Goal: Task Accomplishment & Management: Manage account settings

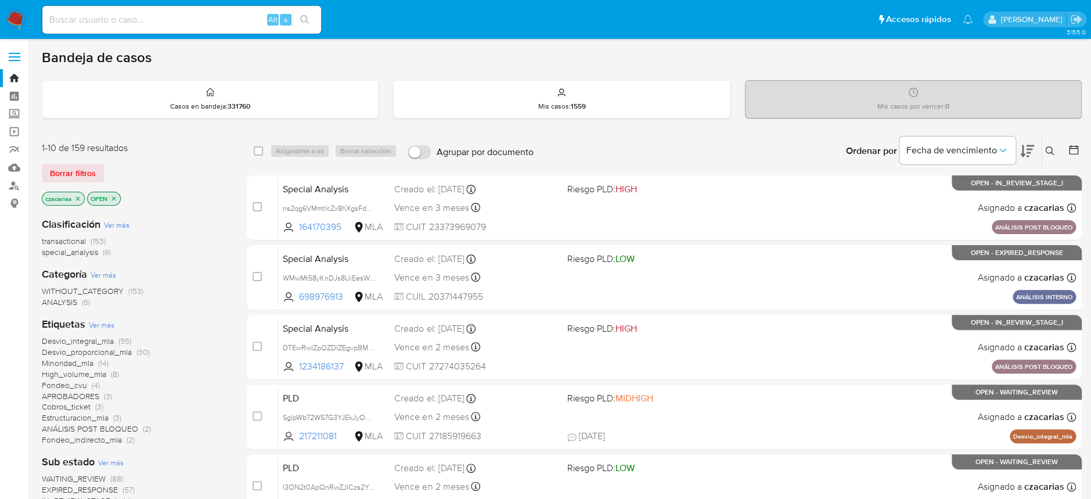
click at [158, 26] on input at bounding box center [181, 19] width 279 height 15
paste input "RW66fT04VFPuU7SQQiSFRCc8"
type input "RW66fT04VFPuU7SQQiSFRCc8"
click at [300, 15] on button "search-icon" at bounding box center [305, 20] width 24 height 16
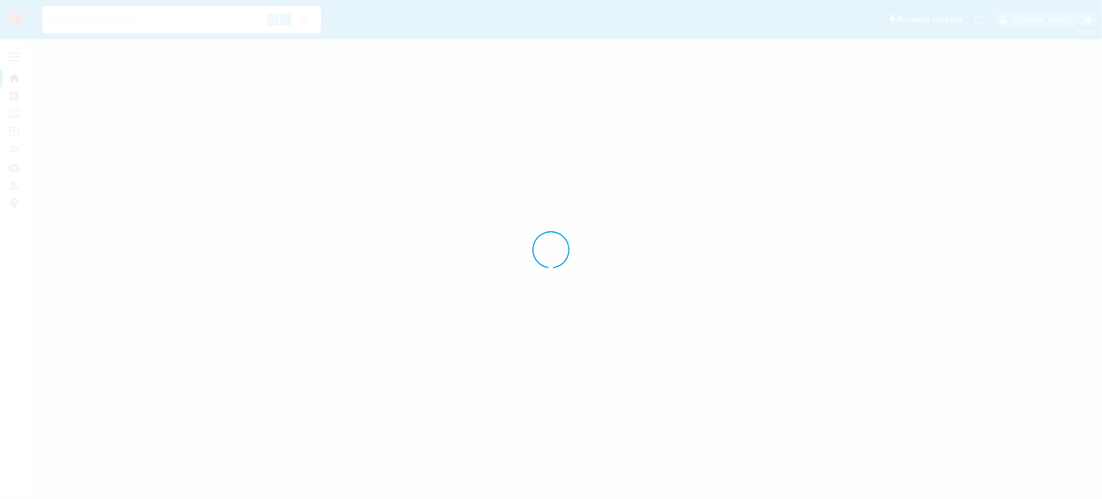
click at [304, 20] on div at bounding box center [551, 249] width 1102 height 499
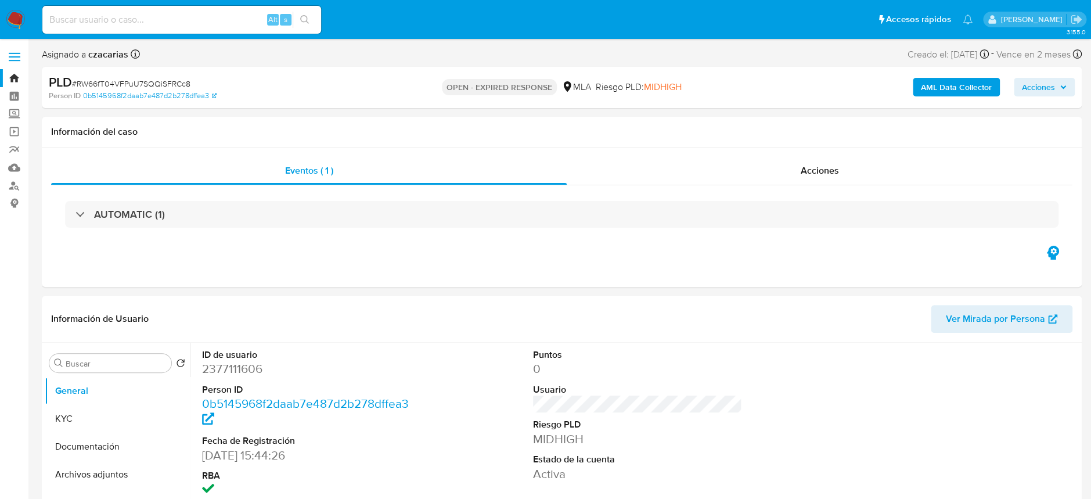
select select "10"
click at [113, 81] on span "# RW66fT04VFPuU7SQQiSFRCc8" at bounding box center [131, 84] width 118 height 12
click at [167, 80] on span "# RW66fT04VFPuU7SQQiSFRCc8" at bounding box center [131, 84] width 118 height 12
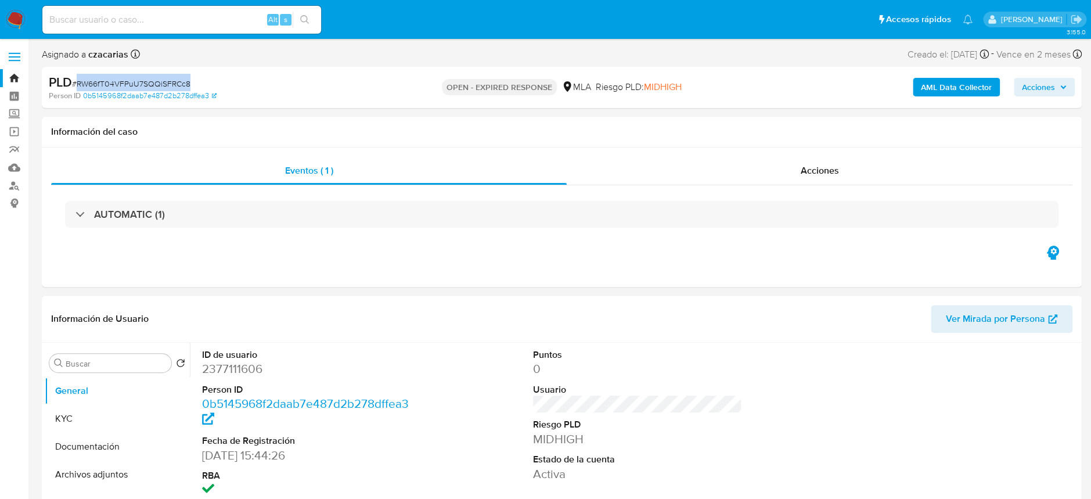
copy span "RW66fT04VFPuU7SQQiSFRCc8"
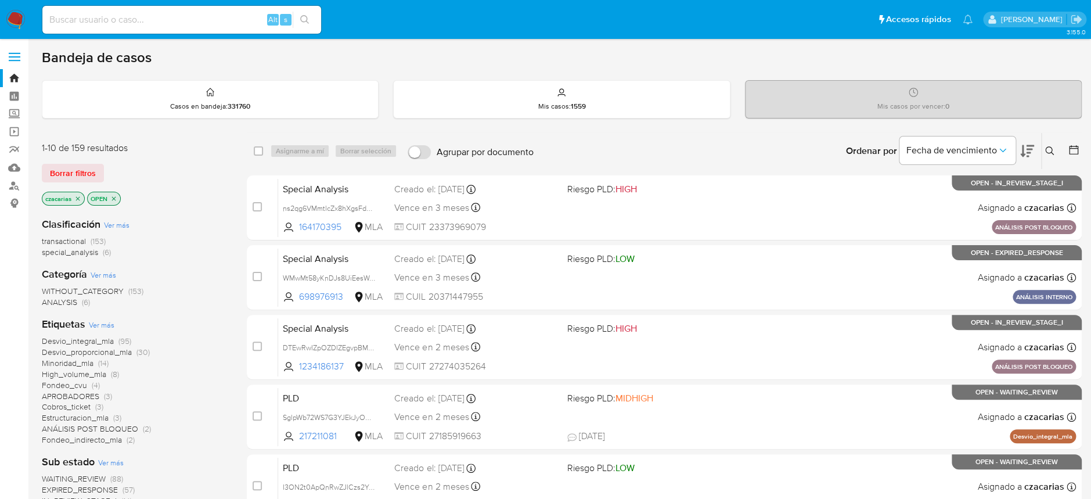
click at [1049, 155] on icon at bounding box center [1049, 150] width 9 height 9
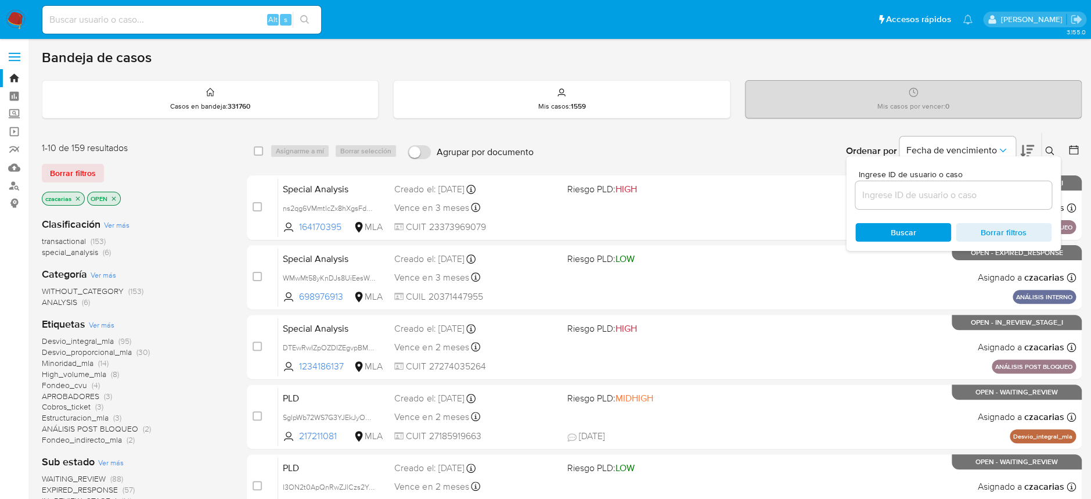
click at [976, 203] on div at bounding box center [953, 195] width 196 height 28
click at [976, 200] on input at bounding box center [953, 194] width 196 height 15
paste input "RW66fT04VFPuU7SQQiSFRCc8"
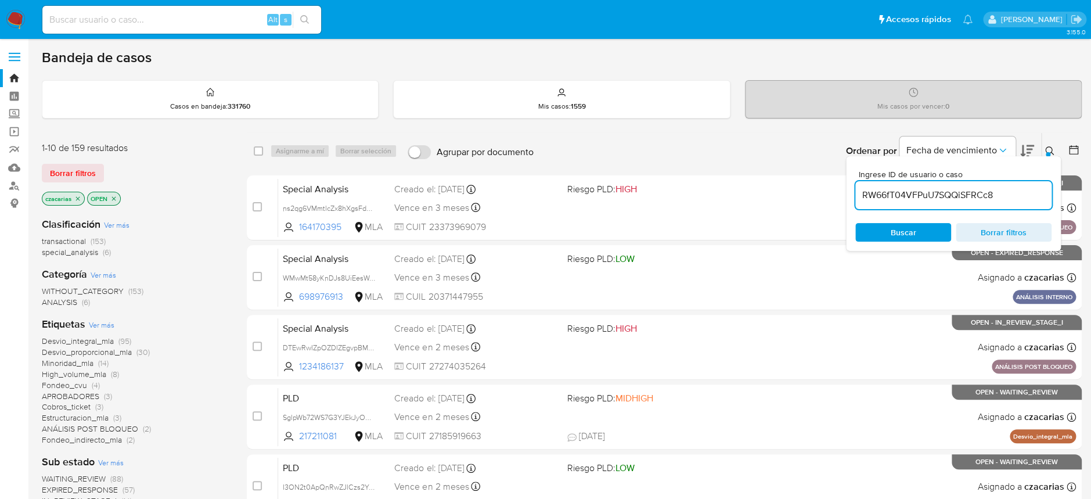
type input "RW66fT04VFPuU7SQQiSFRCc8"
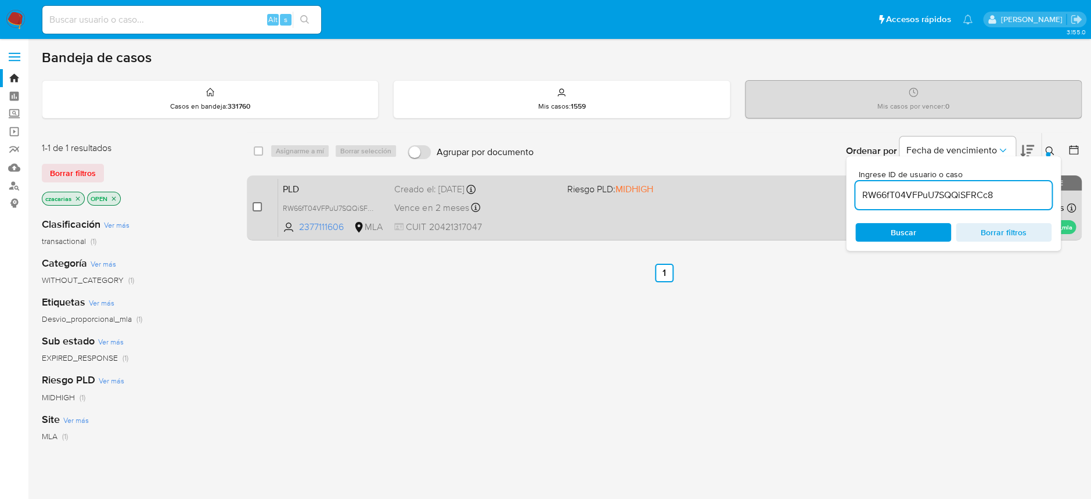
click at [256, 205] on input "checkbox" at bounding box center [257, 206] width 9 height 9
checkbox input "true"
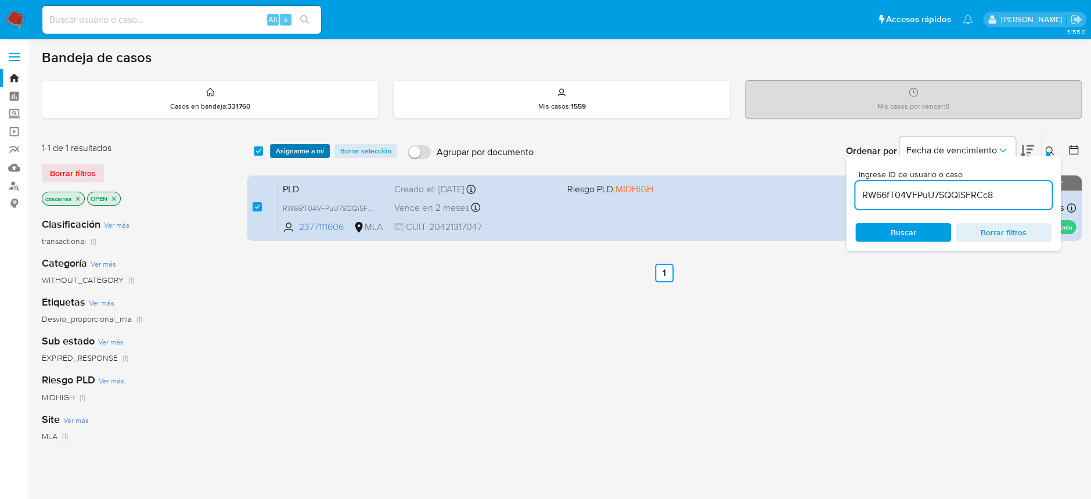
click at [292, 155] on span "Asignarme a mí" at bounding box center [300, 151] width 48 height 12
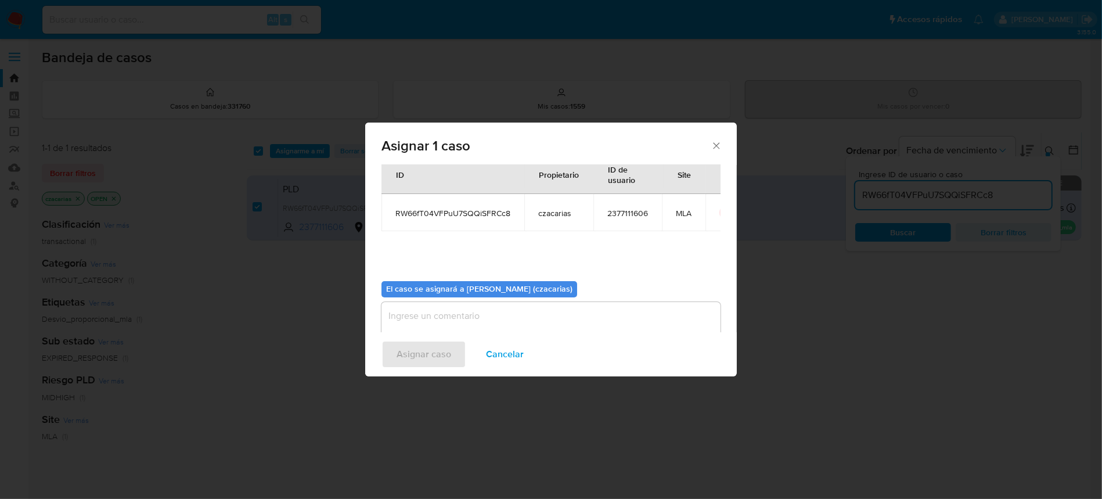
scroll to position [59, 0]
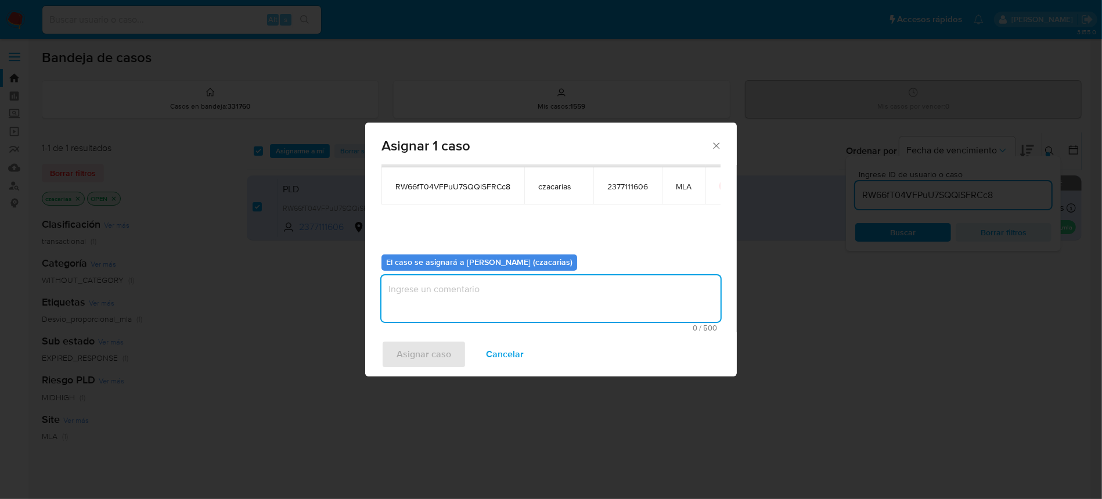
click at [459, 279] on textarea "assign-modal" at bounding box center [550, 298] width 339 height 46
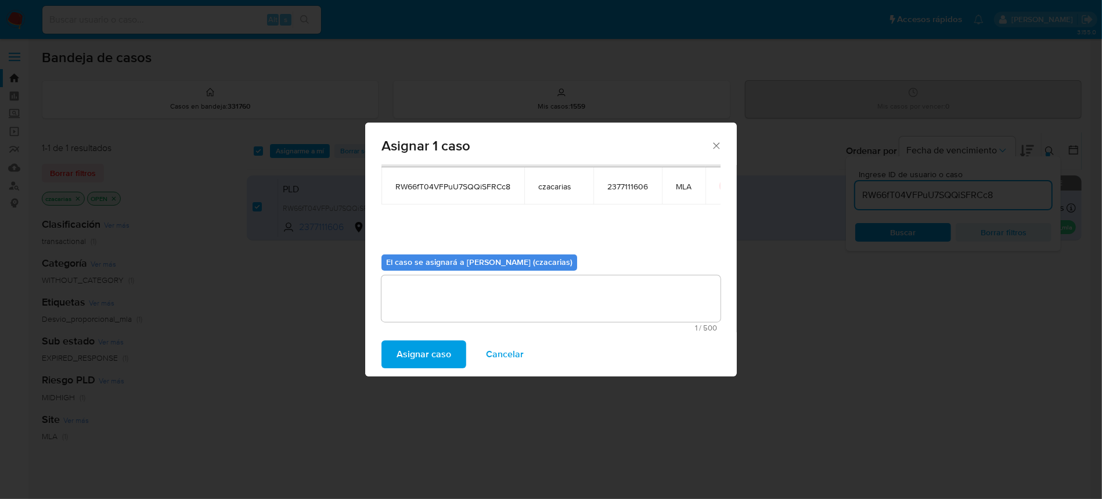
click at [428, 347] on span "Asignar caso" at bounding box center [423, 354] width 55 height 26
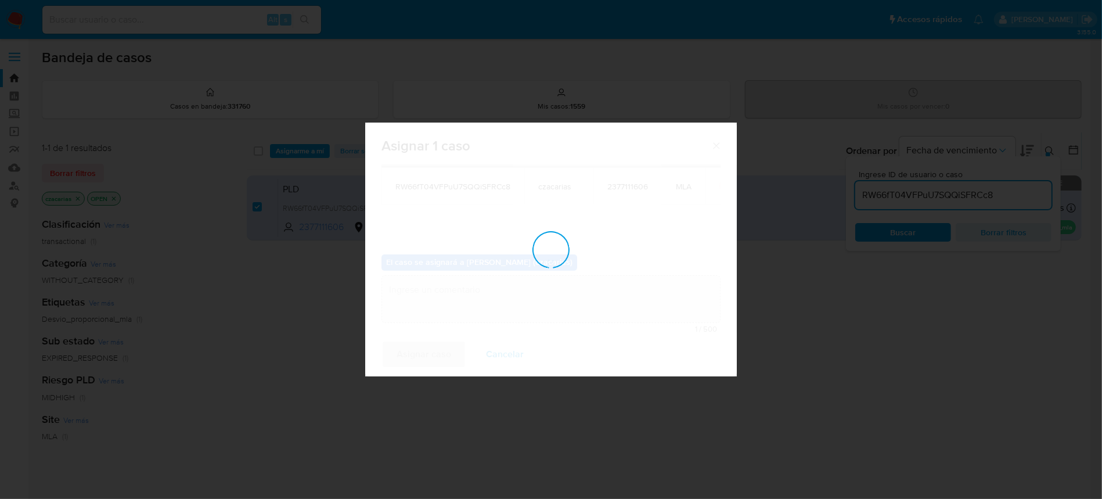
checkbox input "false"
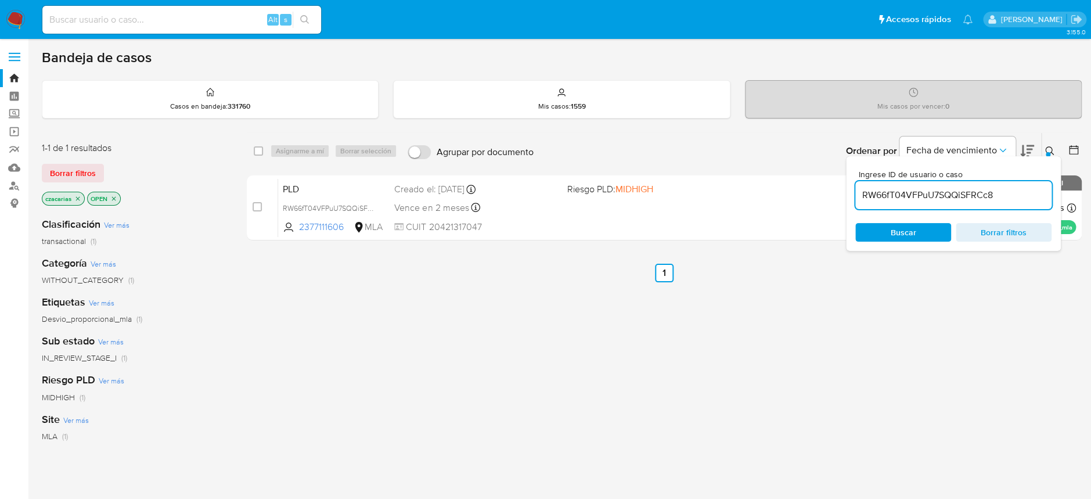
click at [907, 196] on input "RW66fT04VFPuU7SQQiSFRCc8" at bounding box center [953, 194] width 196 height 15
paste input "ddPQGwXCJchQMwuZQnvDbb8v"
type input "ddPQGwXCJchQMwuZQnvDbb8v"
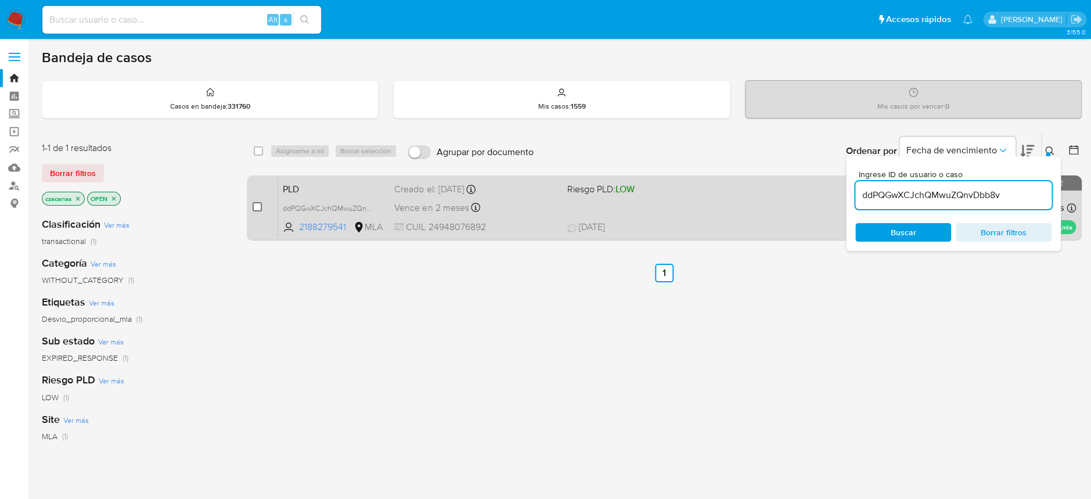
click at [254, 208] on div "case-item-checkbox No es posible asignar el caso PLD ddPQGwXCJchQMwuZQnvDbb8v 2…" at bounding box center [664, 207] width 835 height 65
click at [255, 209] on input "checkbox" at bounding box center [257, 206] width 9 height 9
checkbox input "true"
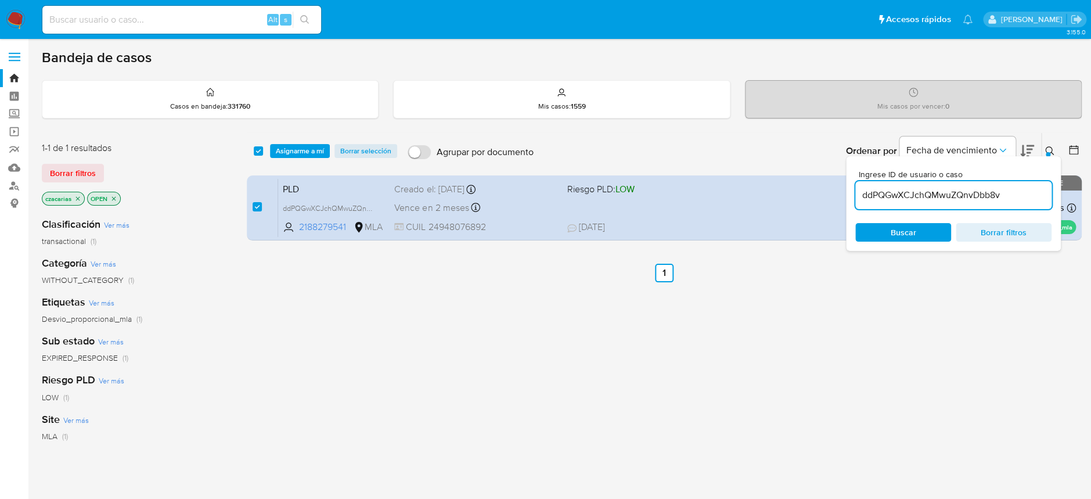
click at [300, 159] on div "select-all-cases-checkbox Asignarme a mí Borrar selección Agrupar por documento…" at bounding box center [664, 151] width 835 height 36
click at [304, 154] on span "Asignarme a mí" at bounding box center [300, 151] width 48 height 12
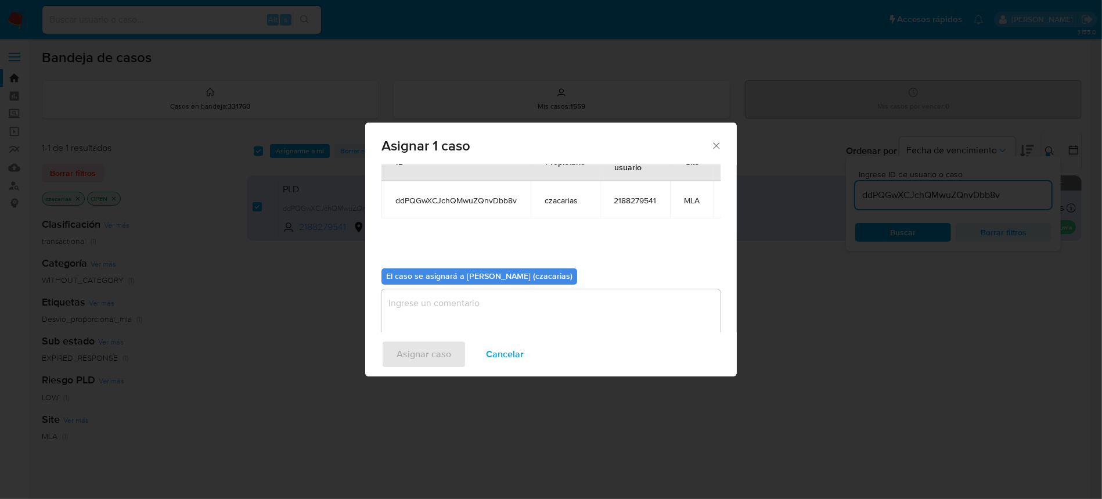
scroll to position [71, 0]
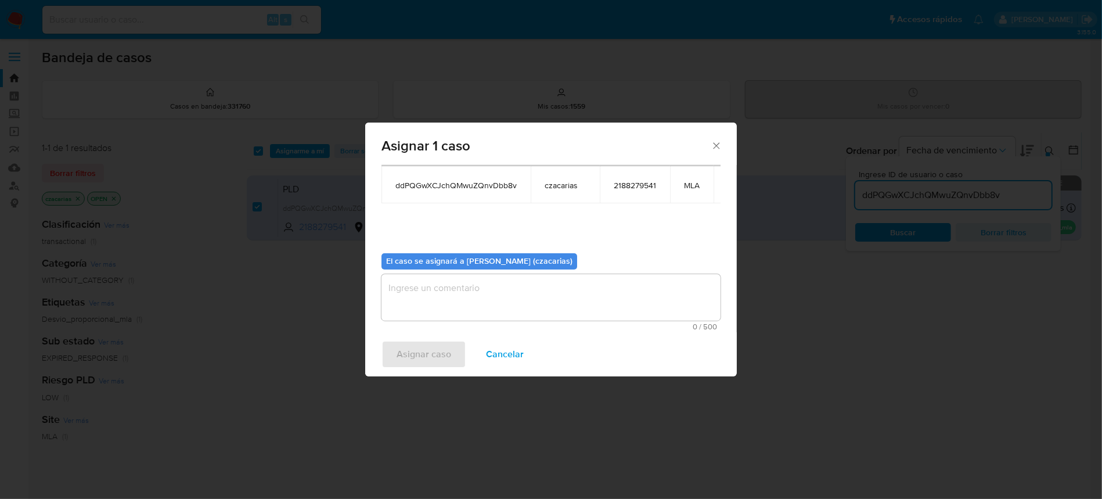
click at [479, 311] on div "0 / 500 500 caracteres restantes" at bounding box center [550, 302] width 339 height 56
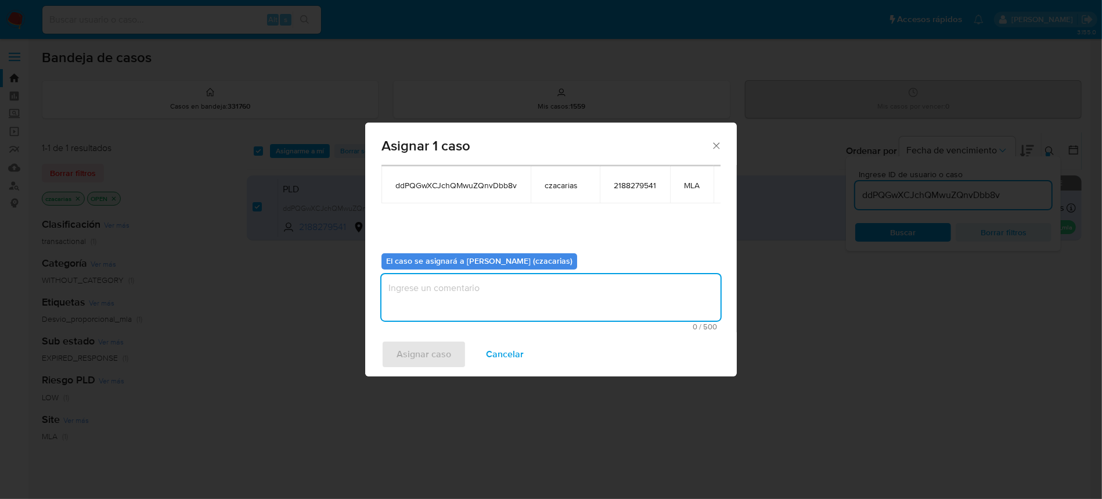
drag, startPoint x: 481, startPoint y: 275, endPoint x: 481, endPoint y: 280, distance: 5.8
click at [483, 274] on textarea "assign-modal" at bounding box center [550, 297] width 339 height 46
click at [440, 356] on span "Asignar caso" at bounding box center [423, 354] width 55 height 26
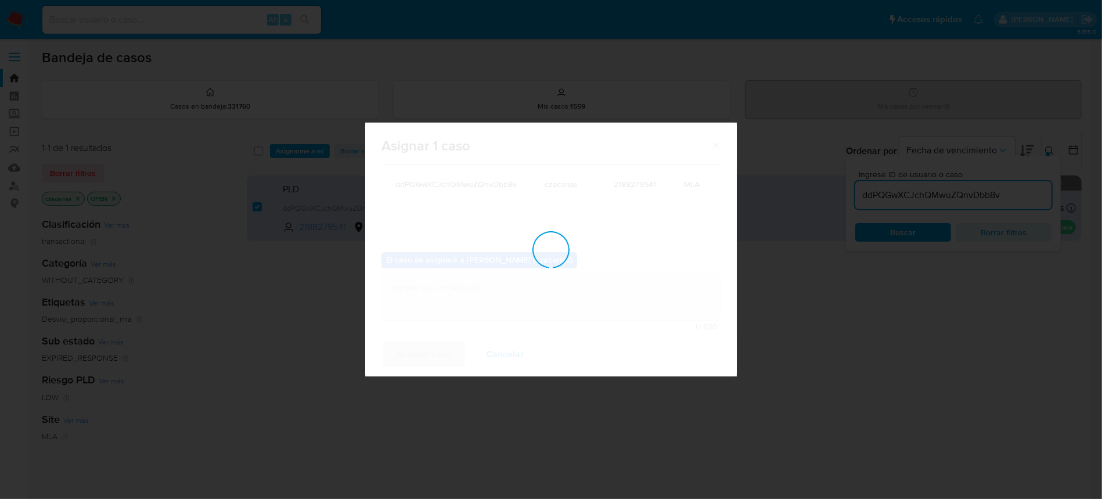
checkbox input "false"
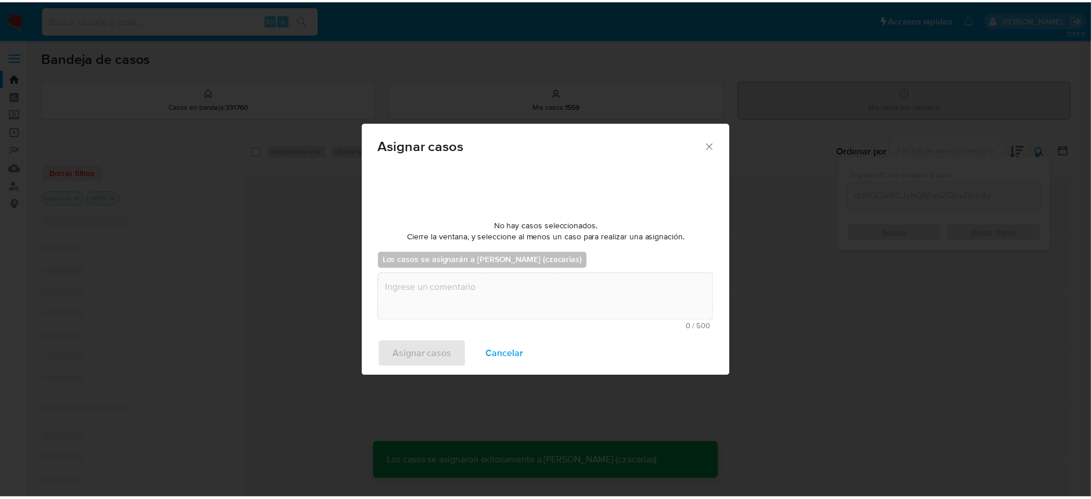
scroll to position [70, 0]
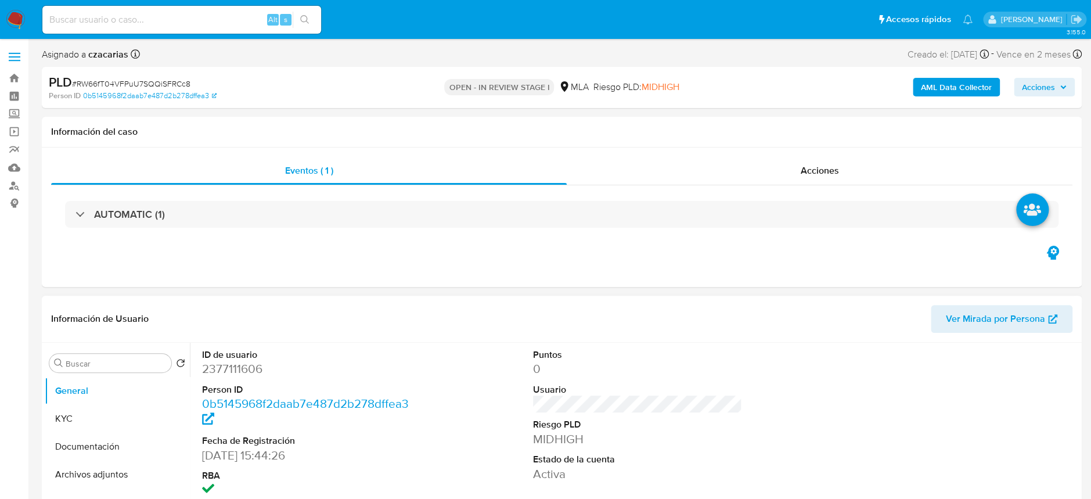
select select "10"
click at [230, 370] on dd "2377111606" at bounding box center [306, 368] width 209 height 16
click at [230, 369] on dd "2377111606" at bounding box center [306, 368] width 209 height 16
copy dd "2377111606"
click at [134, 24] on input at bounding box center [181, 19] width 279 height 15
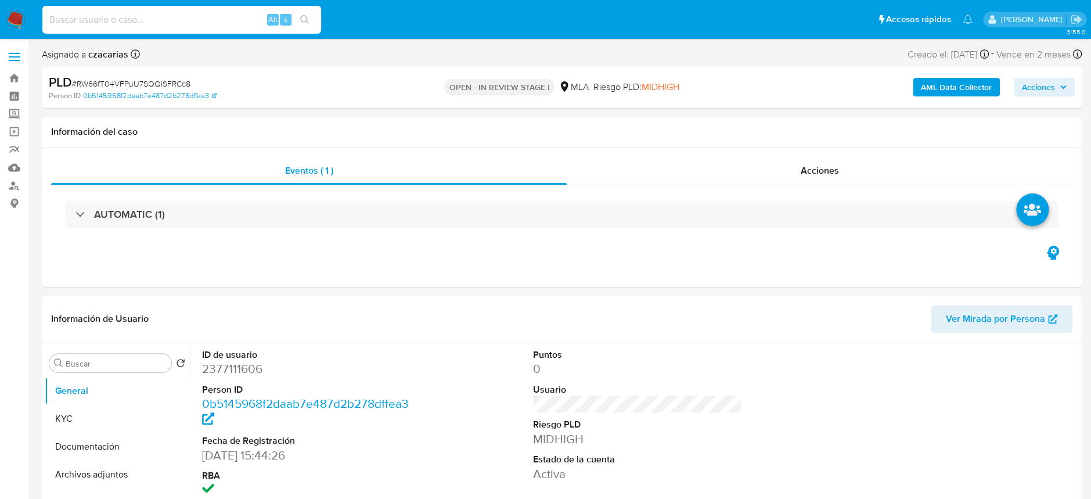
paste input "ddPQGwXCJchQMwuZQnvDbb8v"
type input "ddPQGwXCJchQMwuZQnvDbb8v"
click at [308, 14] on button "search-icon" at bounding box center [305, 20] width 24 height 16
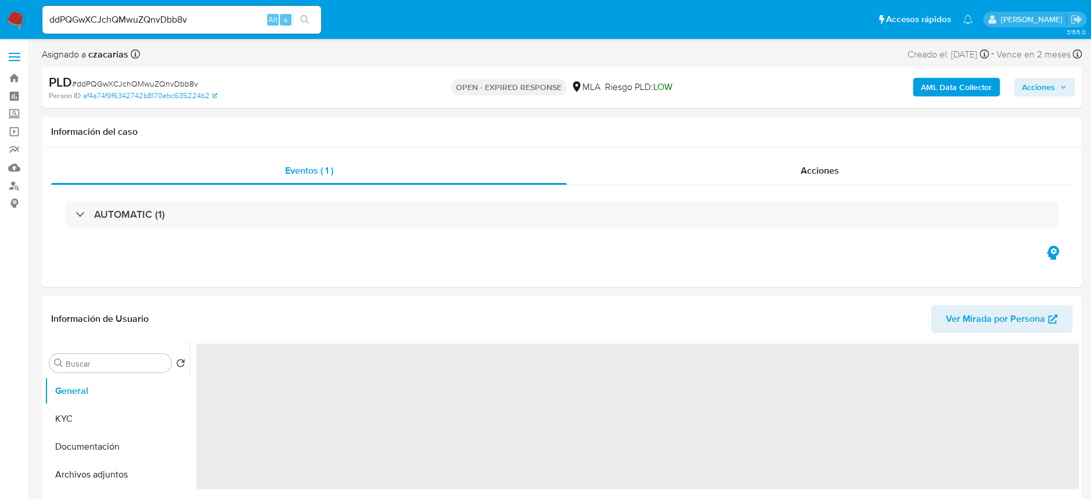
select select "10"
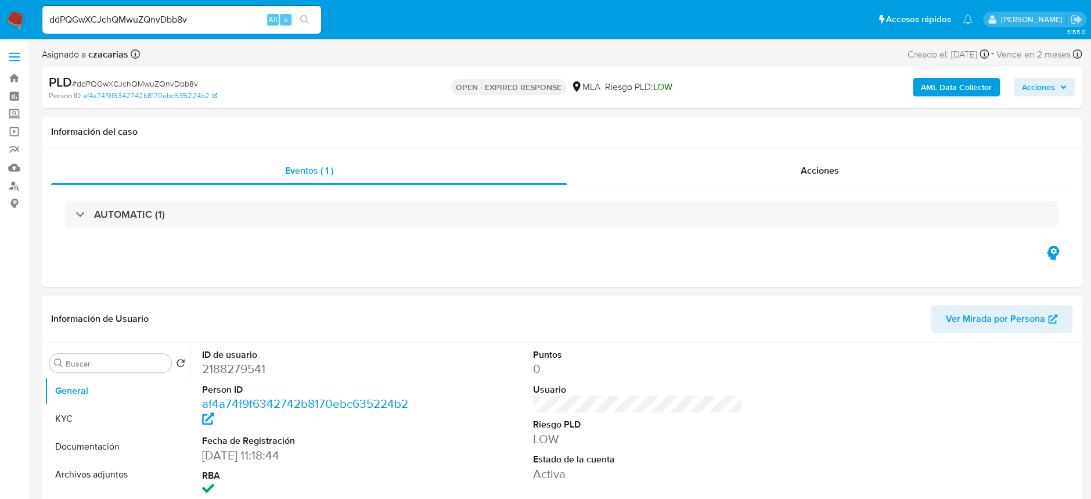
click at [214, 367] on dd "2188279541" at bounding box center [306, 368] width 209 height 16
copy dd "2188279541"
click at [150, 86] on span "# ddPQGwXCJchQMwuZQnvDbb8v" at bounding box center [135, 84] width 126 height 12
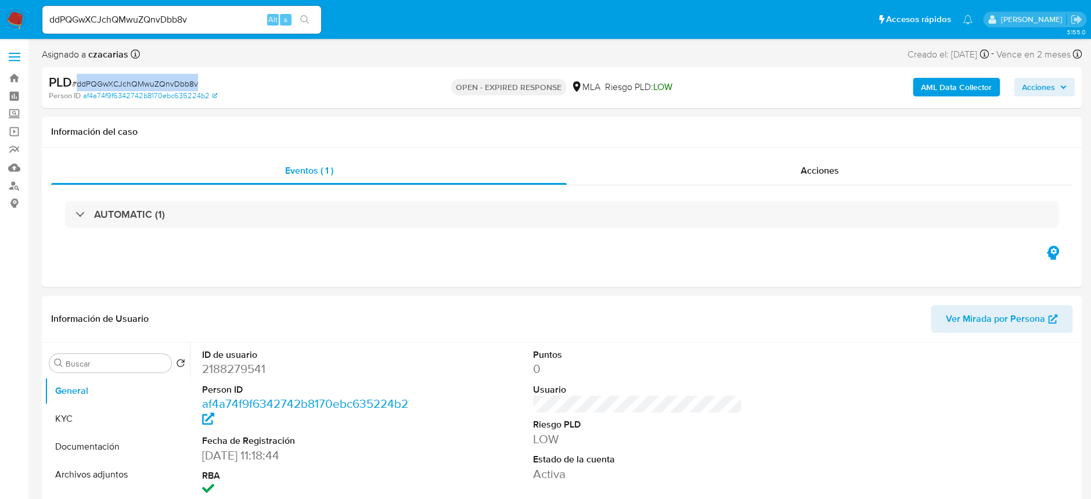
copy span "ddPQGwXCJchQMwuZQnvDbb8v"
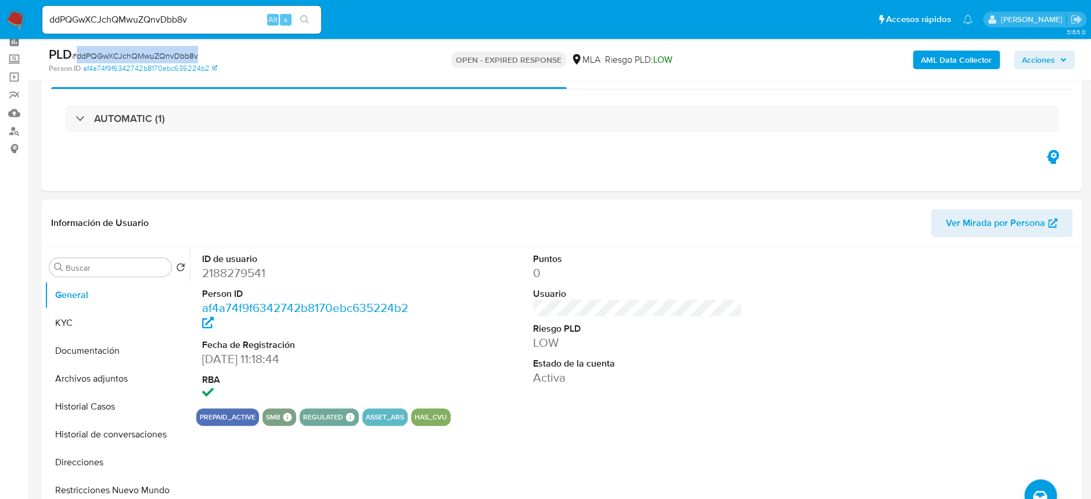
scroll to position [77, 0]
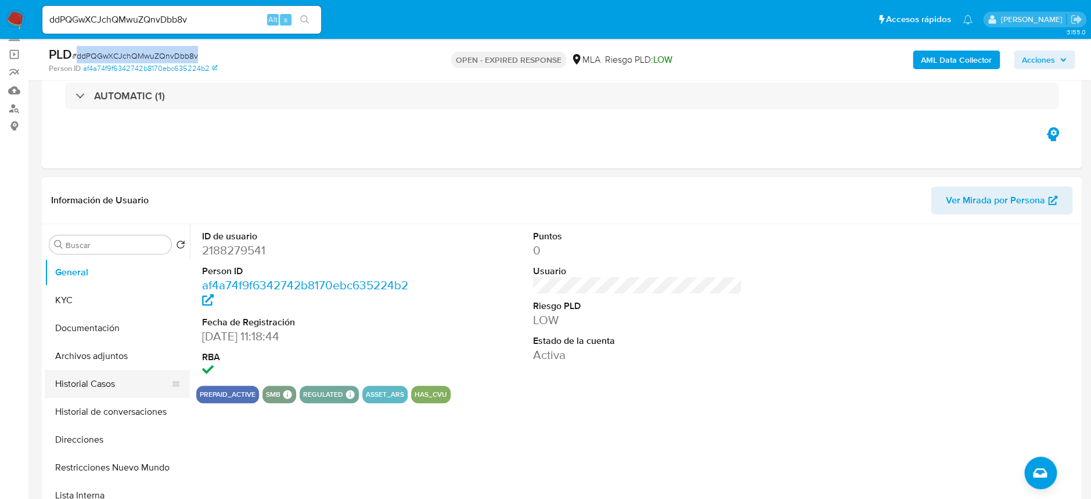
click at [86, 378] on button "Historial Casos" at bounding box center [113, 384] width 136 height 28
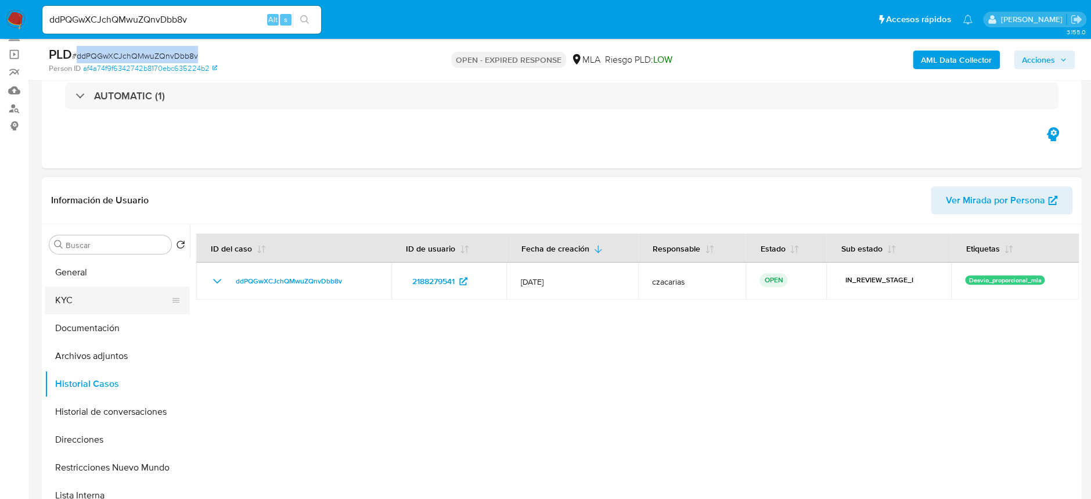
click at [76, 297] on button "KYC" at bounding box center [113, 300] width 136 height 28
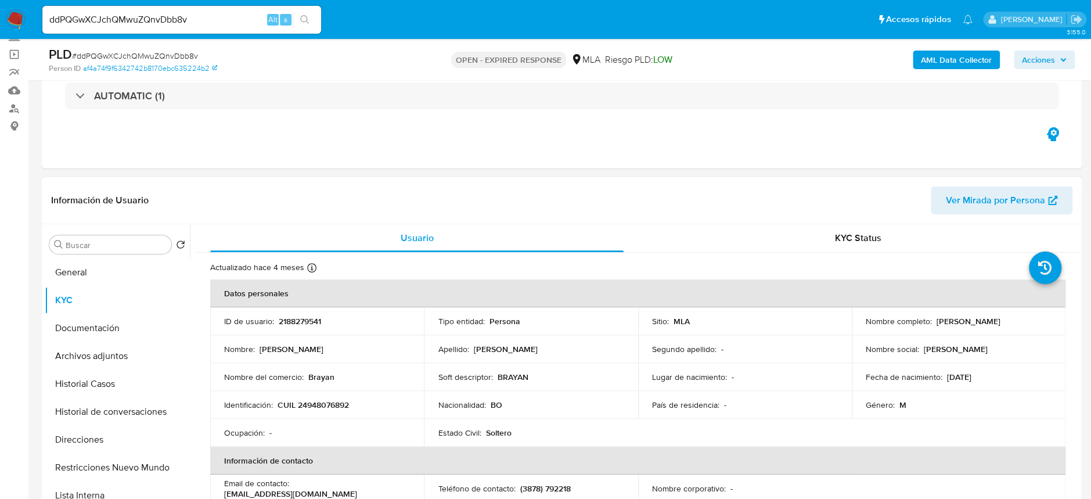
click at [334, 404] on p "CUIL 24948076892" at bounding box center [312, 404] width 71 height 10
copy p "24948076892"
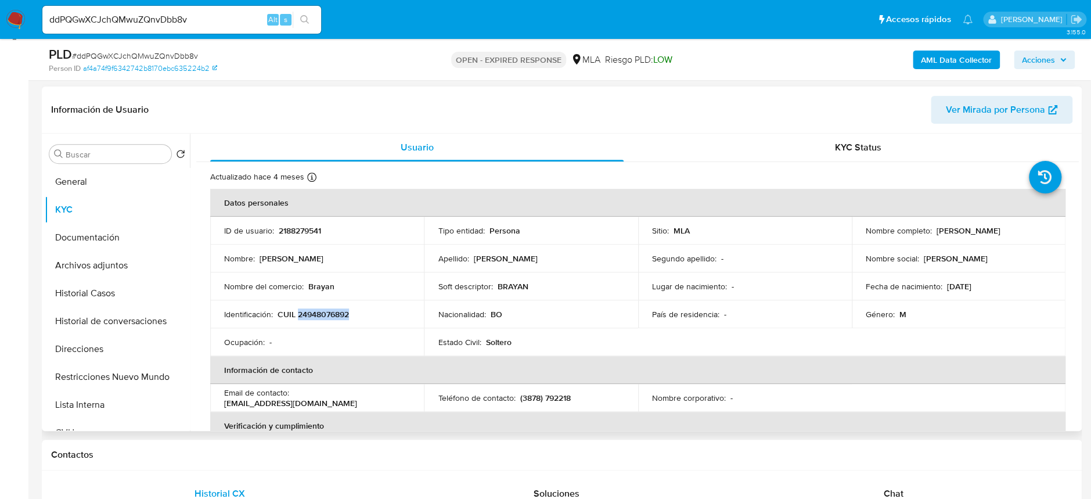
scroll to position [0, 0]
drag, startPoint x: 864, startPoint y: 236, endPoint x: 986, endPoint y: 238, distance: 121.9
click at [986, 236] on div "Nombre completo : Brayan Jhonn Callisaya Ilanque" at bounding box center [958, 230] width 186 height 10
copy p "[PERSON_NAME]"
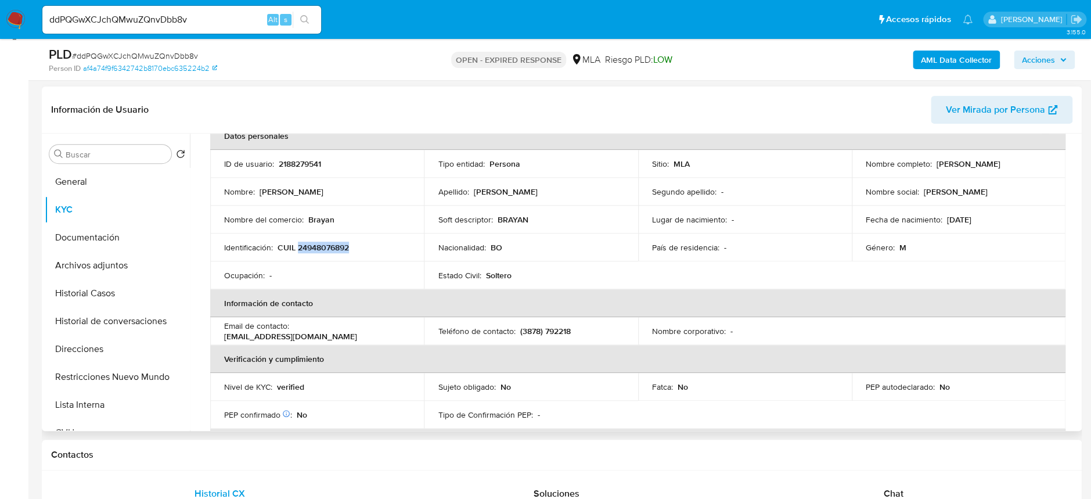
scroll to position [154, 0]
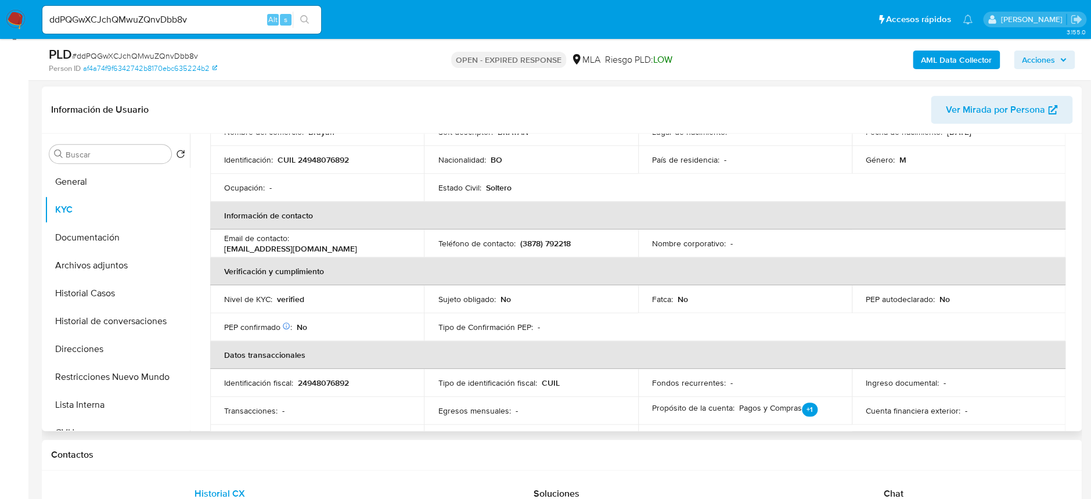
click at [328, 252] on p "jhonnilanquecallisaya@gmail.com" at bounding box center [290, 248] width 133 height 10
click at [325, 247] on p "jhonnilanquecallisaya@gmail.com" at bounding box center [290, 248] width 133 height 10
drag, startPoint x: 355, startPoint y: 249, endPoint x: 229, endPoint y: 246, distance: 126.6
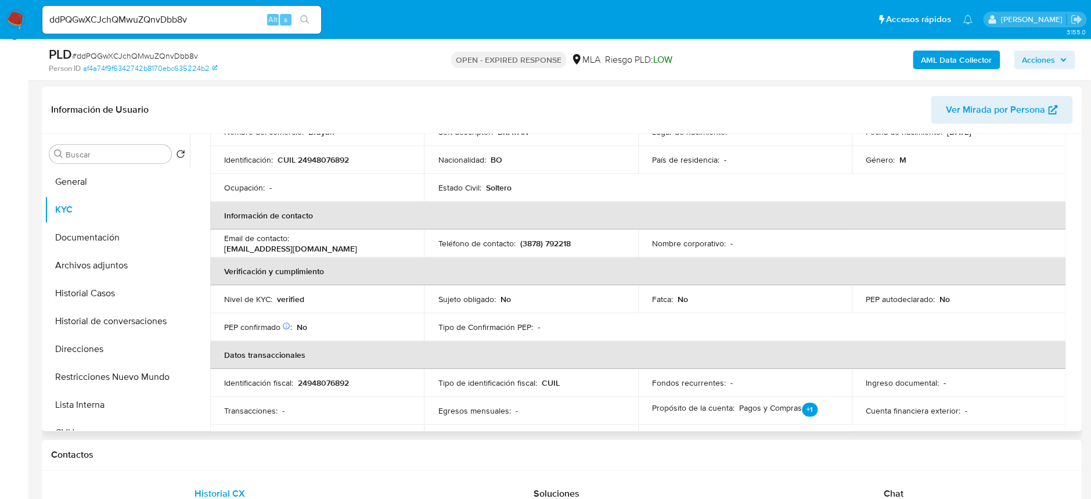
click at [223, 247] on td "Email de contacto : jhonnilanquecallisaya@gmail.com" at bounding box center [317, 243] width 214 height 28
copy p "jhonnilanquecallisaya@gmail.com"
drag, startPoint x: 514, startPoint y: 247, endPoint x: 578, endPoint y: 243, distance: 64.0
click at [578, 243] on div "Teléfono de contacto : (3878) 792218" at bounding box center [531, 243] width 186 height 10
copy div "(3878) 792218"
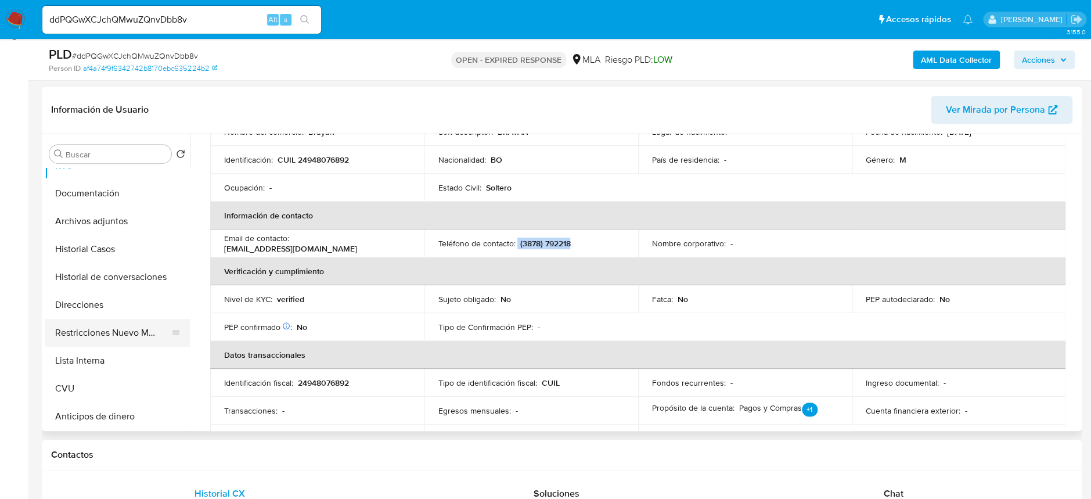
scroll to position [77, 0]
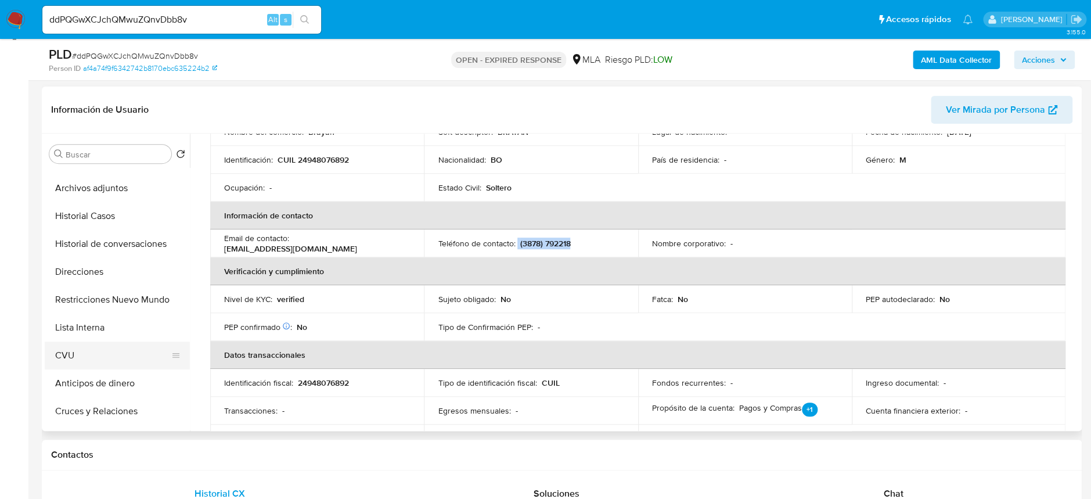
click at [97, 358] on button "CVU" at bounding box center [113, 355] width 136 height 28
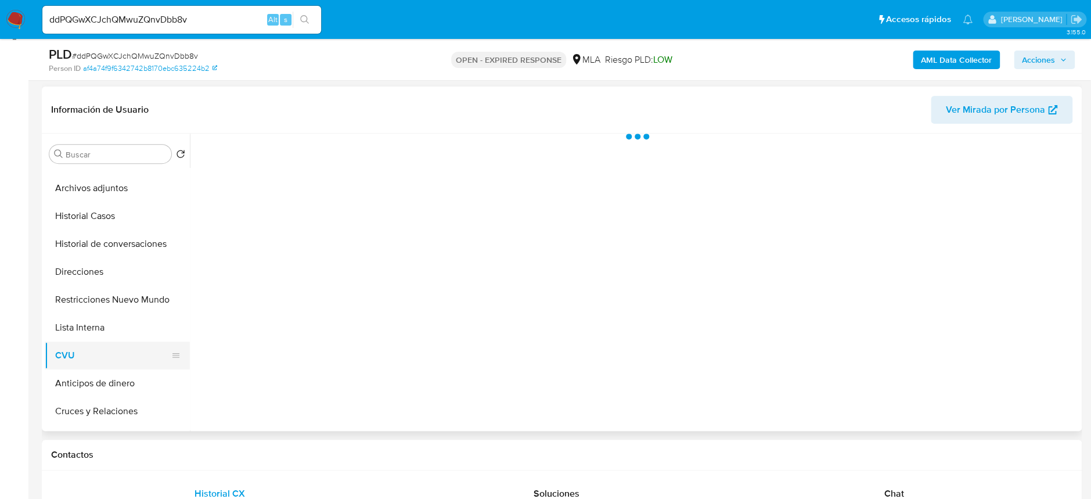
scroll to position [0, 0]
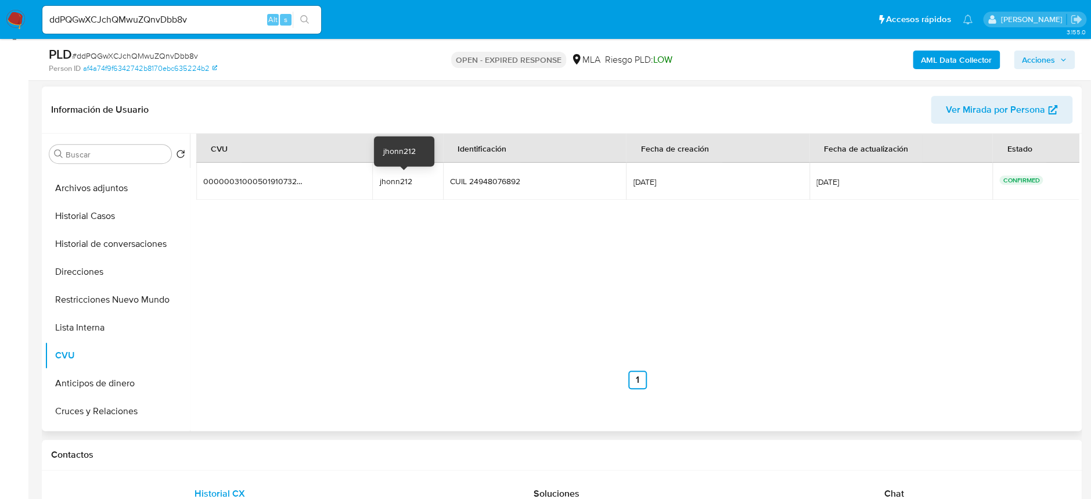
click at [391, 185] on div "jhonn212" at bounding box center [407, 181] width 56 height 10
click at [392, 185] on div "jhonn212" at bounding box center [407, 181] width 56 height 10
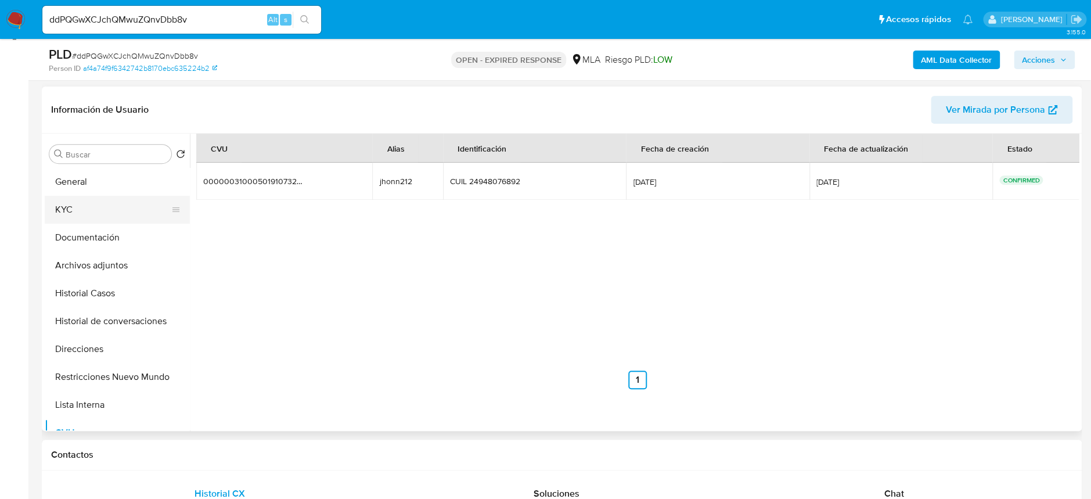
click at [91, 215] on button "KYC" at bounding box center [113, 210] width 136 height 28
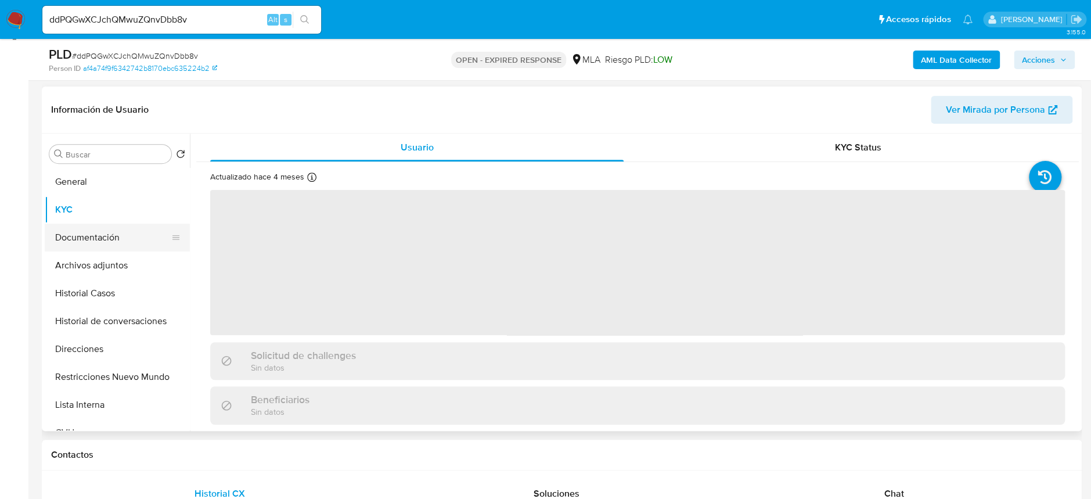
click at [99, 234] on button "Documentación" at bounding box center [113, 237] width 136 height 28
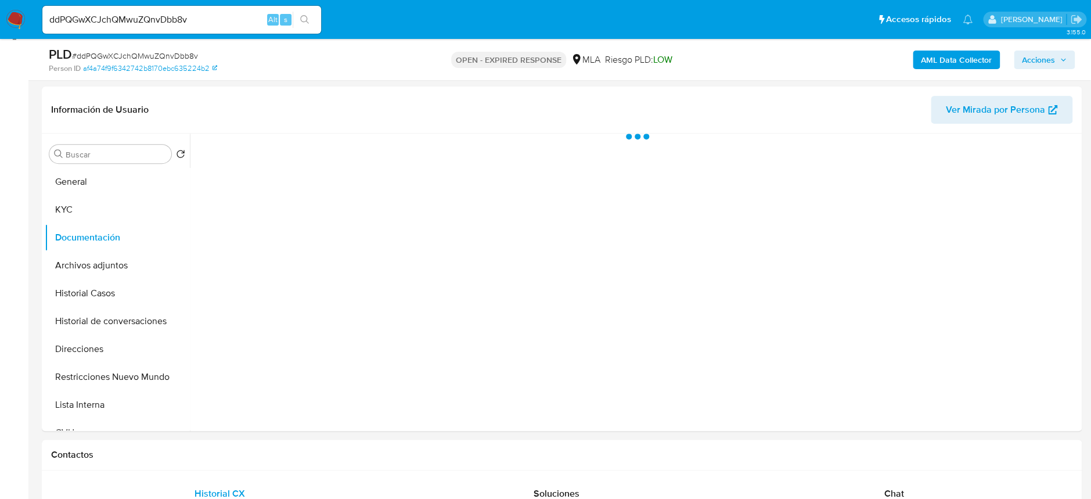
click at [181, 53] on span "# ddPQGwXCJchQMwuZQnvDbb8v" at bounding box center [135, 56] width 126 height 12
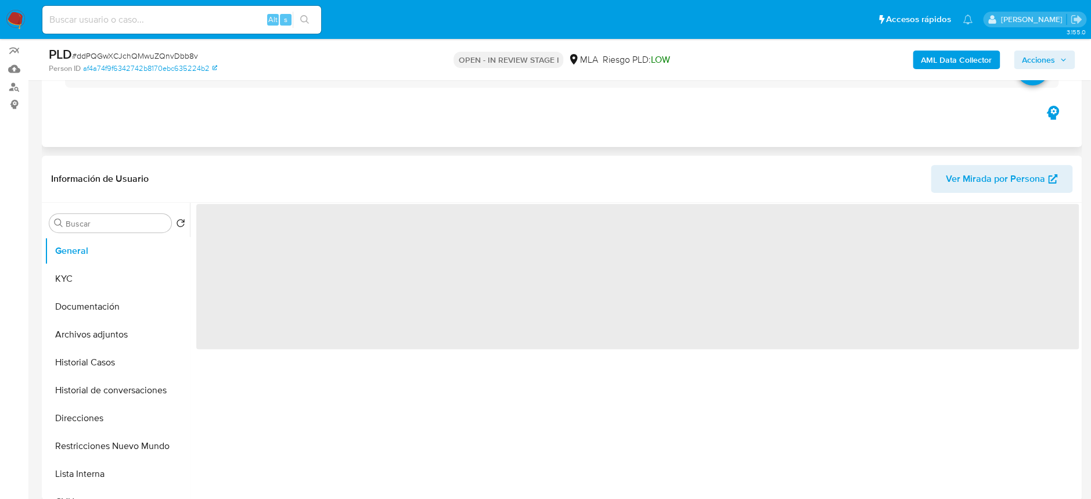
scroll to position [154, 0]
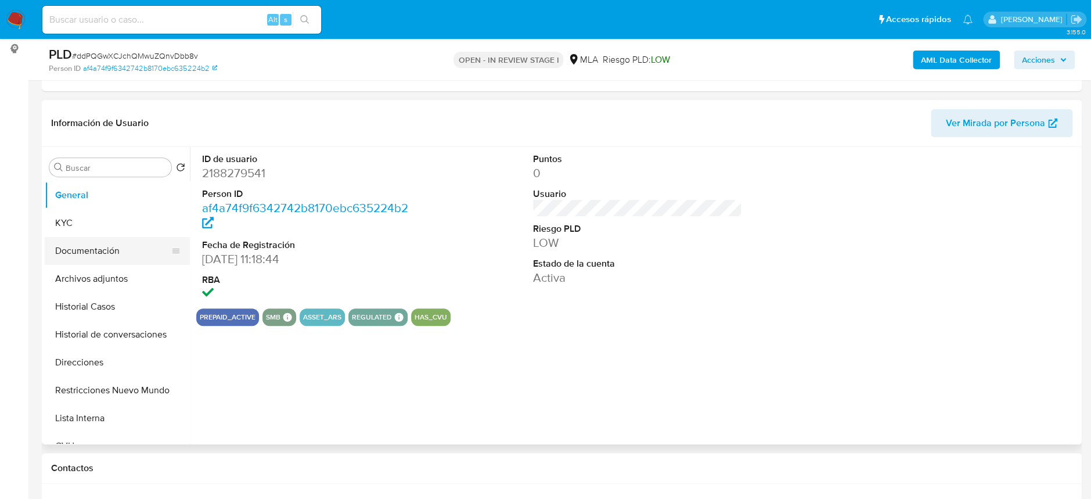
click at [101, 262] on button "Documentación" at bounding box center [113, 251] width 136 height 28
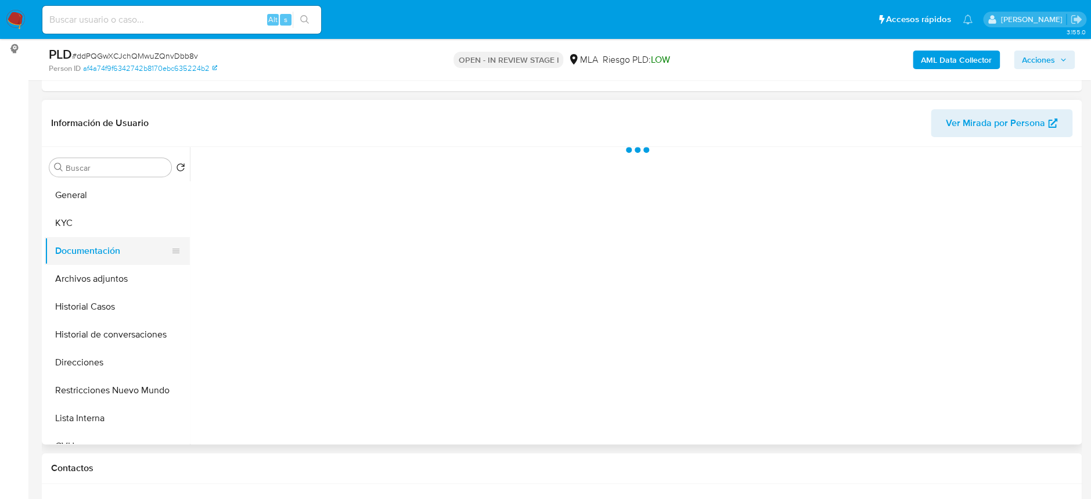
select select "10"
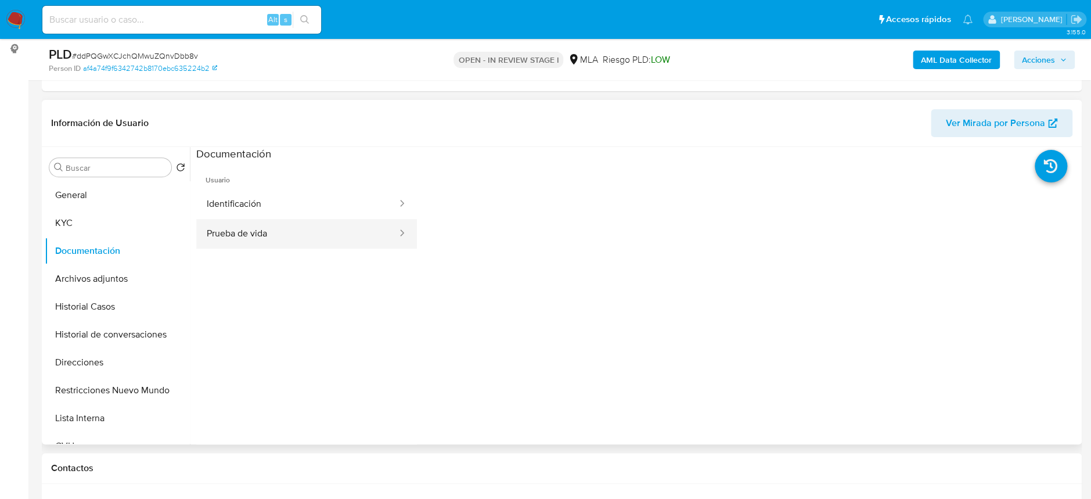
click at [246, 240] on button "Prueba de vida" at bounding box center [297, 234] width 202 height 30
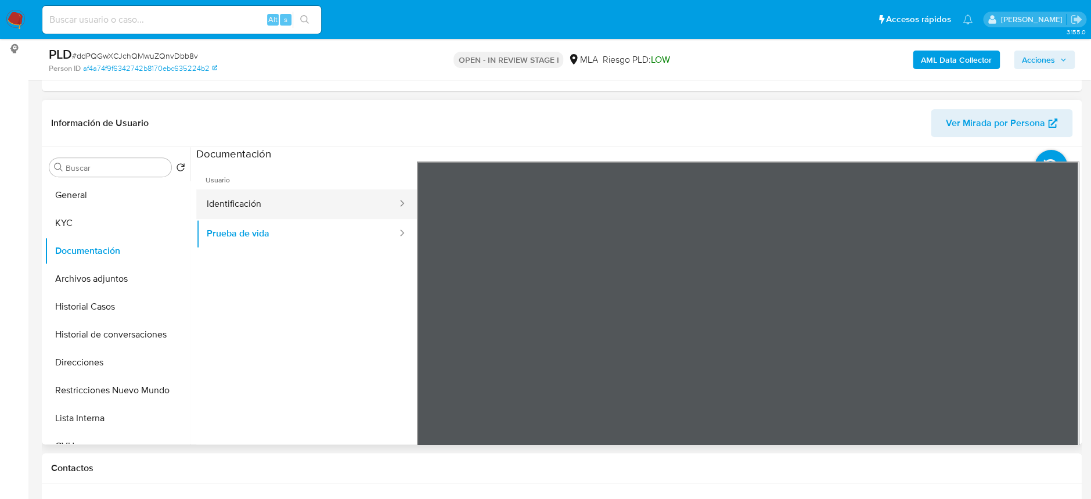
click at [333, 205] on button "Identificación" at bounding box center [297, 204] width 202 height 30
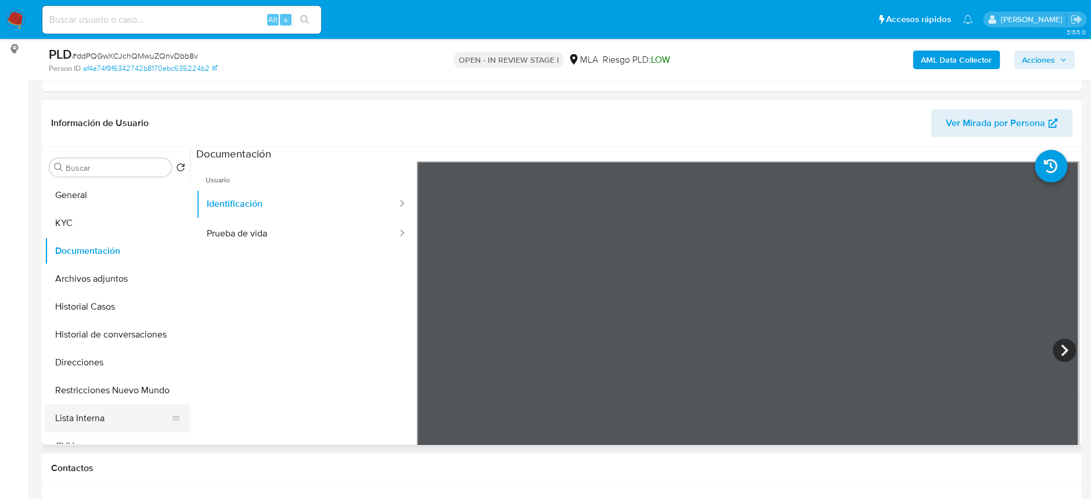
scroll to position [77, 0]
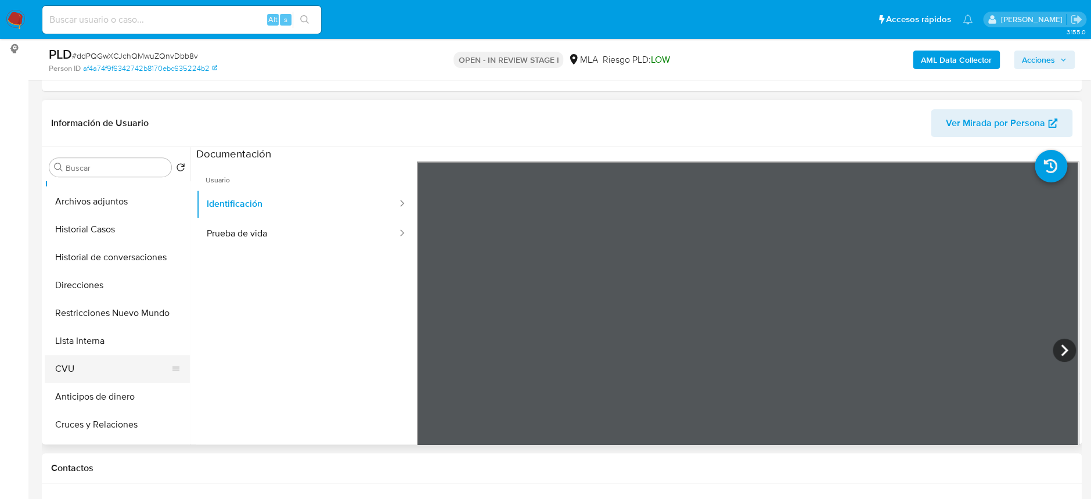
click at [99, 369] on button "CVU" at bounding box center [113, 369] width 136 height 28
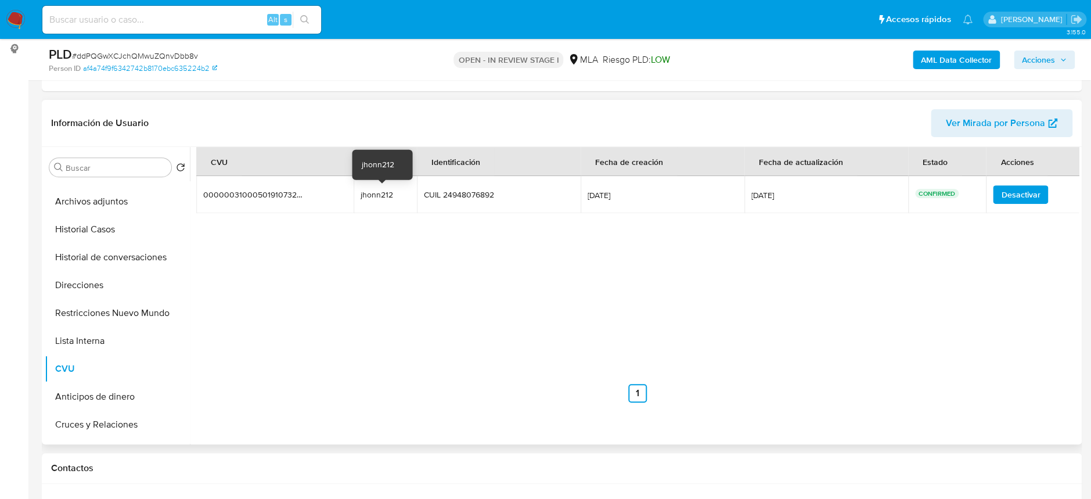
click at [383, 190] on div "jhonn212" at bounding box center [384, 194] width 49 height 10
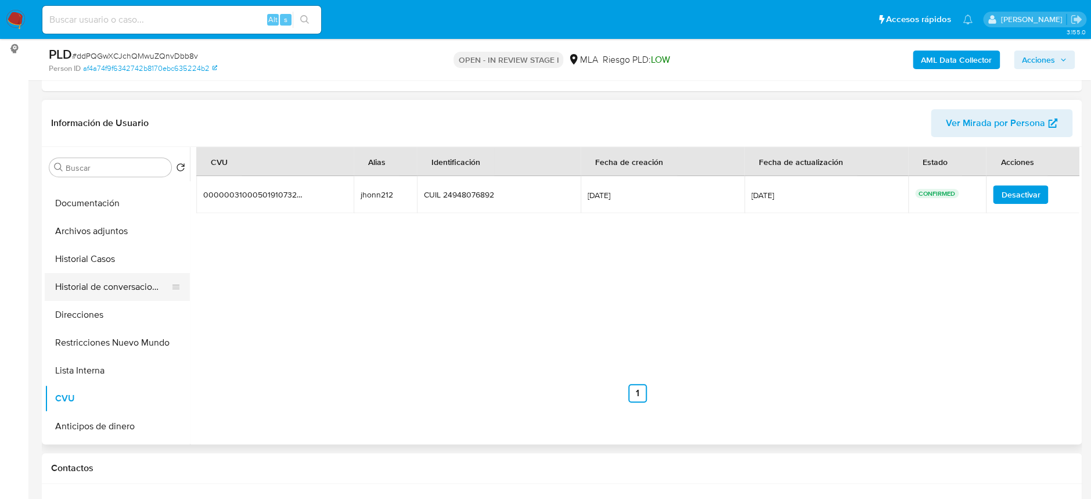
scroll to position [0, 0]
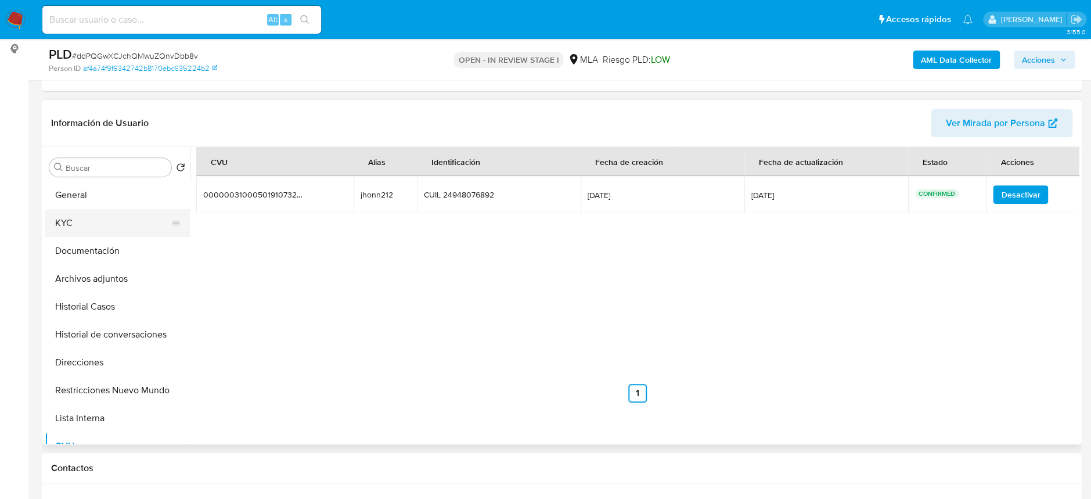
click at [80, 221] on button "KYC" at bounding box center [113, 223] width 136 height 28
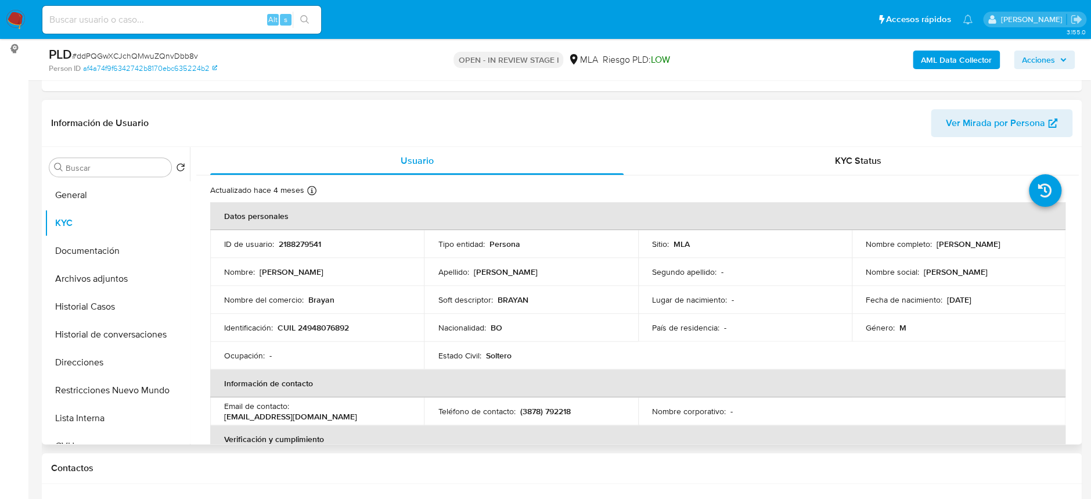
click at [331, 325] on p "CUIL 24948076892" at bounding box center [312, 327] width 71 height 10
copy p "24948076892"
click at [106, 273] on button "Archivos adjuntos" at bounding box center [113, 279] width 136 height 28
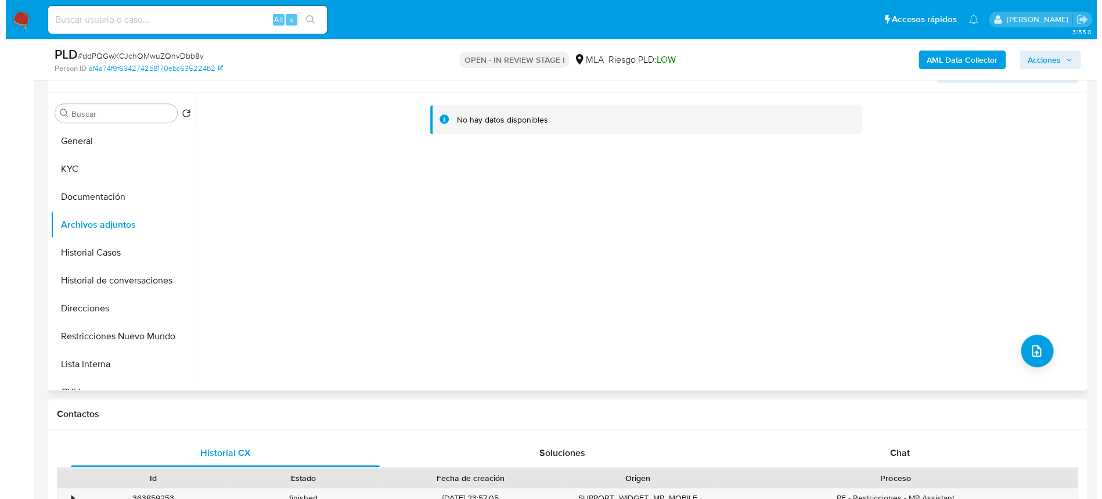
scroll to position [232, 0]
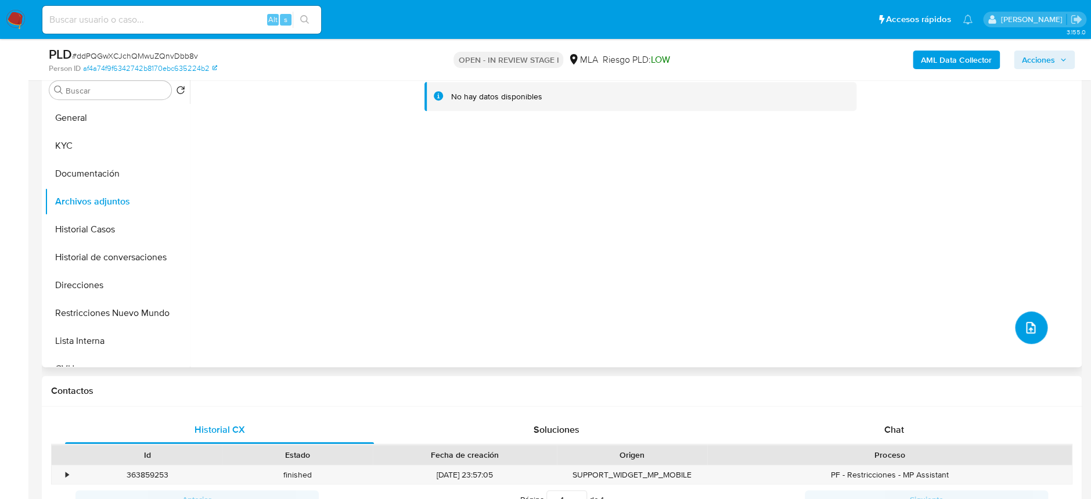
click at [1016, 324] on button "upload-file" at bounding box center [1031, 327] width 33 height 33
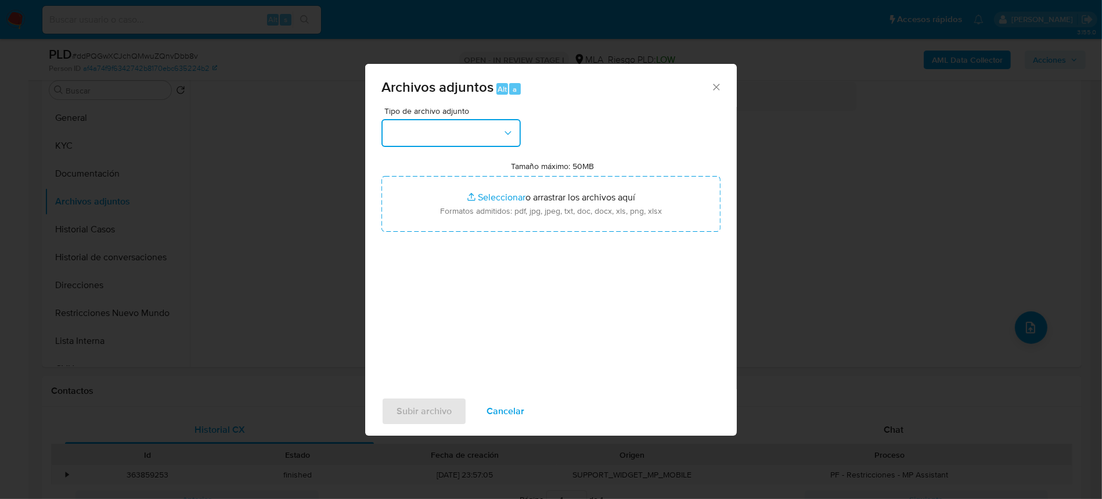
click at [439, 138] on button "button" at bounding box center [450, 133] width 139 height 28
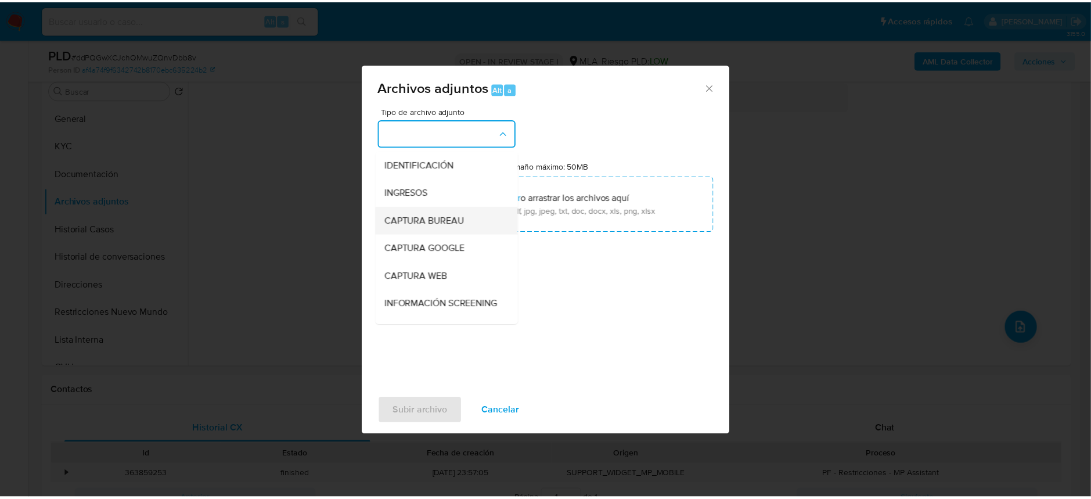
scroll to position [154, 0]
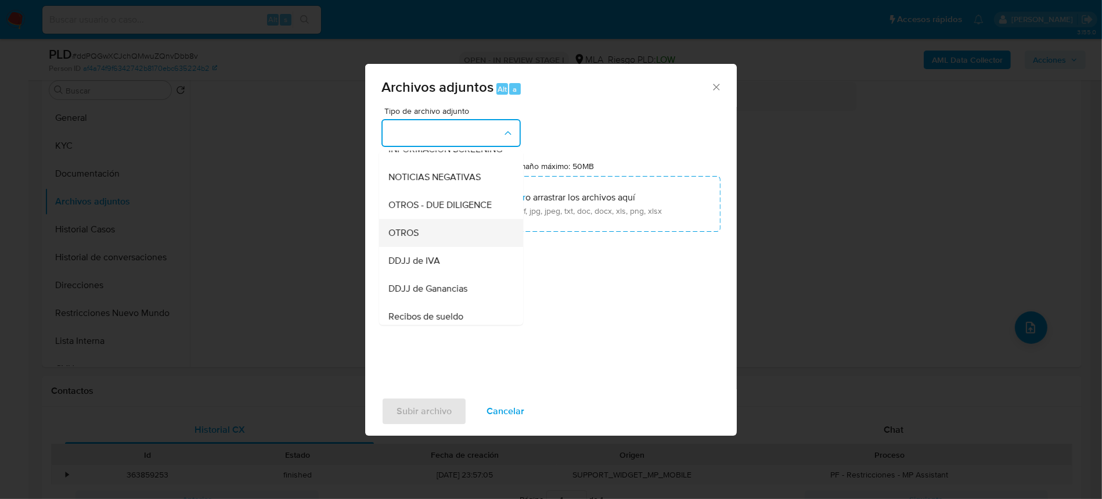
click at [449, 244] on div "OTROS" at bounding box center [447, 233] width 118 height 28
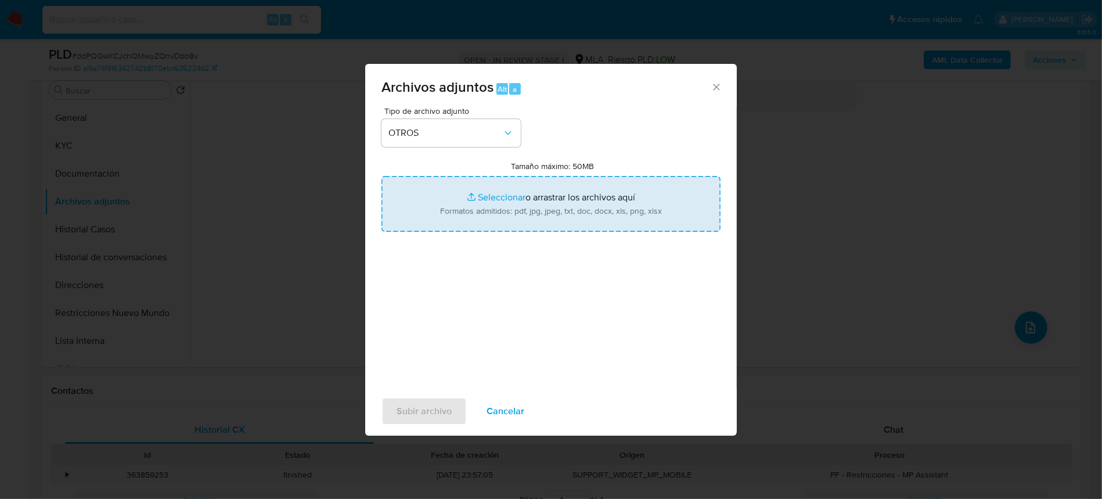
type input "C:\fakepath\Movimientos-2188279541.xlsx"
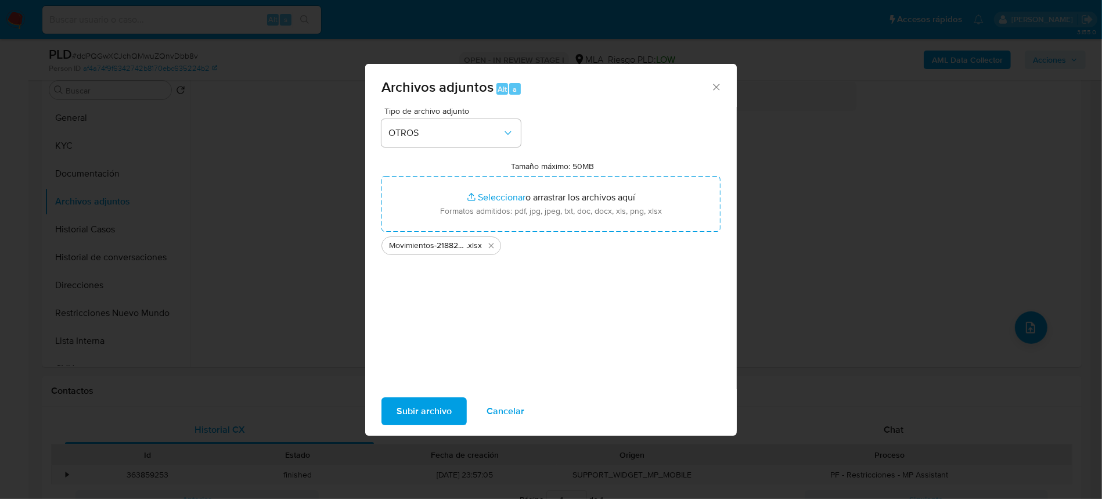
click at [427, 406] on span "Subir archivo" at bounding box center [423, 411] width 55 height 26
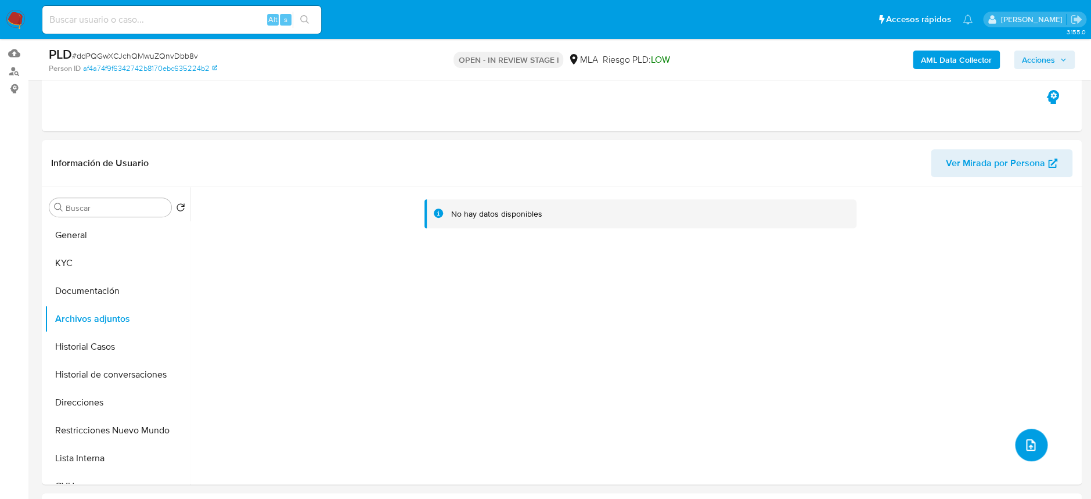
scroll to position [77, 0]
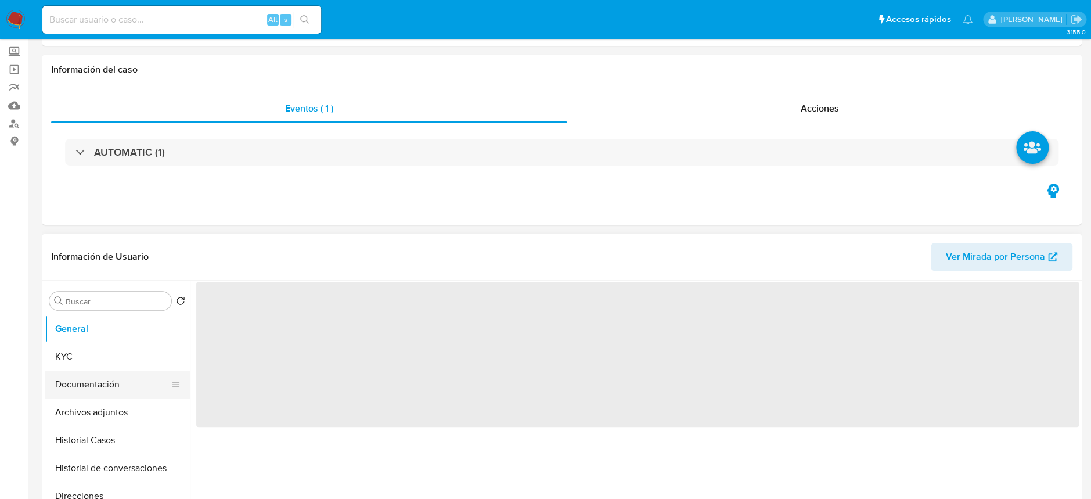
scroll to position [154, 0]
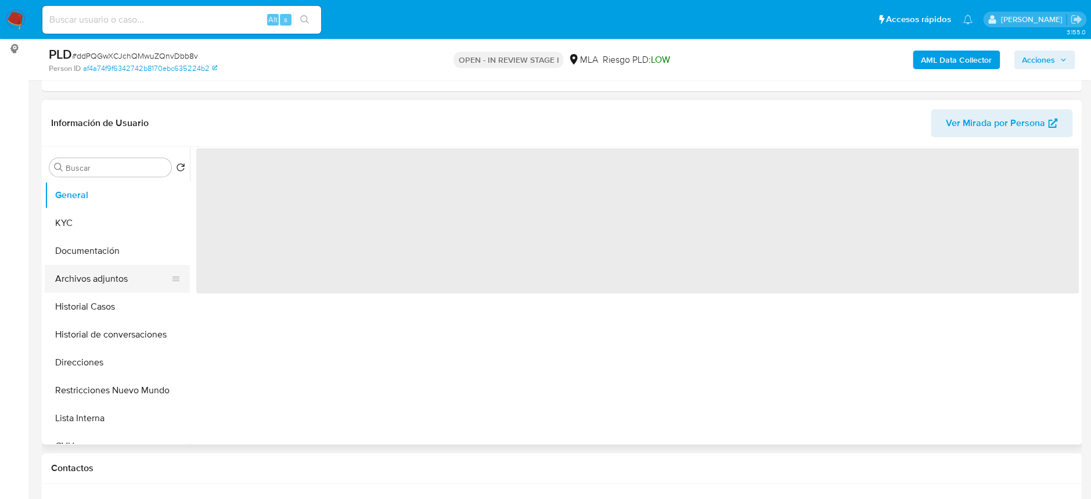
click at [81, 265] on button "Archivos adjuntos" at bounding box center [113, 279] width 136 height 28
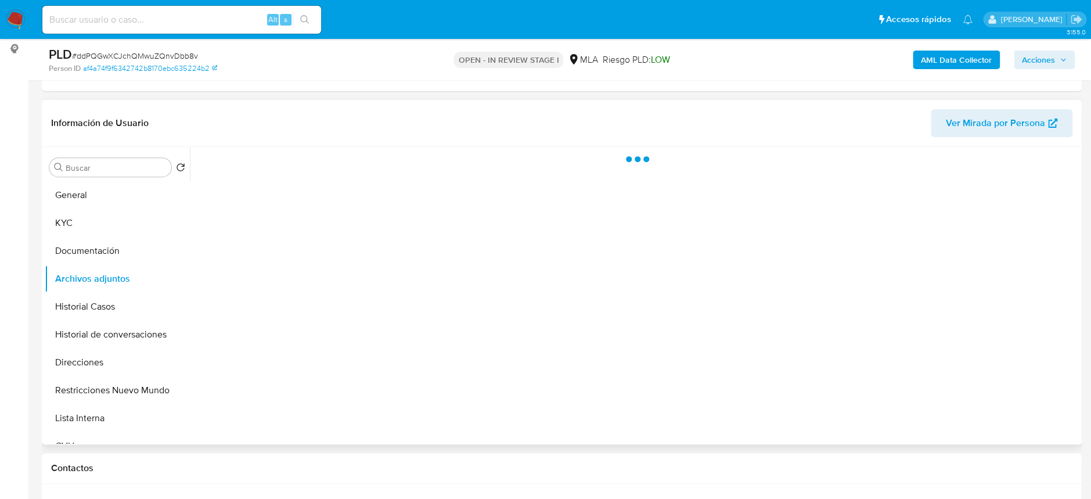
select select "10"
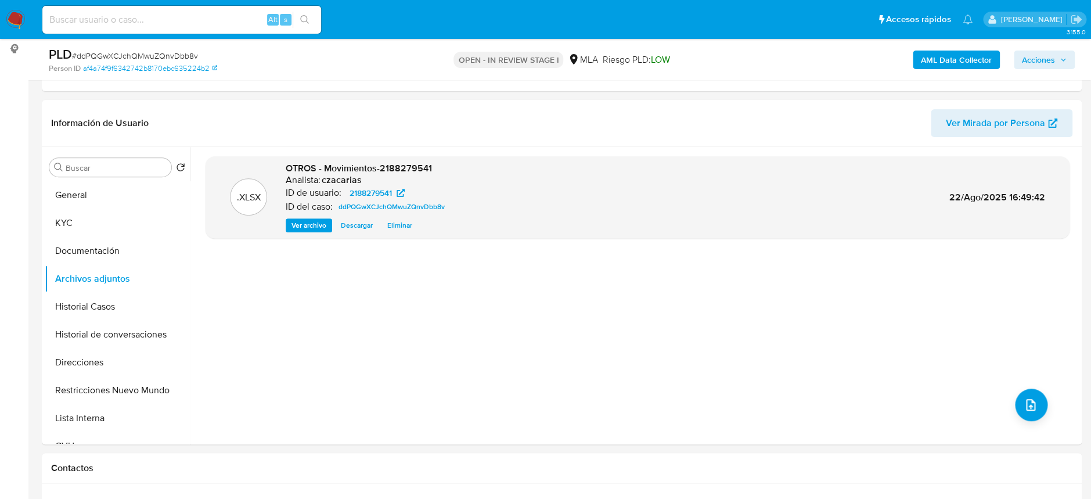
click at [965, 70] on div "AML Data Collector Acciones" at bounding box center [904, 59] width 339 height 27
click at [968, 63] on b "AML Data Collector" at bounding box center [956, 60] width 71 height 19
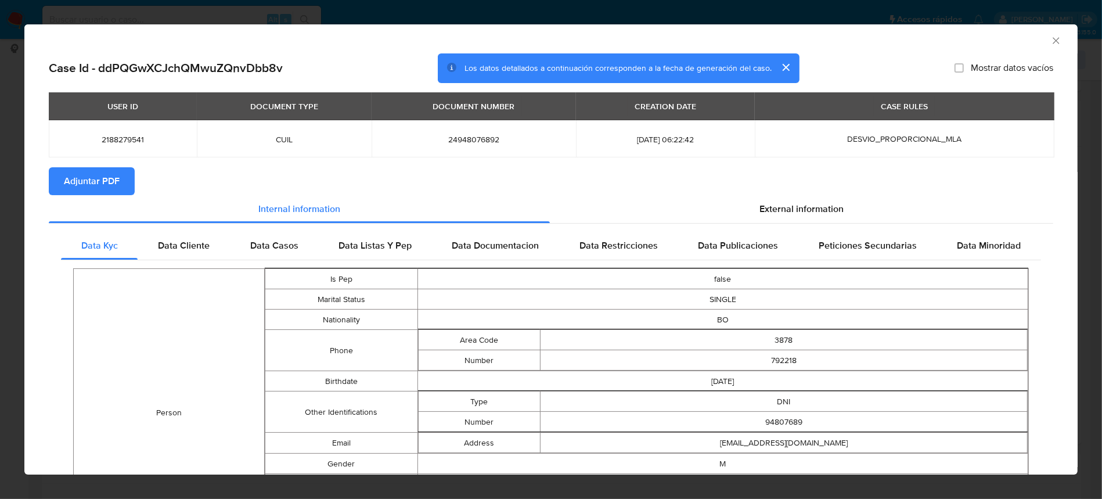
click at [71, 180] on span "Adjuntar PDF" at bounding box center [92, 181] width 56 height 26
click at [1050, 44] on icon "Cerrar ventana" at bounding box center [1056, 41] width 12 height 12
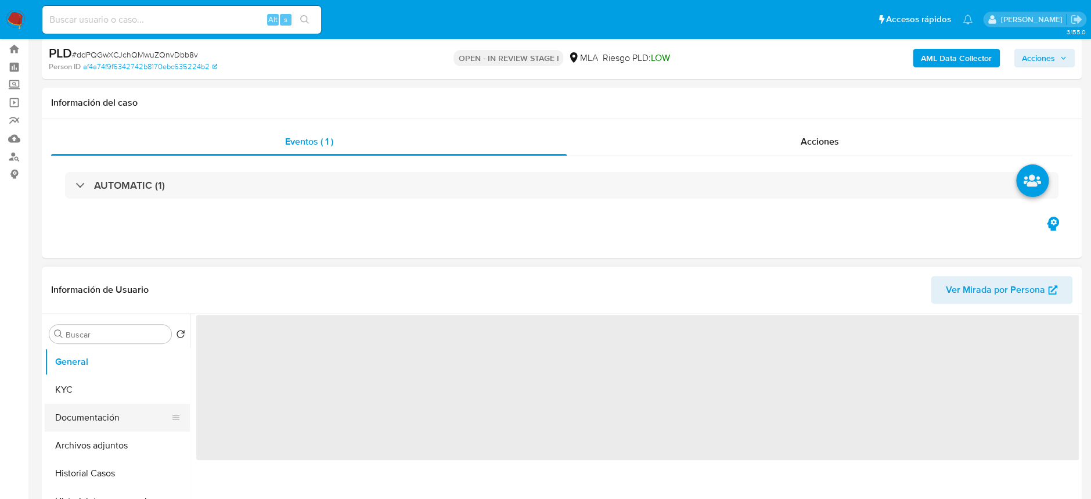
scroll to position [77, 0]
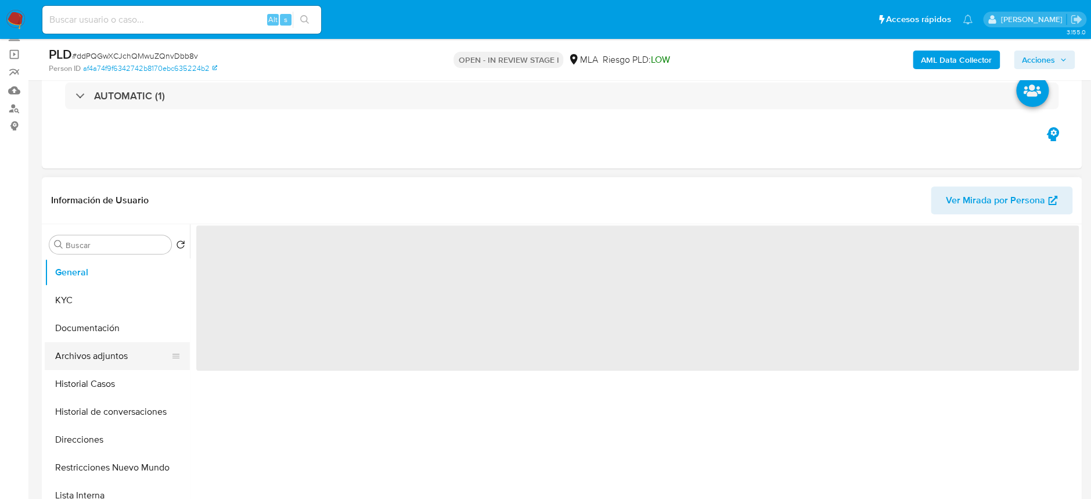
click at [117, 358] on button "Archivos adjuntos" at bounding box center [113, 356] width 136 height 28
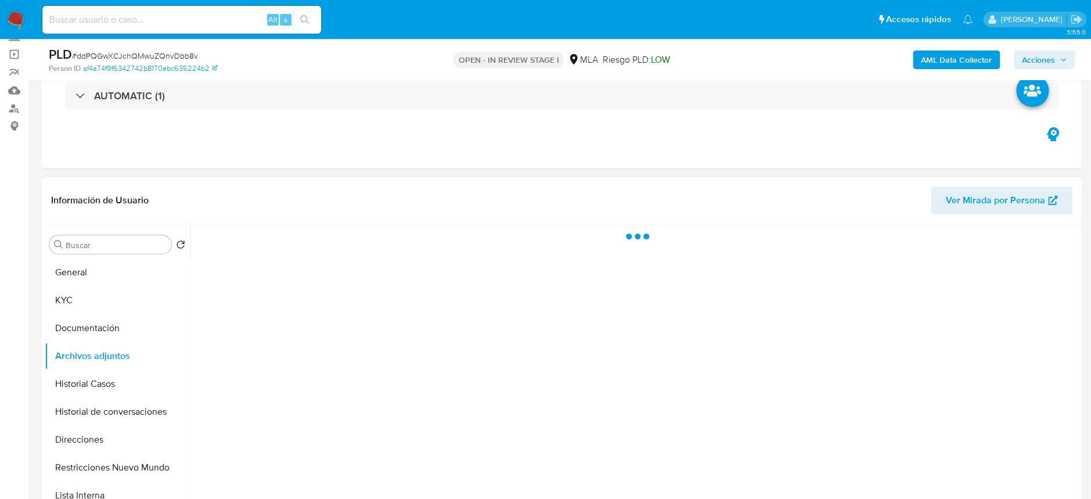
select select "10"
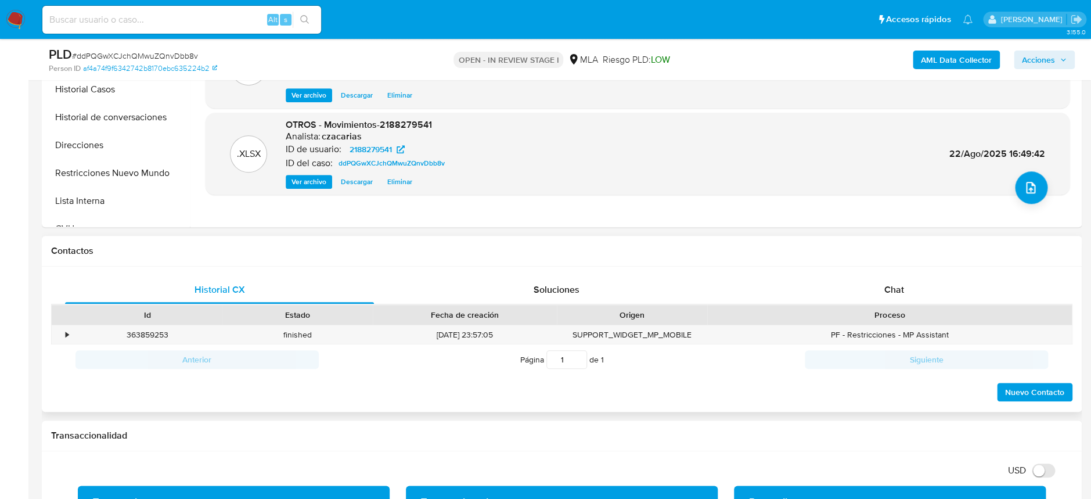
scroll to position [464, 0]
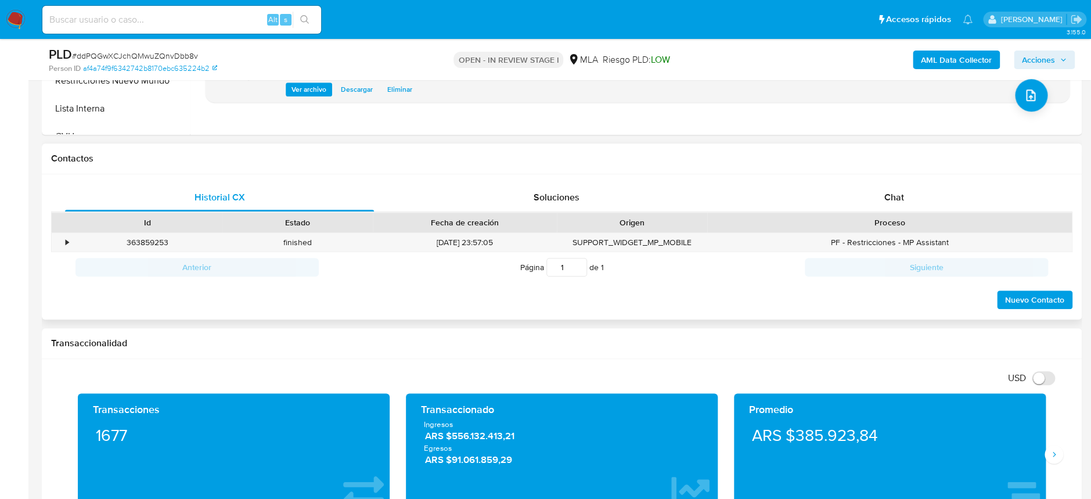
drag, startPoint x: 894, startPoint y: 161, endPoint x: 892, endPoint y: 168, distance: 7.3
click at [893, 161] on h1 "Contactos" at bounding box center [561, 159] width 1021 height 12
click at [896, 187] on div "Chat" at bounding box center [893, 197] width 309 height 28
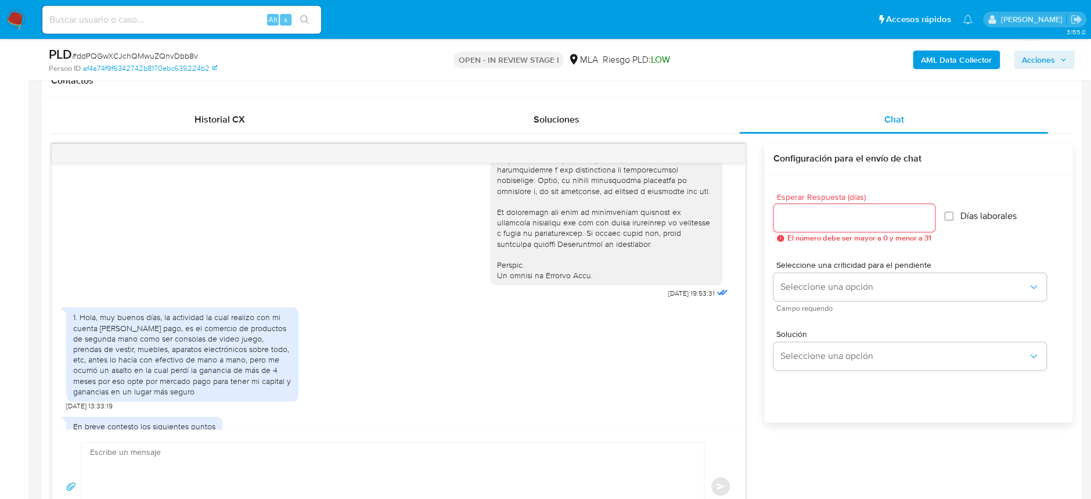
scroll to position [542, 0]
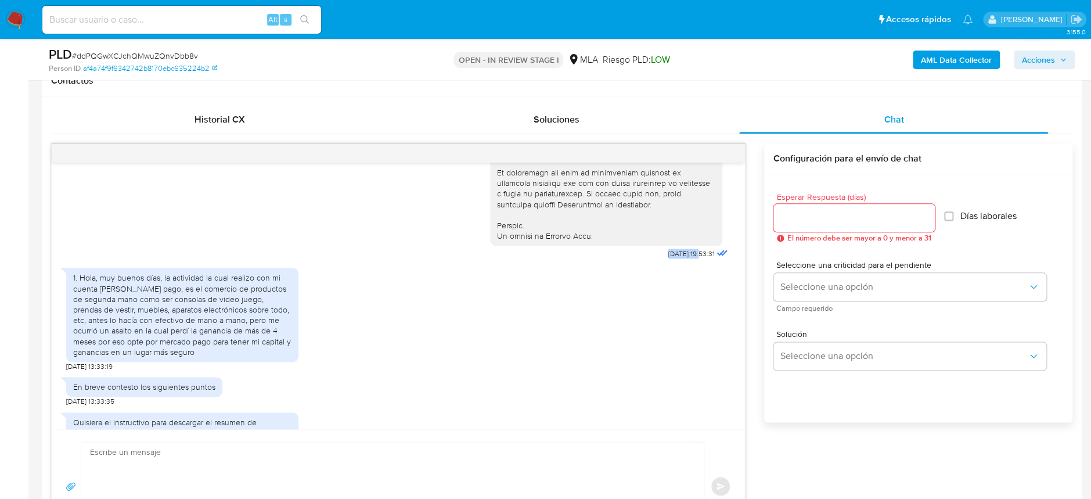
drag, startPoint x: 647, startPoint y: 272, endPoint x: 678, endPoint y: 278, distance: 31.4
click at [678, 258] on span "17/07/2025 19:53:31" at bounding box center [691, 253] width 46 height 9
copy span "17/07/2025"
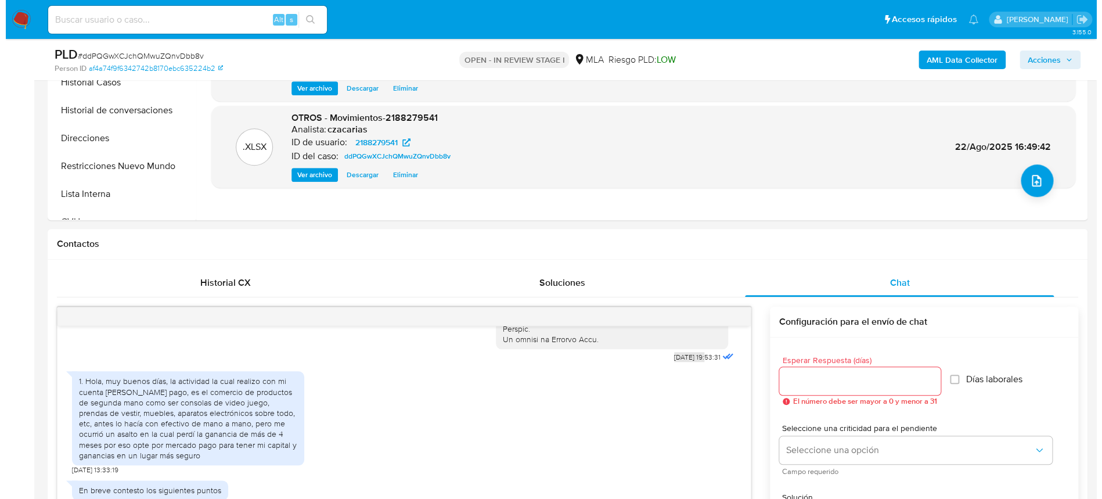
scroll to position [310, 0]
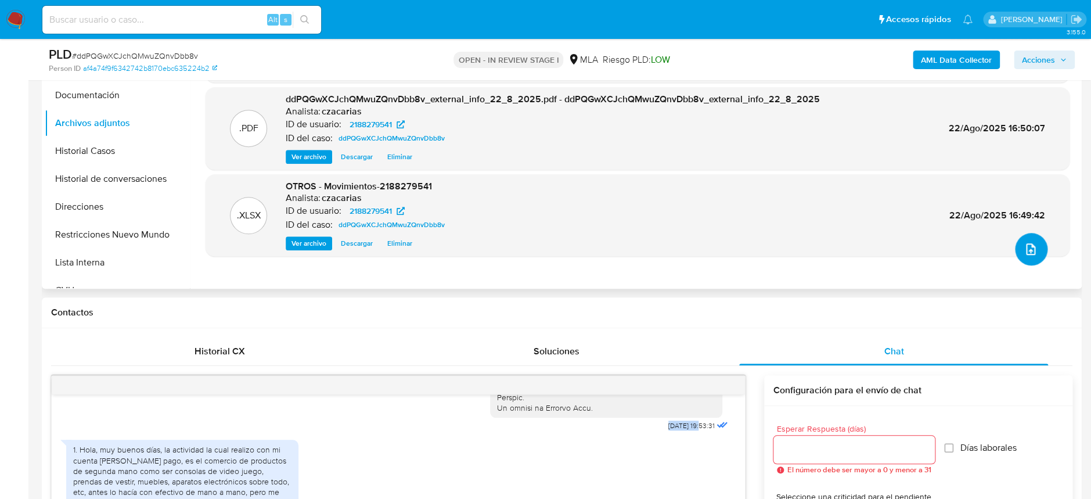
click at [1023, 250] on icon "upload-file" at bounding box center [1030, 249] width 14 height 14
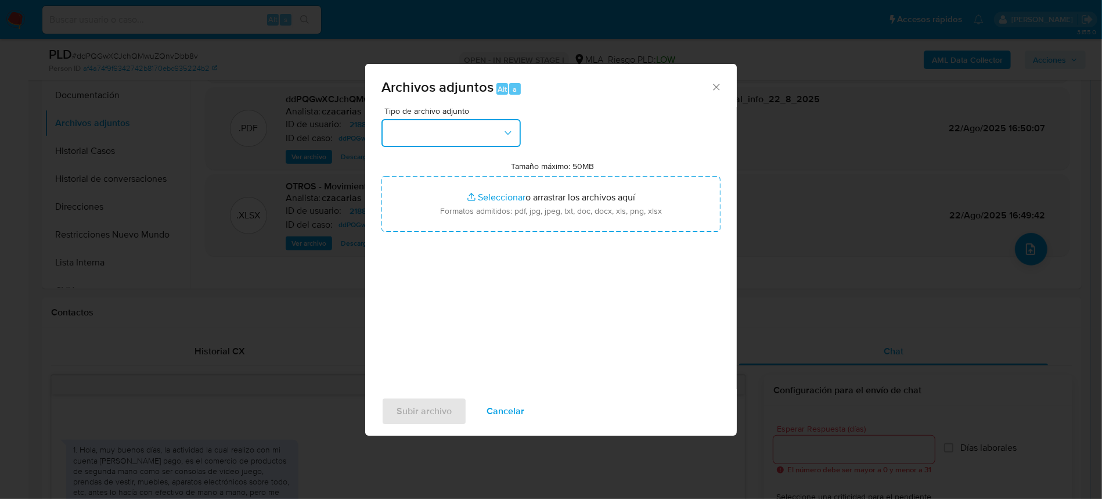
click at [448, 145] on button "button" at bounding box center [450, 133] width 139 height 28
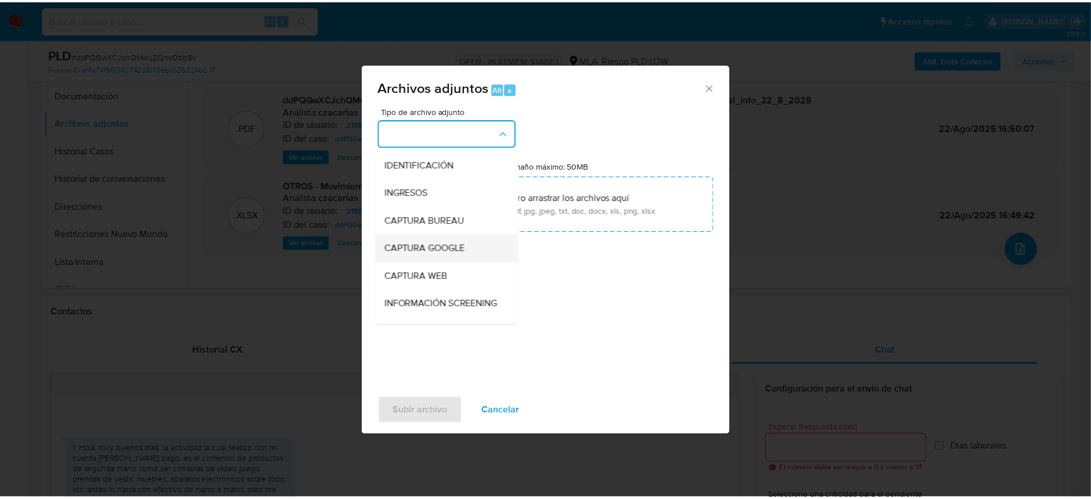
scroll to position [154, 0]
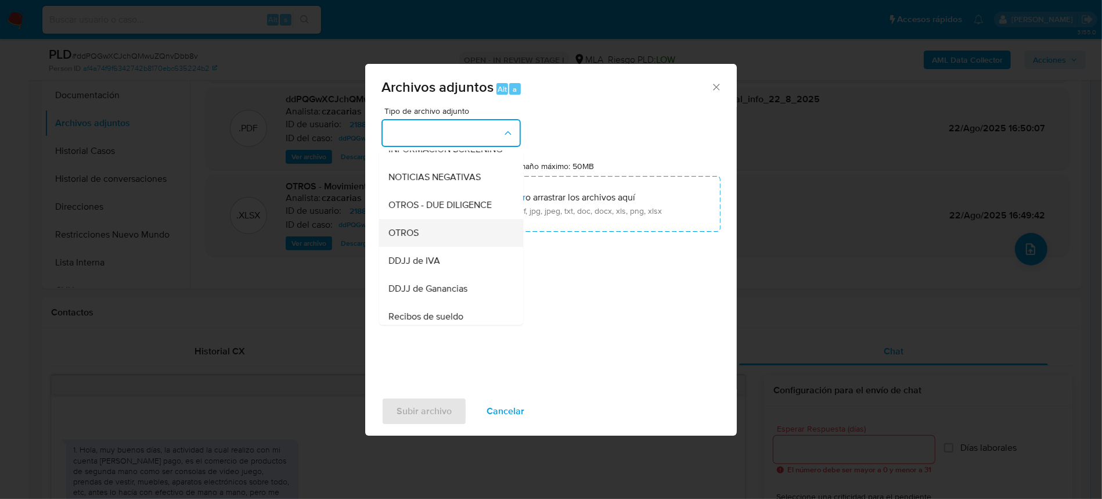
click at [435, 245] on div "OTROS" at bounding box center [447, 233] width 118 height 28
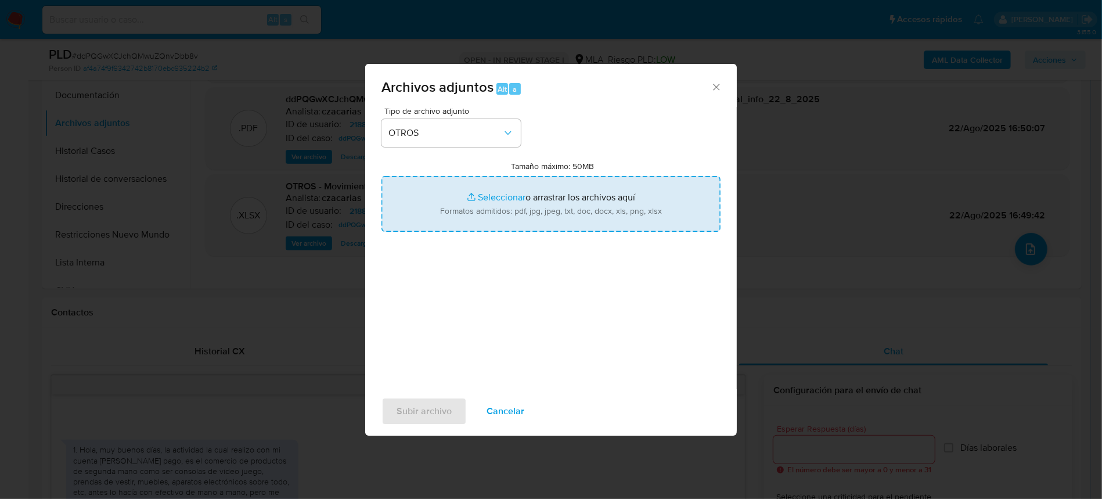
type input "C:\fakepath\Caselog ddPQGwXCJchQMwuZQnvDbb8v_2025_07_17_23_38_20.docx"
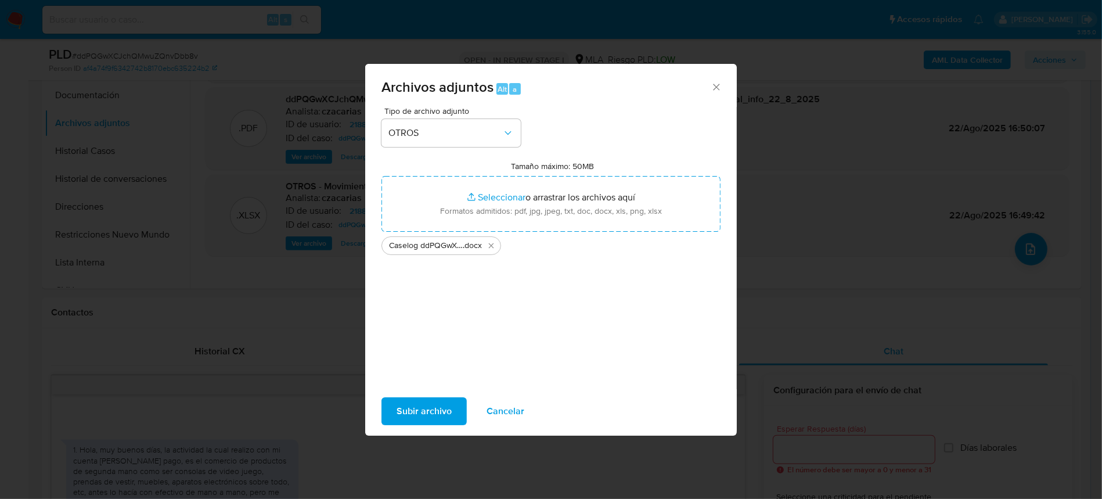
click at [436, 409] on span "Subir archivo" at bounding box center [423, 411] width 55 height 26
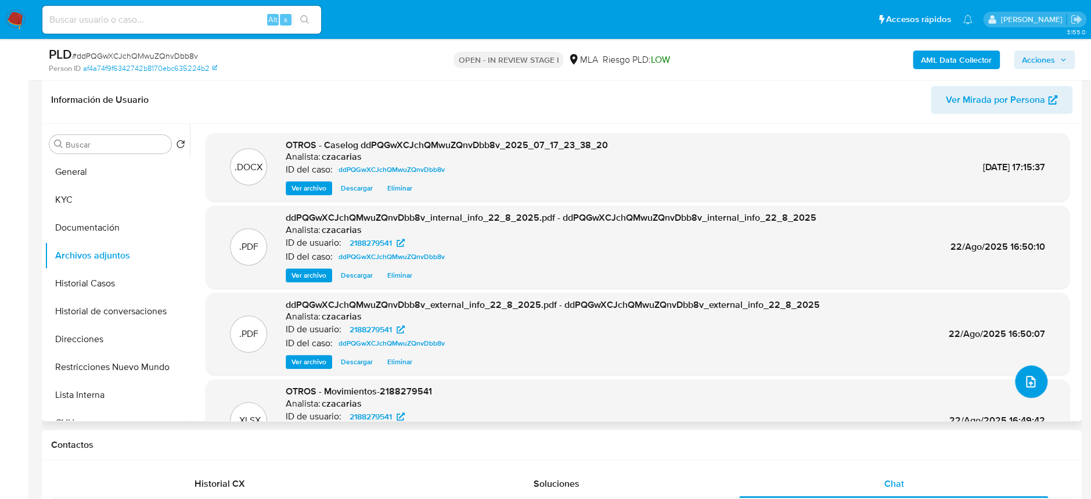
scroll to position [51, 0]
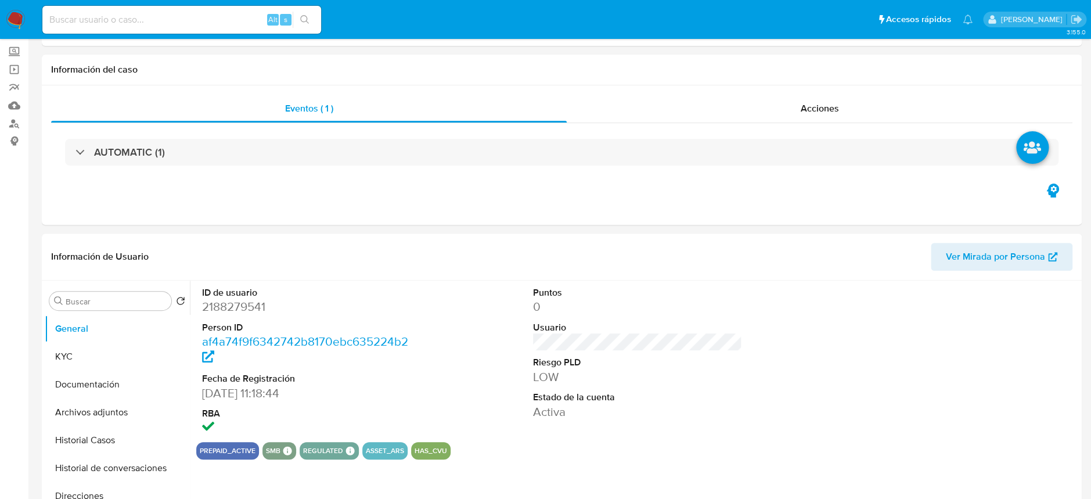
select select "10"
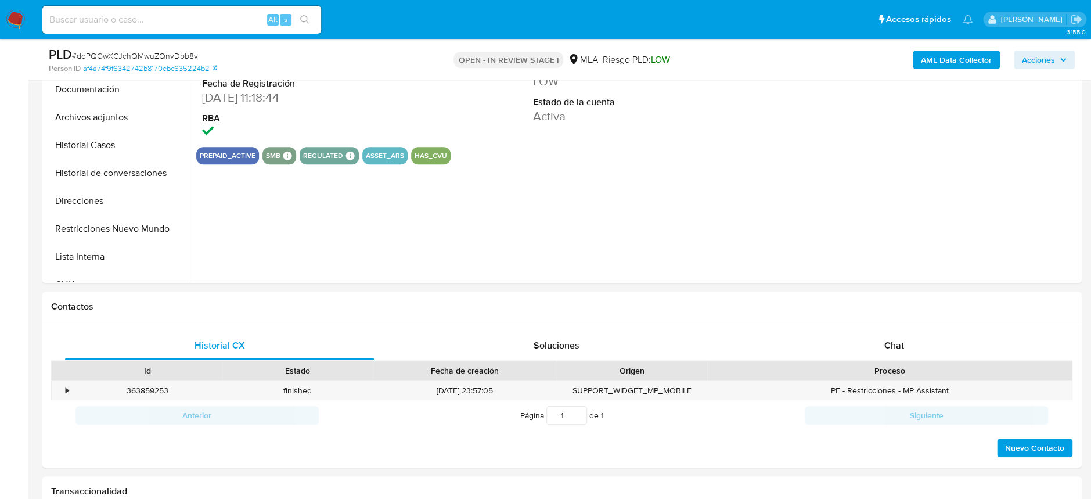
scroll to position [402, 0]
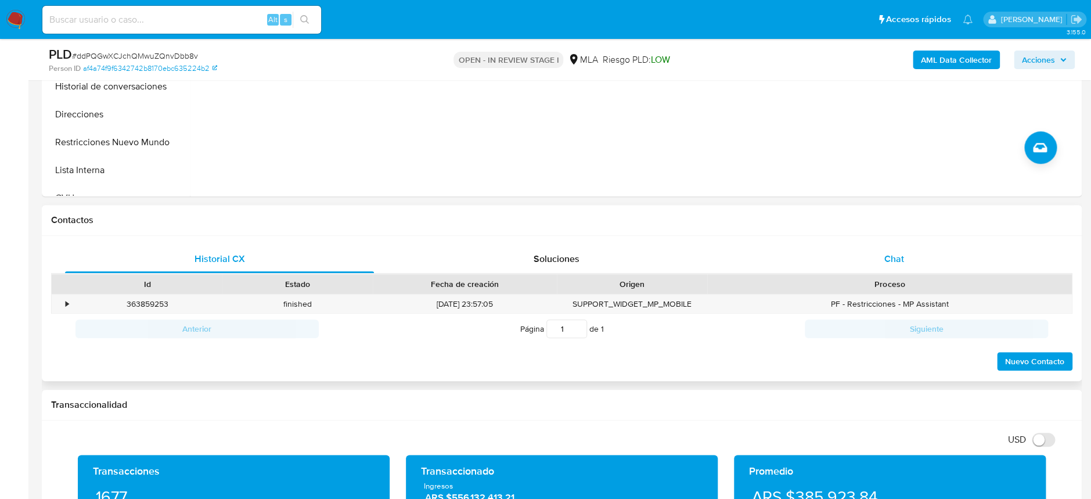
click at [871, 257] on div "Chat" at bounding box center [893, 259] width 309 height 28
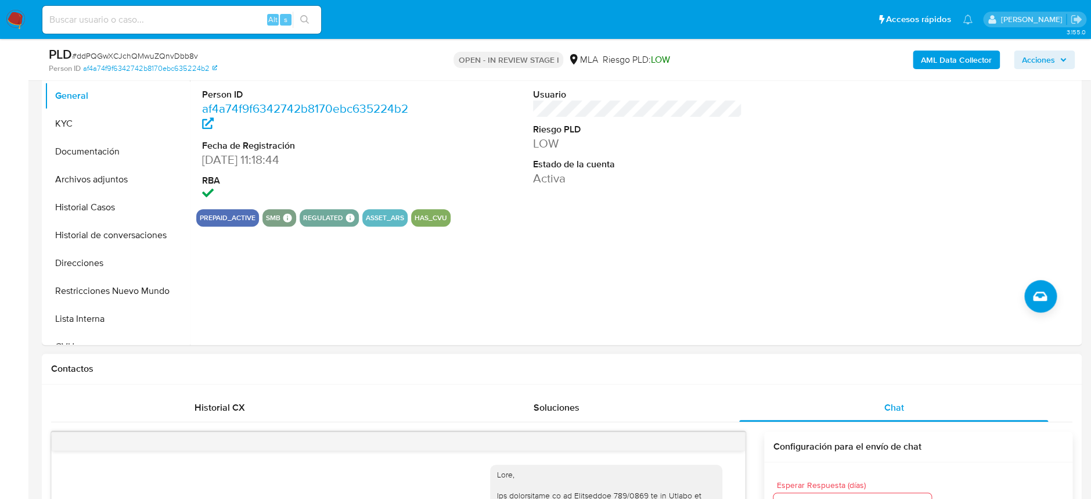
scroll to position [236, 0]
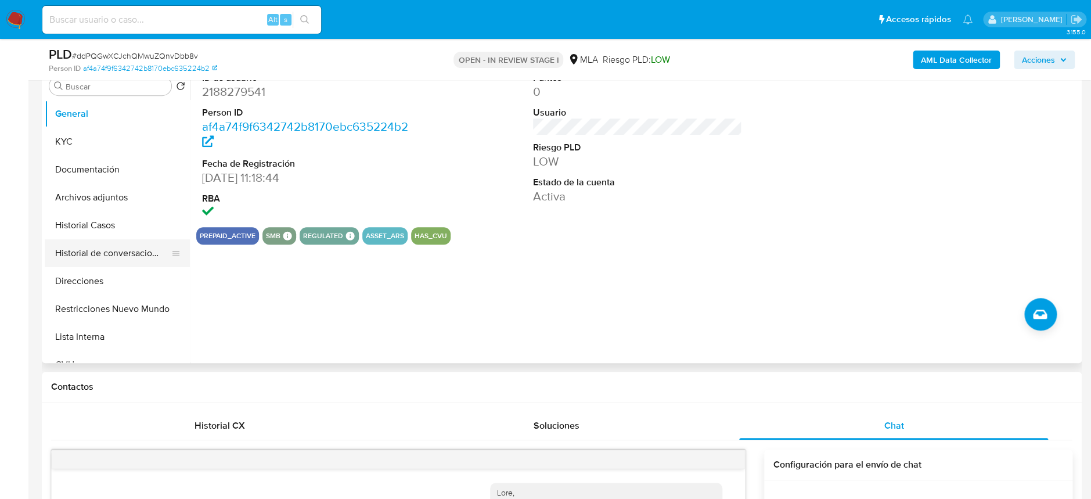
click at [134, 255] on button "Historial de conversaciones" at bounding box center [113, 253] width 136 height 28
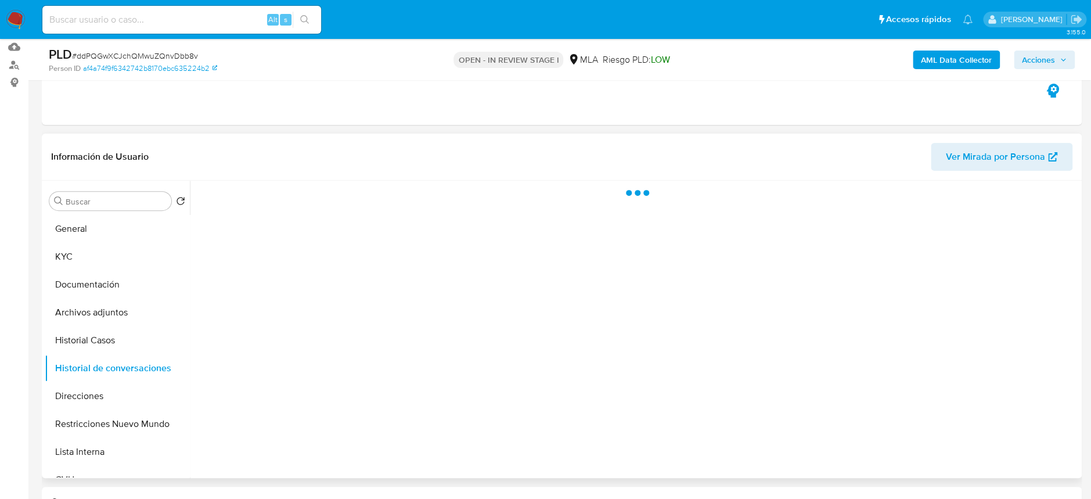
scroll to position [121, 0]
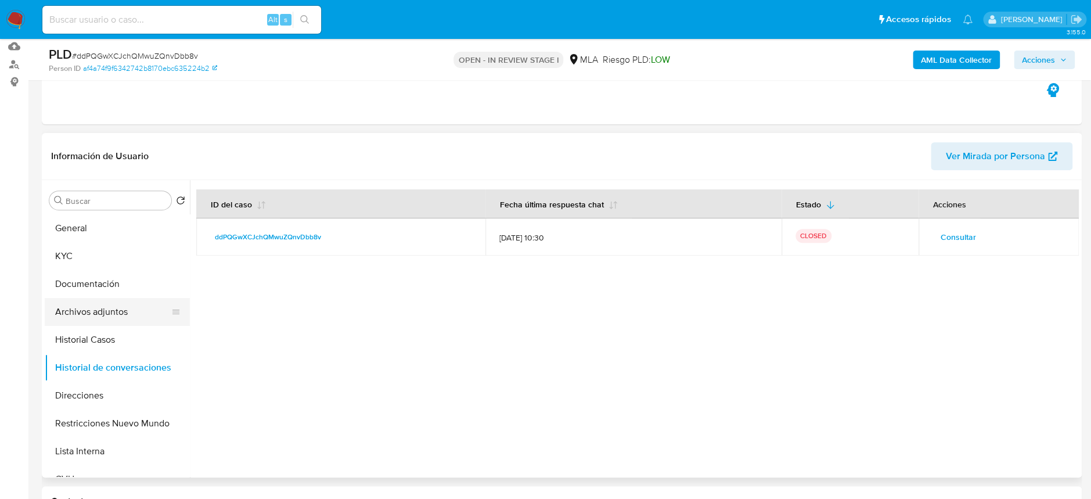
click at [115, 307] on button "Archivos adjuntos" at bounding box center [113, 312] width 136 height 28
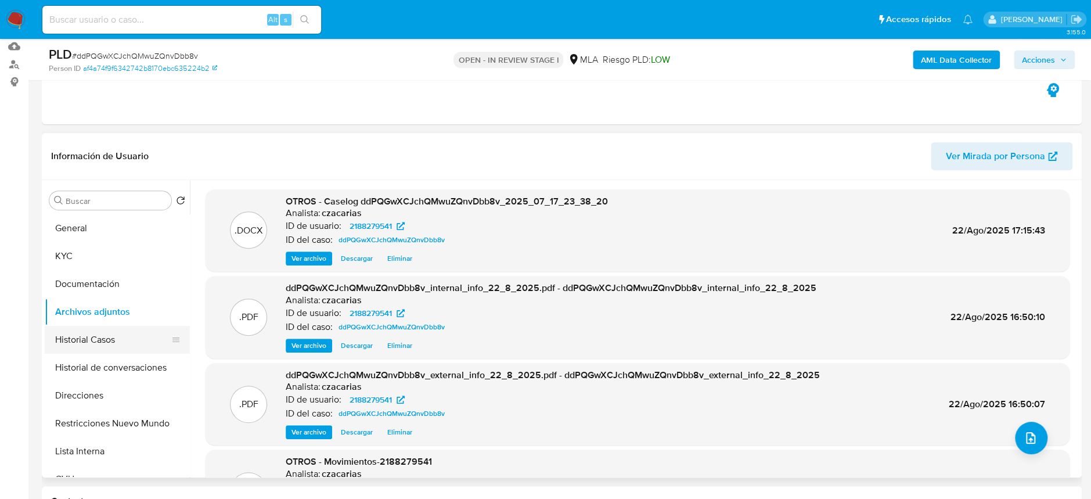
click at [92, 348] on button "Historial Casos" at bounding box center [113, 340] width 136 height 28
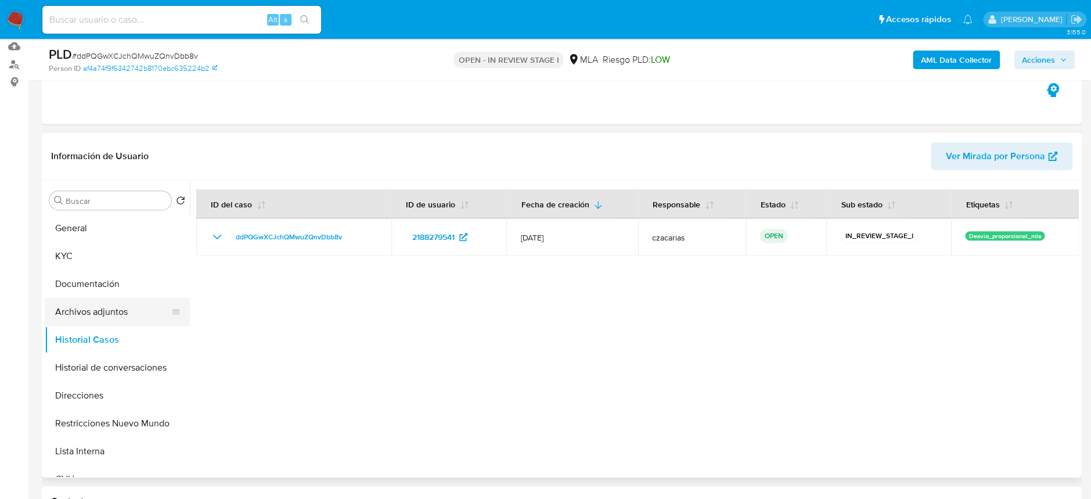
click at [113, 306] on button "Archivos adjuntos" at bounding box center [113, 312] width 136 height 28
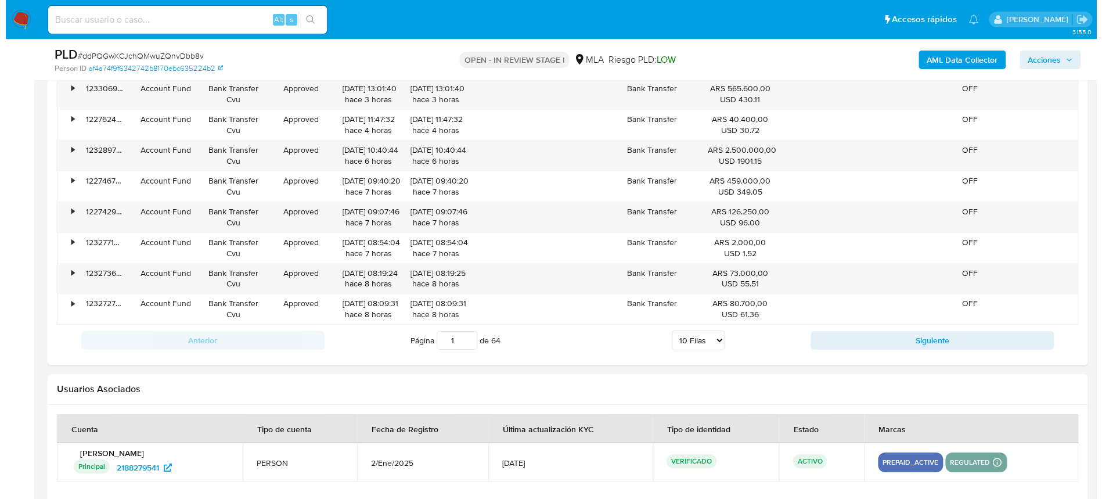
scroll to position [2040, 0]
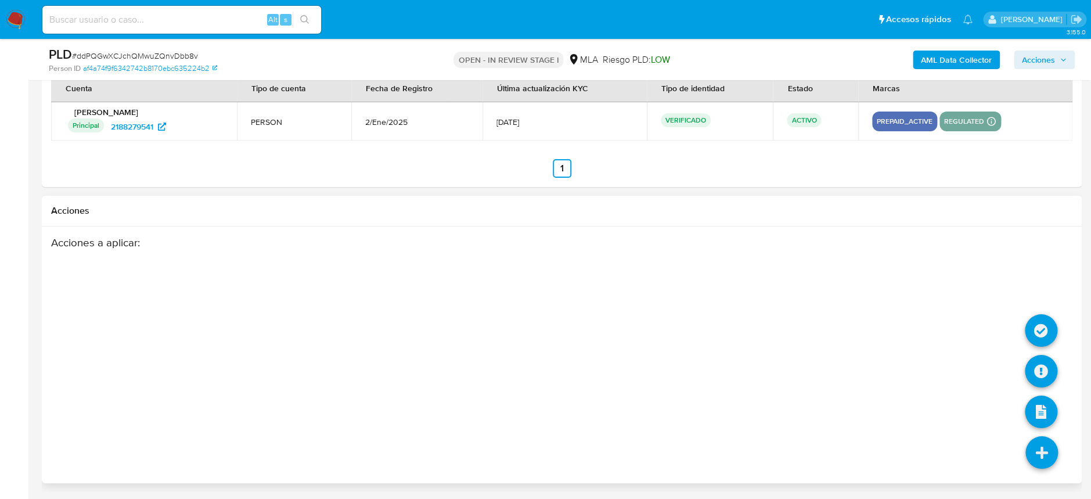
click at [1048, 463] on icon at bounding box center [1041, 452] width 33 height 33
click at [1037, 366] on icon at bounding box center [1041, 371] width 33 height 33
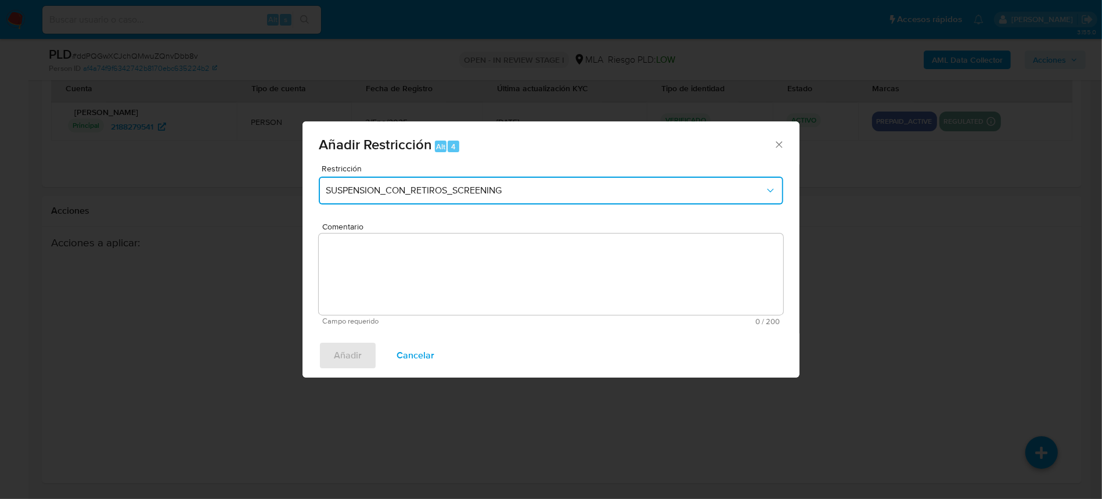
click at [648, 181] on button "SUSPENSION_CON_RETIROS_SCREENING" at bounding box center [551, 190] width 464 height 28
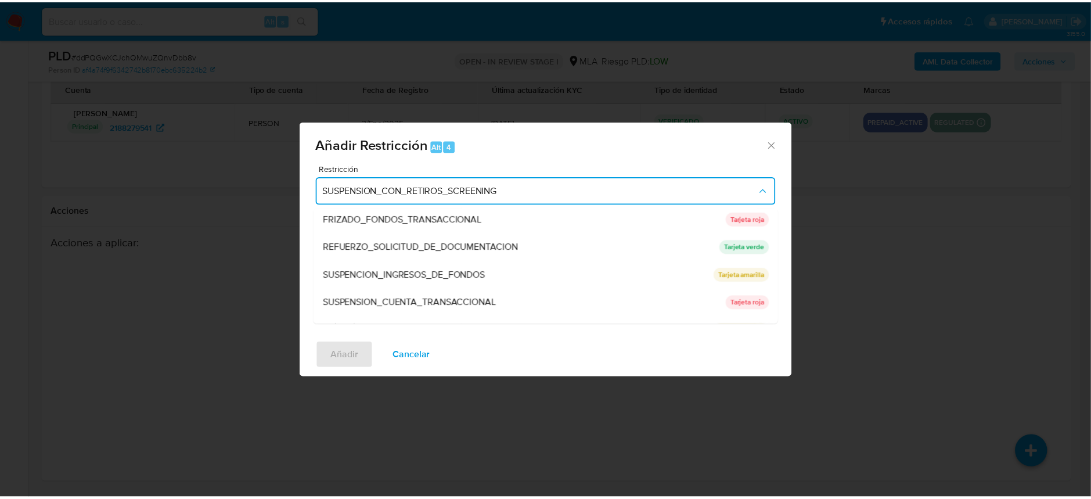
scroll to position [229, 0]
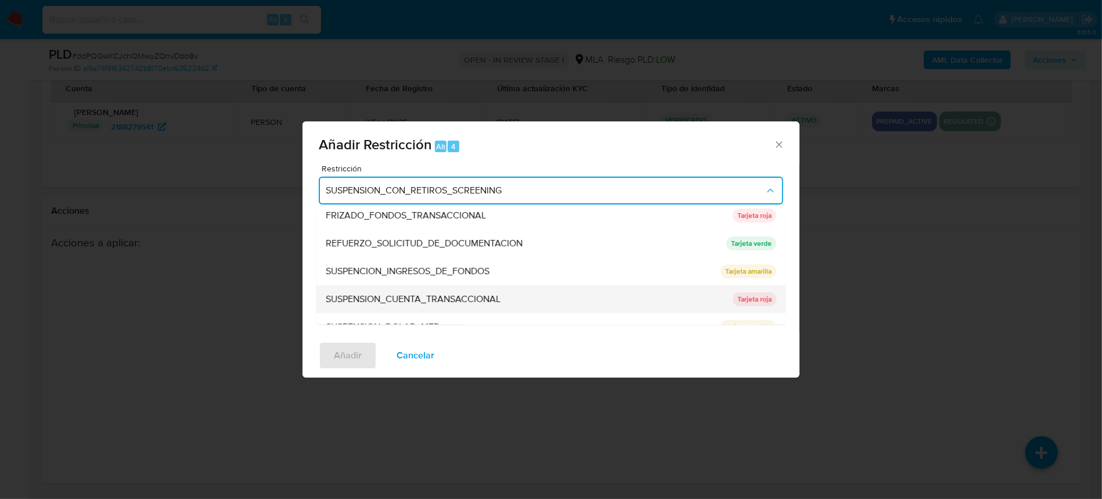
click at [531, 297] on div "SUSPENSION_CUENTA_TRANSACCIONAL" at bounding box center [526, 300] width 400 height 28
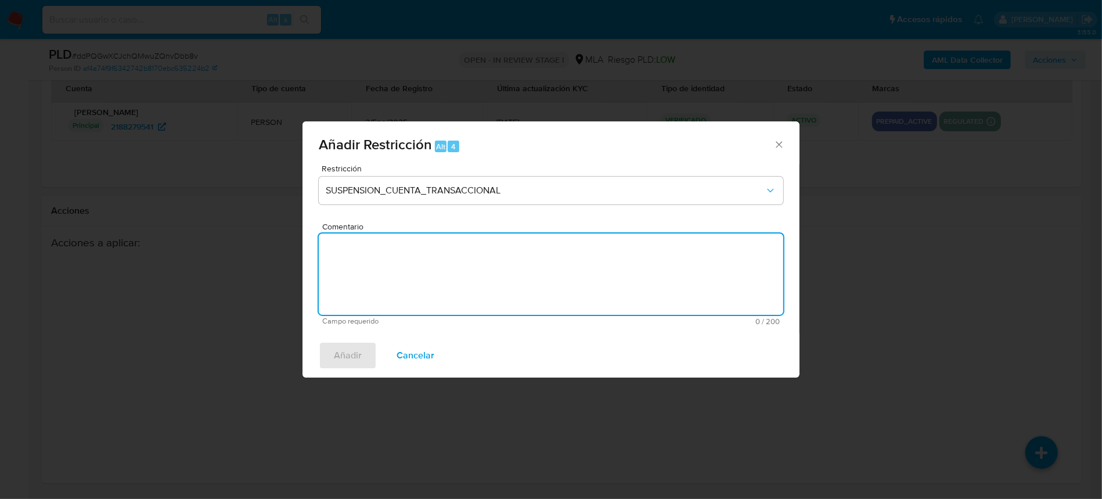
click at [531, 297] on textarea "Comentario" at bounding box center [551, 273] width 464 height 81
type textarea "AML"
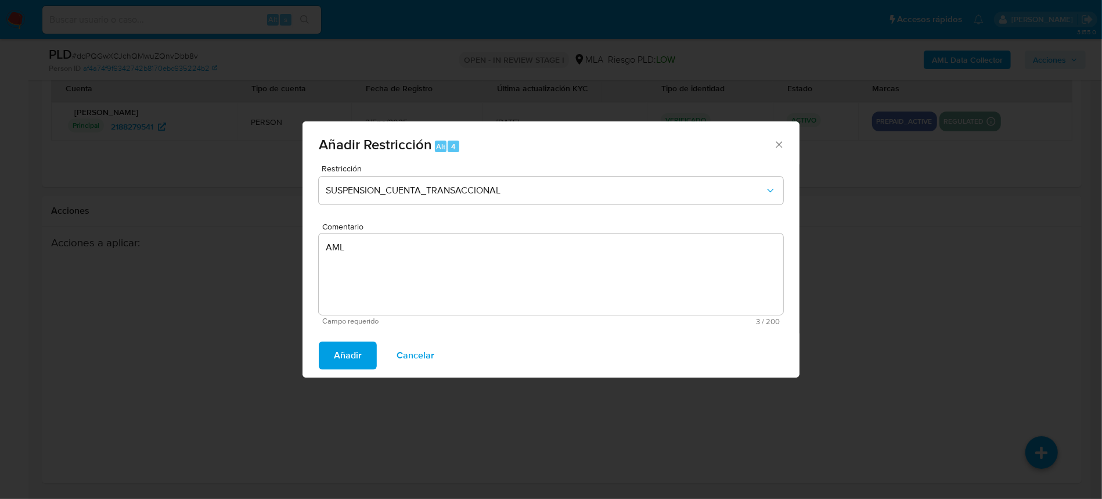
click at [360, 343] on span "Añadir" at bounding box center [348, 355] width 28 height 26
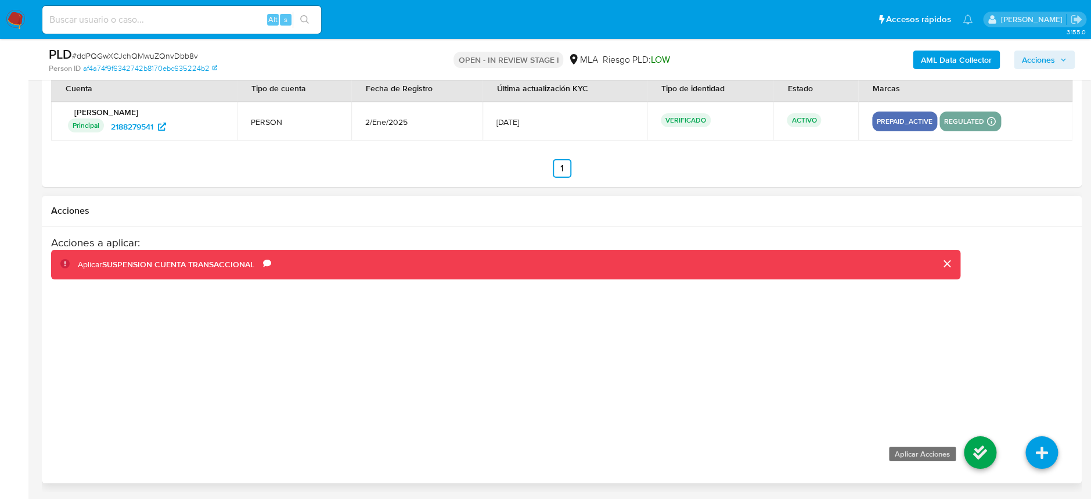
click at [983, 458] on icon at bounding box center [980, 452] width 33 height 33
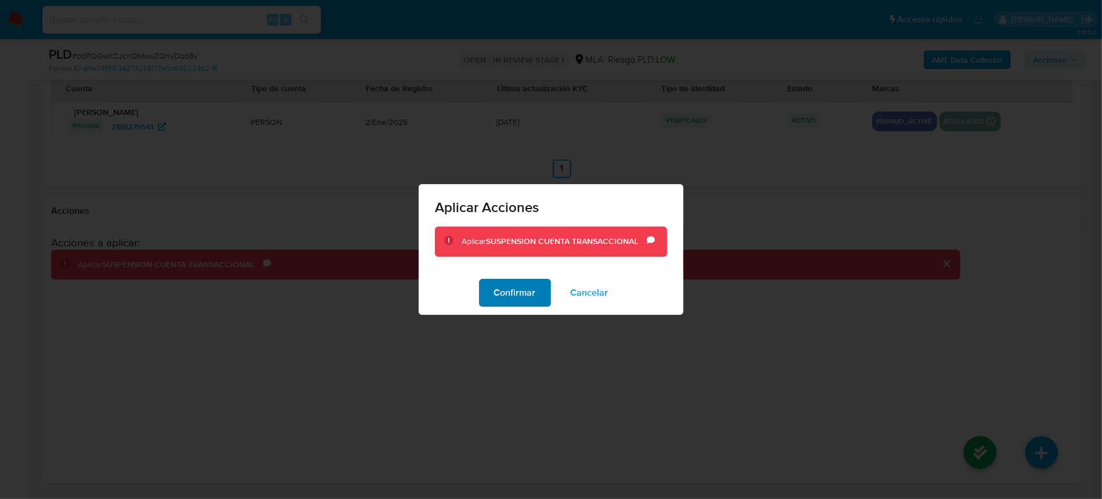
click at [500, 298] on span "Confirmar" at bounding box center [515, 293] width 42 height 26
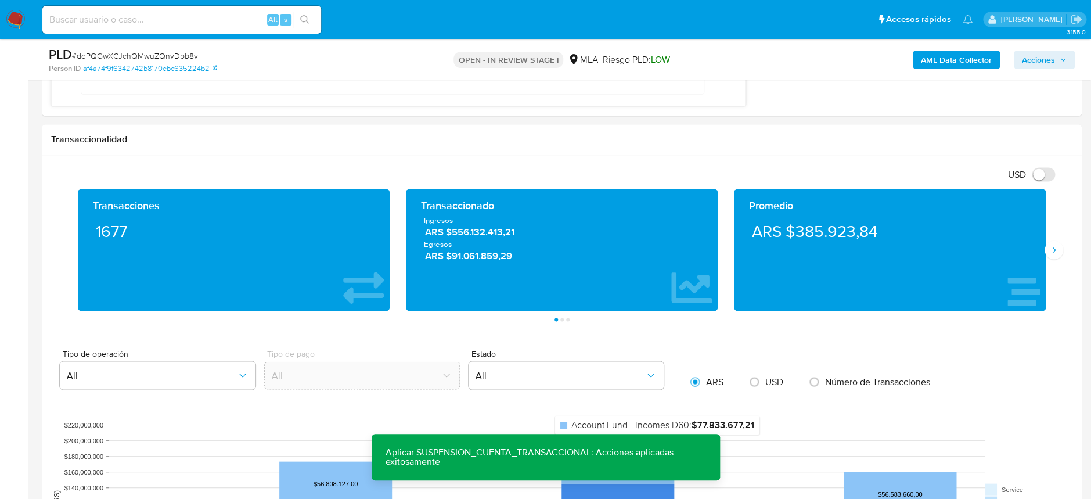
scroll to position [957, 0]
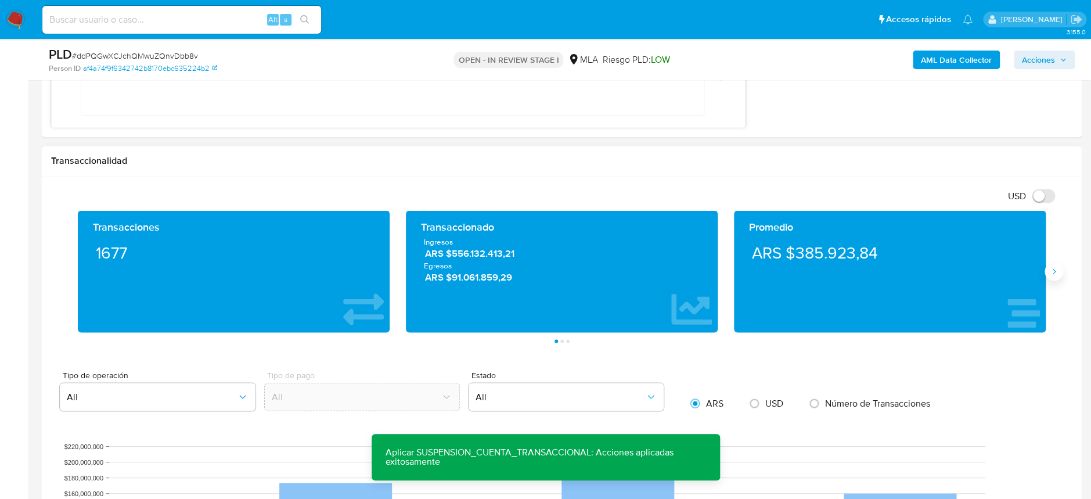
click at [1052, 280] on div "Promedio ARS $385.923,84" at bounding box center [890, 271] width 328 height 122
click at [1049, 270] on icon "Siguiente" at bounding box center [1053, 270] width 9 height 9
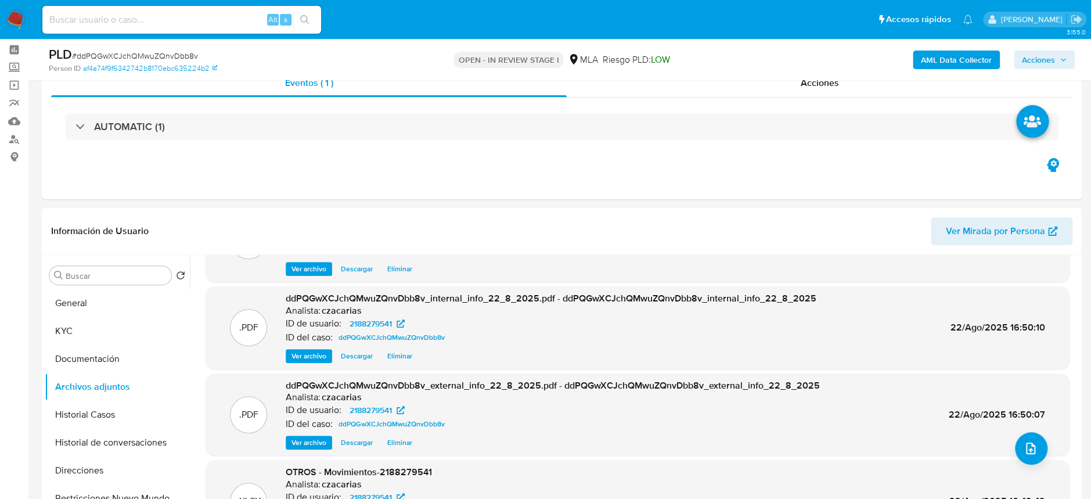
scroll to position [41, 0]
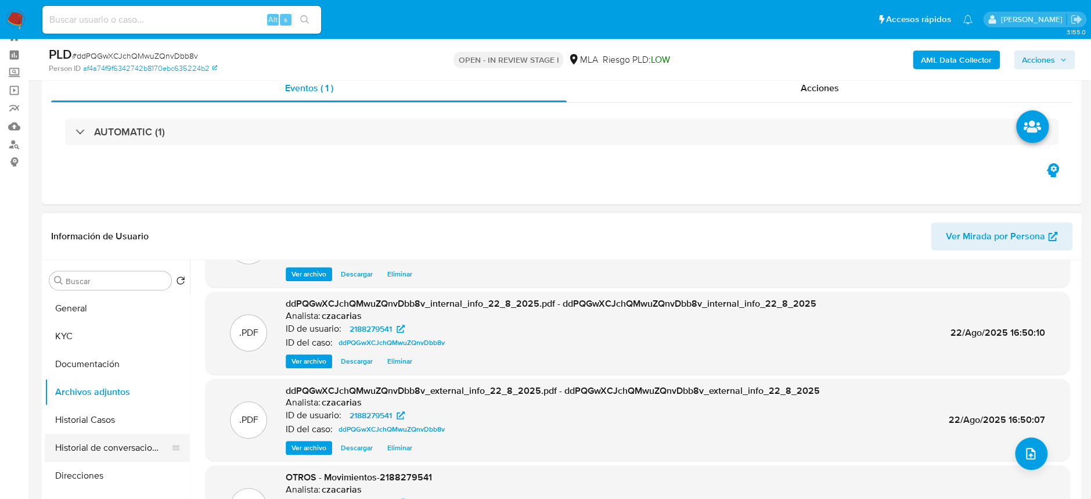
click at [109, 457] on button "Historial de conversaciones" at bounding box center [113, 448] width 136 height 28
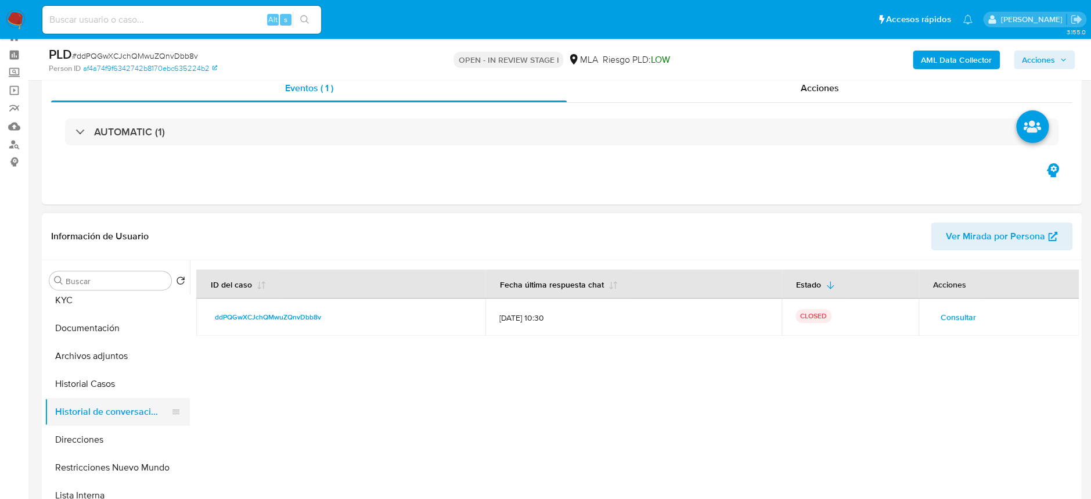
scroll to position [35, 0]
drag, startPoint x: 109, startPoint y: 457, endPoint x: 116, endPoint y: 481, distance: 24.1
click at [116, 481] on button "Restricciones Nuevo Mundo" at bounding box center [113, 468] width 136 height 28
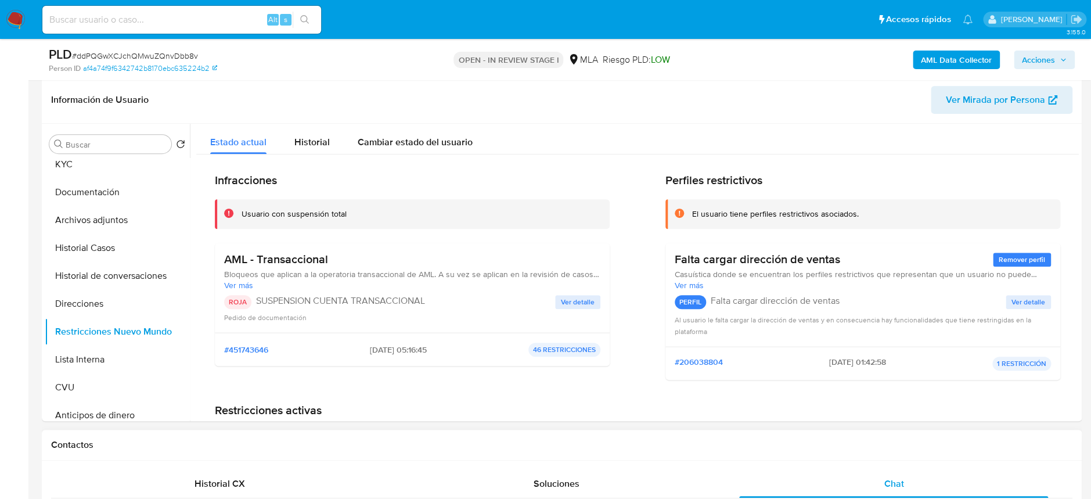
scroll to position [0, 0]
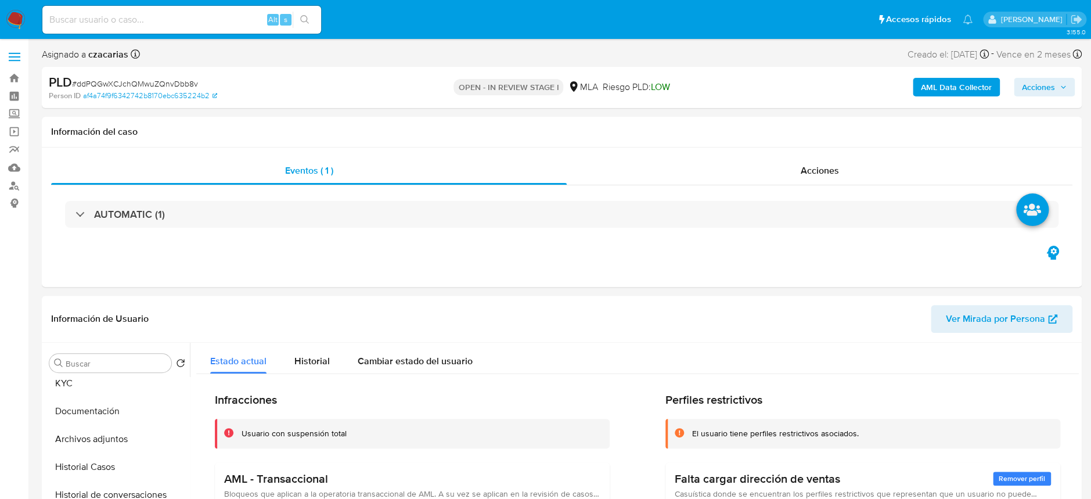
click at [1030, 89] on span "Acciones" at bounding box center [1038, 87] width 33 height 19
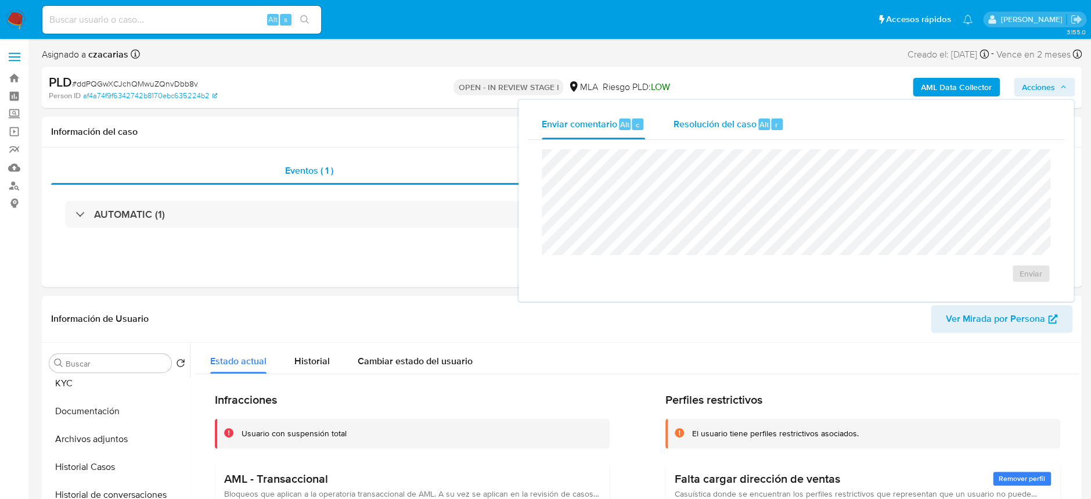
click at [717, 137] on div "Resolución del caso Alt r" at bounding box center [728, 124] width 111 height 30
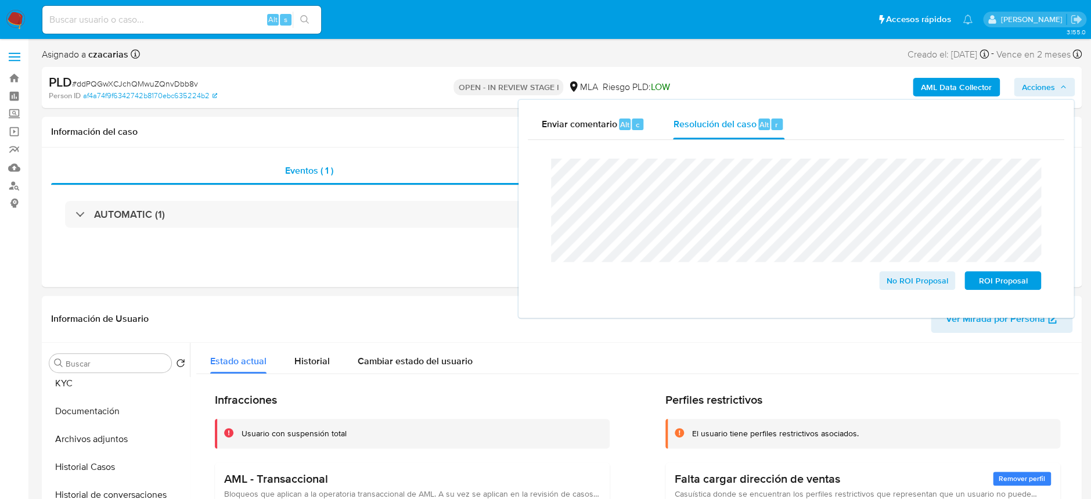
click at [122, 89] on span "# ddPQGwXCJchQMwuZQnvDbb8v" at bounding box center [135, 84] width 126 height 12
click at [121, 89] on span "# ddPQGwXCJchQMwuZQnvDbb8v" at bounding box center [135, 84] width 126 height 12
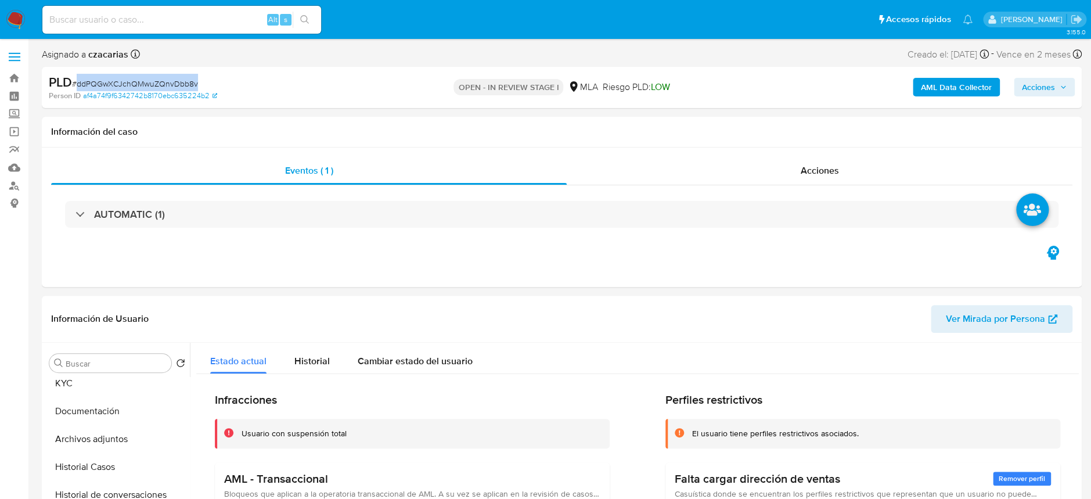
copy span "ddPQGwXCJchQMwuZQnvDbb8v"
click at [1029, 84] on span "Acciones" at bounding box center [1038, 87] width 33 height 19
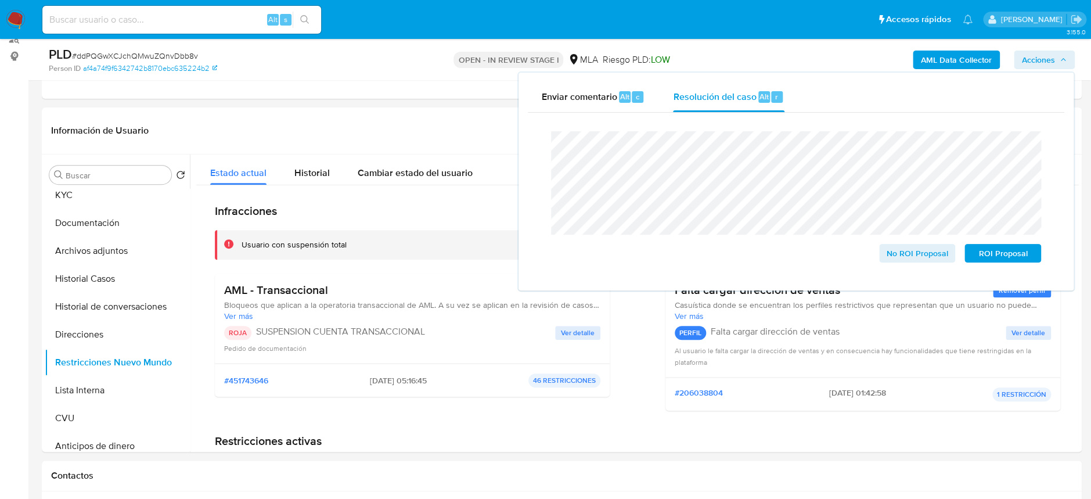
scroll to position [154, 0]
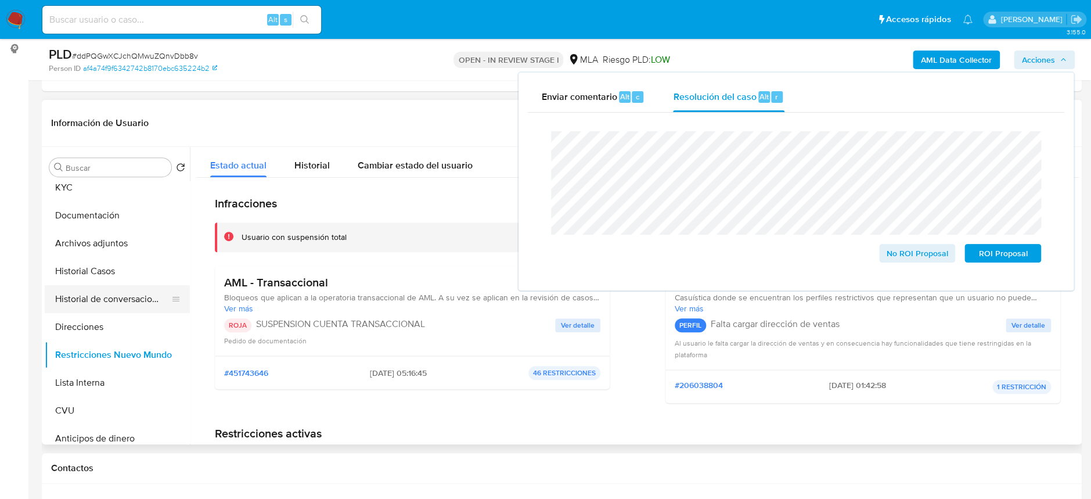
click at [93, 298] on button "Historial de conversaciones" at bounding box center [113, 299] width 136 height 28
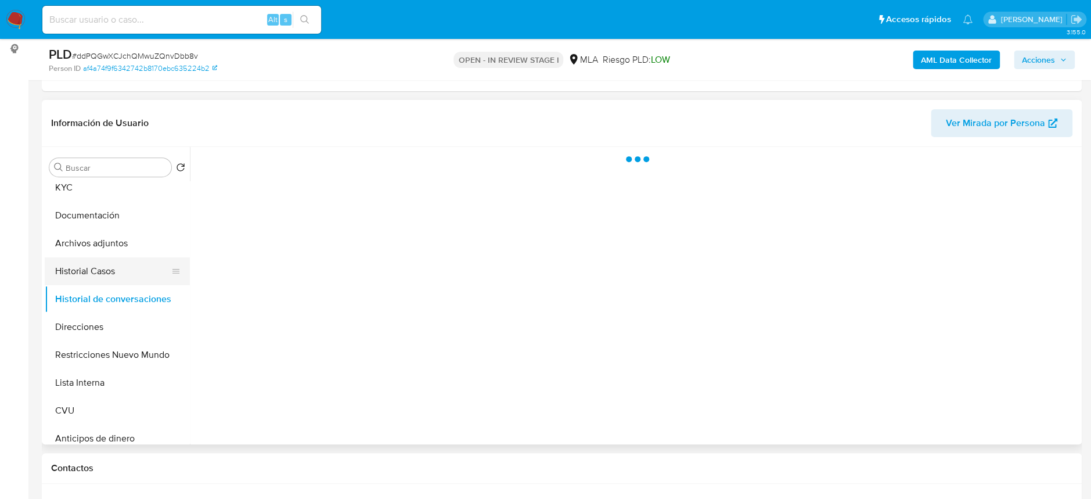
click at [102, 274] on button "Historial Casos" at bounding box center [113, 271] width 136 height 28
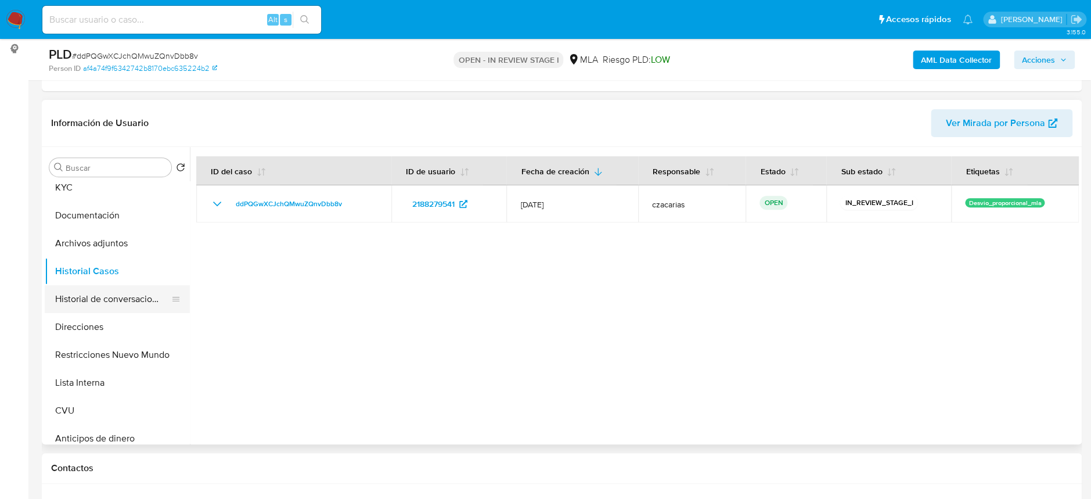
click at [106, 300] on button "Historial de conversaciones" at bounding box center [113, 299] width 136 height 28
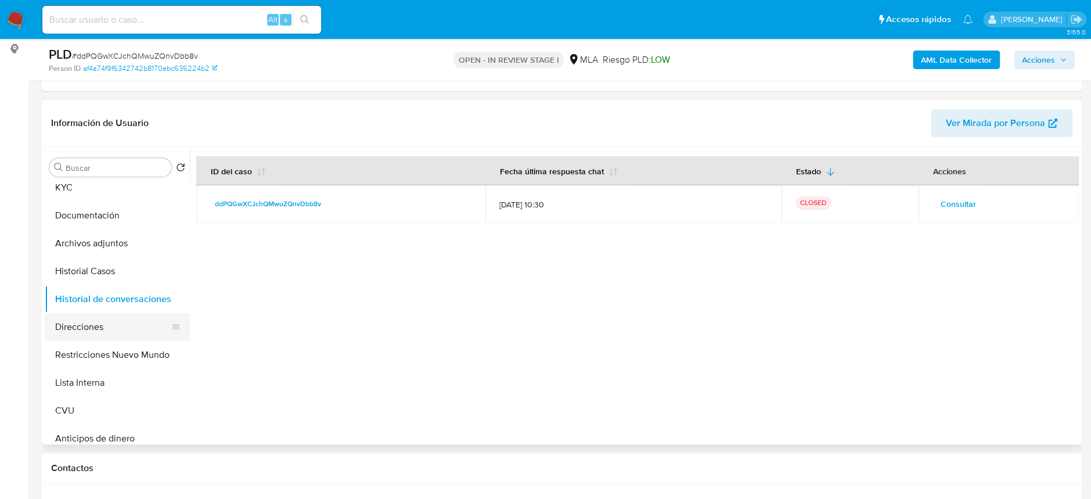
click at [93, 331] on button "Direcciones" at bounding box center [113, 327] width 136 height 28
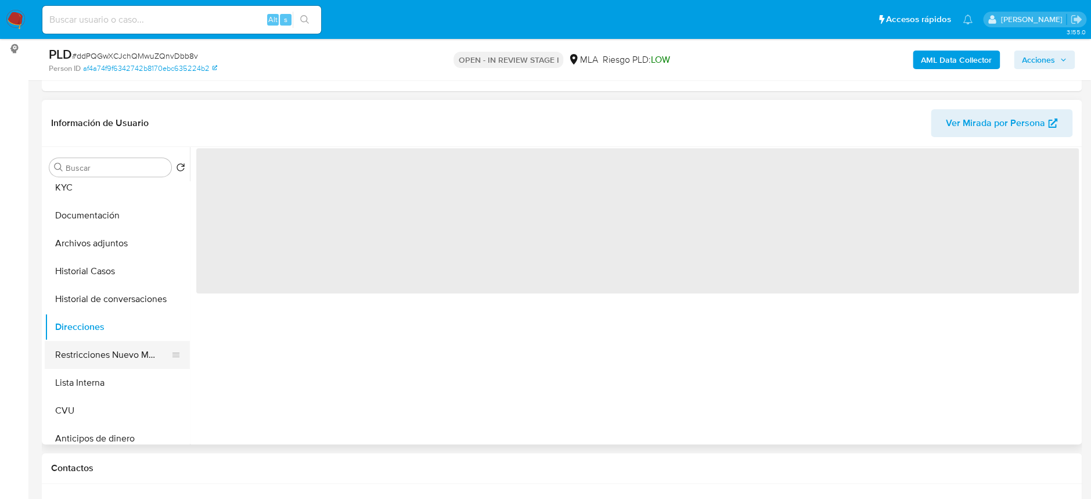
click at [109, 352] on button "Restricciones Nuevo Mundo" at bounding box center [113, 355] width 136 height 28
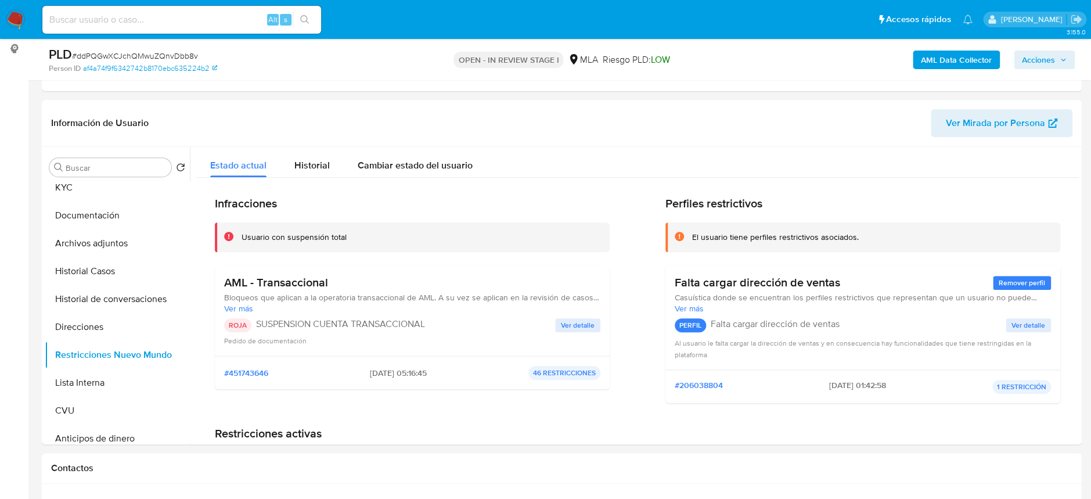
click at [1054, 56] on span "Acciones" at bounding box center [1038, 60] width 33 height 19
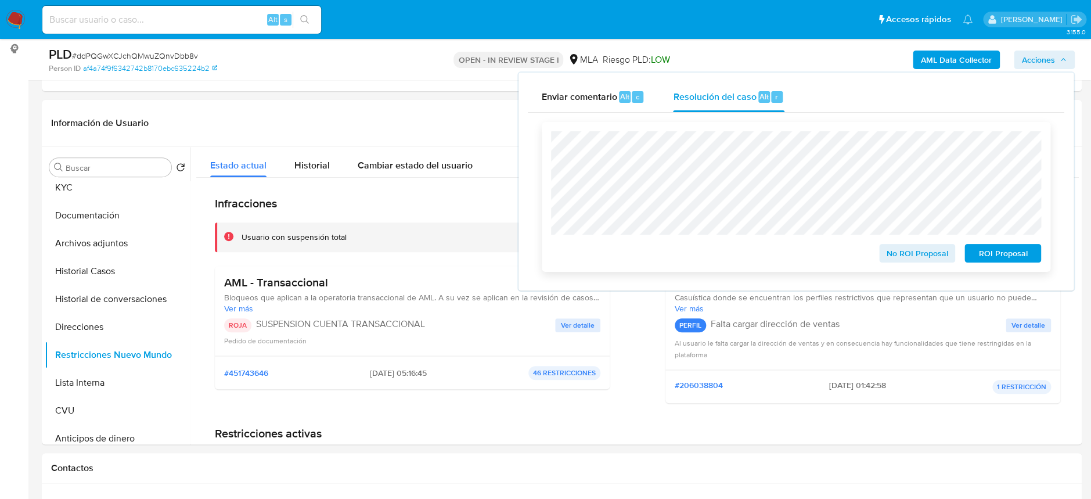
click at [973, 254] on span "ROI Proposal" at bounding box center [1002, 253] width 60 height 16
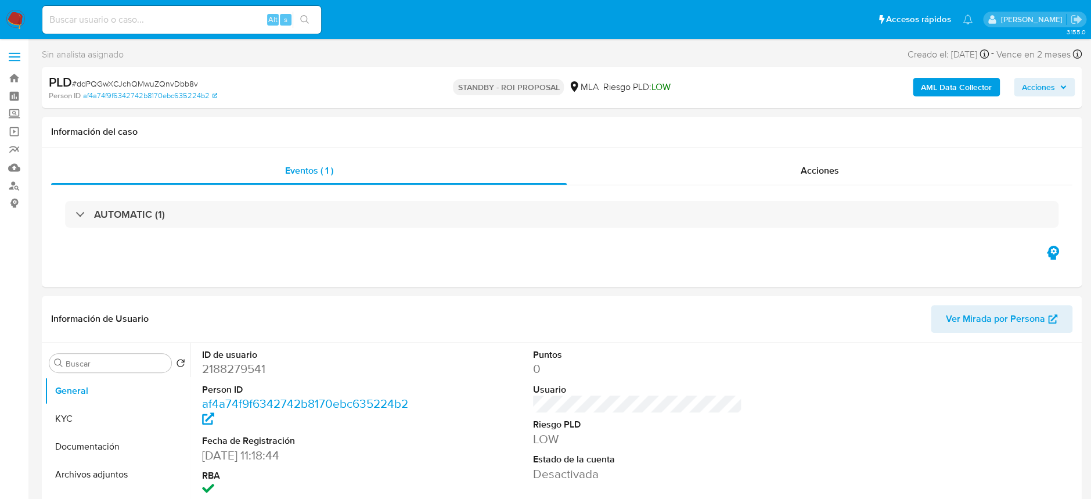
select select "10"
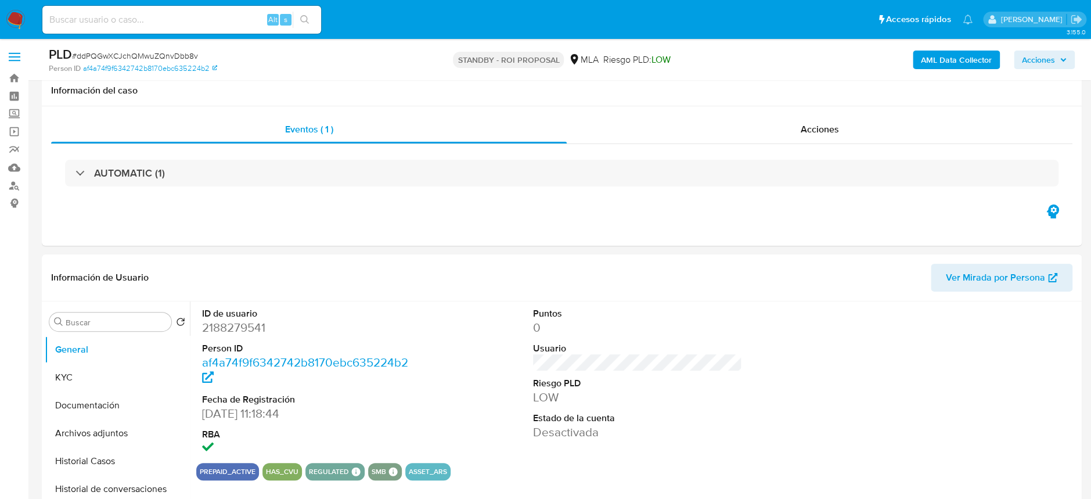
scroll to position [77, 0]
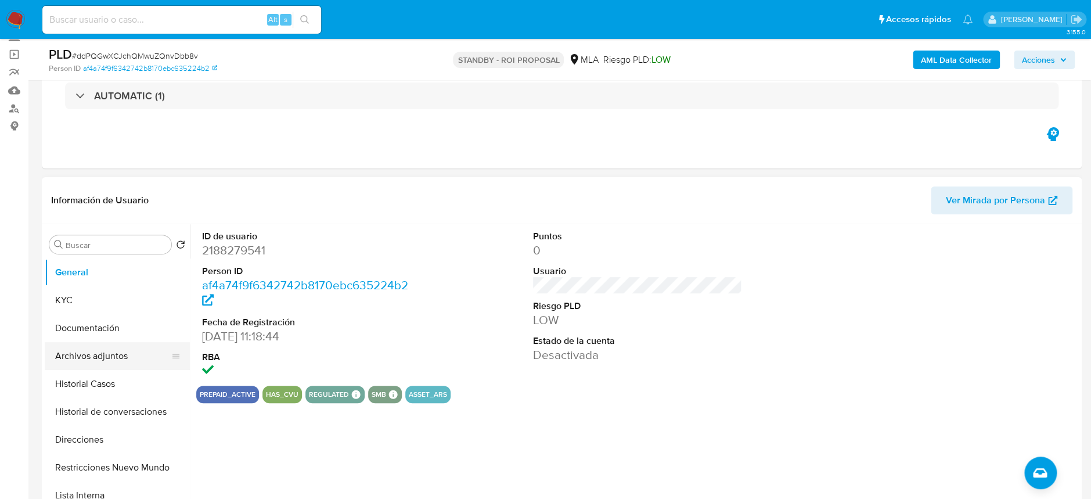
click at [96, 359] on button "Archivos adjuntos" at bounding box center [113, 356] width 136 height 28
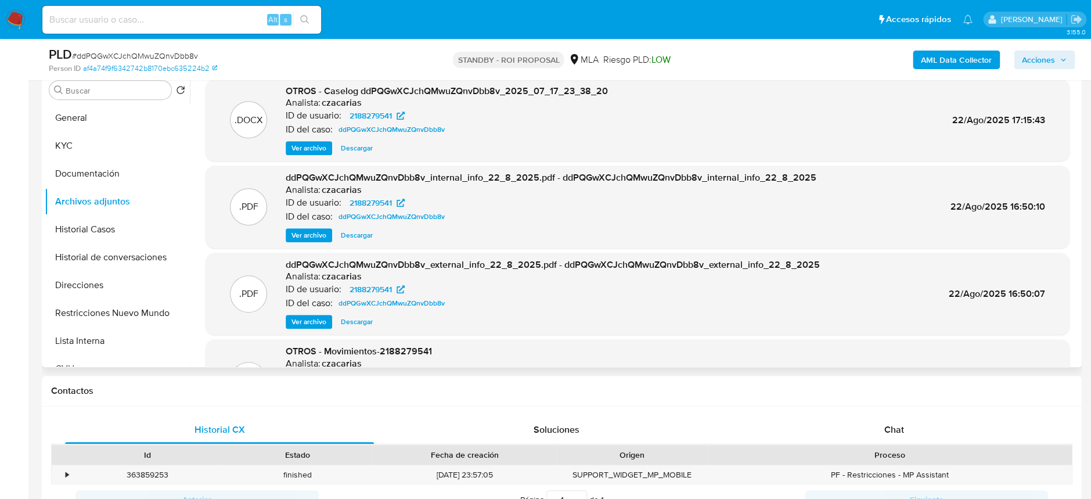
scroll to position [0, 0]
click at [251, 424] on div "Historial CX" at bounding box center [219, 430] width 309 height 28
click at [57, 111] on button "General" at bounding box center [113, 118] width 136 height 28
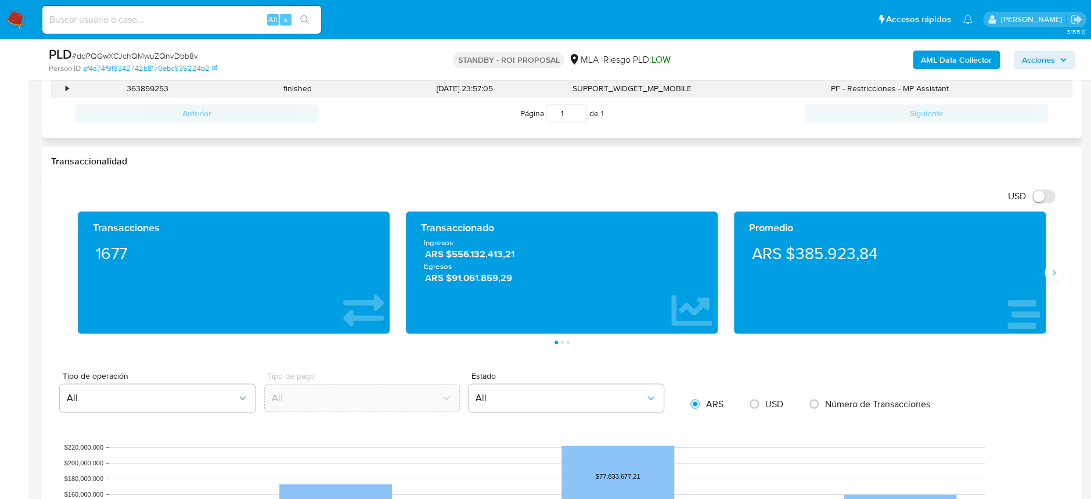
scroll to position [619, 0]
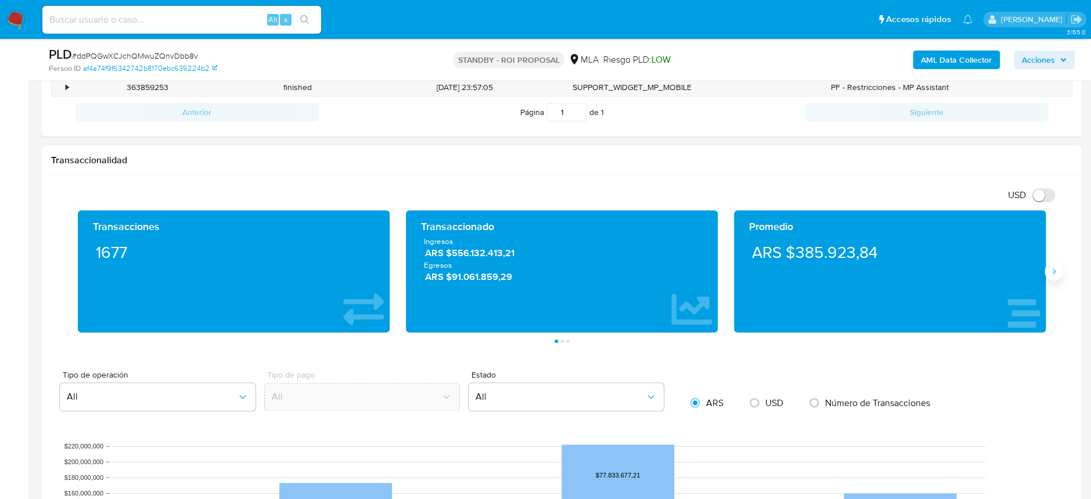
click at [1052, 270] on icon "Siguiente" at bounding box center [1053, 270] width 9 height 9
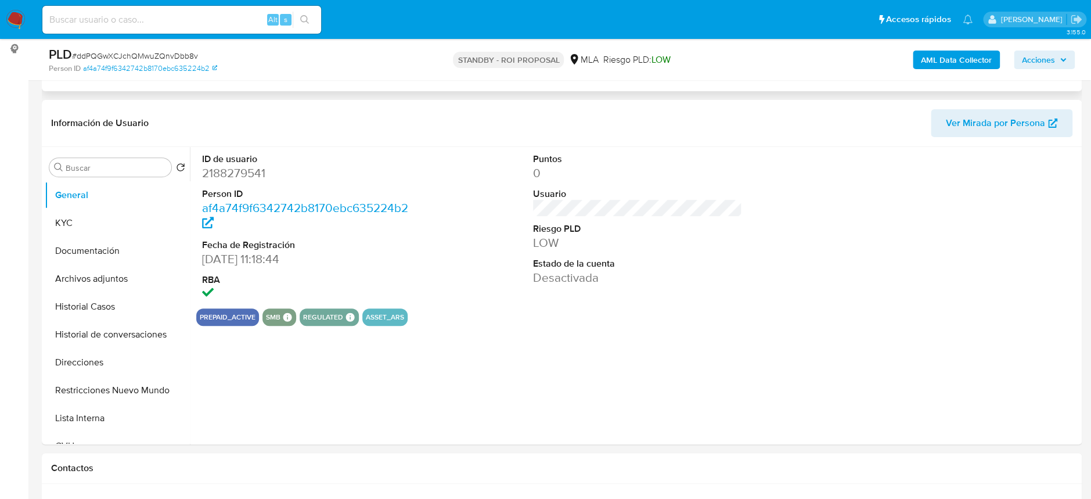
select select "10"
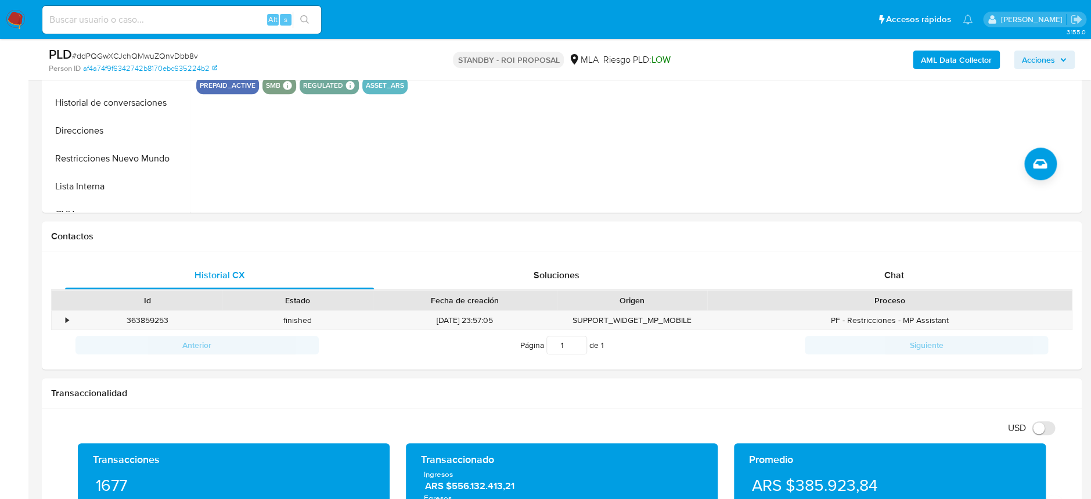
scroll to position [464, 0]
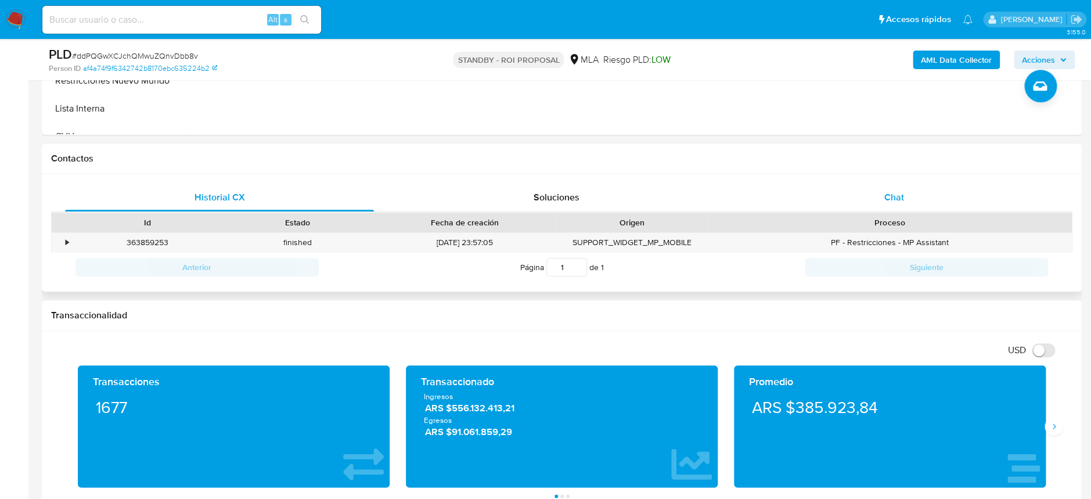
click at [886, 194] on span "Chat" at bounding box center [893, 196] width 20 height 13
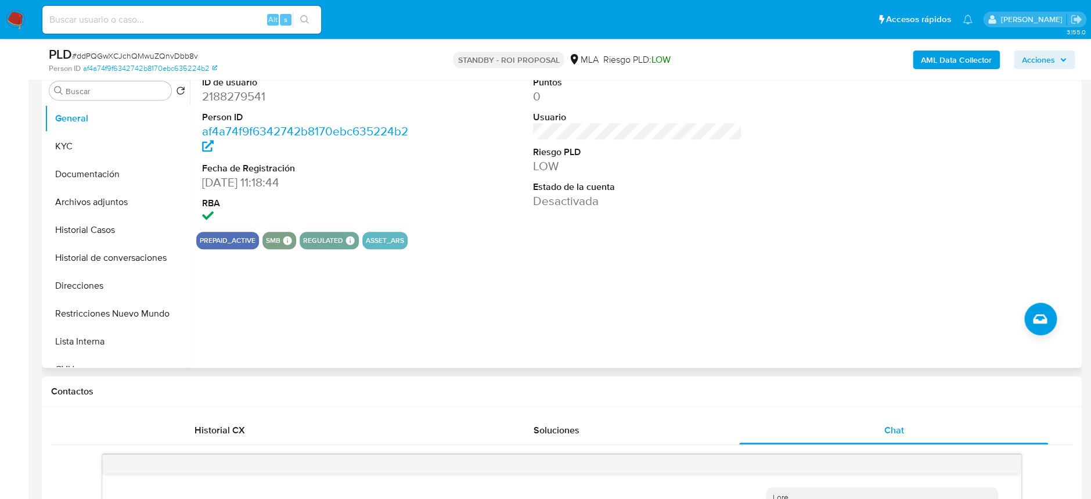
scroll to position [0, 0]
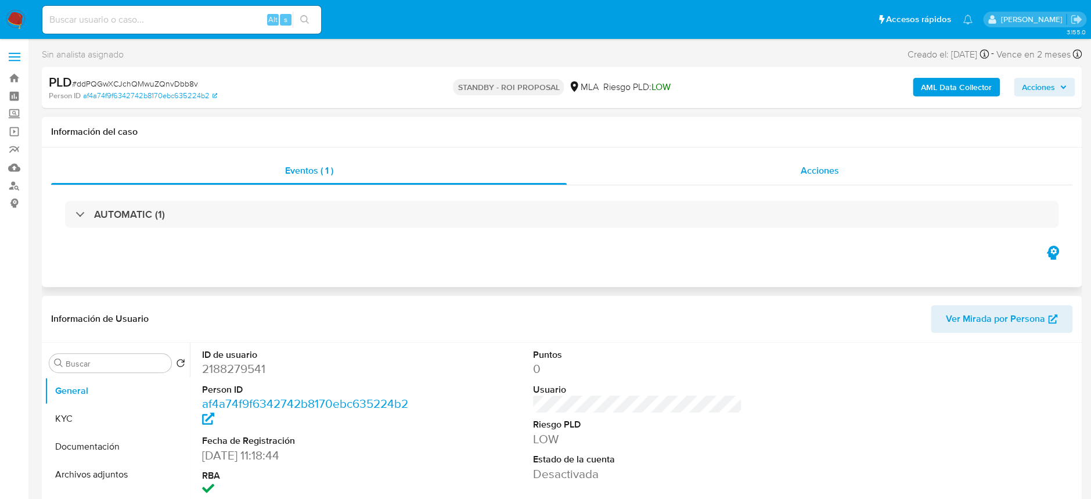
click at [785, 165] on div "Acciones" at bounding box center [820, 171] width 506 height 28
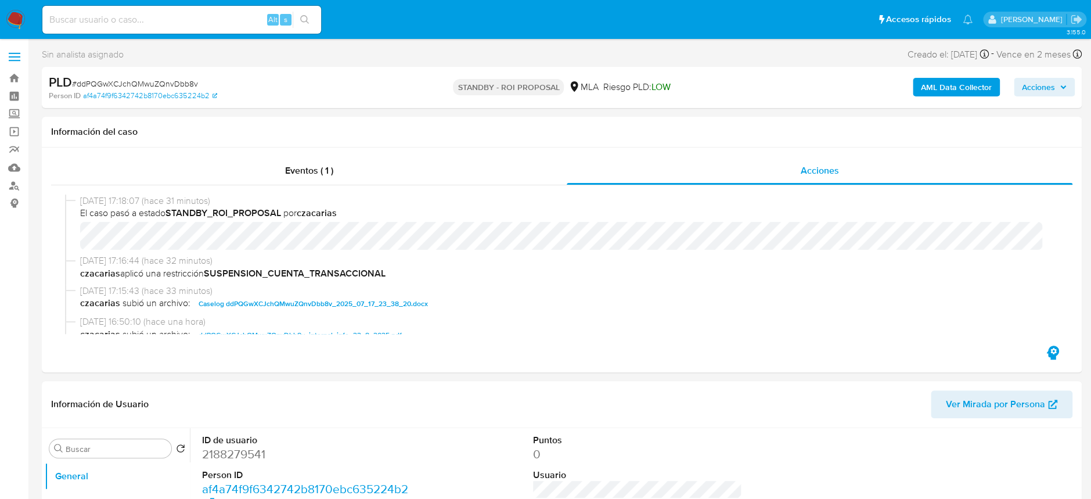
drag, startPoint x: 183, startPoint y: 30, endPoint x: 189, endPoint y: 23, distance: 9.1
click at [183, 30] on div "Alt s" at bounding box center [181, 20] width 279 height 28
click at [199, 10] on div "Alt s" at bounding box center [181, 20] width 279 height 28
click at [208, 24] on input at bounding box center [181, 19] width 279 height 15
paste input "RW66fT04VFPuU7SQQiSFRCc8"
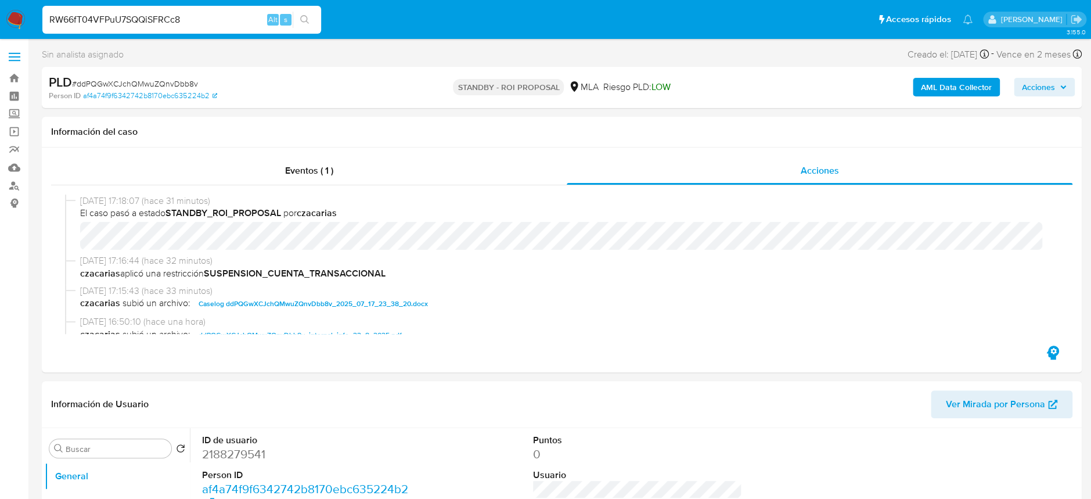
type input "RW66fT04VFPuU7SQQiSFRCc8"
click at [313, 17] on button "search-icon" at bounding box center [305, 20] width 24 height 16
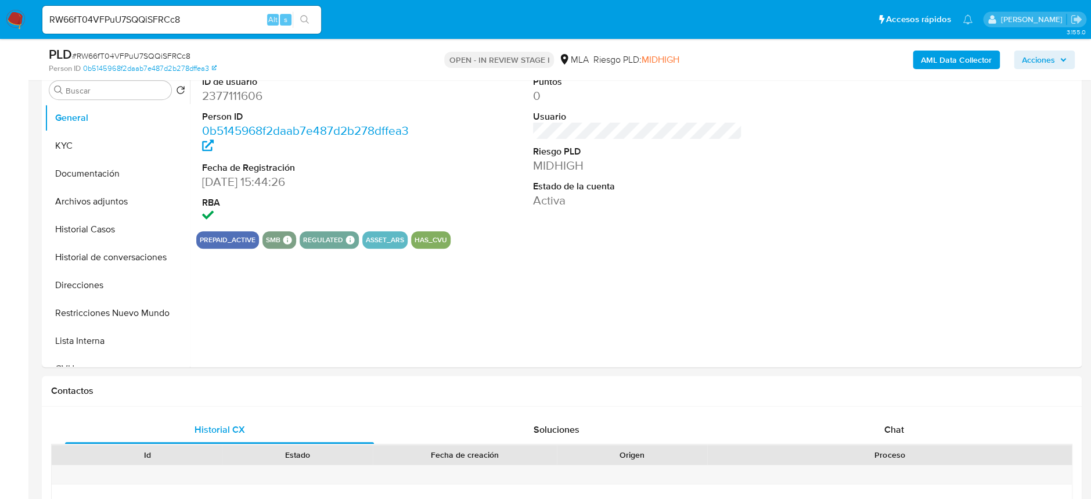
scroll to position [309, 0]
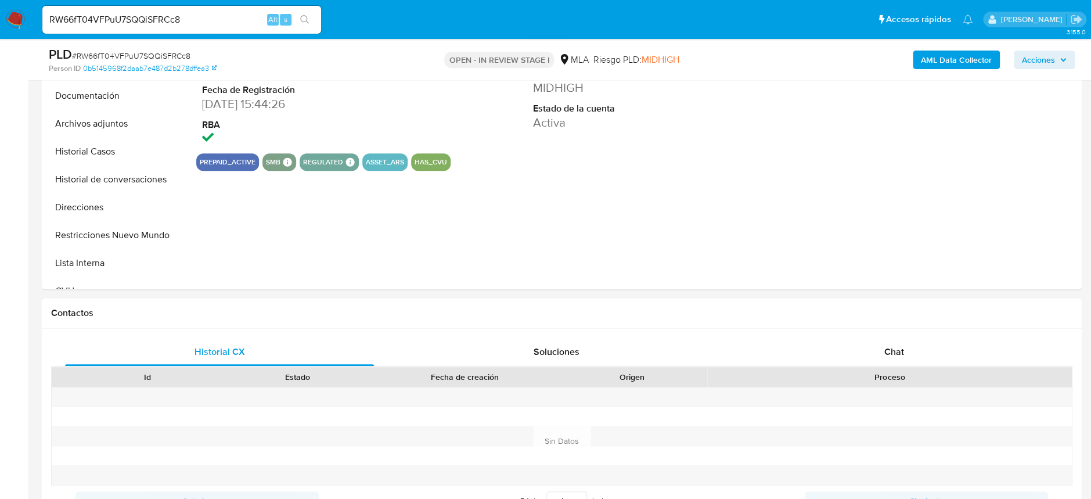
select select "10"
click at [853, 342] on div "Chat" at bounding box center [893, 352] width 309 height 28
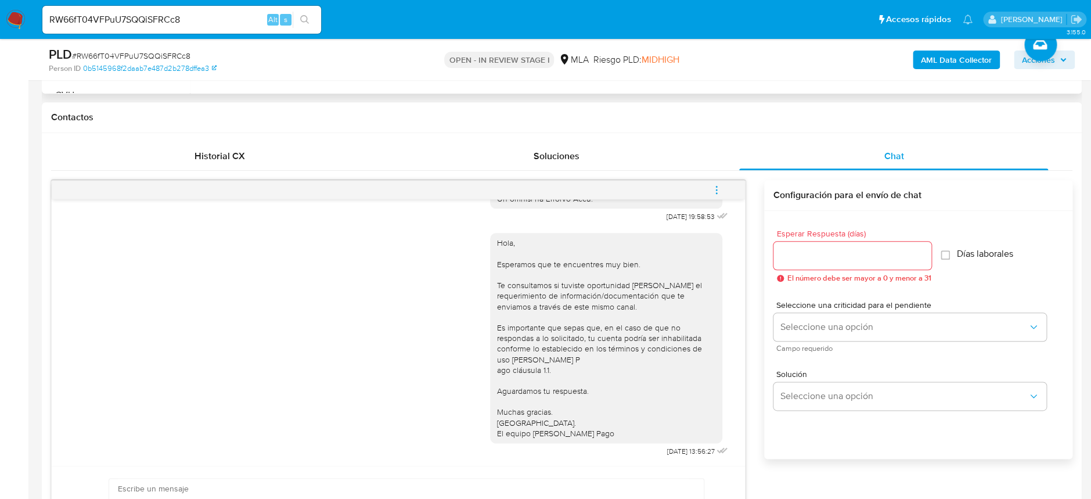
scroll to position [542, 0]
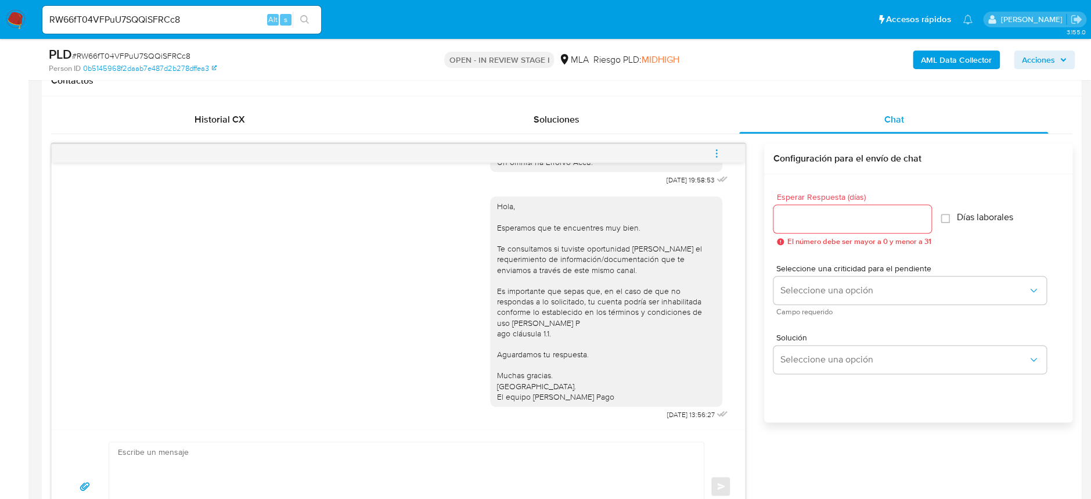
click at [716, 149] on icon "menu-action" at bounding box center [716, 149] width 1 height 1
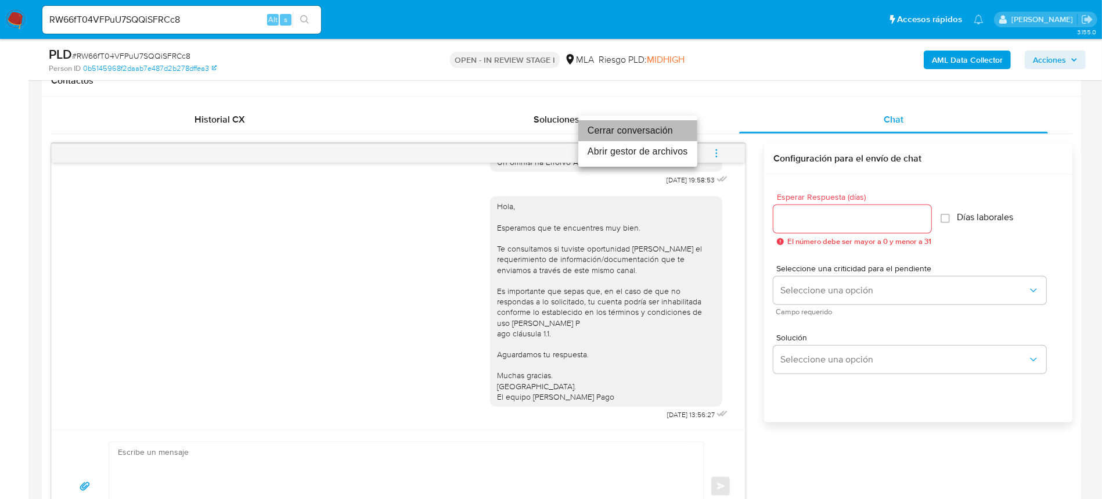
click at [651, 119] on ul "Cerrar conversación Abrir gestor de archivos" at bounding box center [637, 141] width 119 height 51
click at [628, 126] on li "Cerrar conversación" at bounding box center [637, 130] width 119 height 21
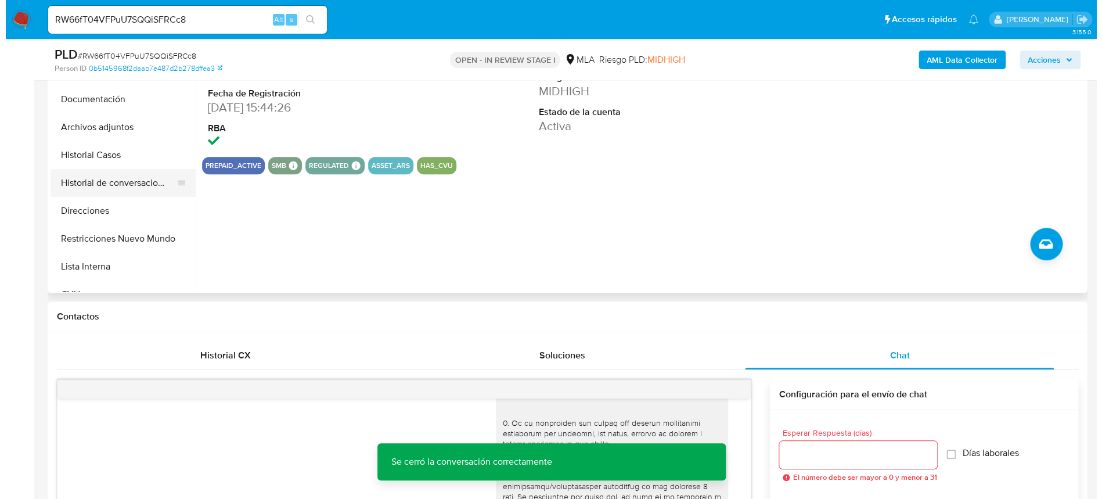
scroll to position [232, 0]
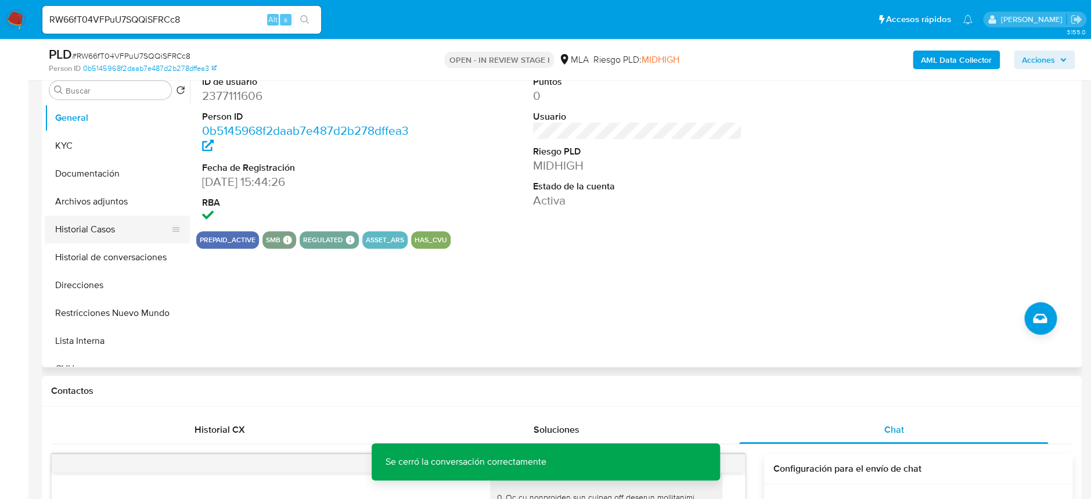
click at [131, 215] on button "Historial Casos" at bounding box center [113, 229] width 136 height 28
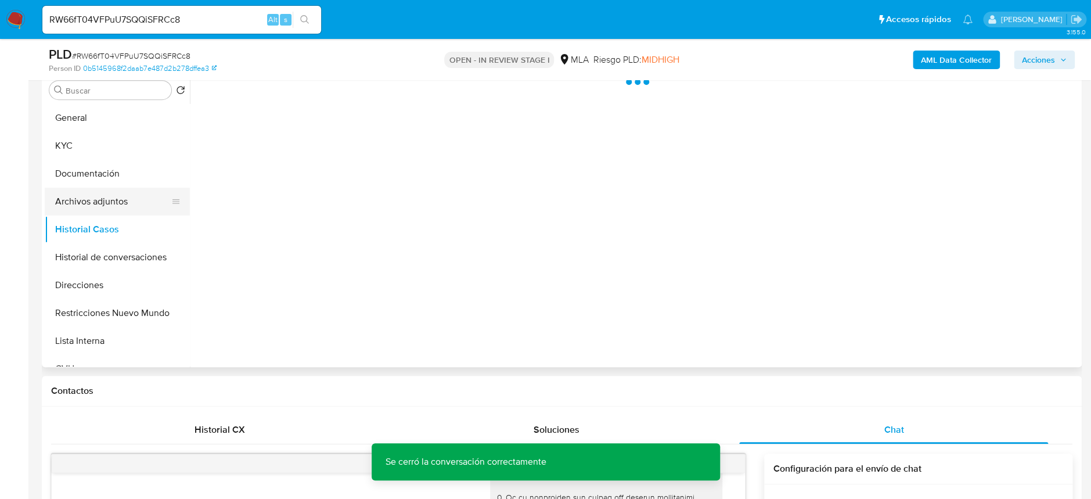
click at [122, 199] on button "Archivos adjuntos" at bounding box center [113, 201] width 136 height 28
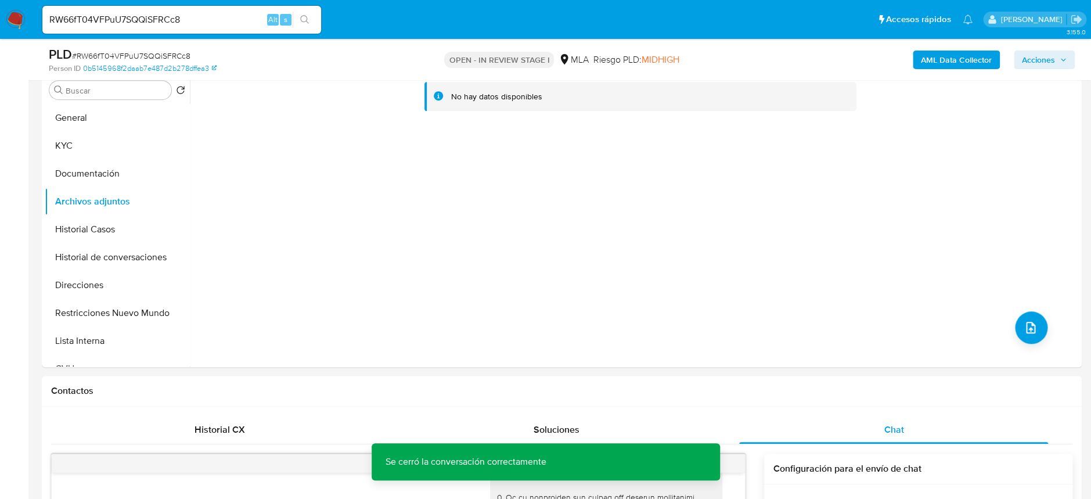
click at [954, 59] on b "AML Data Collector" at bounding box center [956, 60] width 71 height 19
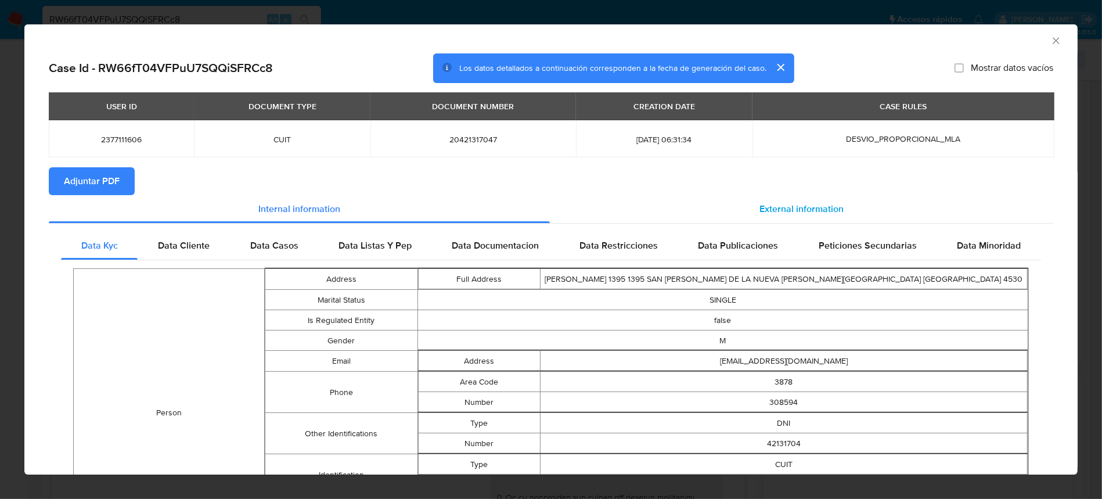
click at [792, 211] on span "External information" at bounding box center [801, 208] width 84 height 13
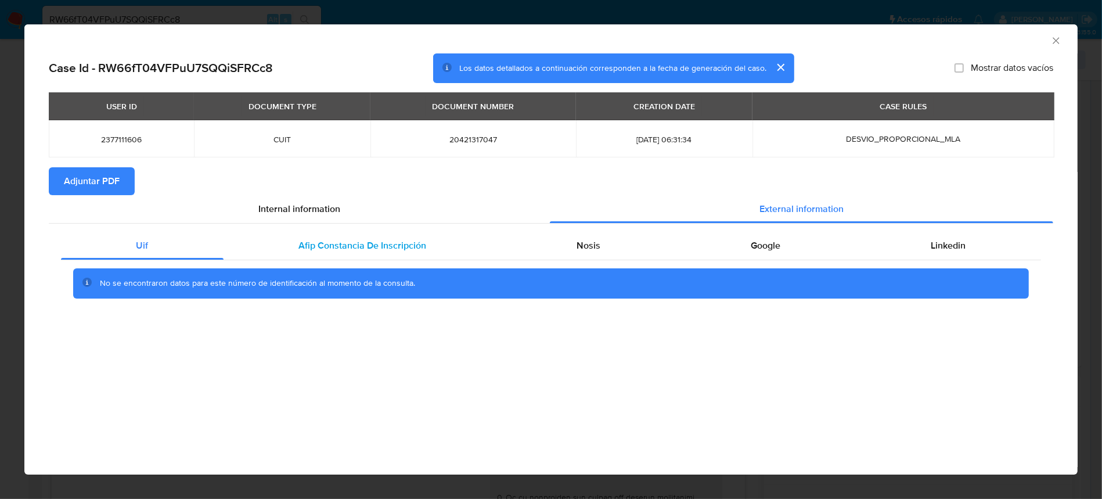
click at [373, 245] on span "Afip Constancia De Inscripción" at bounding box center [363, 245] width 128 height 13
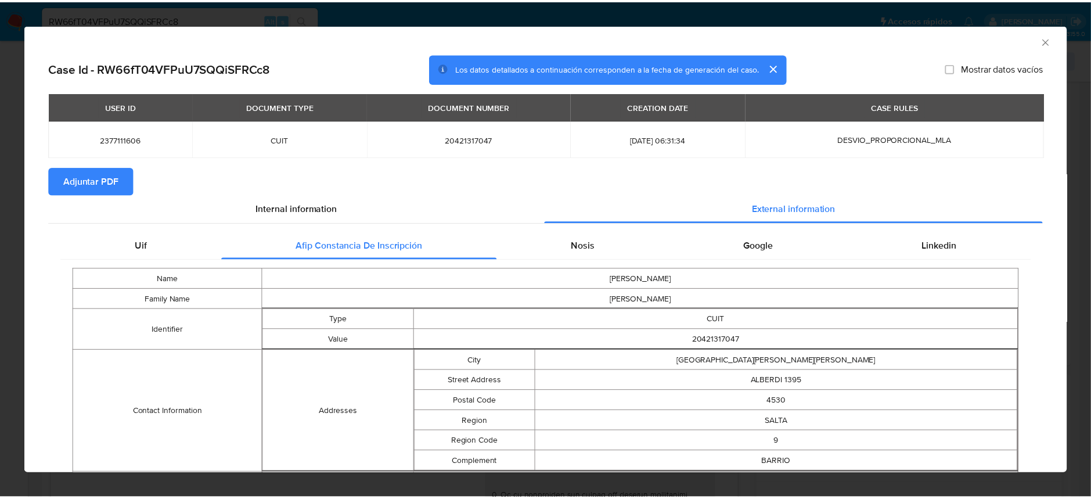
scroll to position [75, 0]
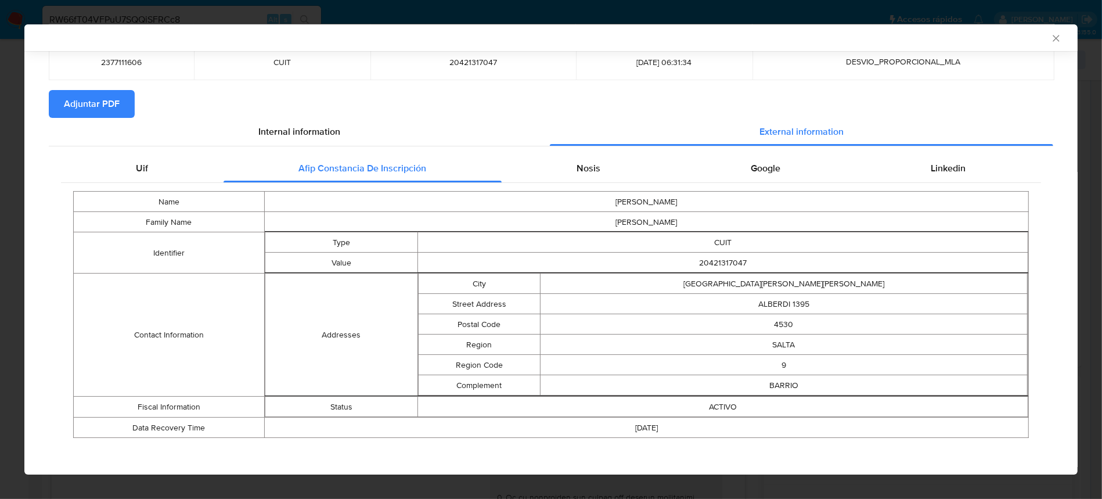
click at [1050, 43] on icon "Cerrar ventana" at bounding box center [1056, 39] width 12 height 12
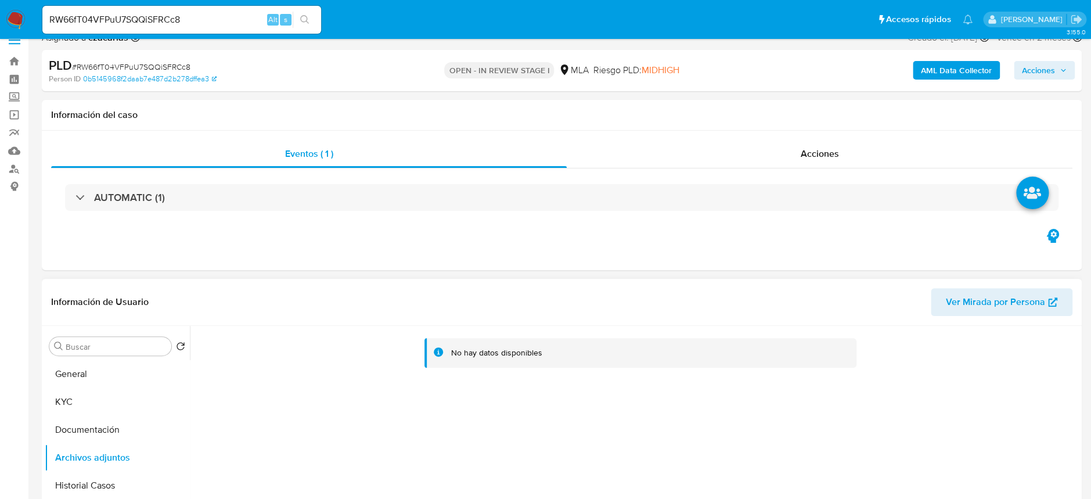
scroll to position [0, 0]
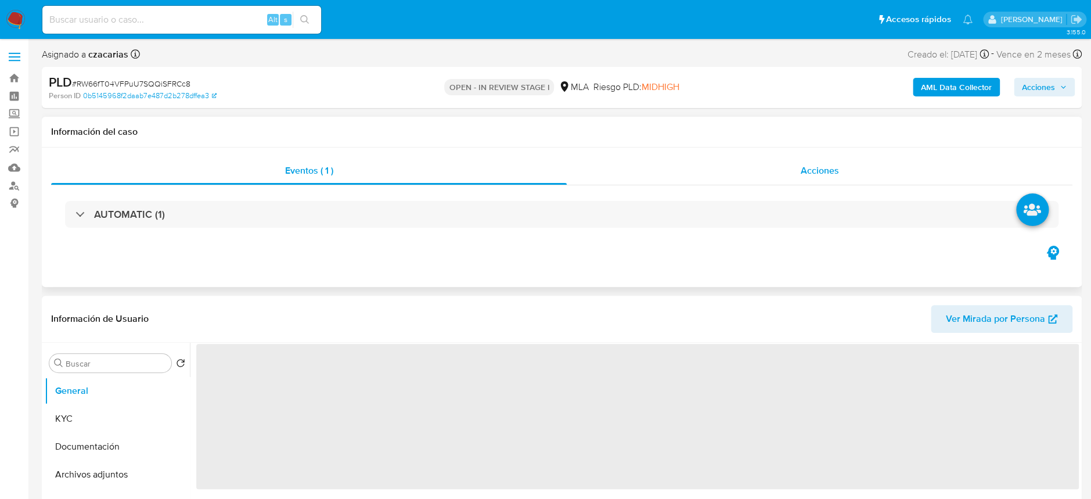
click at [860, 179] on div "Acciones" at bounding box center [820, 171] width 506 height 28
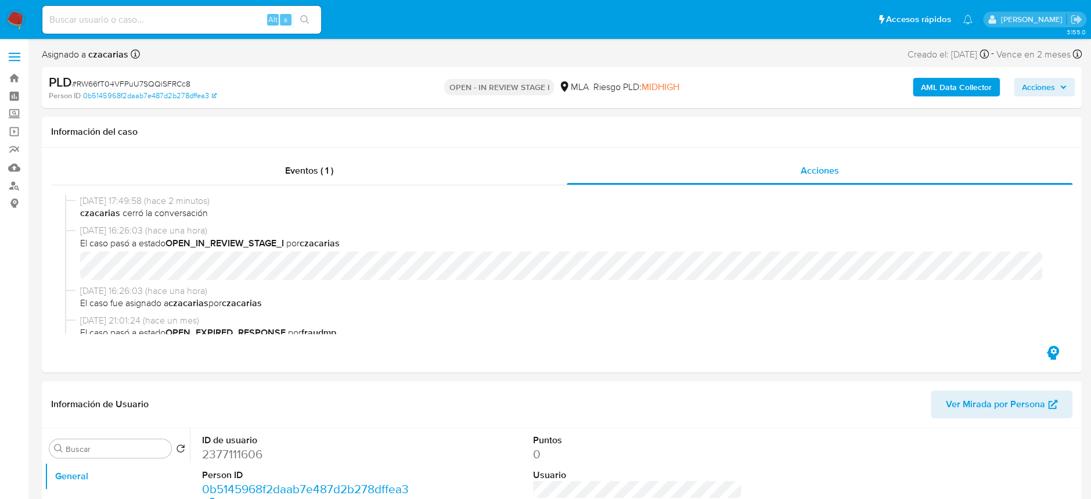
select select "10"
click at [960, 84] on b "AML Data Collector" at bounding box center [956, 87] width 71 height 19
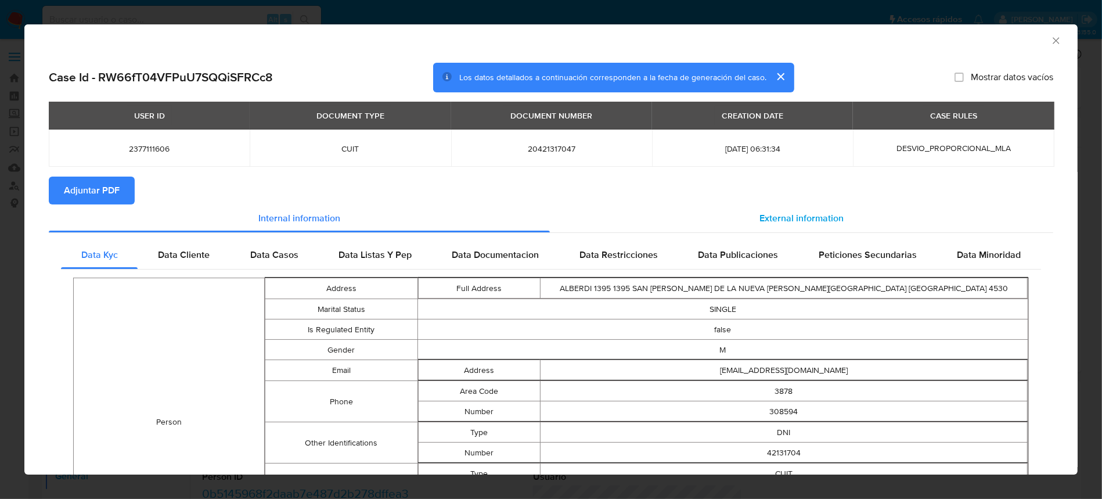
click at [784, 214] on span "External information" at bounding box center [801, 217] width 84 height 13
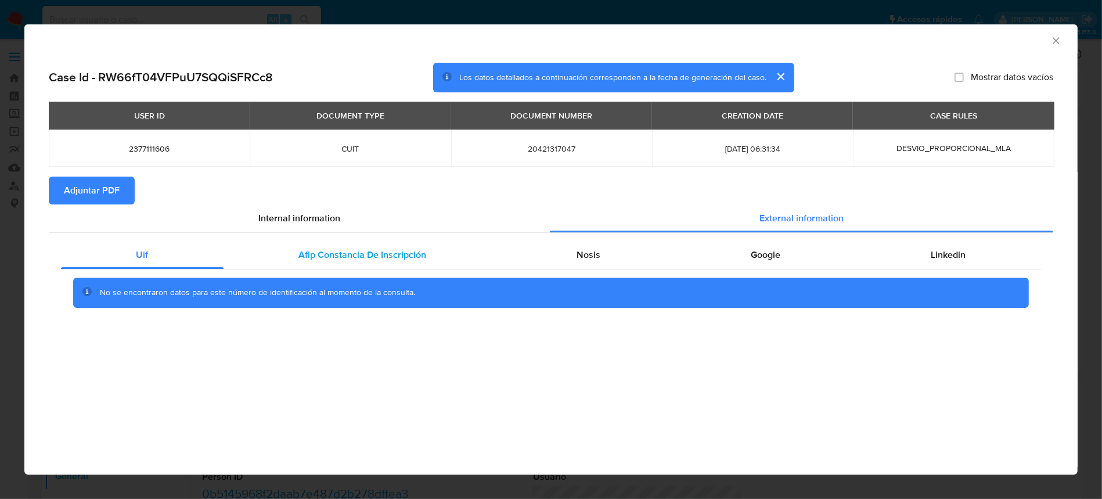
click at [407, 268] on div "Afip Constancia De Inscripción" at bounding box center [362, 255] width 278 height 28
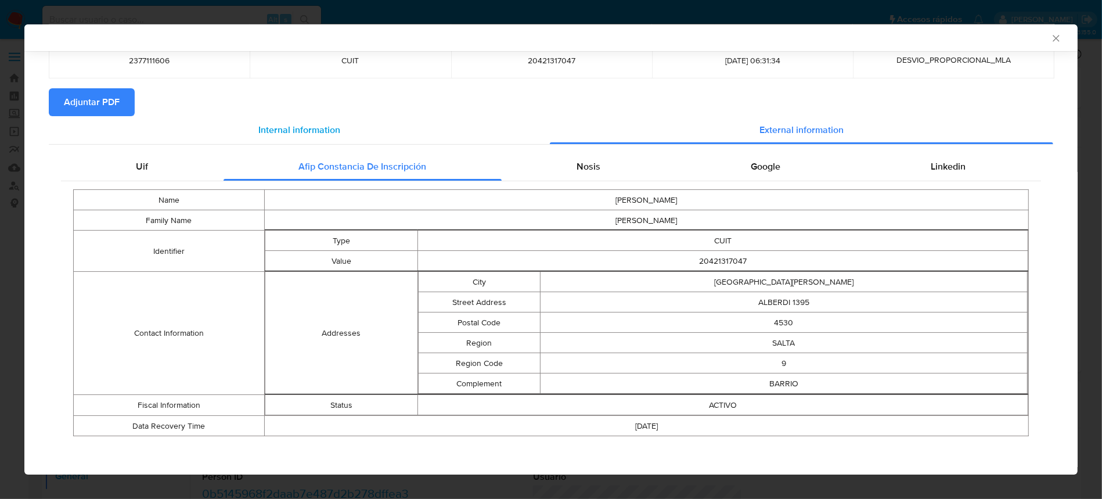
scroll to position [88, 0]
click at [559, 169] on div "Nosis" at bounding box center [589, 165] width 174 height 28
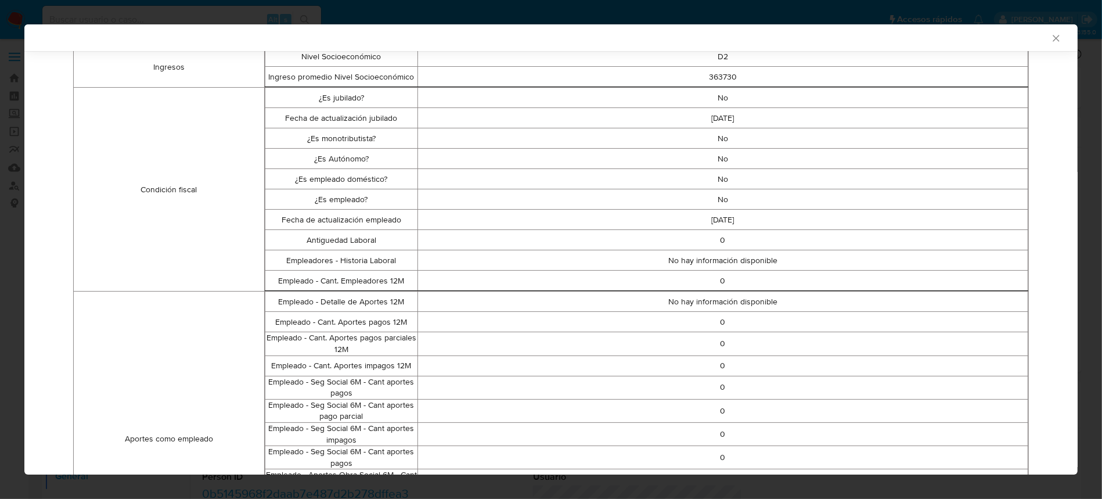
scroll to position [92, 0]
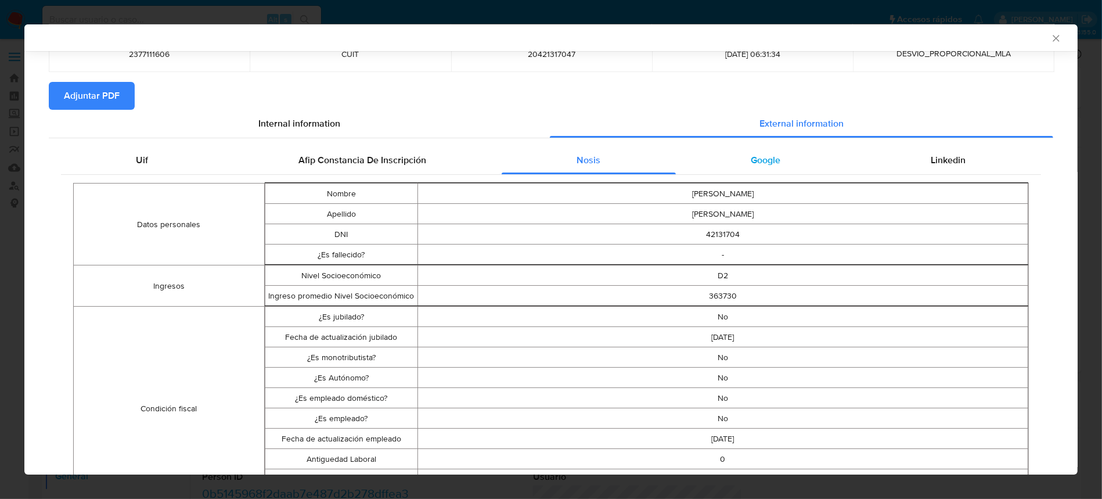
click at [751, 157] on span "Google" at bounding box center [766, 159] width 30 height 13
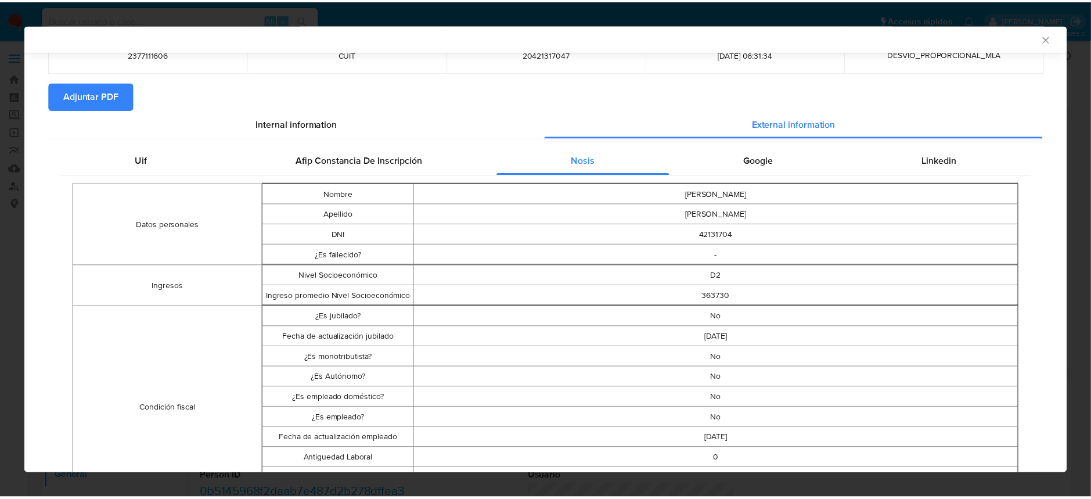
scroll to position [0, 0]
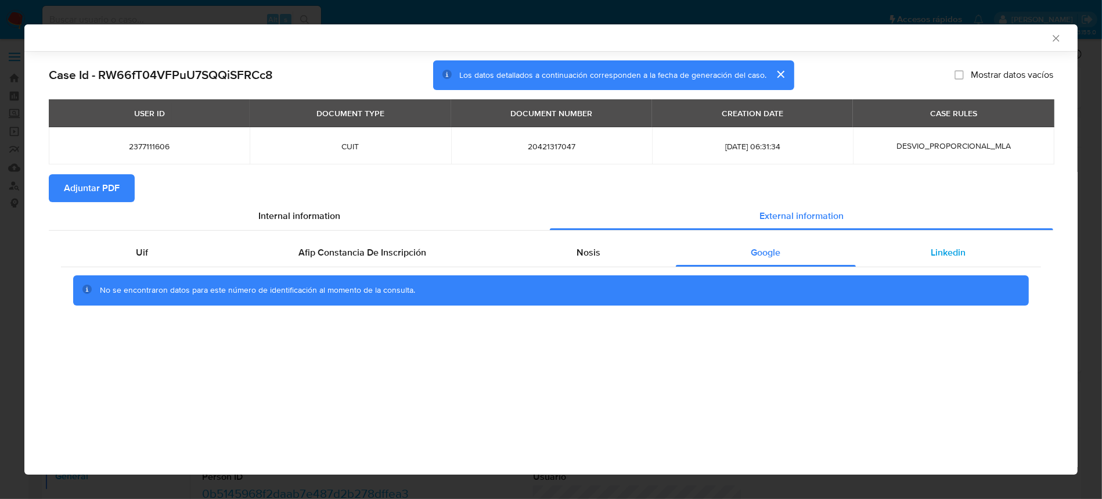
click at [962, 252] on span "Linkedin" at bounding box center [948, 252] width 35 height 13
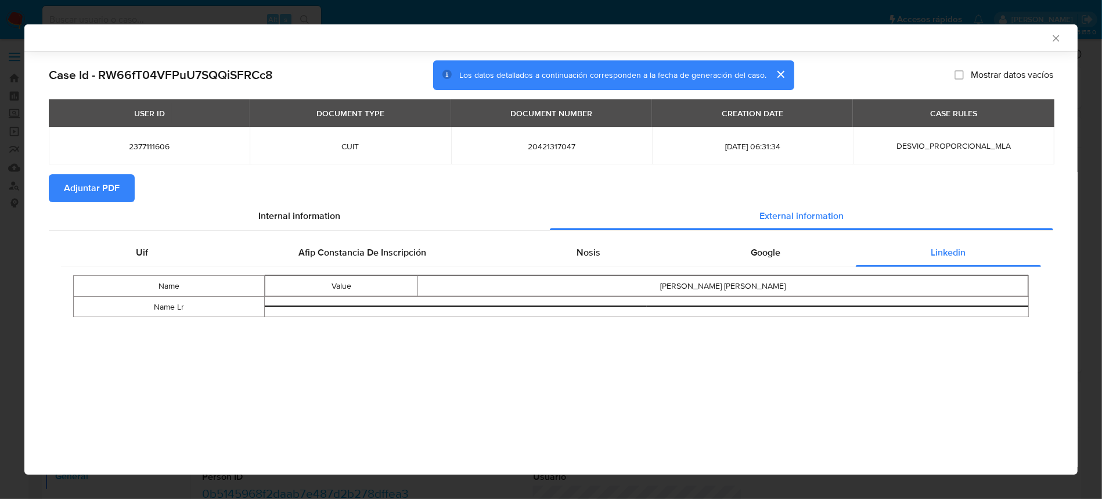
click at [128, 190] on button "Adjuntar PDF" at bounding box center [92, 188] width 86 height 28
click at [1056, 35] on icon "Cerrar ventana" at bounding box center [1056, 39] width 12 height 12
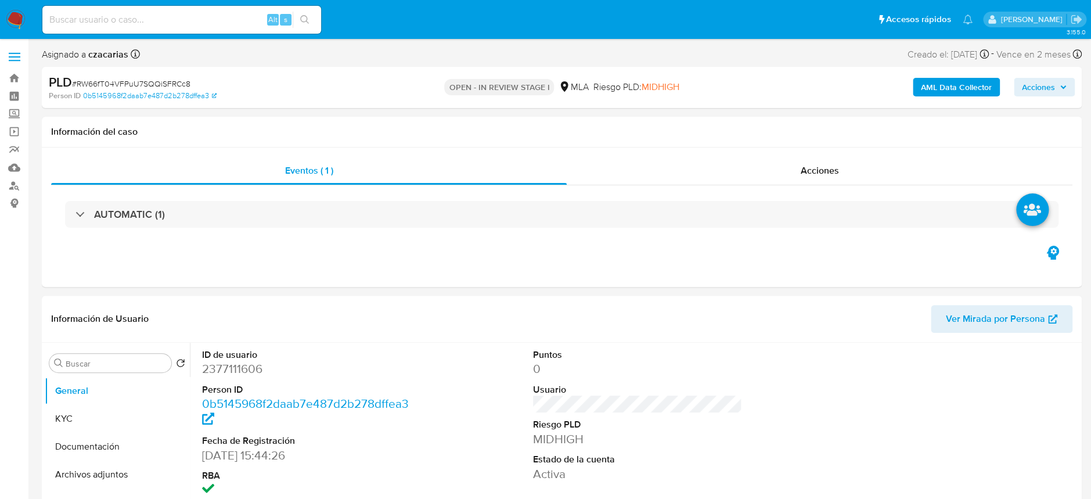
select select "10"
click at [251, 367] on dd "2377111606" at bounding box center [306, 368] width 209 height 16
copy dd "2377111606"
click at [57, 413] on button "KYC" at bounding box center [113, 419] width 136 height 28
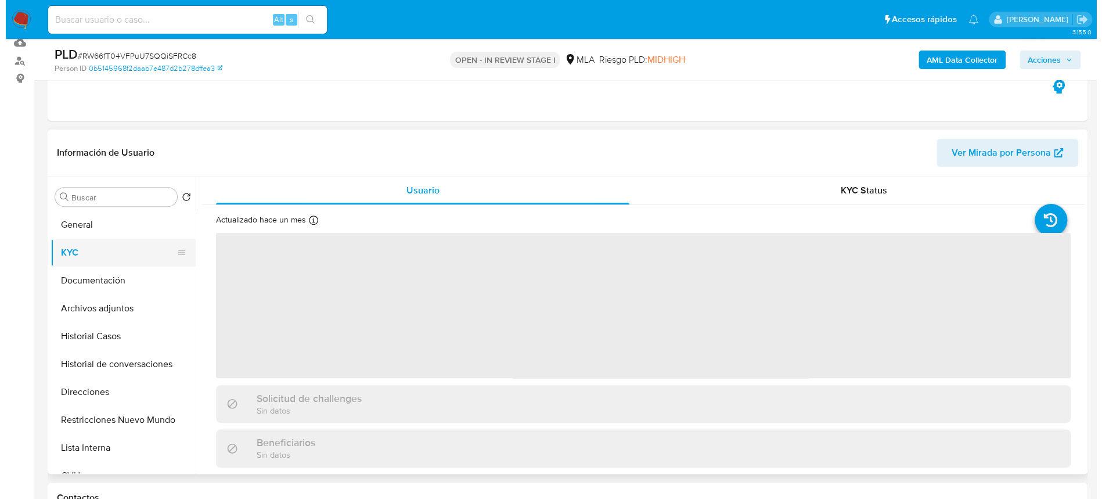
scroll to position [154, 0]
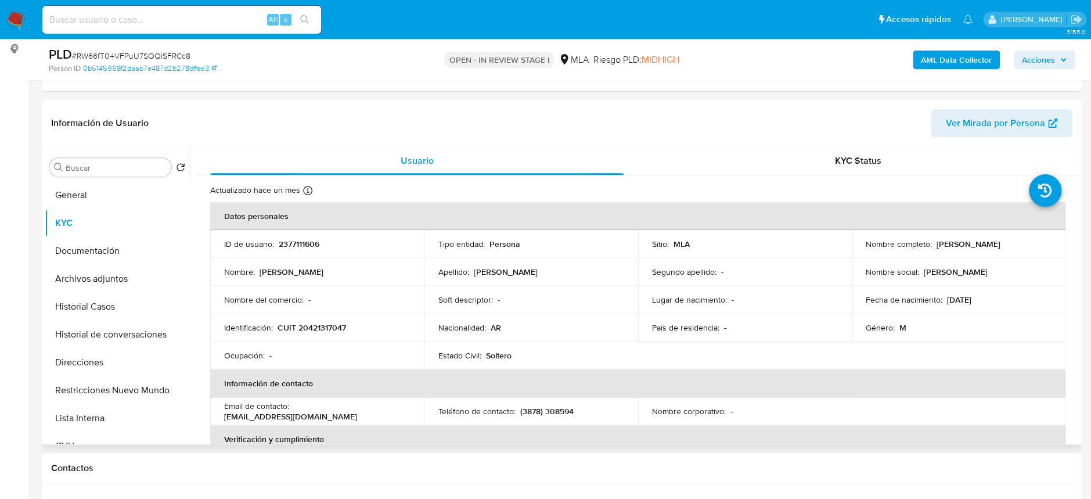
click at [323, 328] on p "CUIT 20421317047" at bounding box center [311, 327] width 68 height 10
copy p "20421317047"
click at [312, 327] on p "CUIT 20421317047" at bounding box center [311, 327] width 68 height 10
click at [313, 327] on p "CUIT 20421317047" at bounding box center [311, 327] width 68 height 10
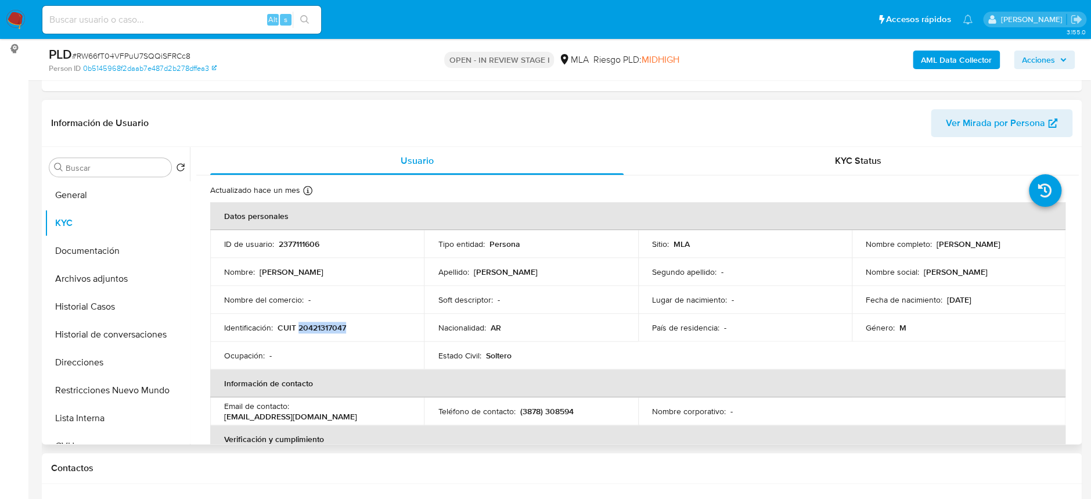
drag, startPoint x: 933, startPoint y: 247, endPoint x: 1032, endPoint y: 241, distance: 98.9
click at [1032, 241] on div "Nombre completo : Facundo Exequiel Aguilera" at bounding box center [958, 244] width 186 height 10
copy p "Facundo Exequiel Aguilera"
click at [307, 246] on p "2377111606" at bounding box center [299, 244] width 41 height 10
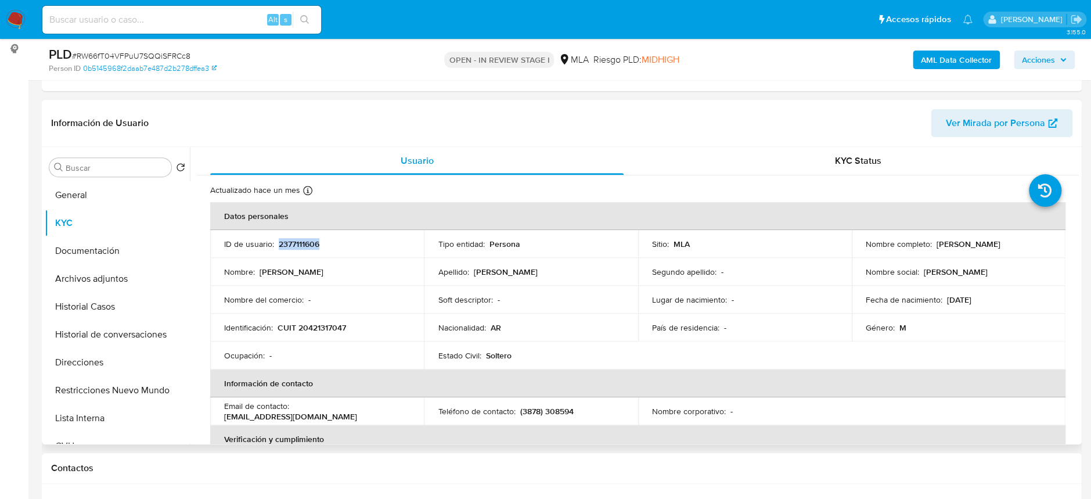
copy p "2377111606"
click at [321, 325] on p "CUIT 20421317047" at bounding box center [311, 327] width 68 height 10
copy p "20421317047"
click at [336, 333] on p "CUIT 20421317047" at bounding box center [311, 327] width 68 height 10
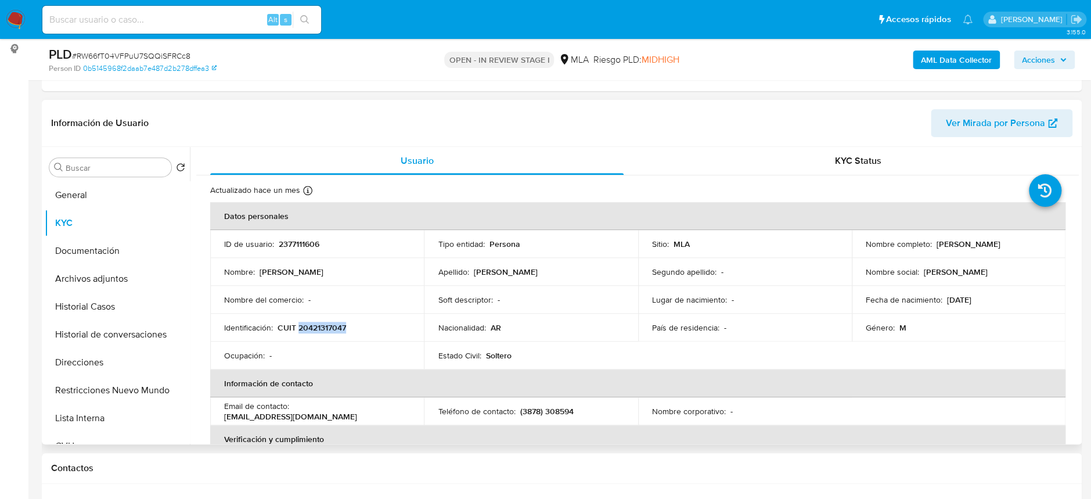
click at [336, 333] on p "CUIT 20421317047" at bounding box center [311, 327] width 68 height 10
click at [98, 268] on button "Archivos adjuntos" at bounding box center [113, 279] width 136 height 28
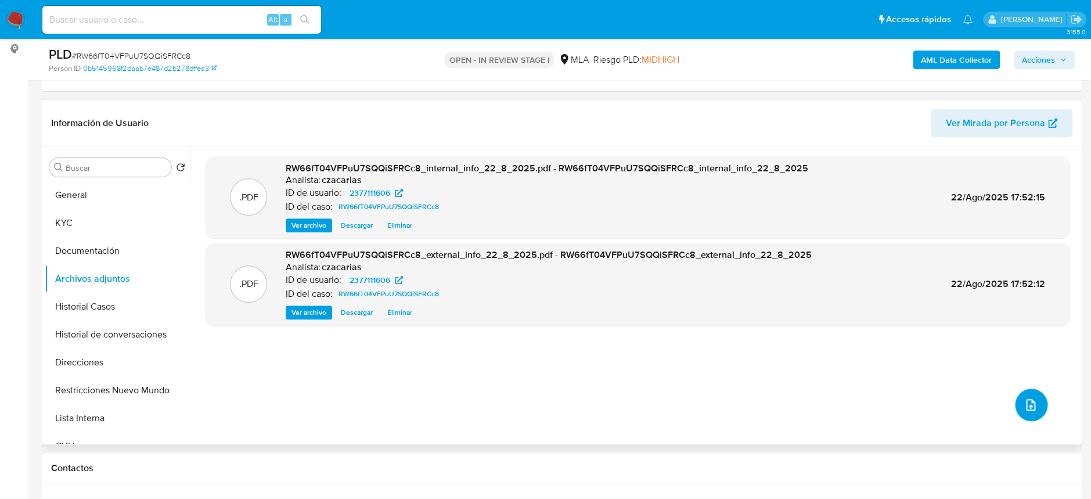
click at [1030, 412] on button "upload-file" at bounding box center [1031, 404] width 33 height 33
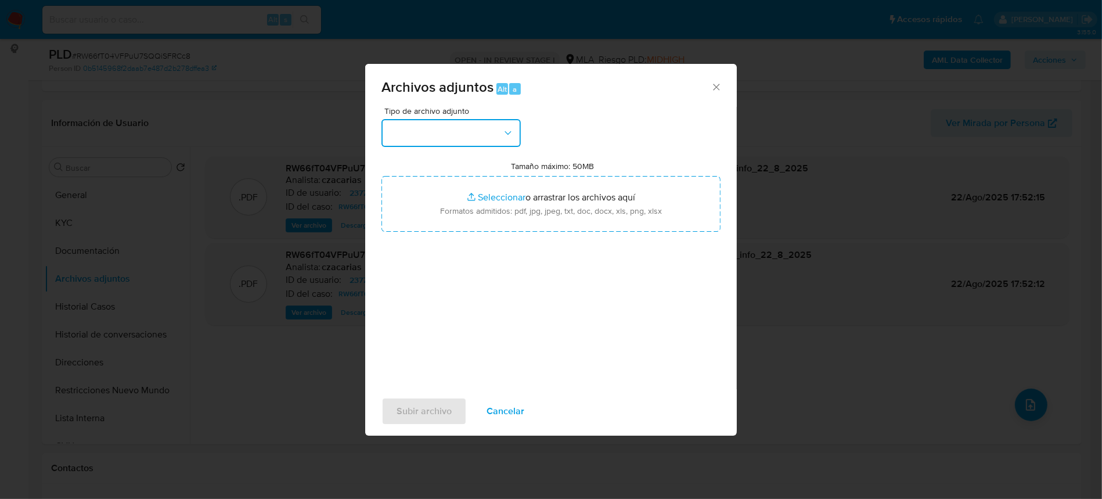
click at [436, 135] on button "button" at bounding box center [450, 133] width 139 height 28
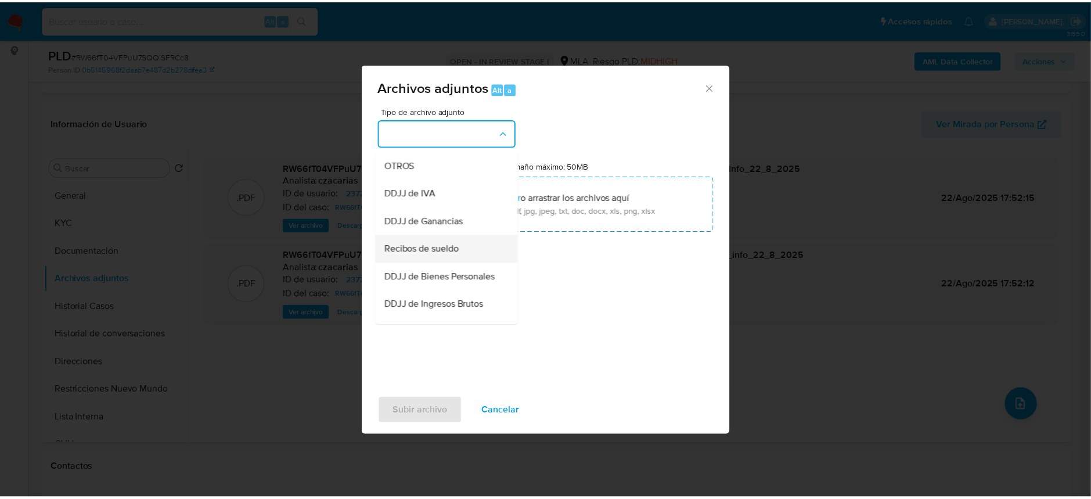
scroll to position [232, 0]
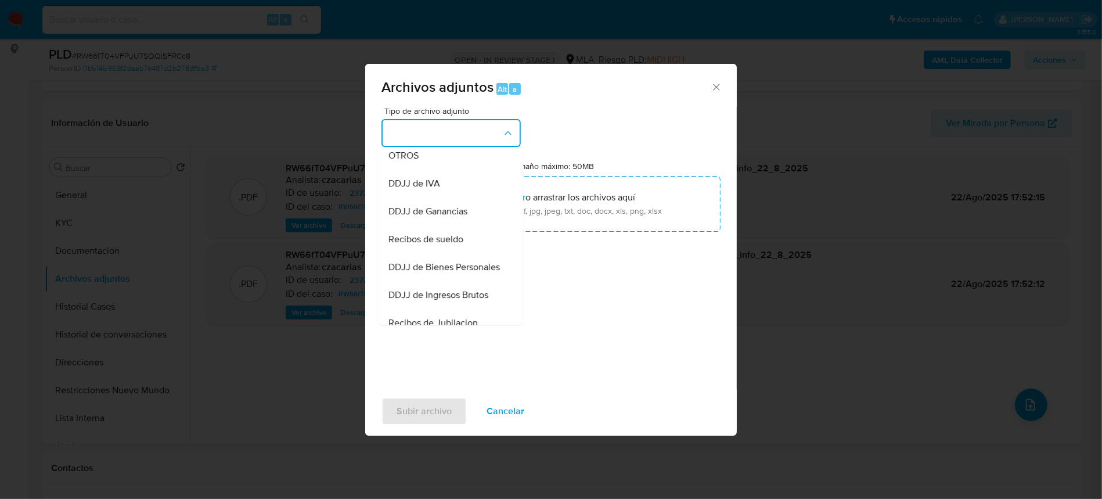
click at [421, 164] on div "OTROS" at bounding box center [447, 156] width 118 height 28
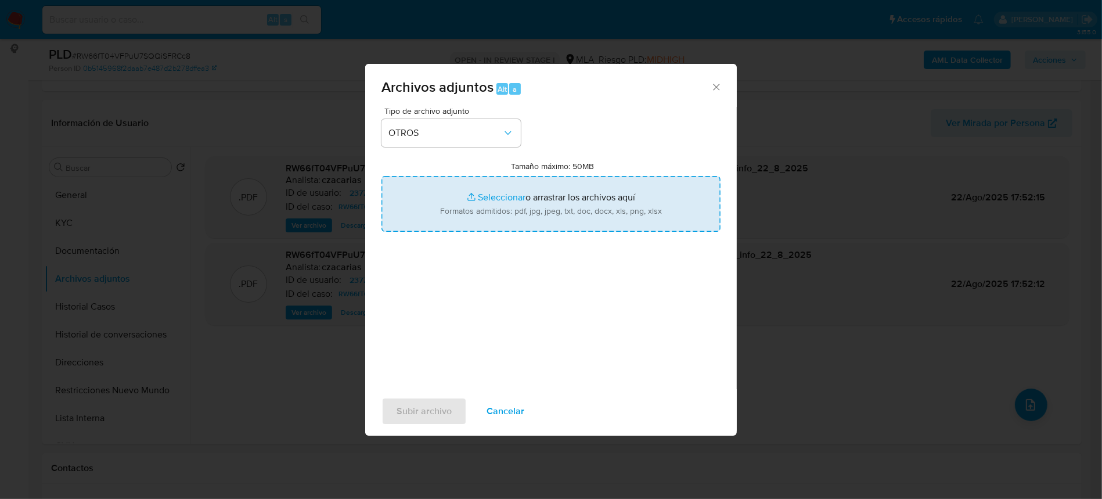
type input "C:\fakepath\Movimientos-2377111606.xlsx"
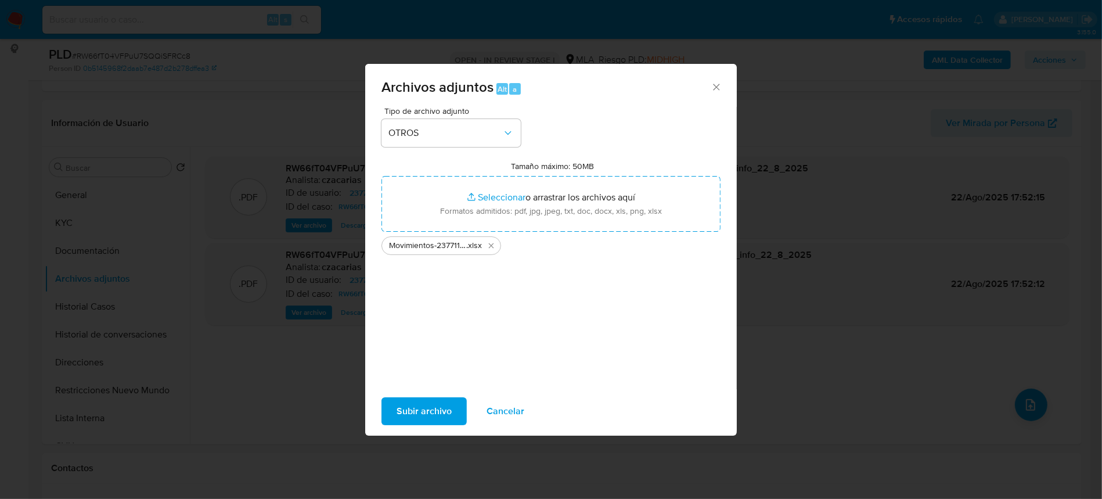
click at [439, 416] on span "Subir archivo" at bounding box center [423, 411] width 55 height 26
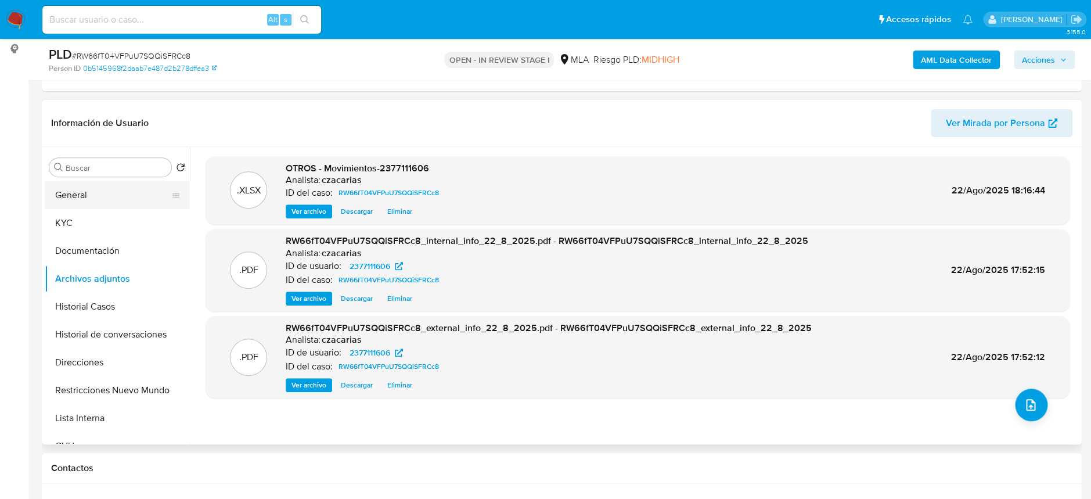
click at [107, 194] on button "General" at bounding box center [113, 195] width 136 height 28
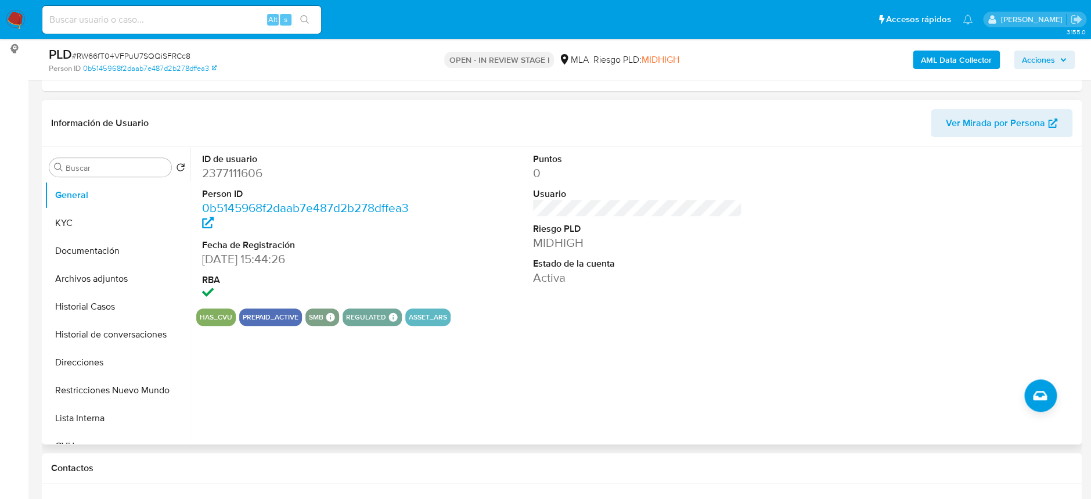
click at [258, 165] on dd "2377111606" at bounding box center [306, 173] width 209 height 16
copy dd "2377111606"
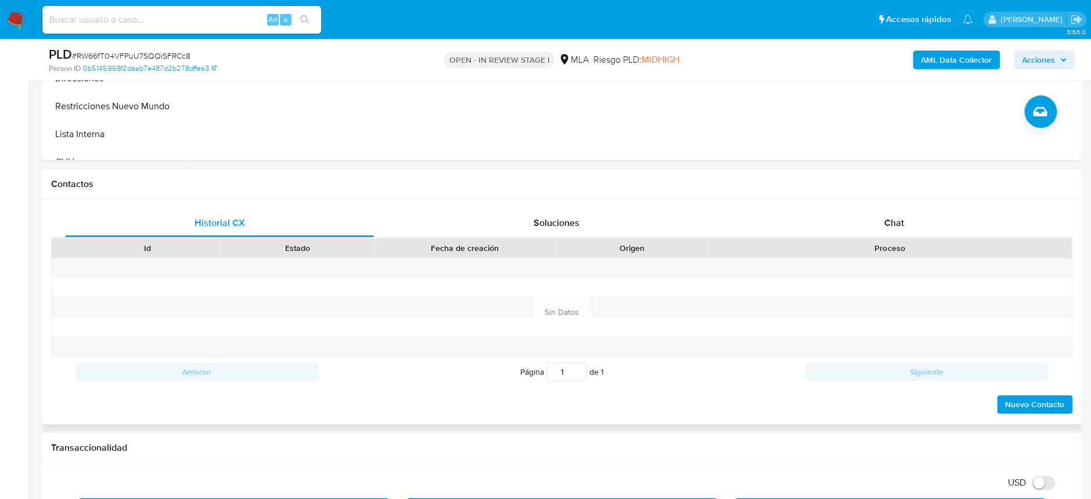
scroll to position [464, 0]
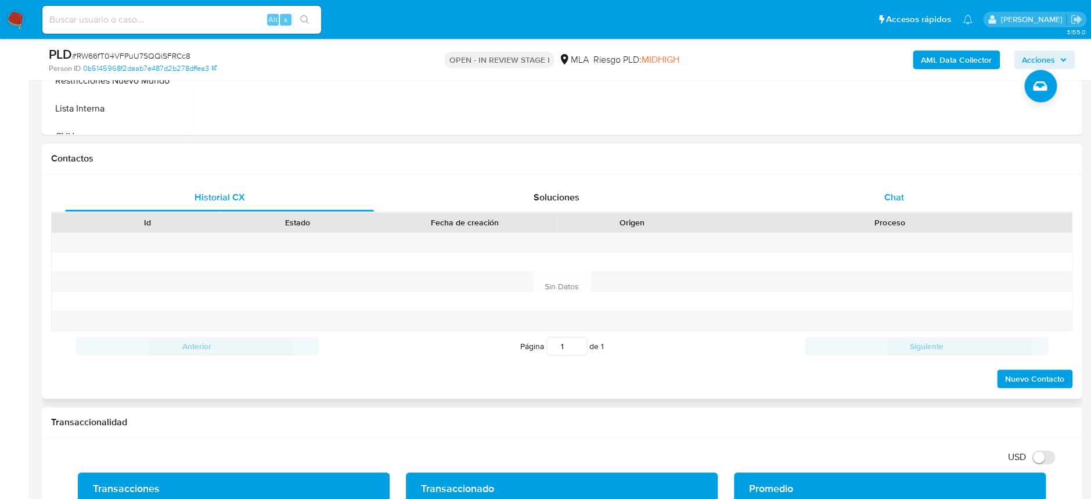
click at [885, 192] on span "Chat" at bounding box center [893, 196] width 20 height 13
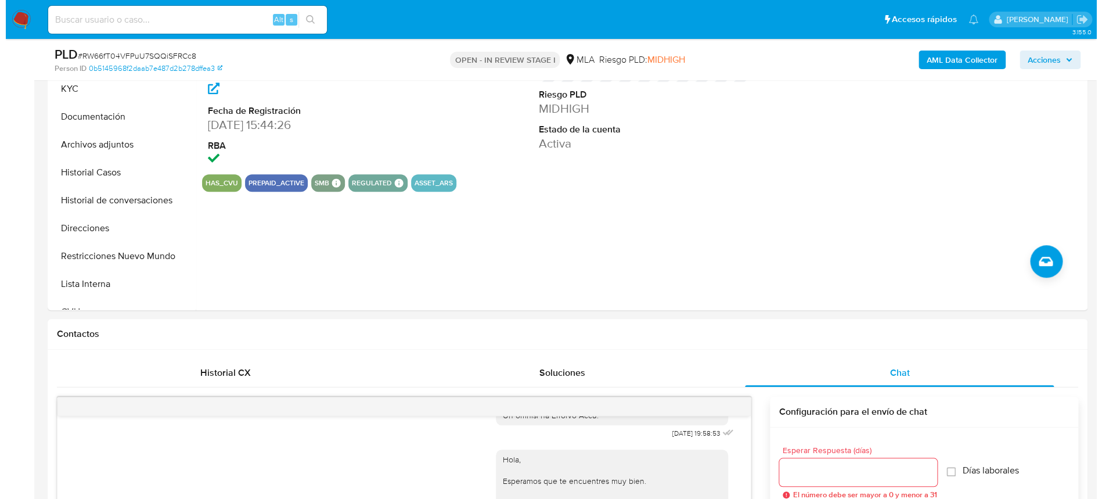
scroll to position [232, 0]
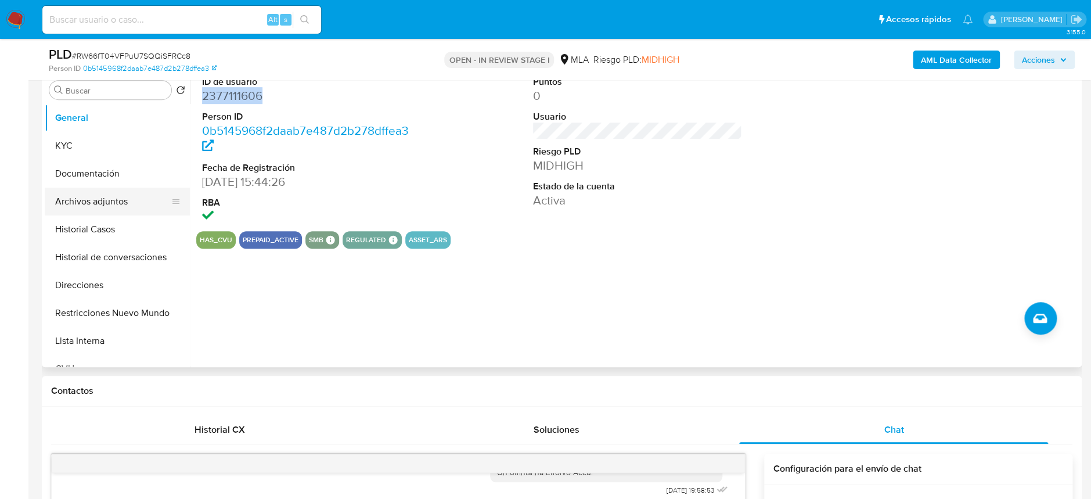
click at [133, 200] on button "Archivos adjuntos" at bounding box center [113, 201] width 136 height 28
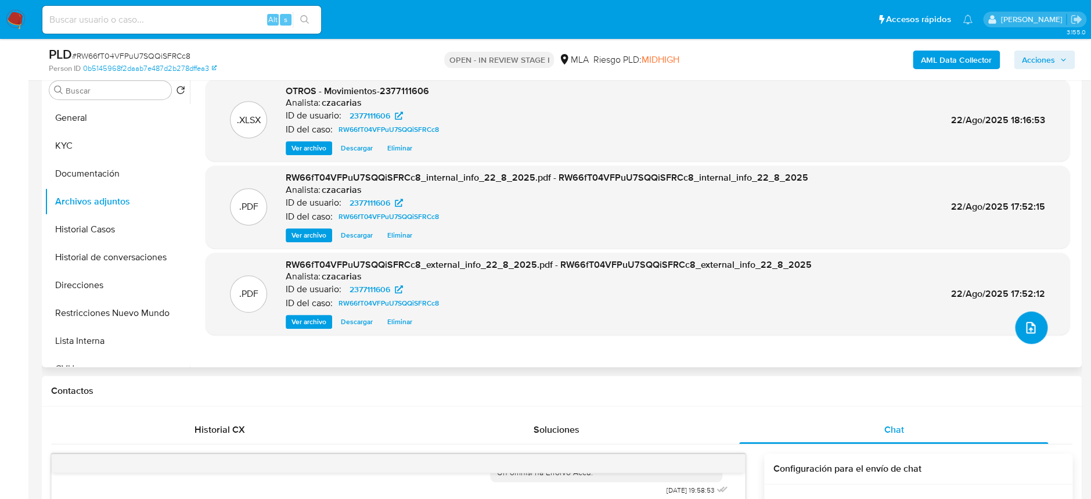
click at [1028, 322] on icon "upload-file" at bounding box center [1030, 328] width 9 height 12
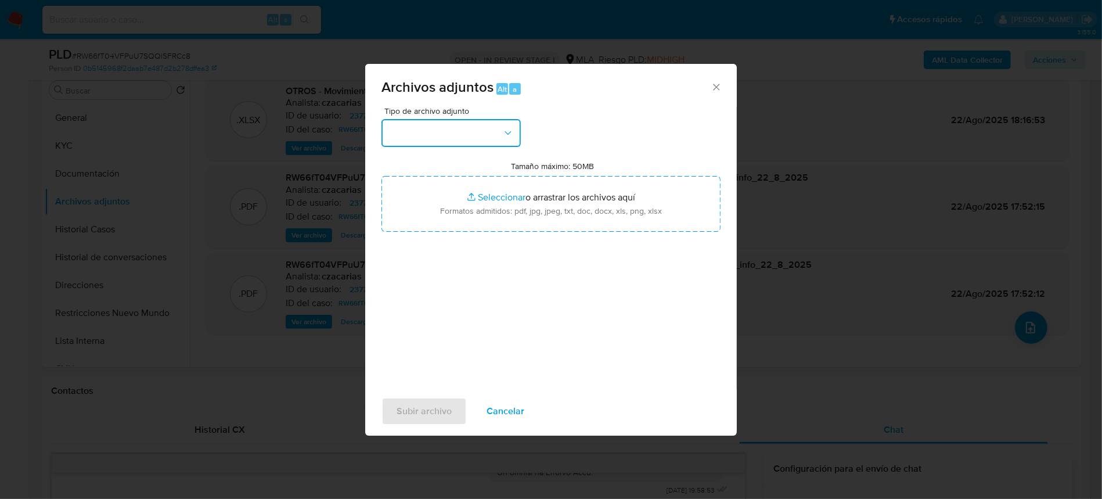
click at [495, 139] on button "button" at bounding box center [450, 133] width 139 height 28
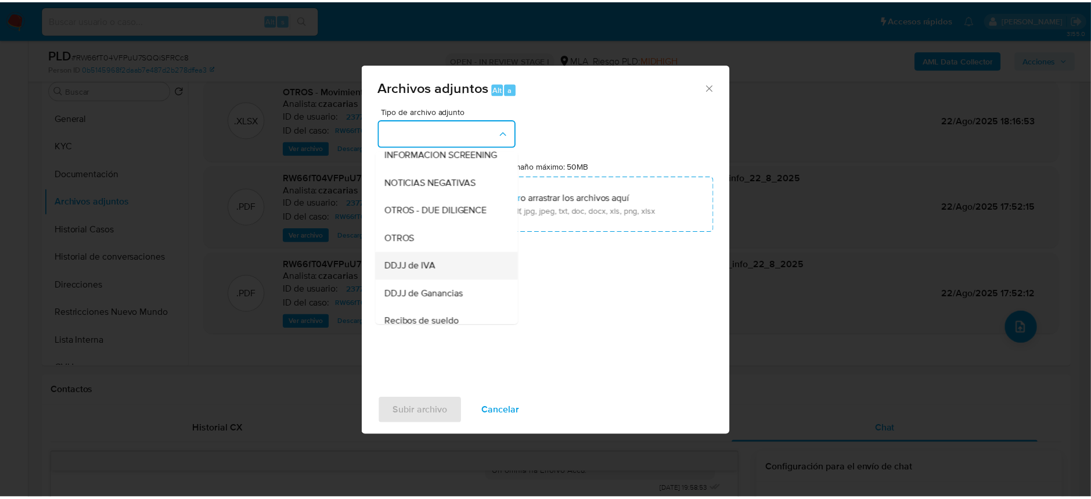
scroll to position [154, 0]
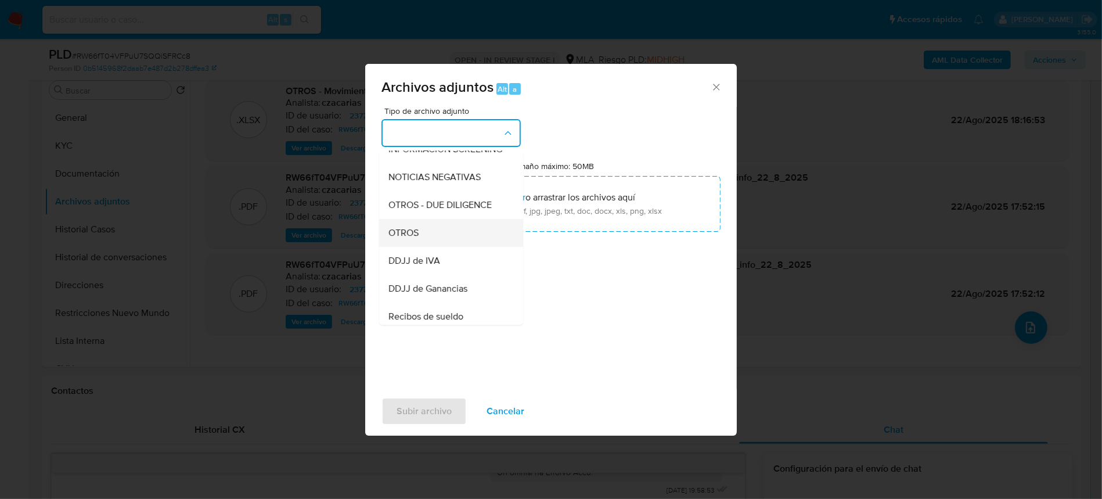
click at [440, 245] on div "OTROS" at bounding box center [447, 233] width 118 height 28
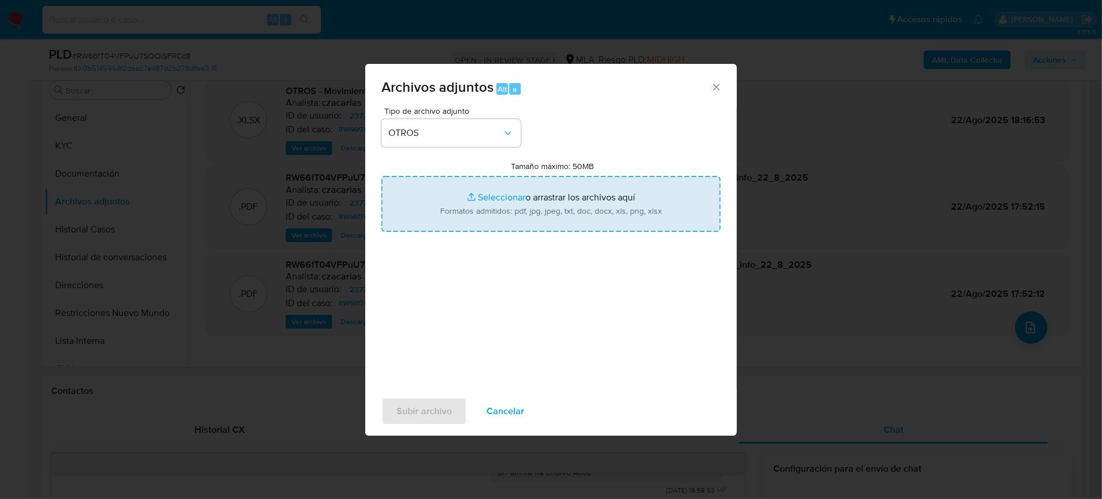
type input "C:\fakepath\Caselog RW66fT04VFPuU7SQQiSFRCc8_2025_07_18_02_09_51.docx"
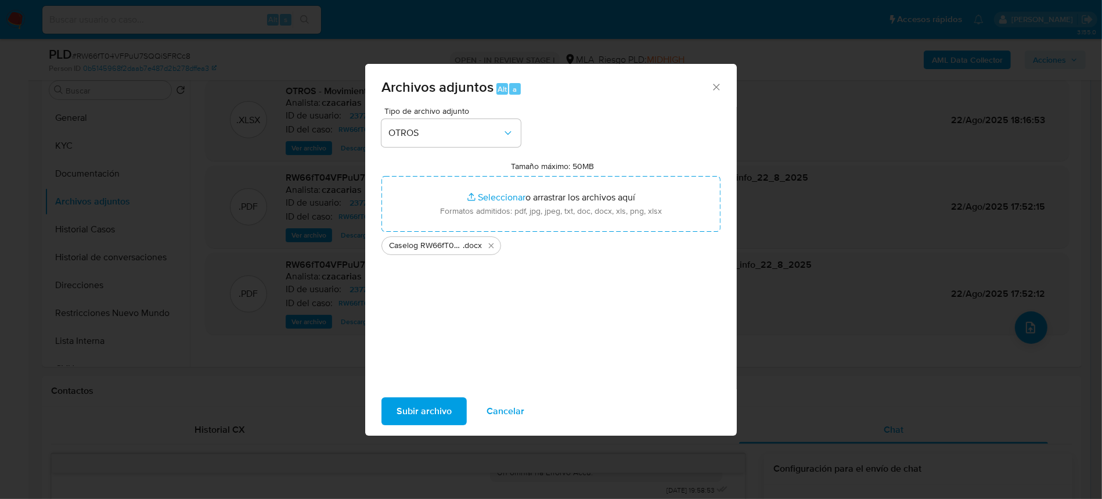
click at [431, 413] on span "Subir archivo" at bounding box center [423, 411] width 55 height 26
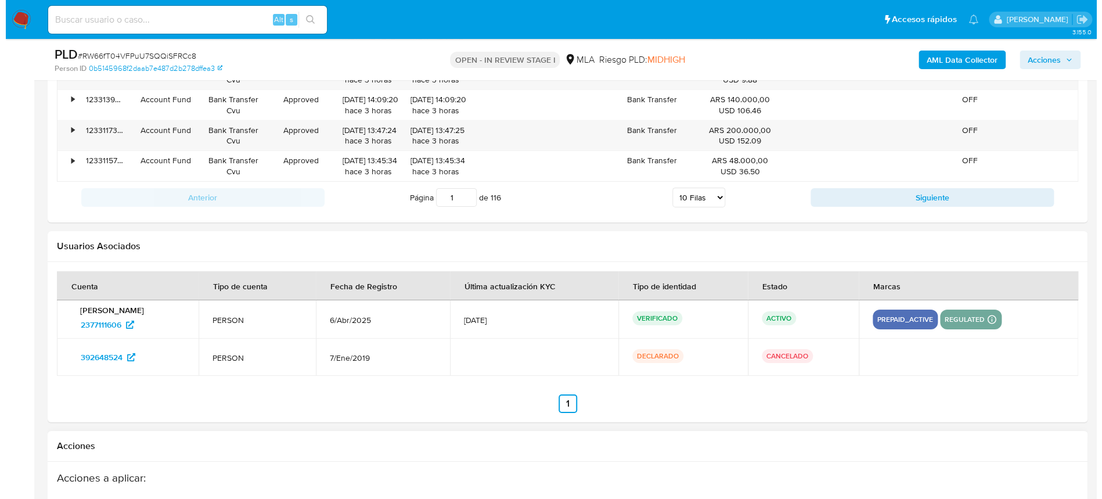
scroll to position [2077, 0]
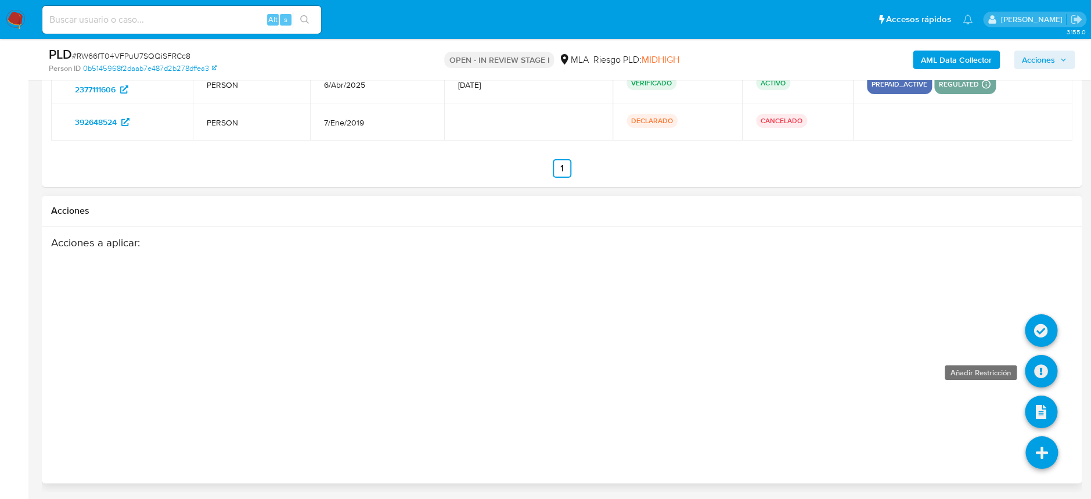
click at [1038, 373] on icon at bounding box center [1041, 371] width 33 height 33
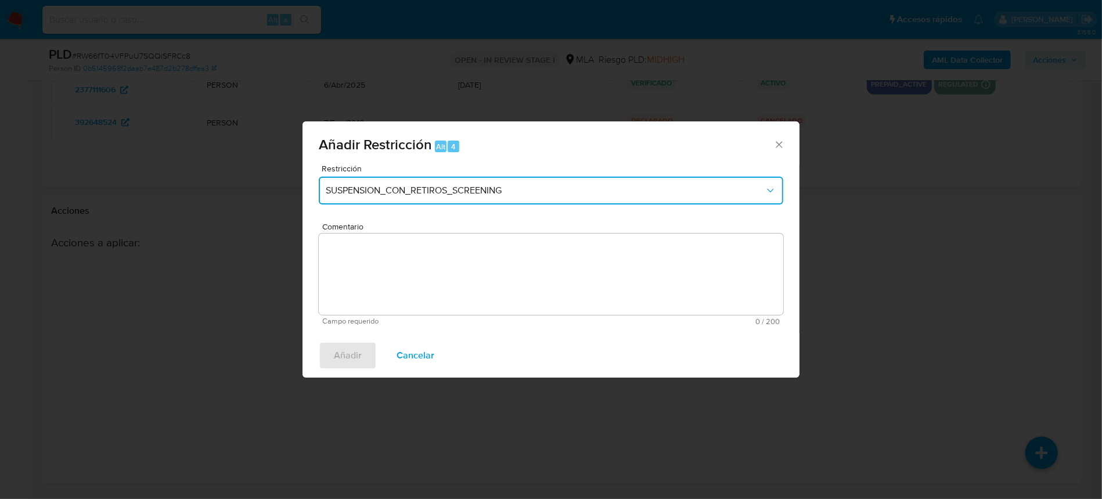
click at [388, 181] on button "SUSPENSION_CON_RETIROS_SCREENING" at bounding box center [551, 190] width 464 height 28
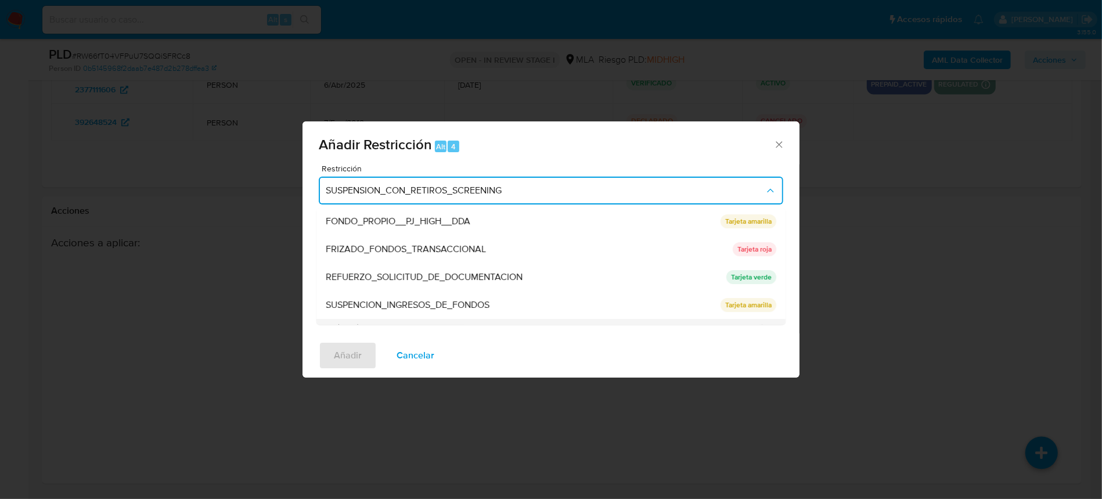
scroll to position [232, 0]
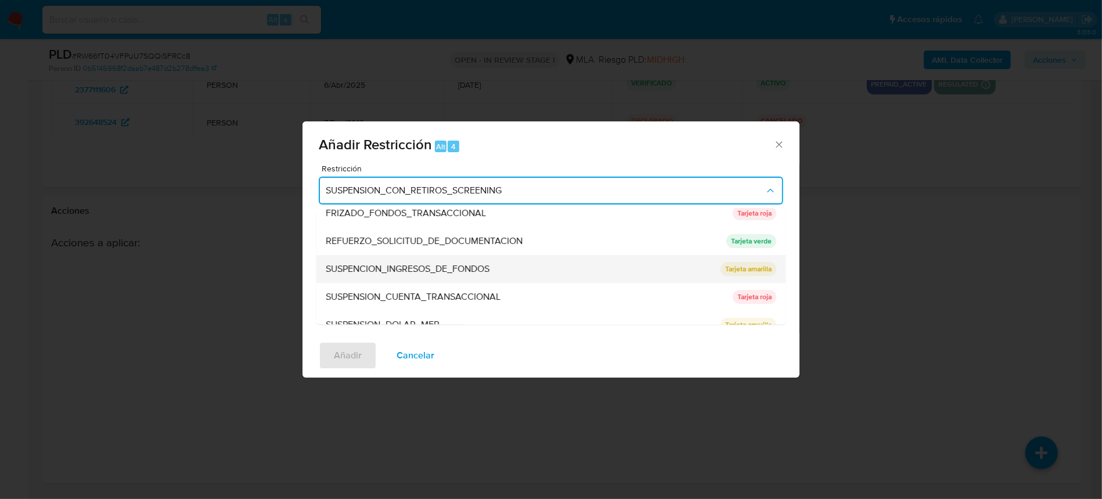
click at [487, 266] on span "SUSPENCION_INGRESOS_DE_FONDOS" at bounding box center [408, 270] width 164 height 12
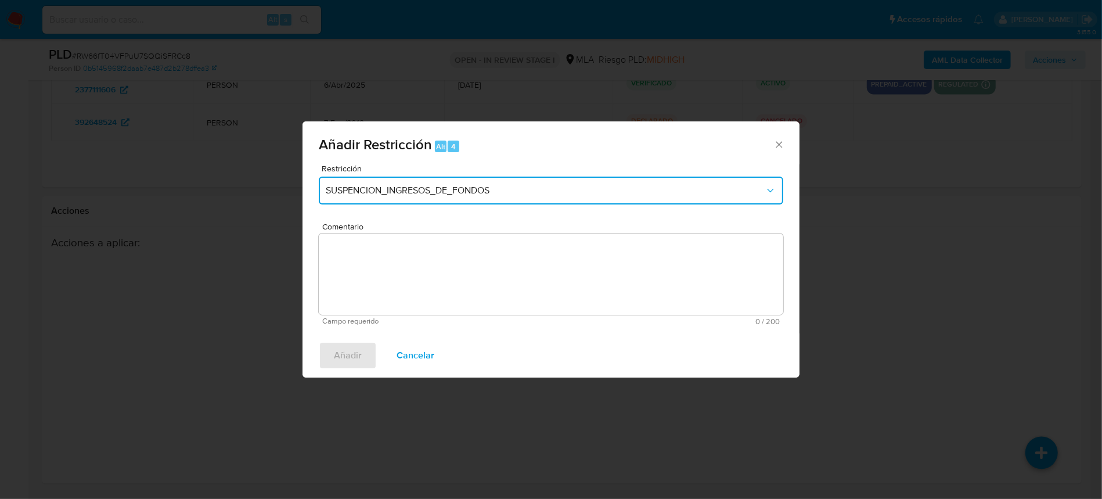
click at [558, 183] on button "SUSPENCION_INGRESOS_DE_FONDOS" at bounding box center [551, 190] width 464 height 28
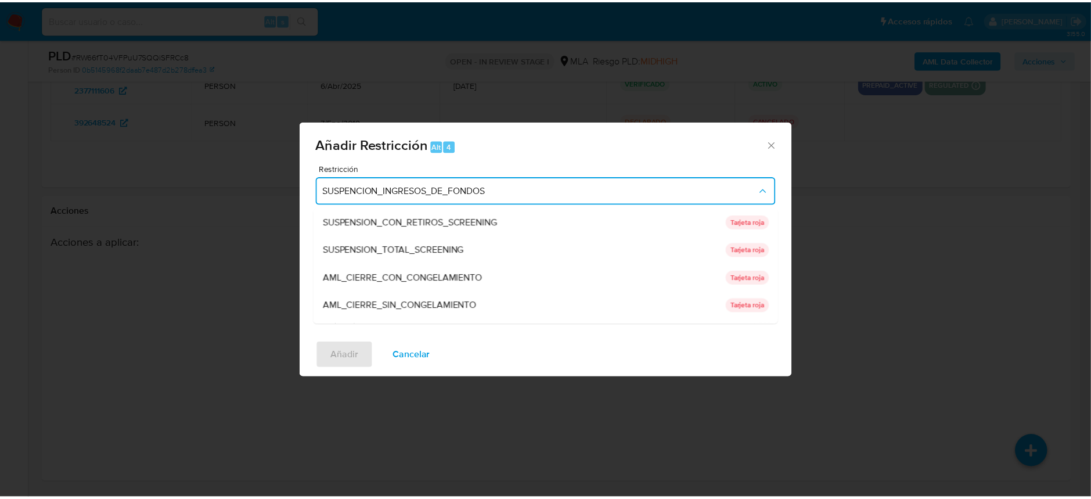
scroll to position [234, 0]
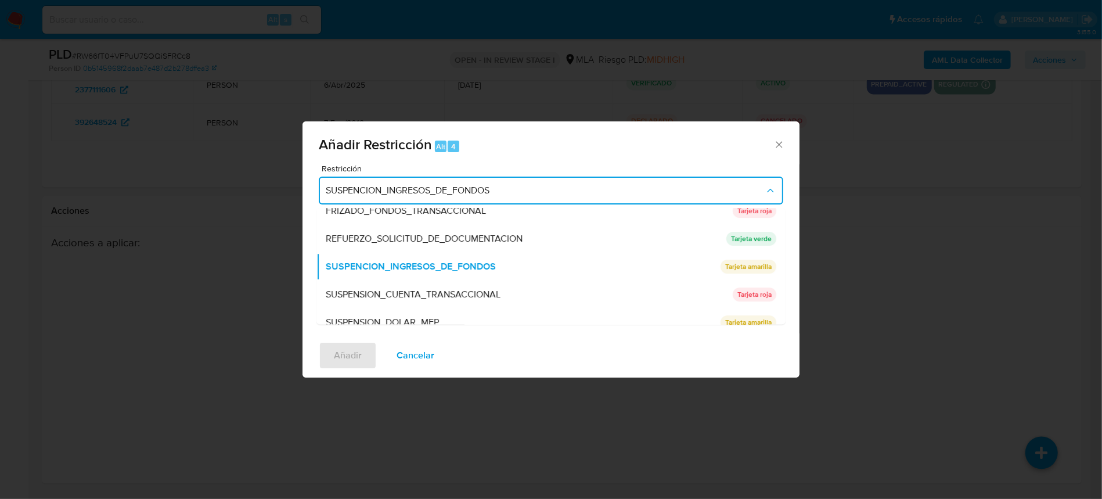
click at [499, 289] on span "SUSPENSION_CUENTA_TRANSACCIONAL" at bounding box center [413, 295] width 175 height 12
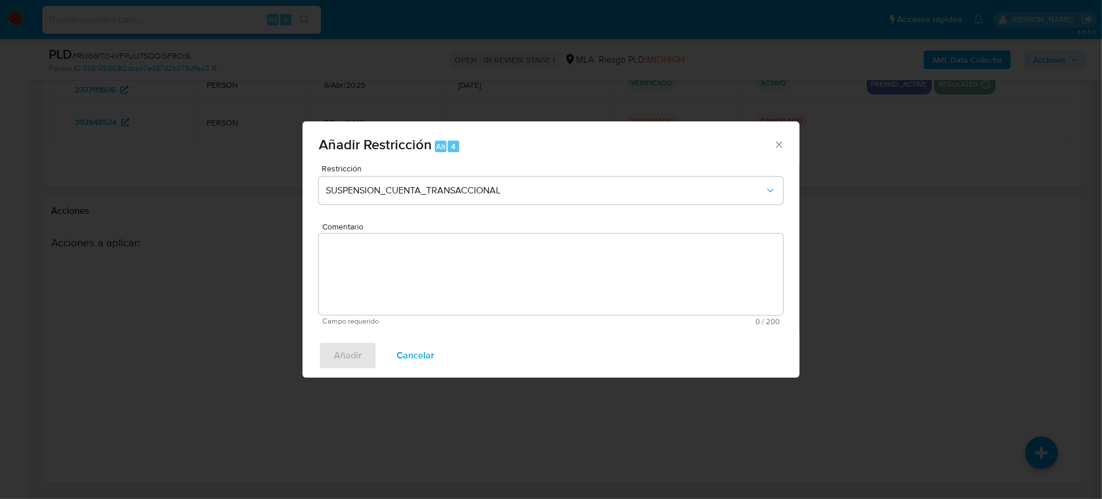
click at [522, 271] on textarea "Comentario" at bounding box center [551, 273] width 464 height 81
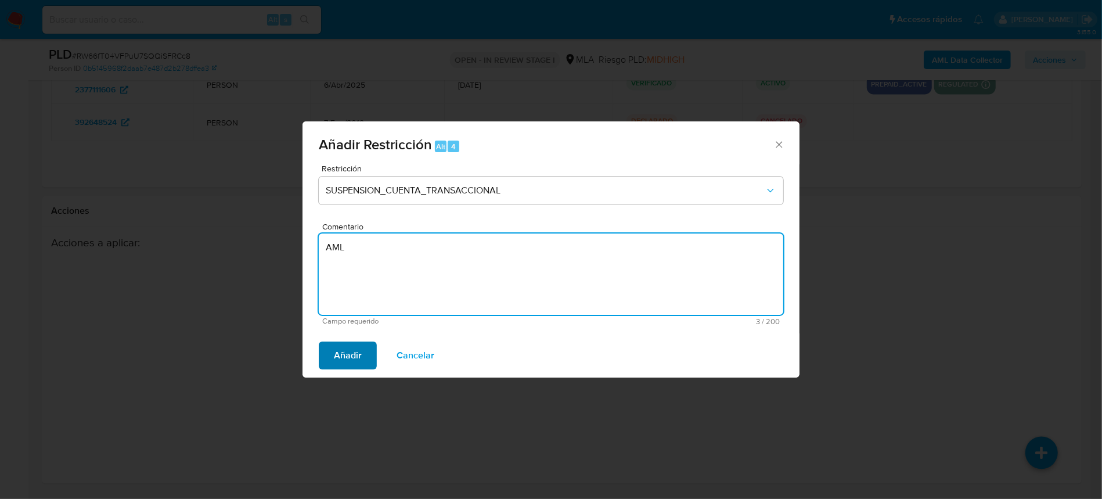
type textarea "AML"
click at [354, 345] on span "Añadir" at bounding box center [348, 355] width 28 height 26
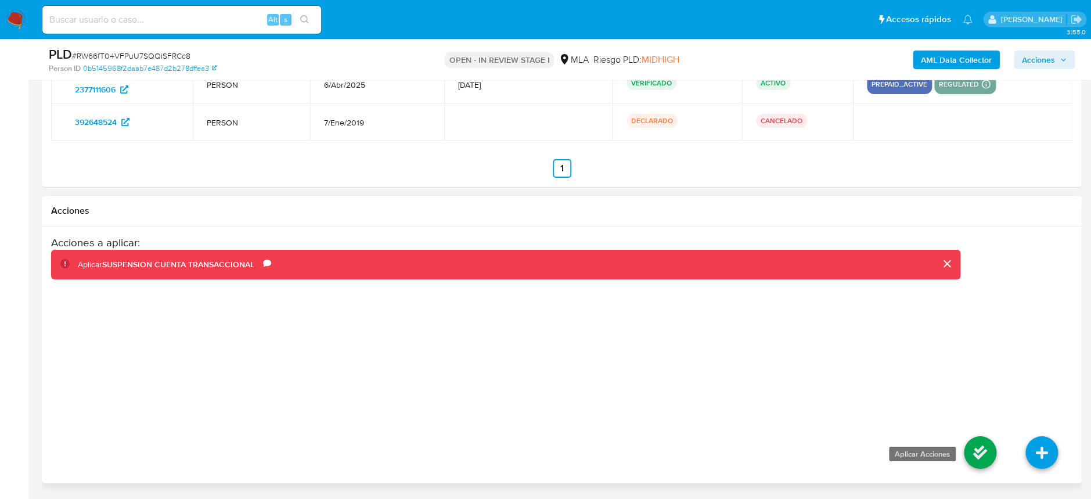
click at [982, 443] on icon at bounding box center [980, 452] width 33 height 33
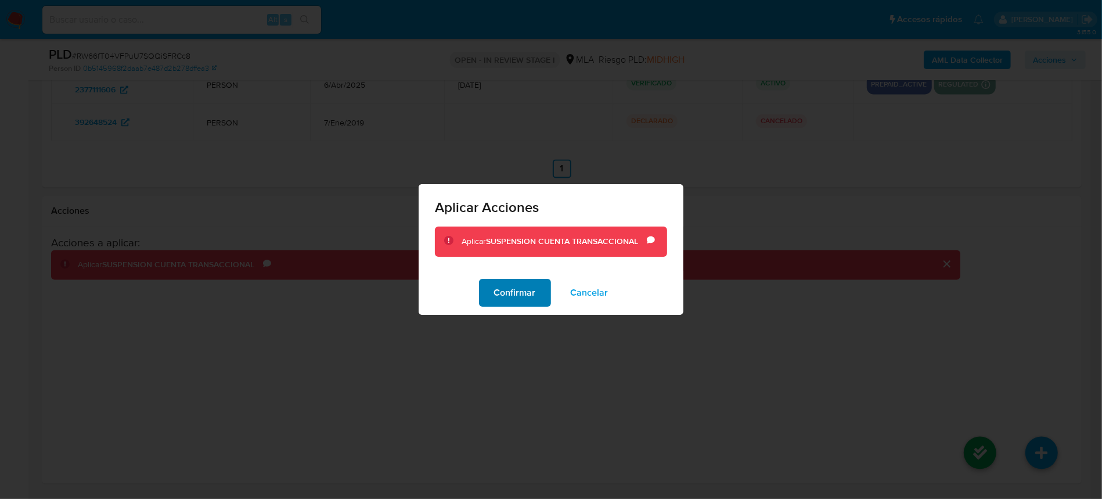
click at [510, 296] on span "Confirmar" at bounding box center [515, 293] width 42 height 26
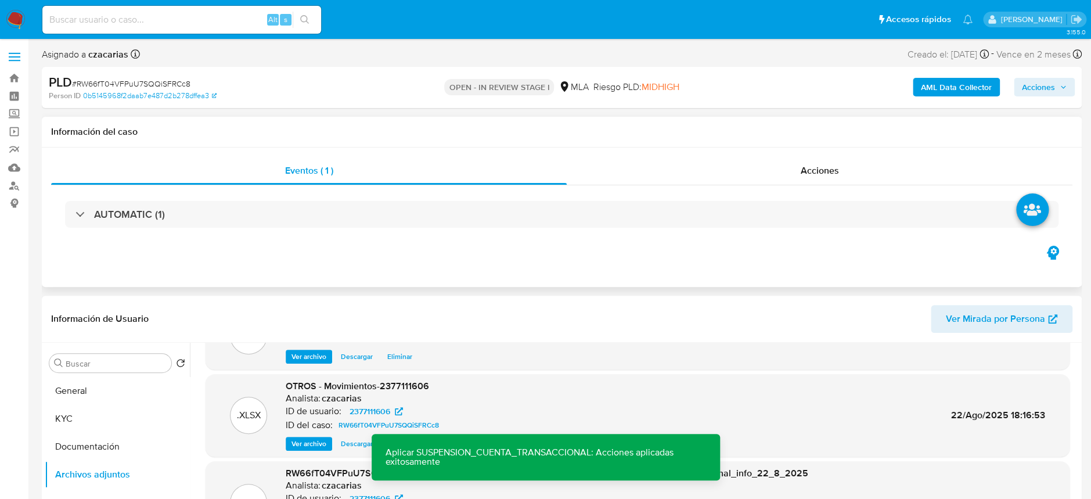
scroll to position [154, 0]
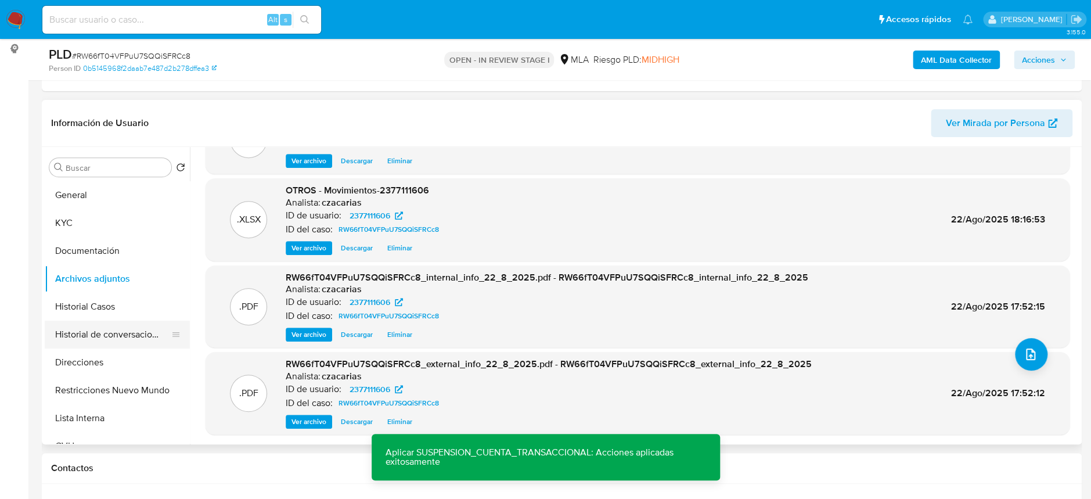
click at [104, 327] on button "Historial de conversaciones" at bounding box center [113, 334] width 136 height 28
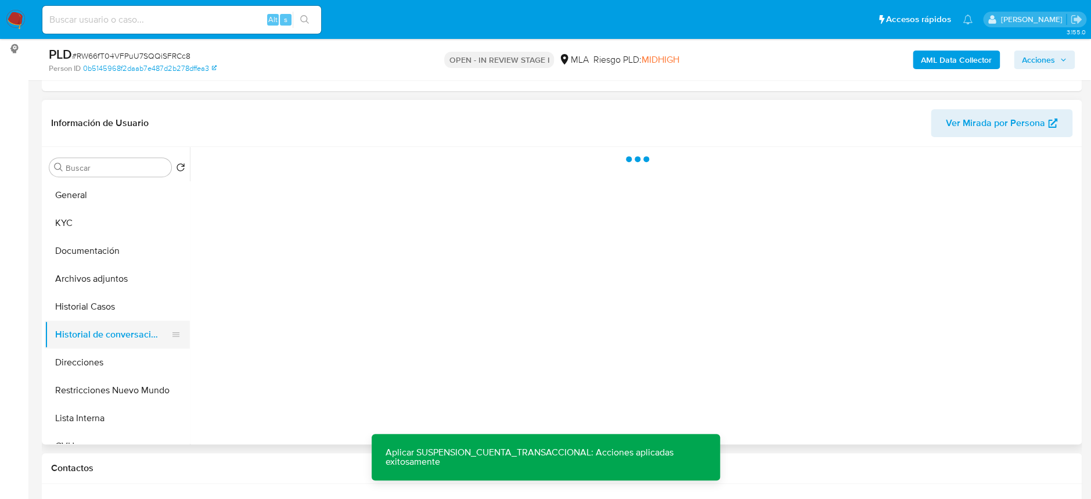
scroll to position [0, 0]
click at [99, 306] on button "Historial Casos" at bounding box center [113, 307] width 136 height 28
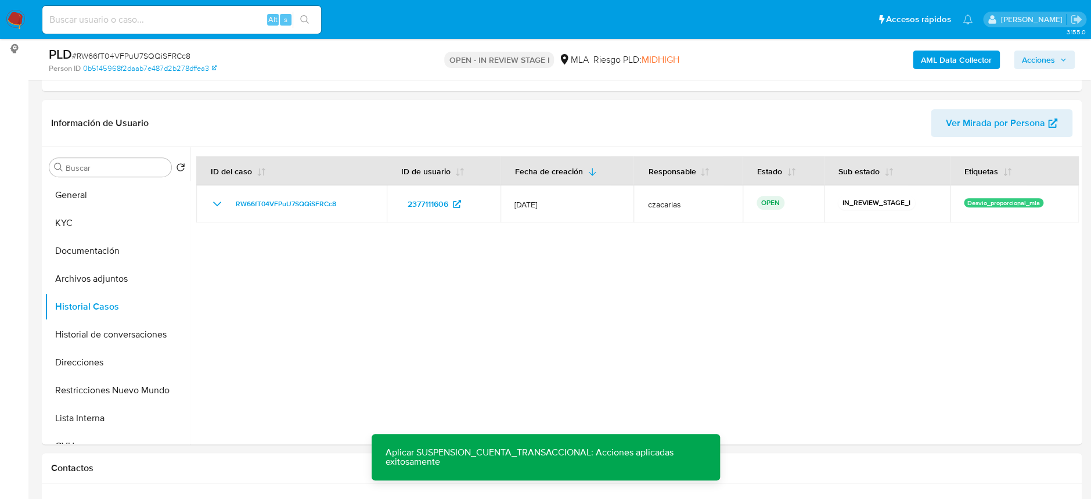
click at [1031, 65] on span "Acciones" at bounding box center [1038, 60] width 33 height 19
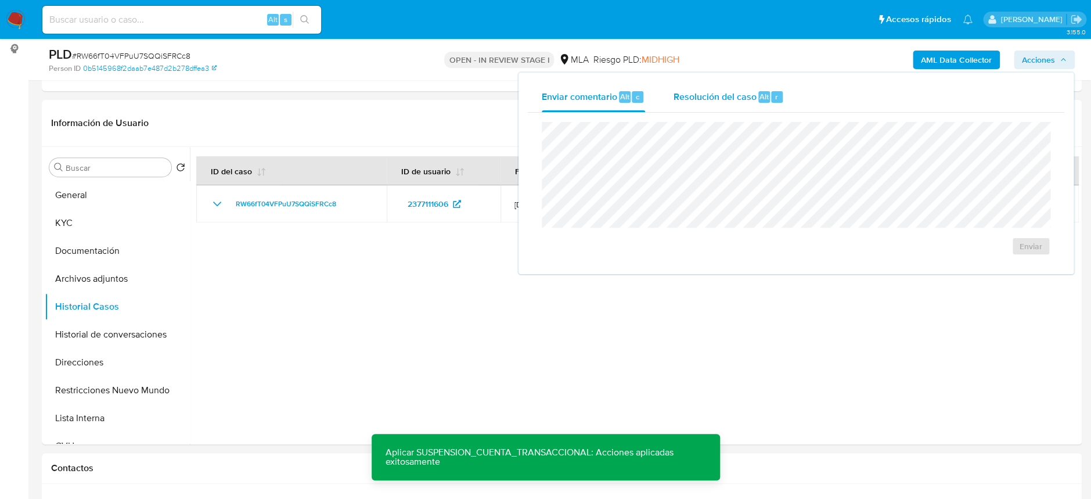
click at [706, 91] on span "Resolución del caso" at bounding box center [714, 95] width 83 height 13
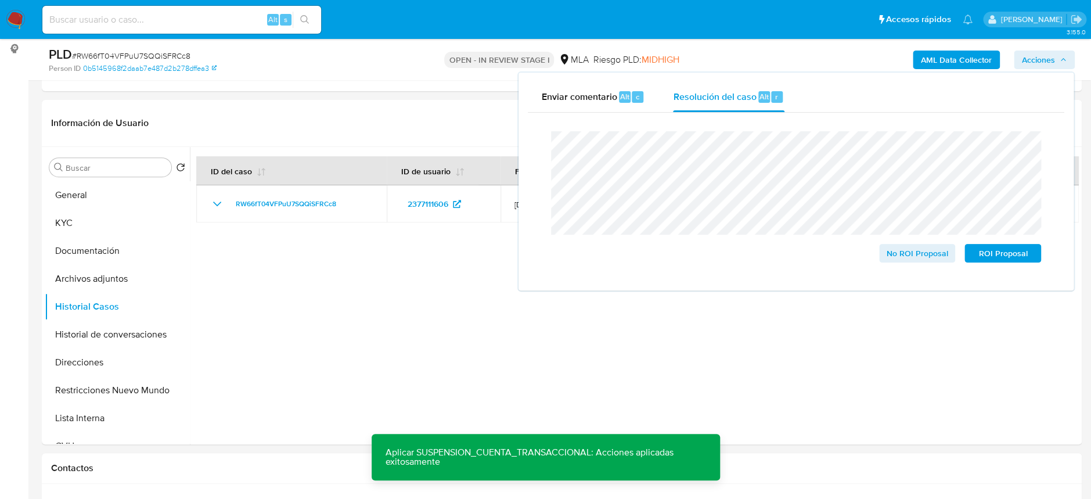
click at [93, 51] on span "# RW66fT04VFPuU7SQQiSFRCc8" at bounding box center [131, 56] width 118 height 12
click at [94, 51] on span "# RW66fT04VFPuU7SQQiSFRCc8" at bounding box center [131, 56] width 118 height 12
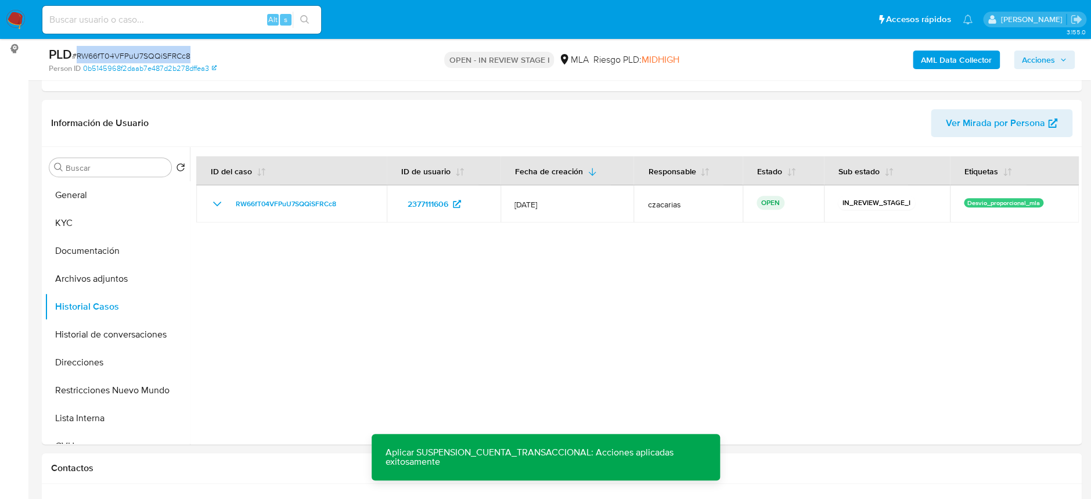
copy span "RW66fT04VFPuU7SQQiSFRCc8"
click at [1038, 66] on span "Acciones" at bounding box center [1038, 60] width 33 height 19
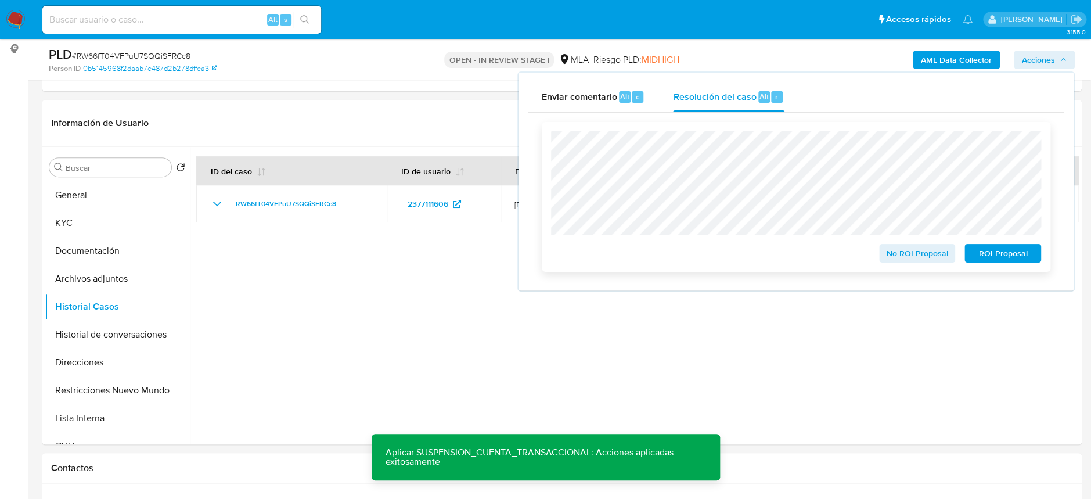
click at [1008, 250] on span "ROI Proposal" at bounding box center [1002, 253] width 60 height 16
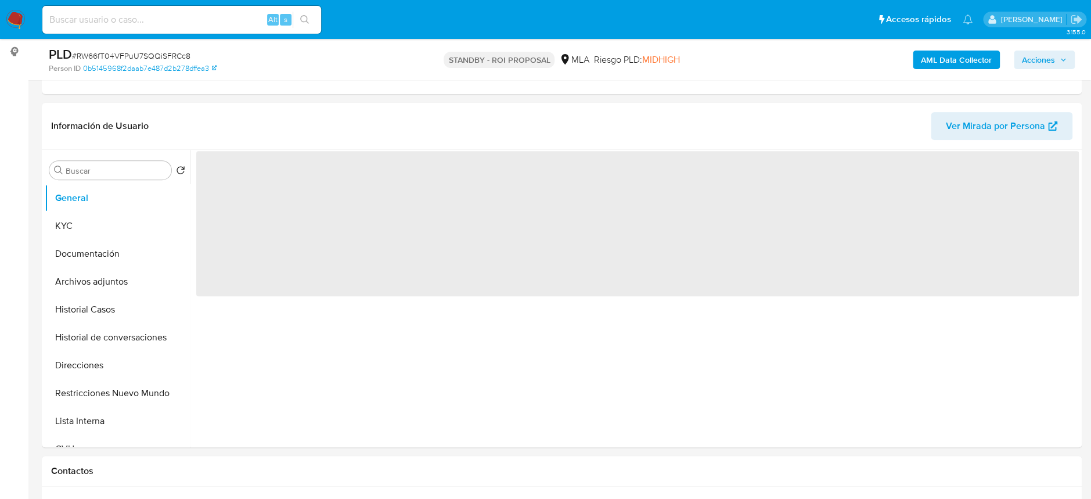
scroll to position [154, 0]
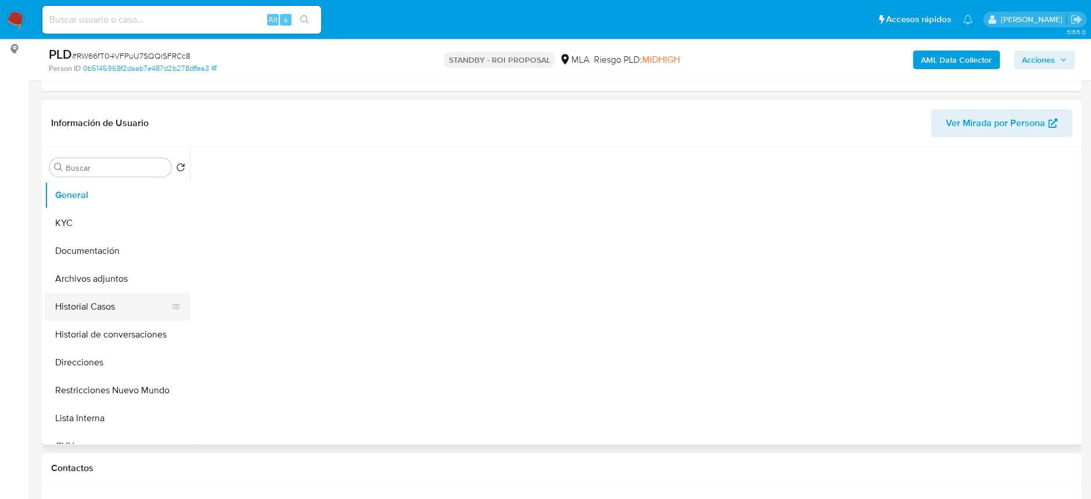
click at [95, 305] on button "Historial Casos" at bounding box center [113, 307] width 136 height 28
select select "10"
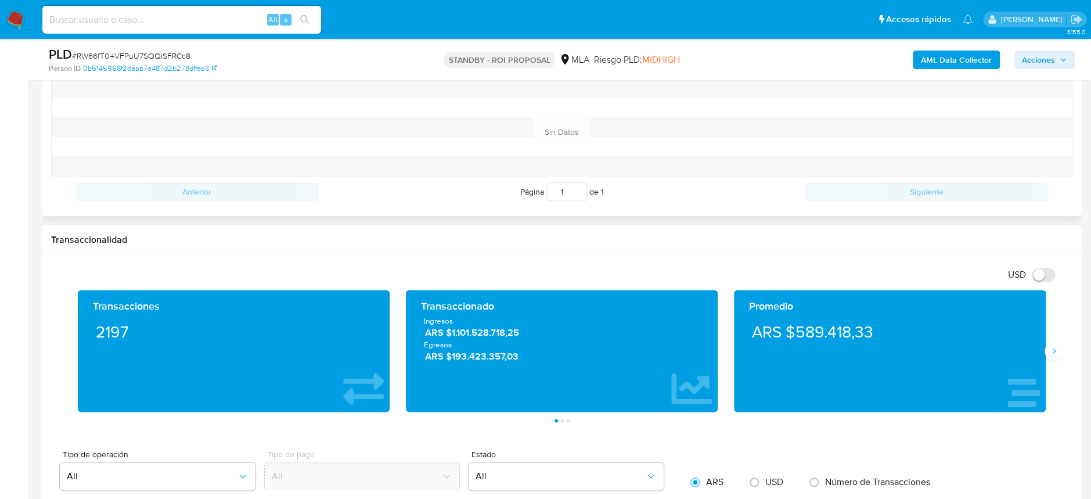
scroll to position [697, 0]
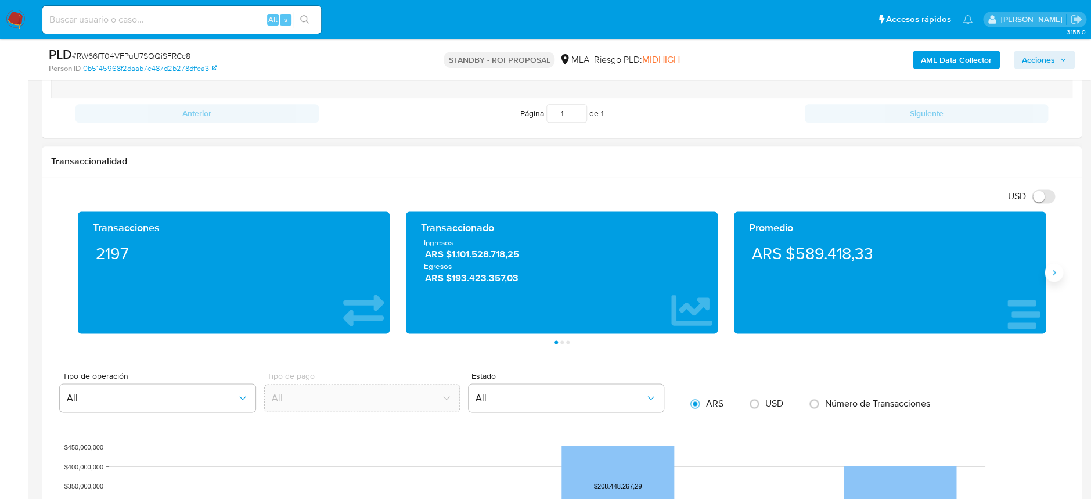
click at [1054, 272] on icon "Siguiente" at bounding box center [1053, 271] width 3 height 5
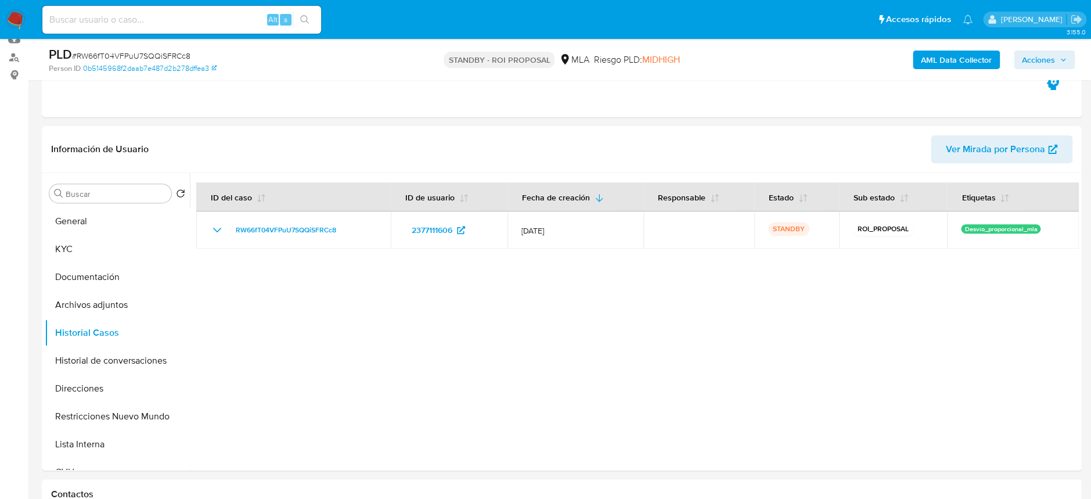
scroll to position [0, 0]
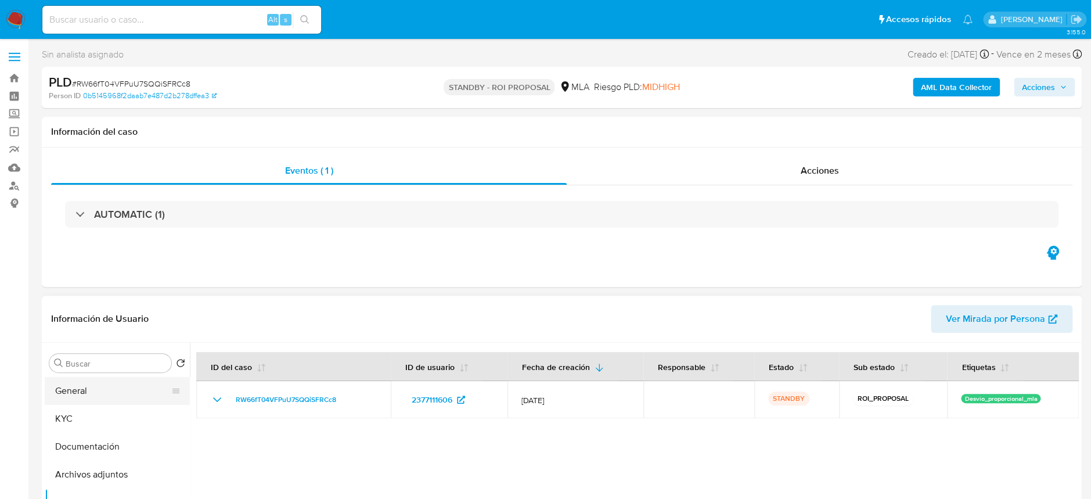
click at [121, 399] on button "General" at bounding box center [113, 391] width 136 height 28
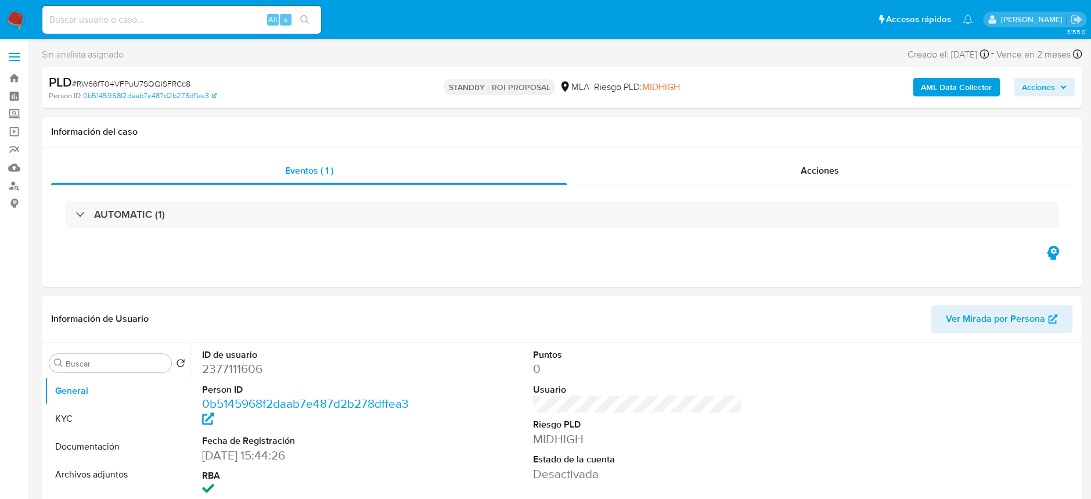
click at [159, 9] on div "Alt s" at bounding box center [181, 20] width 279 height 28
click at [161, 20] on input at bounding box center [181, 19] width 279 height 15
paste input "AQHMzr3MV3Sk0Qa8ciksAQPM"
type input "AQHMzr3MV3Sk0Qa8ciksAQPM"
click at [308, 23] on icon "search-icon" at bounding box center [304, 19] width 9 height 9
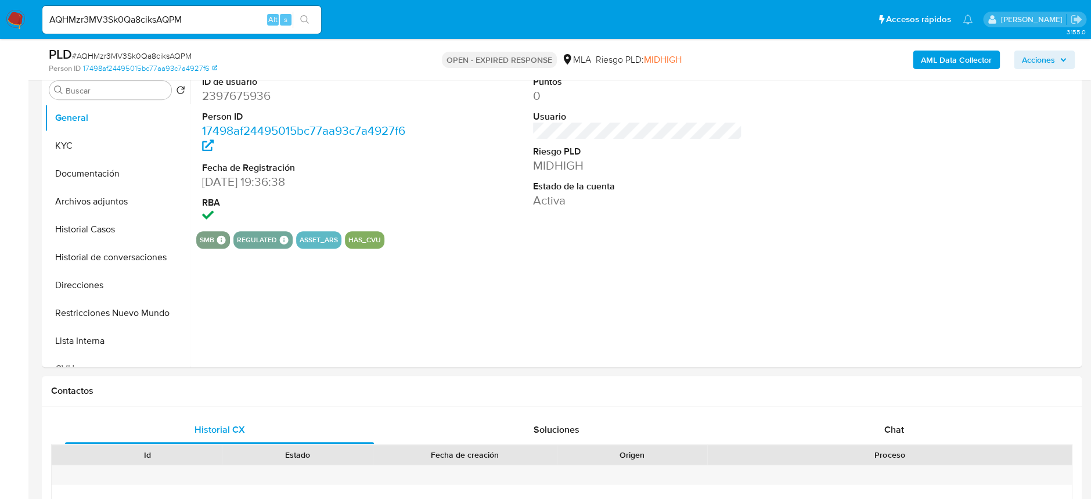
select select "10"
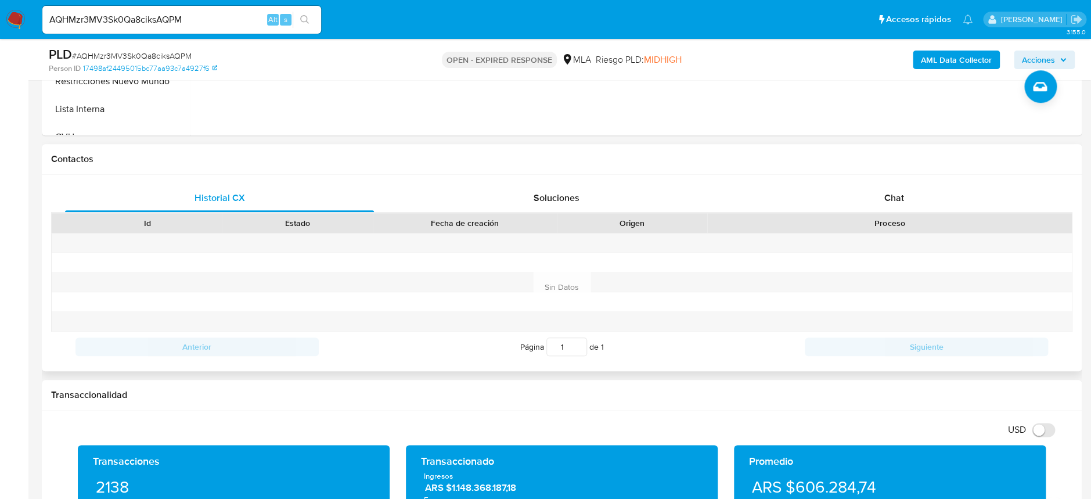
scroll to position [464, 0]
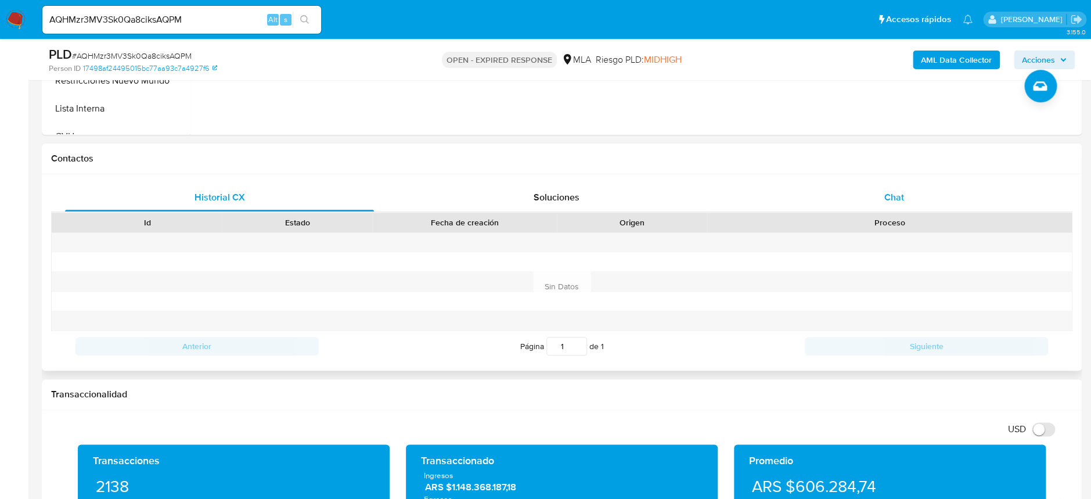
click at [886, 190] on span "Chat" at bounding box center [893, 196] width 20 height 13
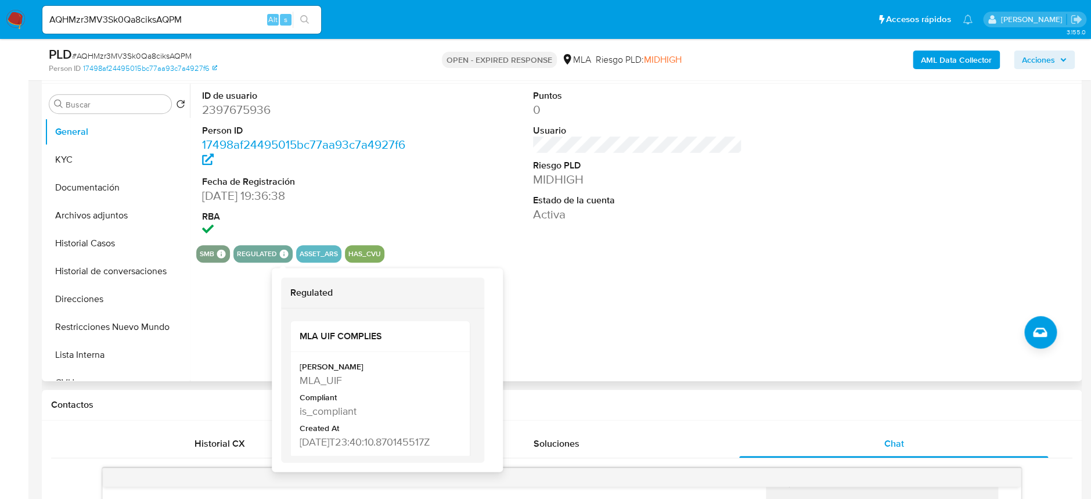
scroll to position [154, 0]
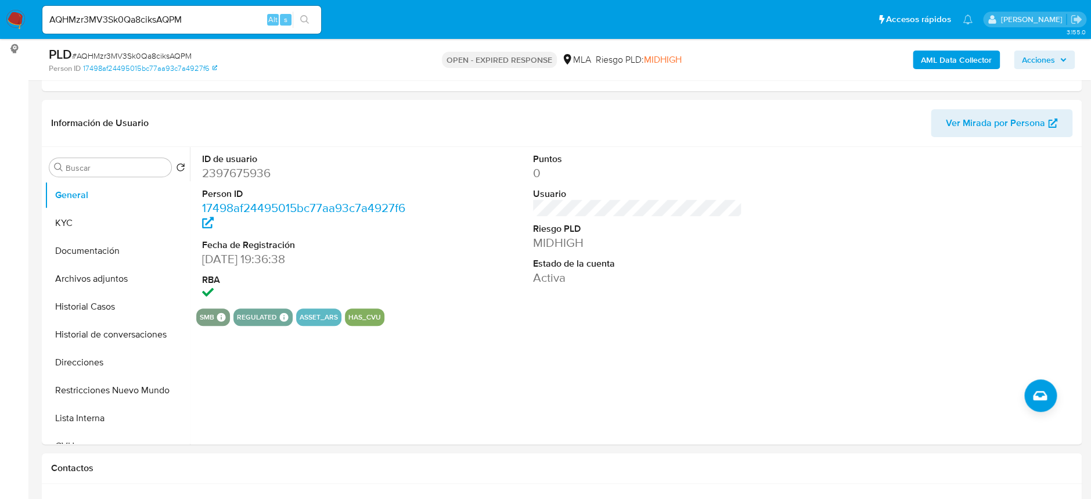
click at [147, 56] on span "# AQHMzr3MV3Sk0Qa8ciksAQPM" at bounding box center [132, 56] width 120 height 12
copy span "AQHMzr3MV3Sk0Qa8ciksAQPM"
click at [250, 163] on dt "ID de usuario" at bounding box center [306, 159] width 209 height 13
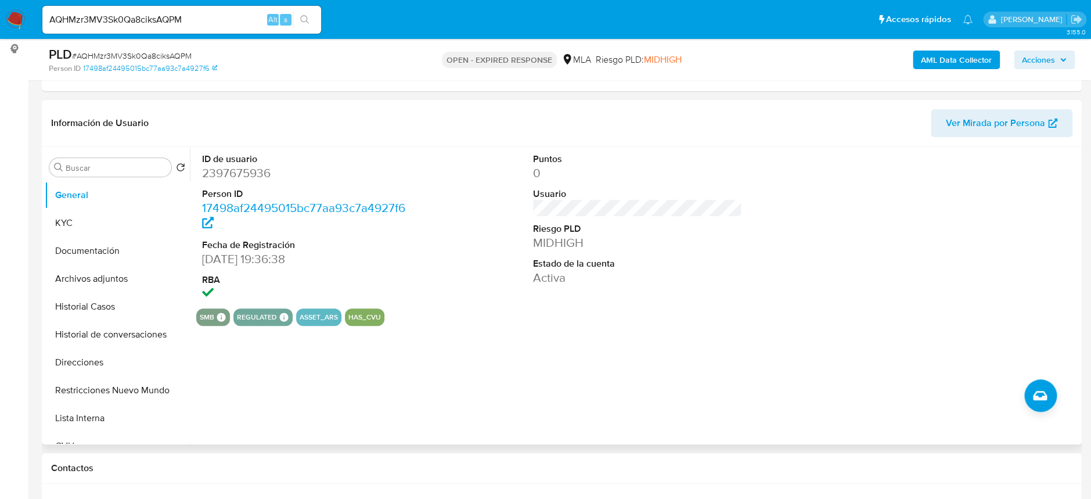
click at [250, 174] on dd "2397675936" at bounding box center [306, 173] width 209 height 16
copy dd "2397675936"
click at [86, 298] on button "Historial Casos" at bounding box center [113, 307] width 136 height 28
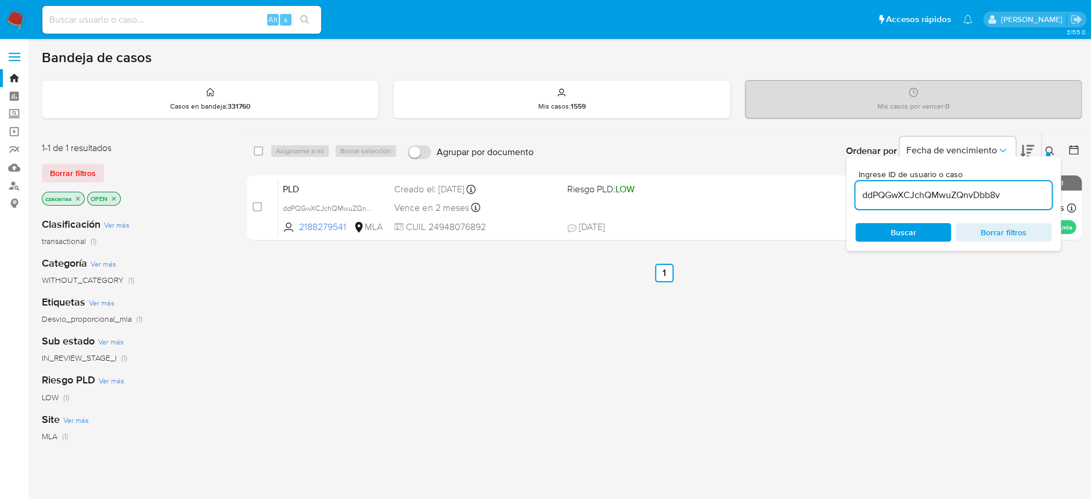
click at [897, 197] on input "ddPQGwXCJchQMwuZQnvDbb8v" at bounding box center [953, 194] width 196 height 15
type input "AQHMzr3MV3Sk0Qa8ciksAQPM"
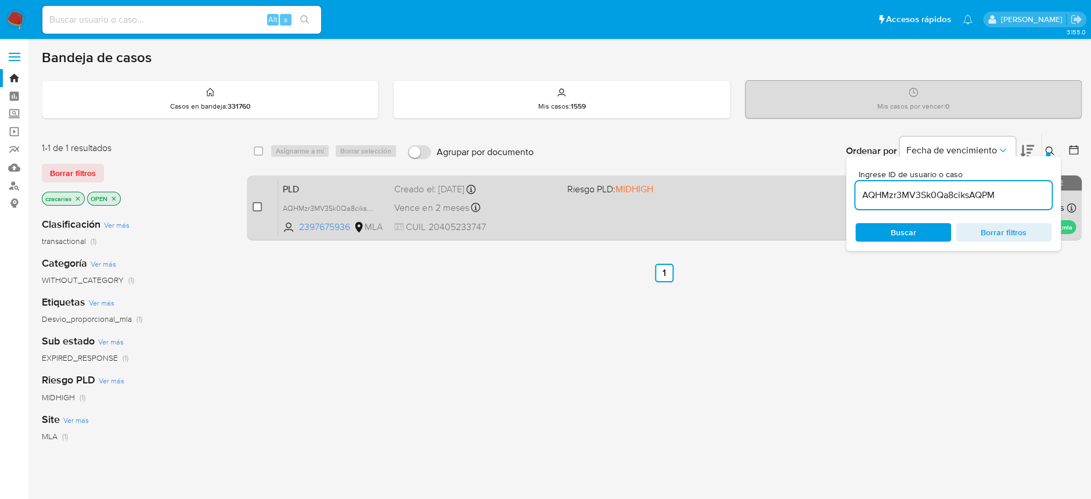
click at [253, 210] on input "checkbox" at bounding box center [257, 206] width 9 height 9
checkbox input "true"
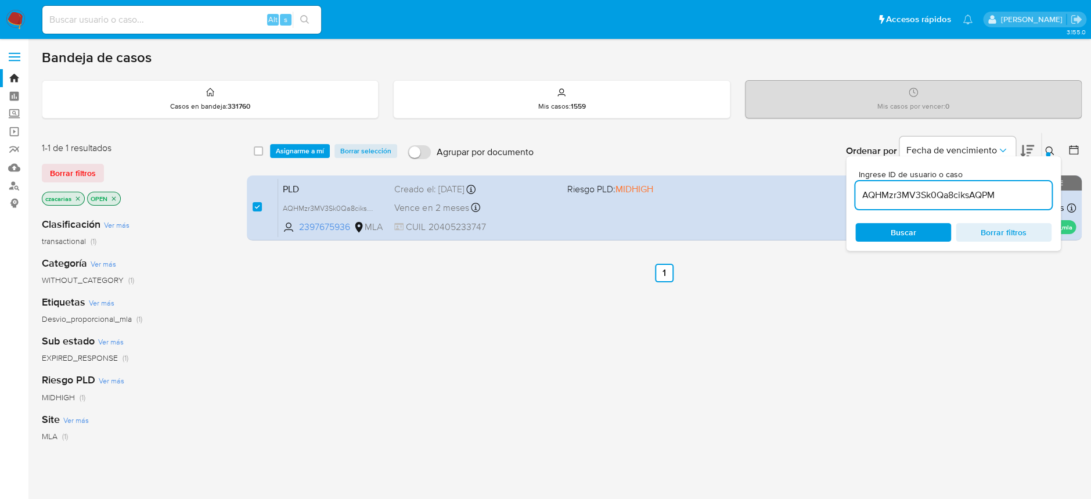
click at [310, 142] on div "select-all-cases-checkbox Asignarme a mí Borrar selección Agrupar por documento…" at bounding box center [664, 151] width 835 height 36
click at [304, 153] on span "Asignarme a mí" at bounding box center [300, 151] width 48 height 12
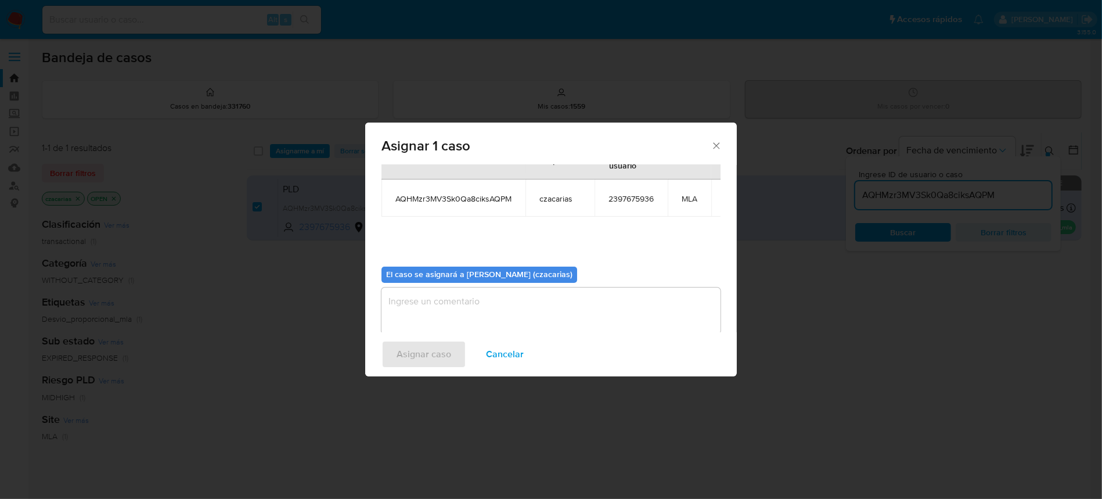
scroll to position [71, 0]
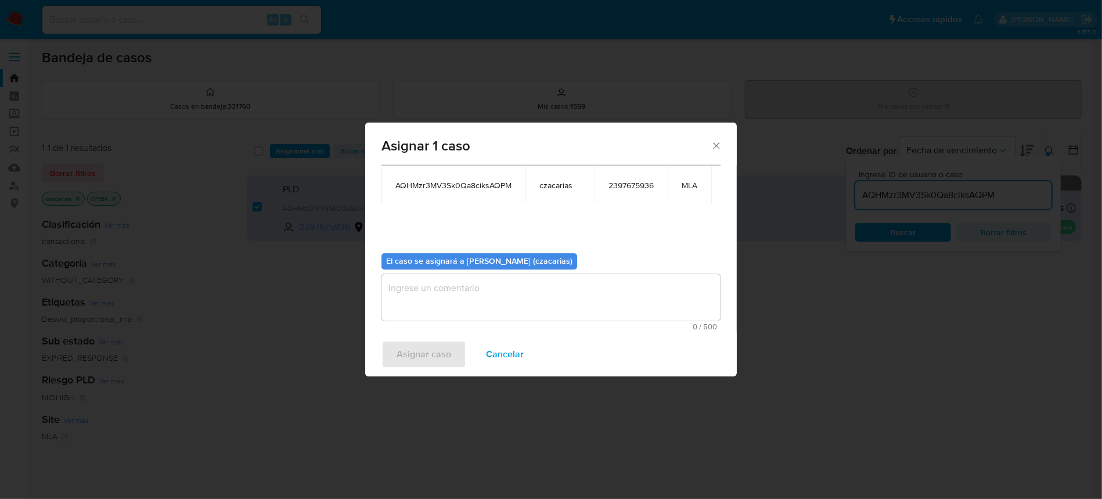
click at [638, 294] on textarea "assign-modal" at bounding box center [550, 297] width 339 height 46
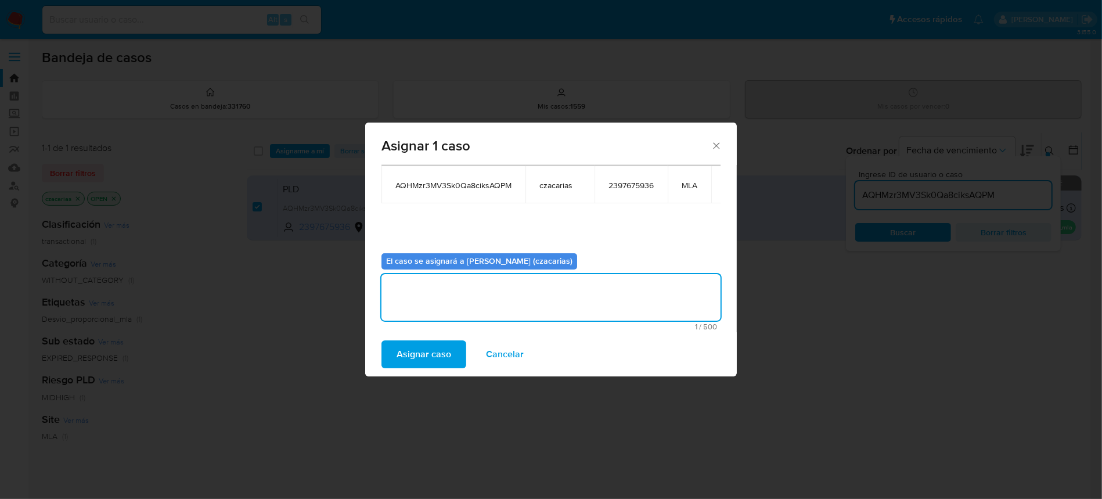
click at [437, 359] on span "Asignar caso" at bounding box center [423, 354] width 55 height 26
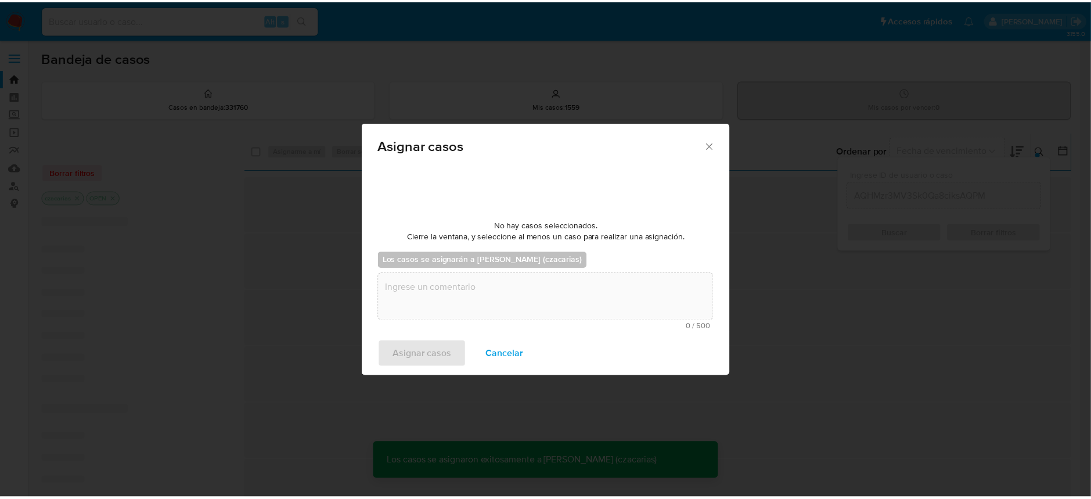
scroll to position [70, 0]
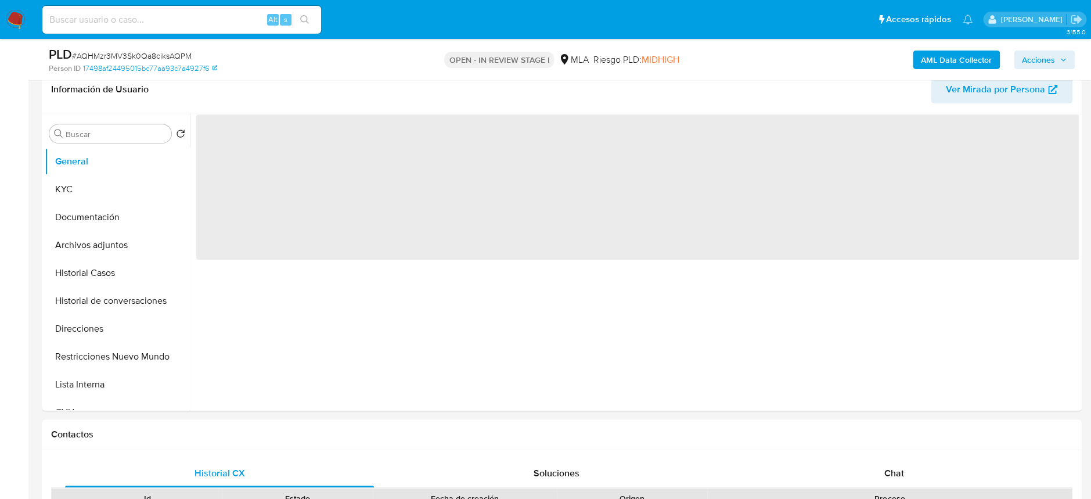
scroll to position [232, 0]
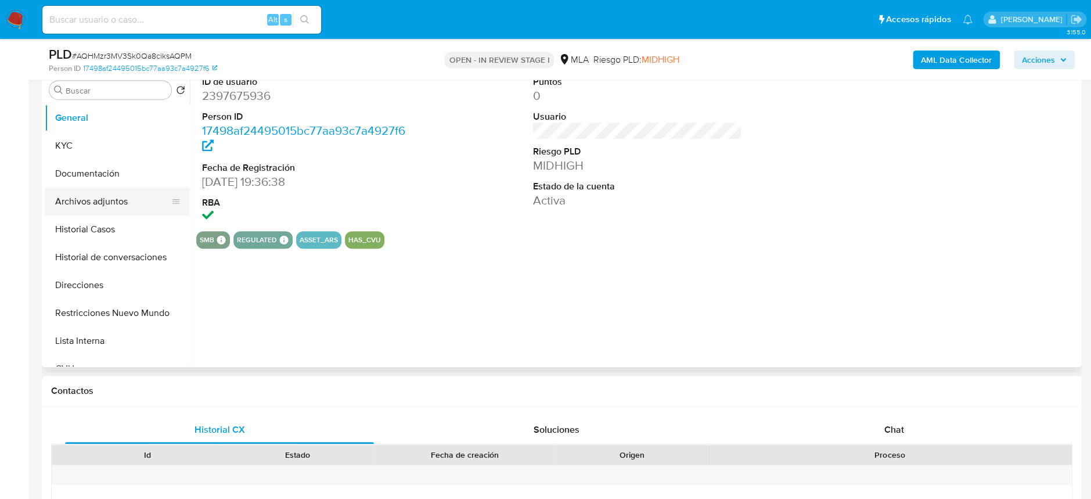
click at [126, 213] on button "Archivos adjuntos" at bounding box center [113, 201] width 136 height 28
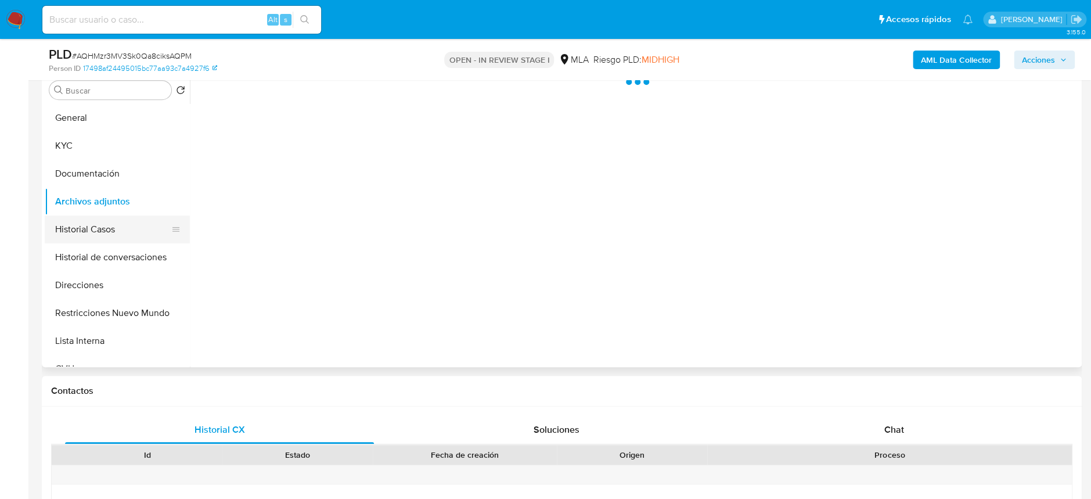
click at [93, 235] on button "Historial Casos" at bounding box center [113, 229] width 136 height 28
select select "10"
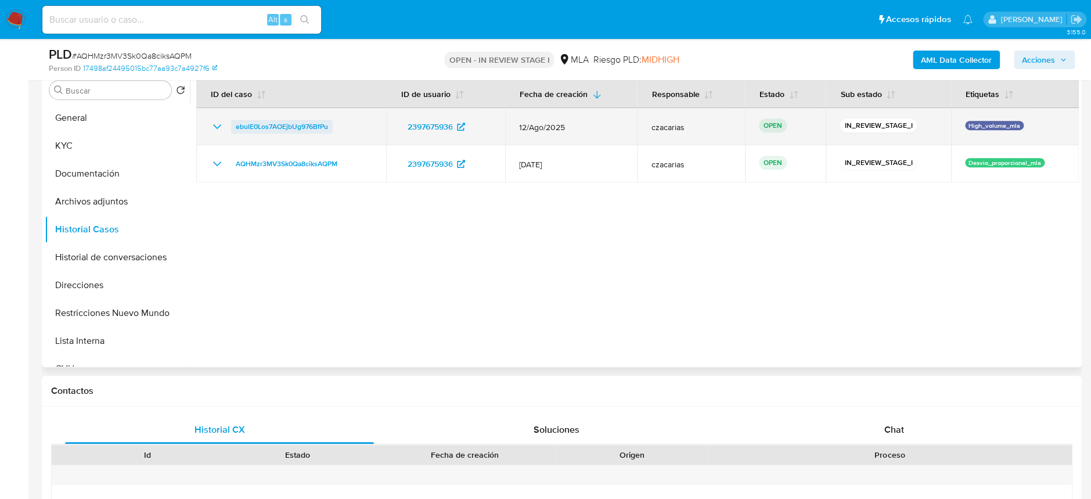
click at [245, 122] on span "ebulE0Los7AOEjbUg976BfPu" at bounding box center [282, 127] width 92 height 14
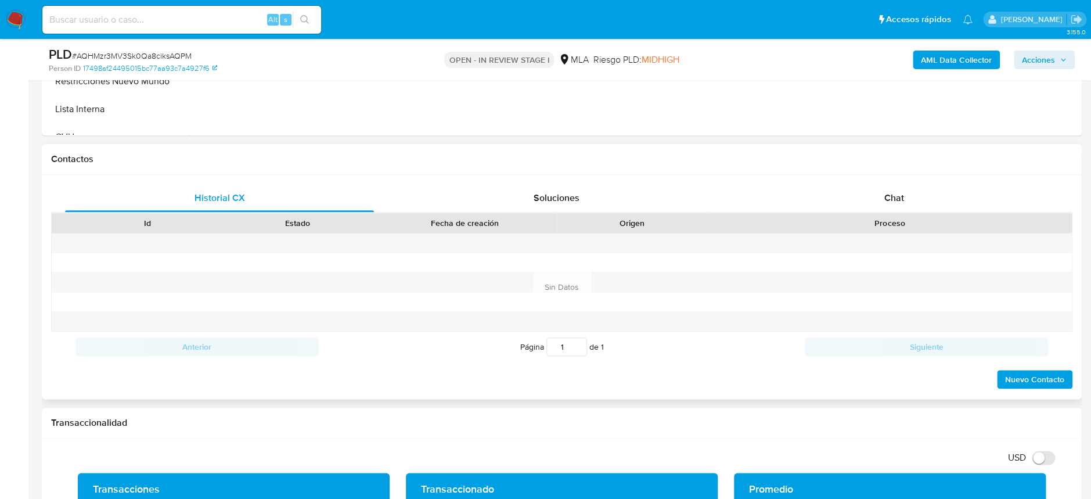
scroll to position [464, 0]
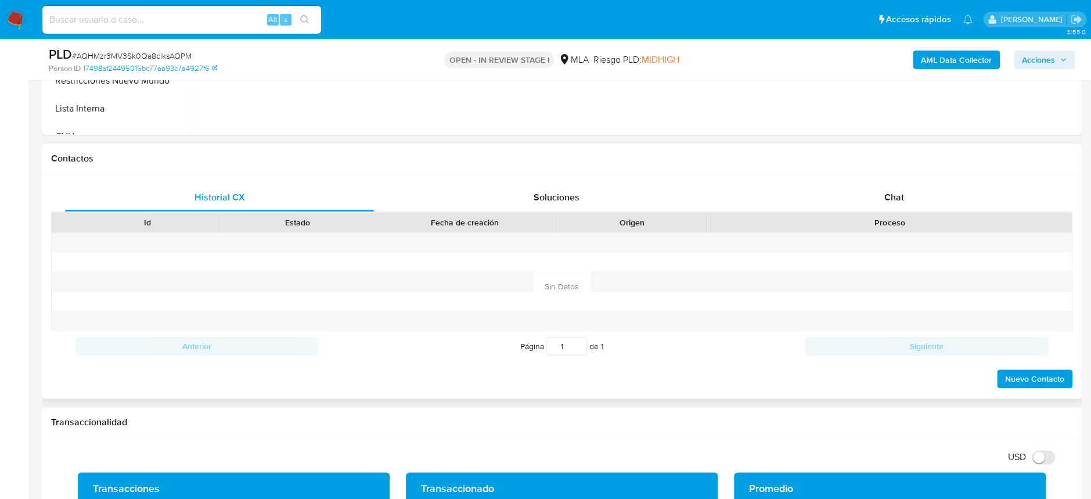
click at [878, 212] on div "Proceso" at bounding box center [889, 222] width 365 height 20
click at [885, 199] on span "Chat" at bounding box center [893, 196] width 20 height 13
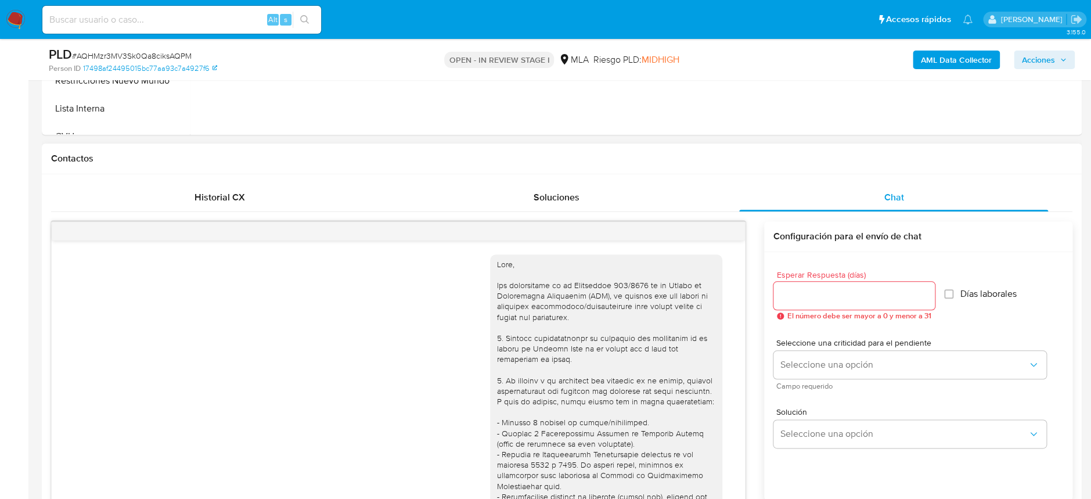
scroll to position [647, 0]
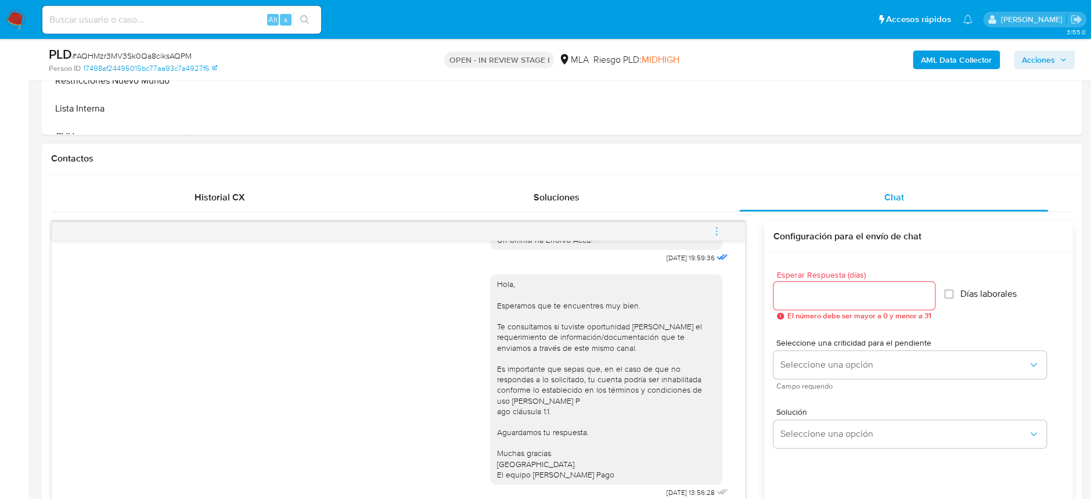
click at [722, 229] on button "menu-action" at bounding box center [716, 231] width 38 height 28
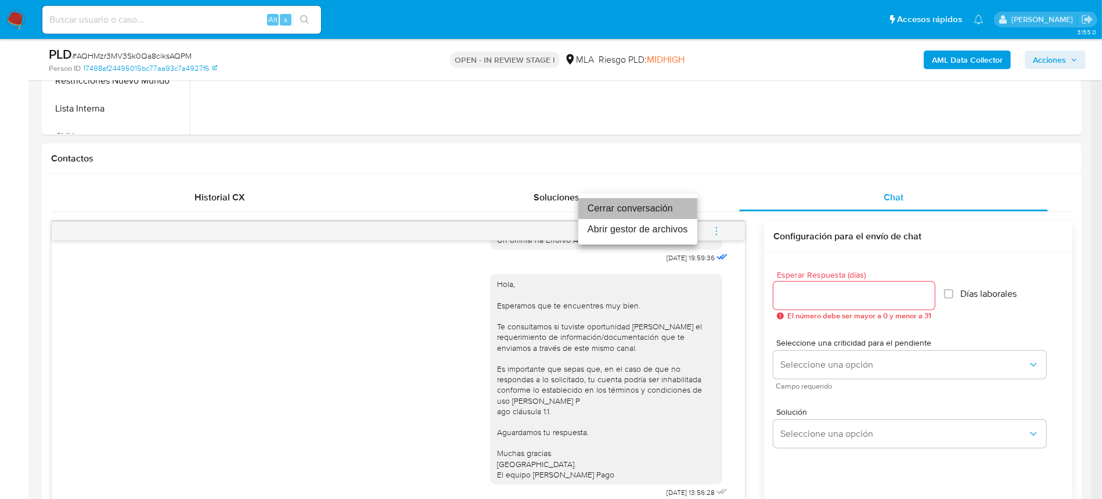
click at [639, 201] on li "Cerrar conversación" at bounding box center [637, 208] width 119 height 21
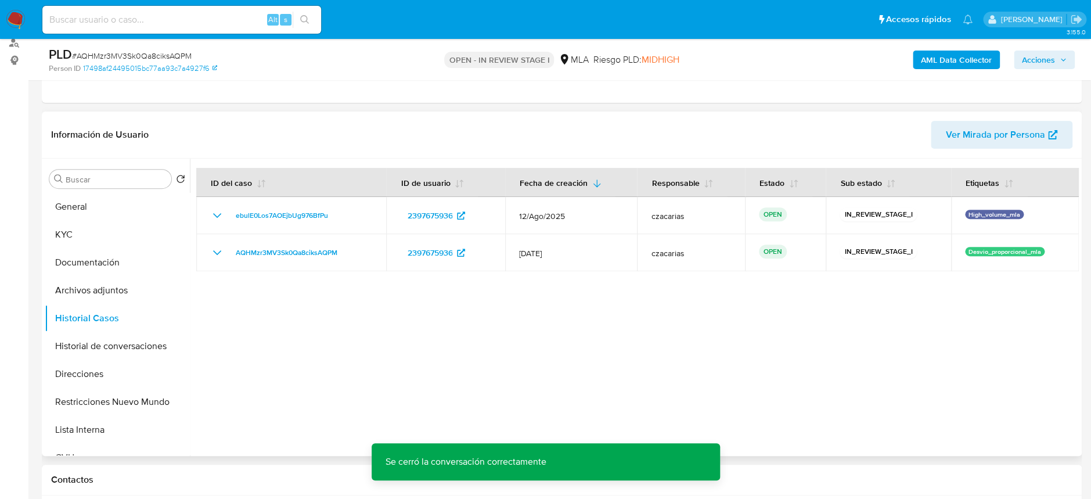
scroll to position [77, 0]
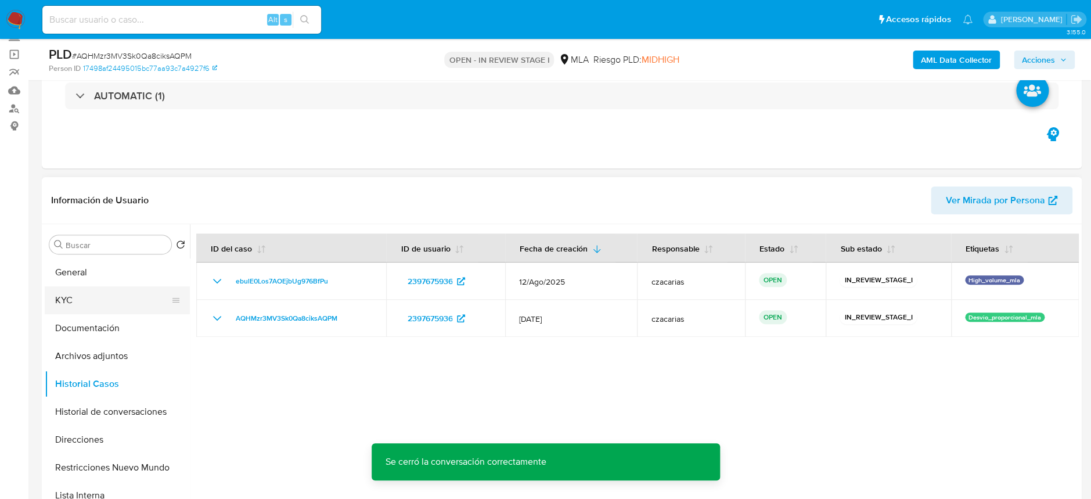
click at [101, 307] on button "KYC" at bounding box center [113, 300] width 136 height 28
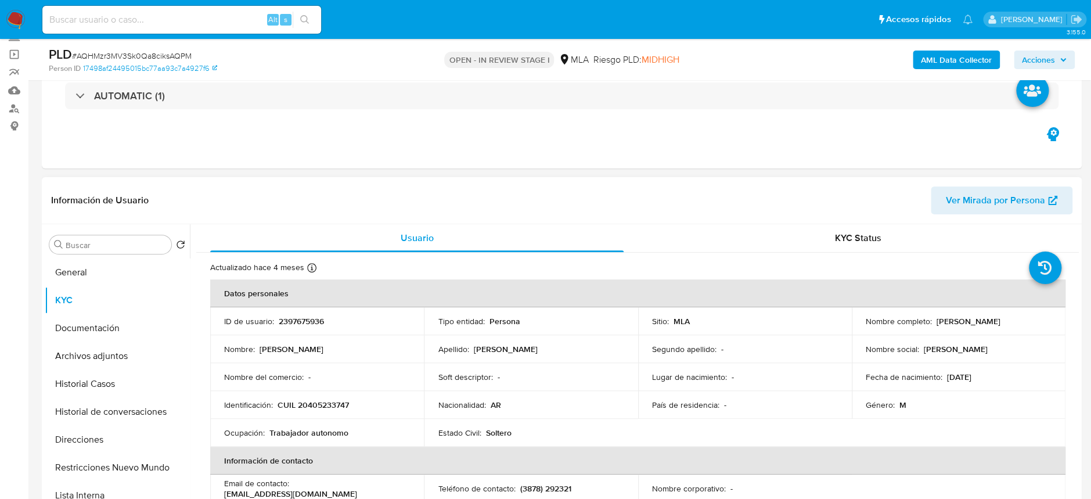
click at [313, 323] on p "2397675936" at bounding box center [301, 321] width 45 height 10
copy p "2397675936"
click at [100, 385] on button "Historial Casos" at bounding box center [113, 384] width 136 height 28
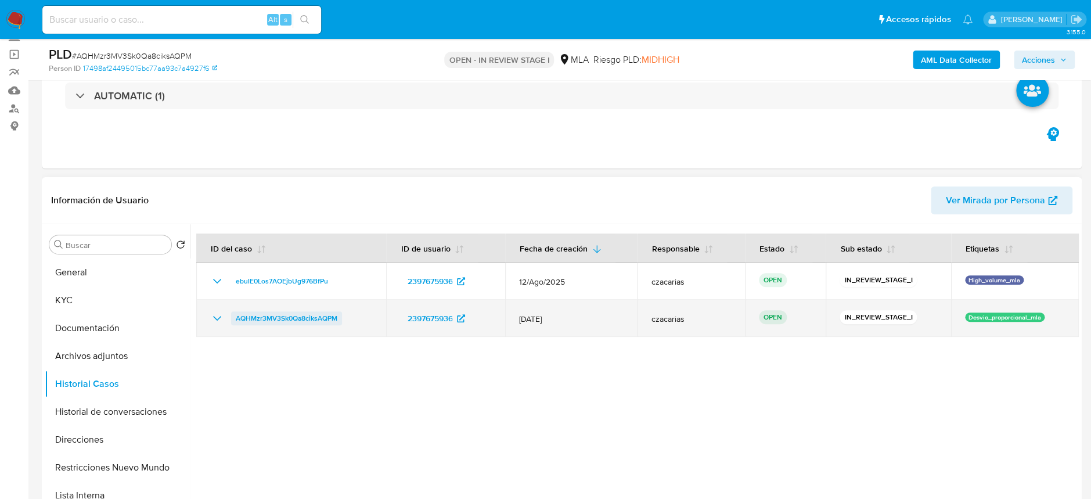
drag, startPoint x: 344, startPoint y: 315, endPoint x: 235, endPoint y: 318, distance: 109.2
click at [235, 318] on div "AQHMzr3MV3Sk0Qa8ciksAQPM" at bounding box center [291, 318] width 162 height 14
click at [338, 323] on link "AQHMzr3MV3Sk0Qa8ciksAQPM" at bounding box center [286, 318] width 111 height 14
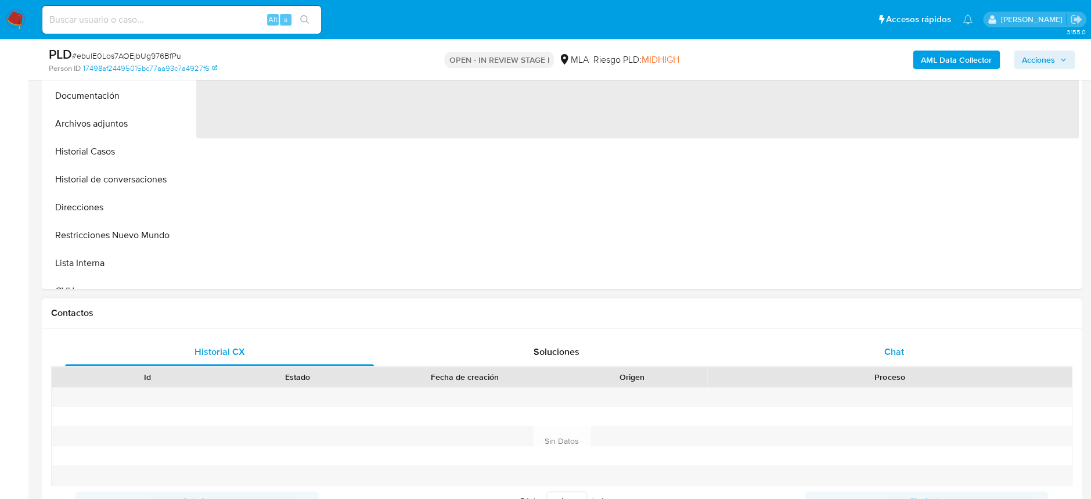
click at [904, 338] on div "Chat" at bounding box center [893, 352] width 309 height 28
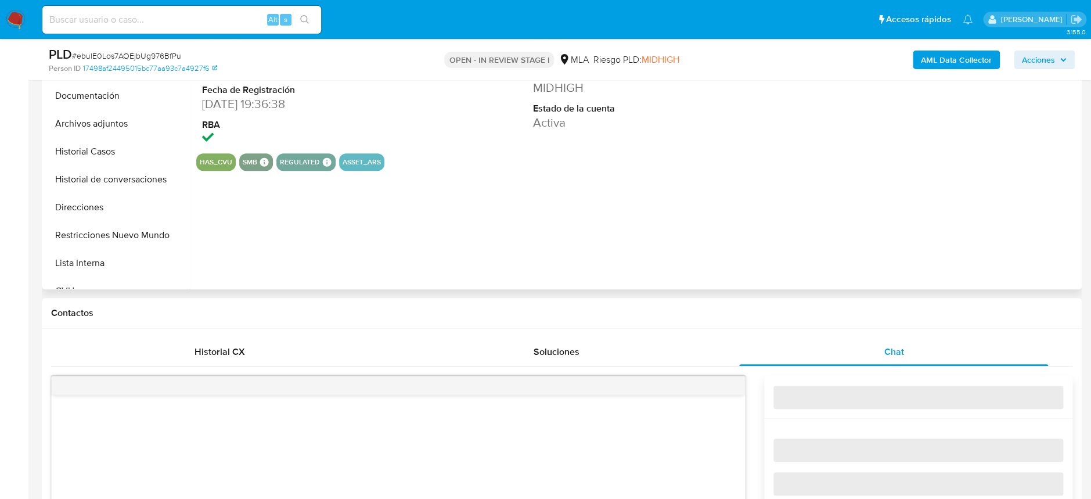
select select "10"
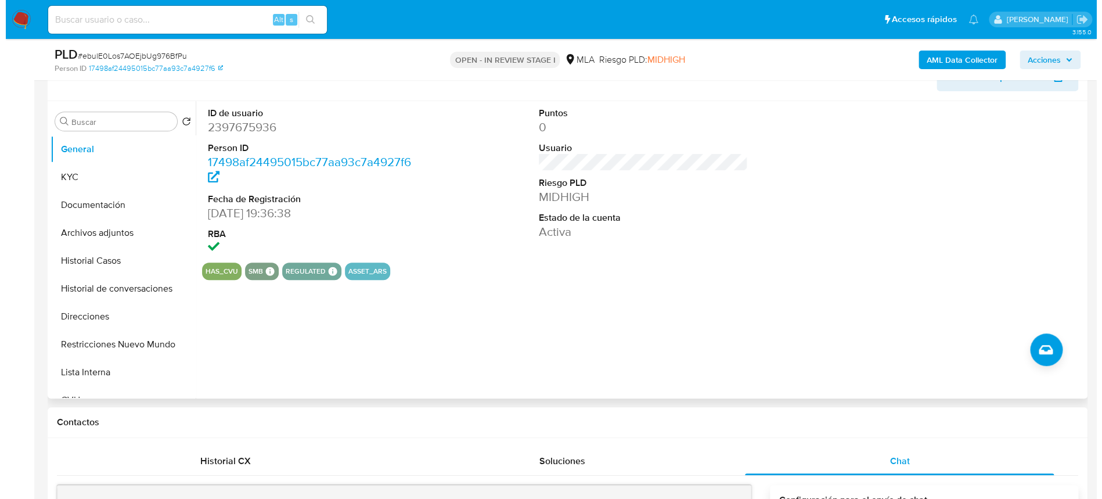
scroll to position [154, 0]
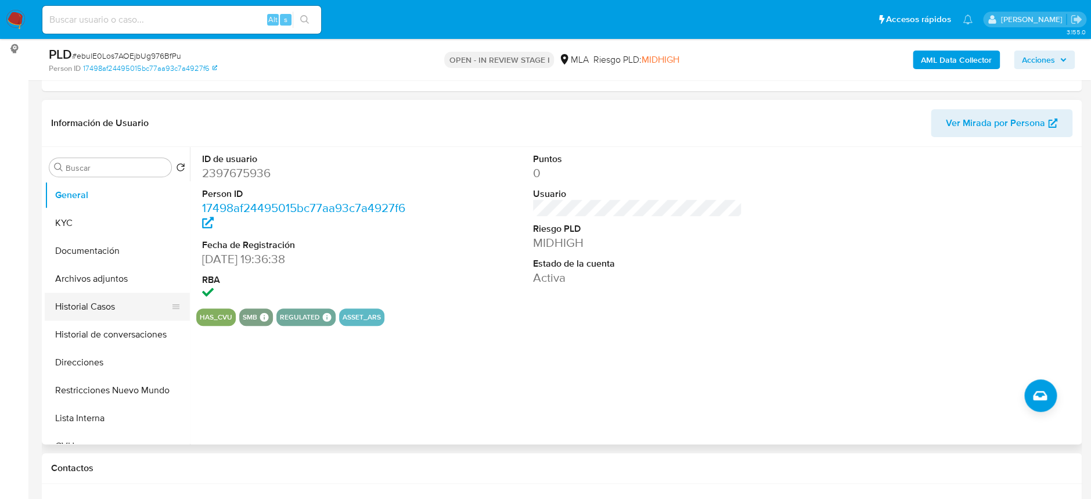
click at [96, 305] on button "Historial Casos" at bounding box center [113, 307] width 136 height 28
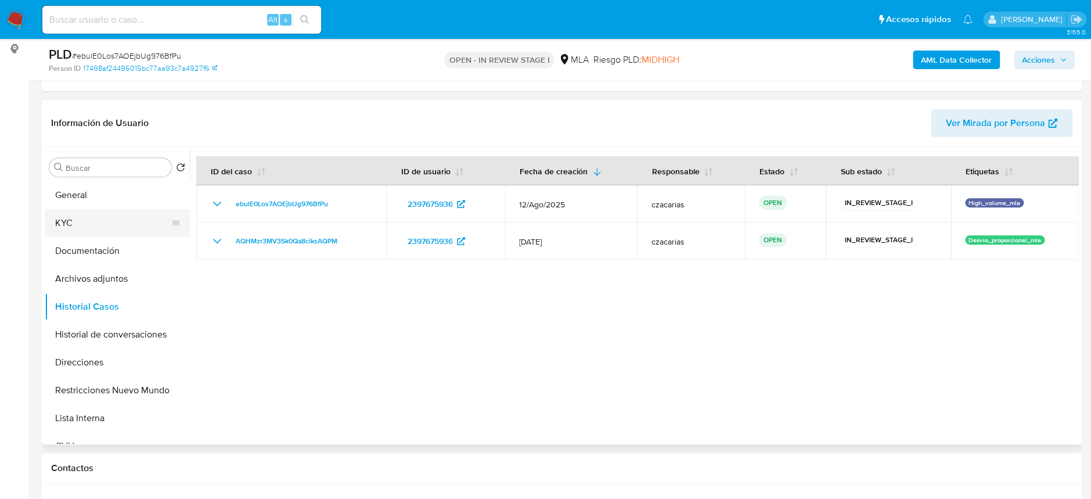
click at [94, 219] on button "KYC" at bounding box center [113, 223] width 136 height 28
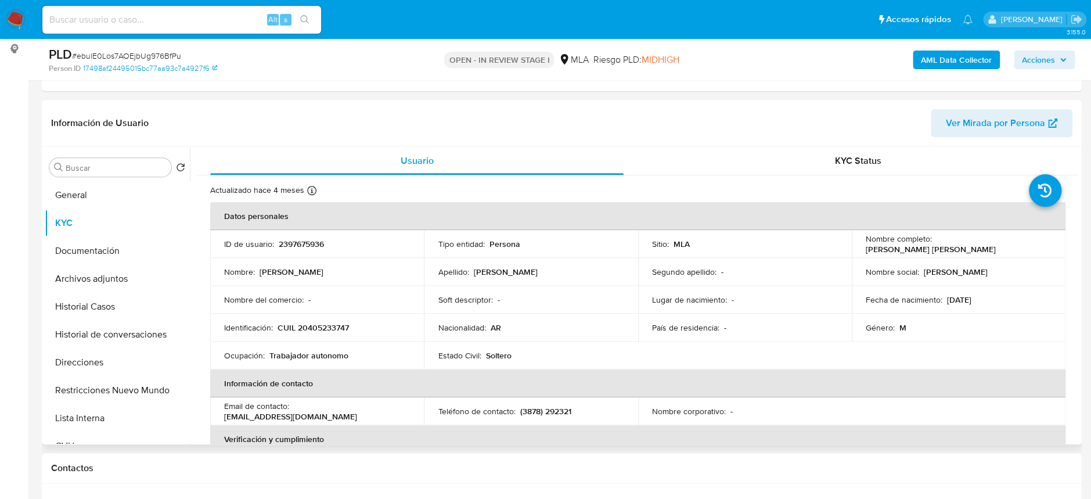
click at [324, 319] on td "Identificación : CUIL 20405233747" at bounding box center [317, 327] width 214 height 28
click at [324, 324] on p "CUIL 20405233747" at bounding box center [312, 327] width 71 height 10
copy p "20405233747"
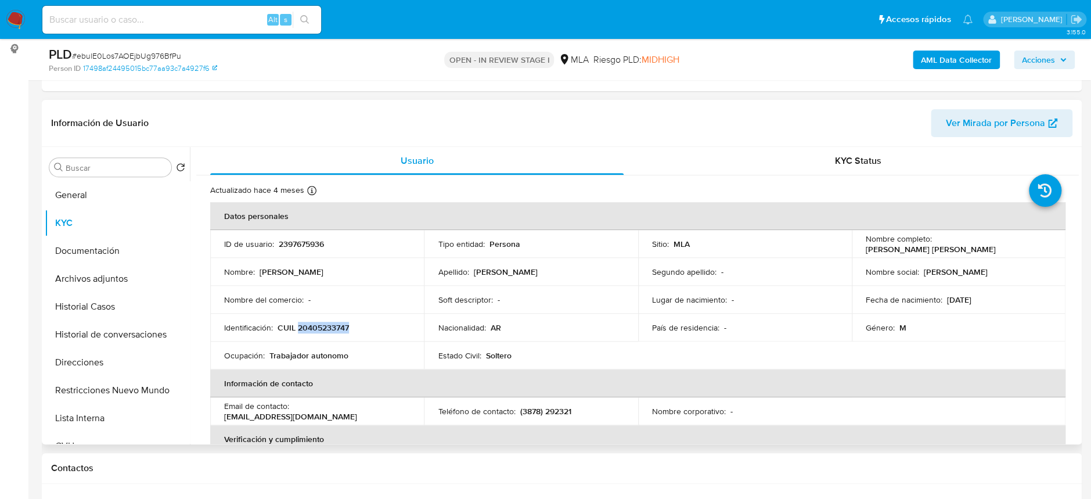
click at [314, 327] on p "CUIL 20405233747" at bounding box center [312, 327] width 71 height 10
copy p "20405233747"
click at [107, 278] on button "Archivos adjuntos" at bounding box center [113, 279] width 136 height 28
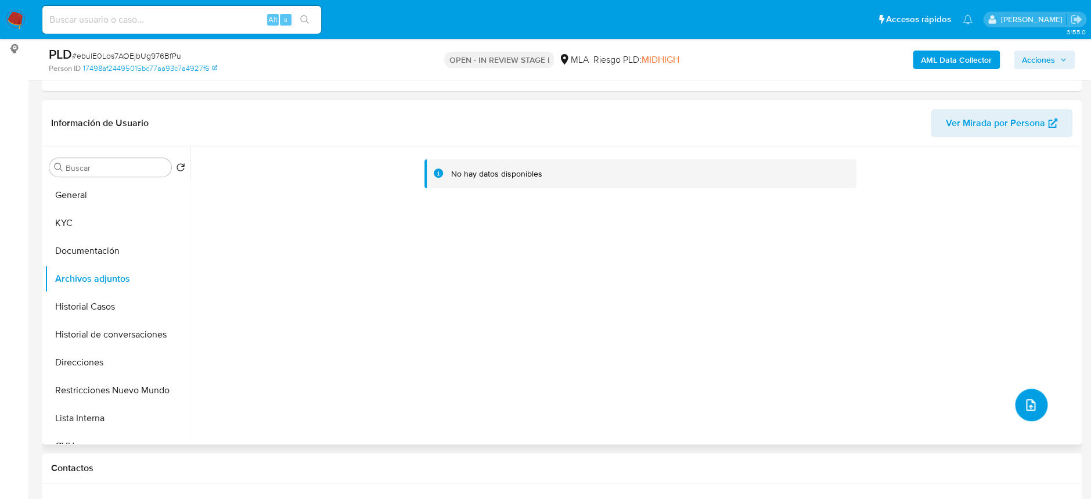
click at [1018, 398] on button "upload-file" at bounding box center [1031, 404] width 33 height 33
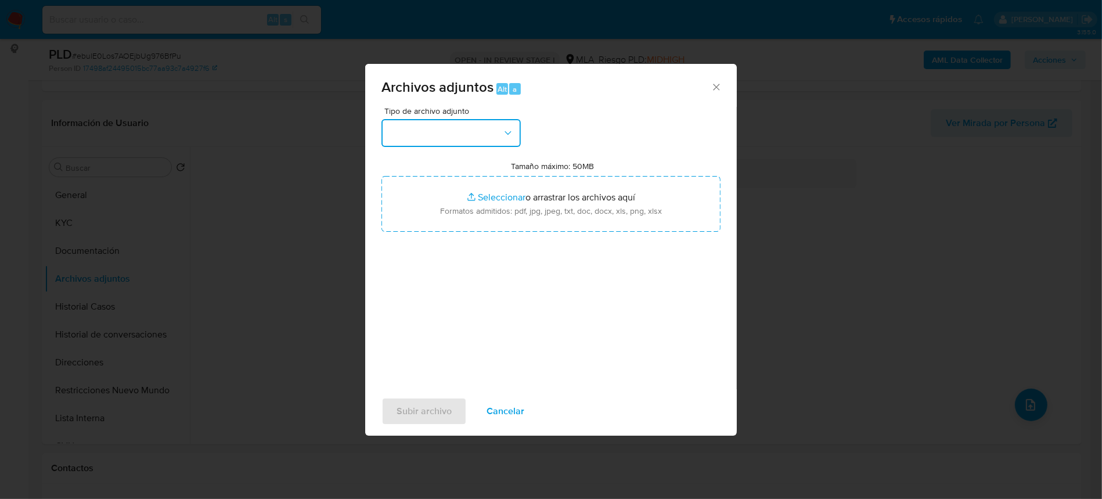
click at [483, 131] on button "button" at bounding box center [450, 133] width 139 height 28
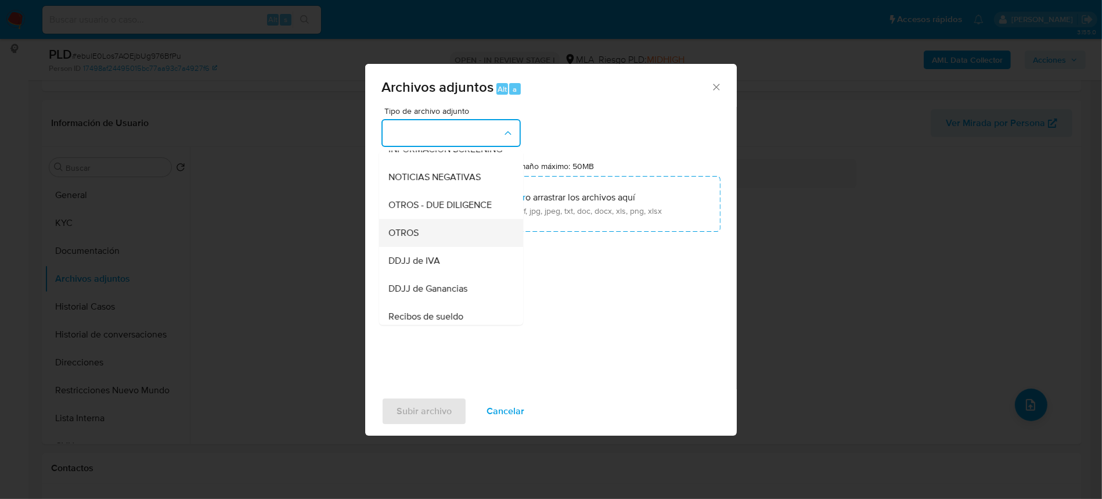
click at [412, 239] on span "OTROS" at bounding box center [403, 233] width 30 height 12
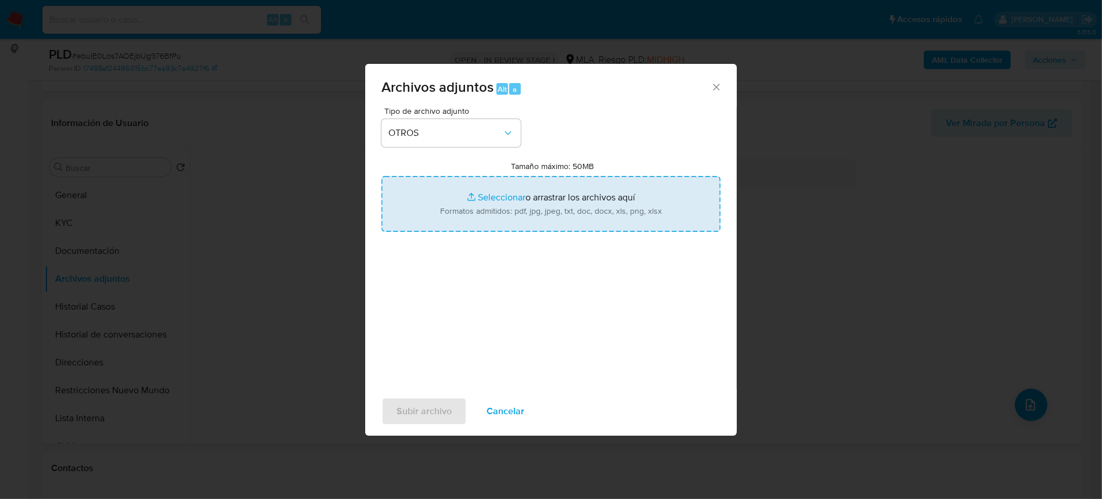
type input "C:\fakepath\Movimientos-2397675936.xlsx"
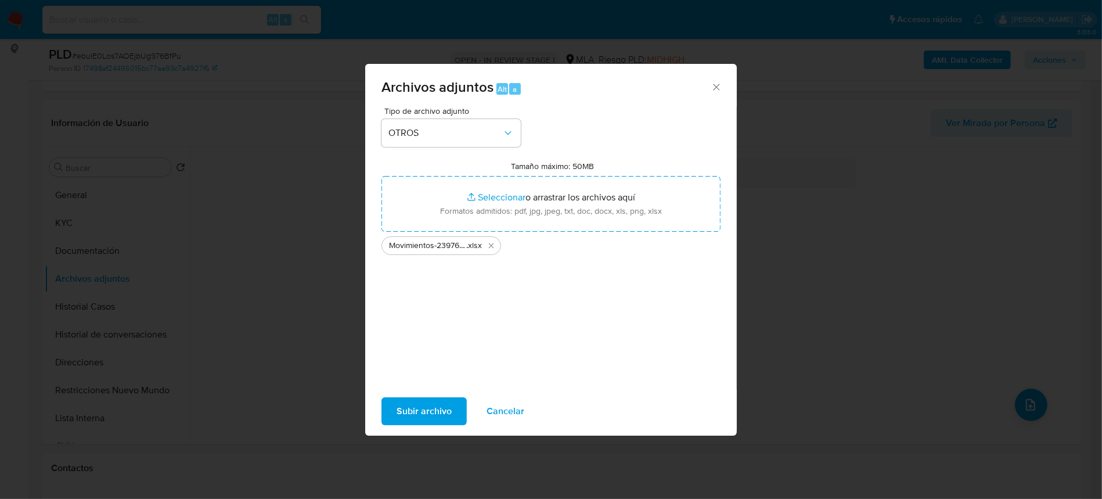
click at [397, 420] on span "Subir archivo" at bounding box center [423, 411] width 55 height 26
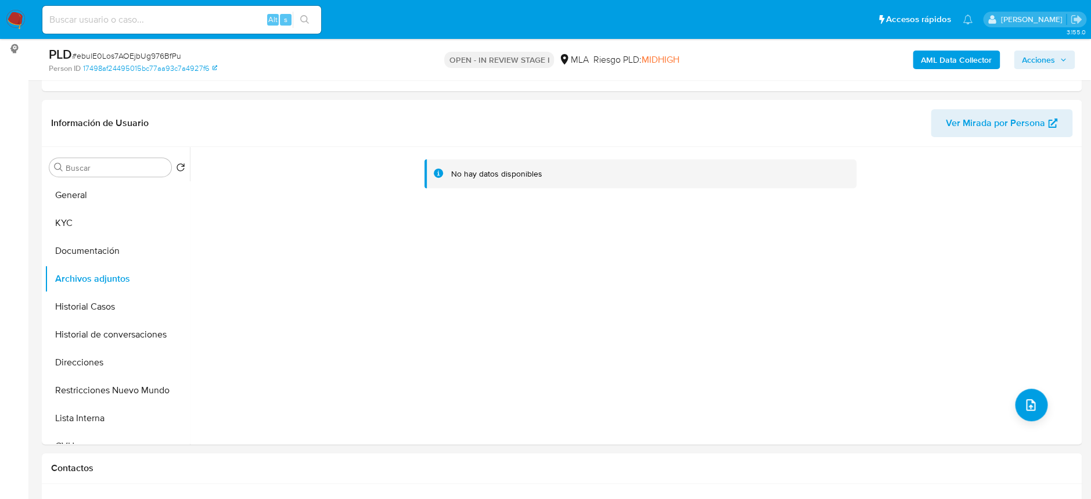
click at [961, 60] on b "AML Data Collector" at bounding box center [956, 60] width 71 height 19
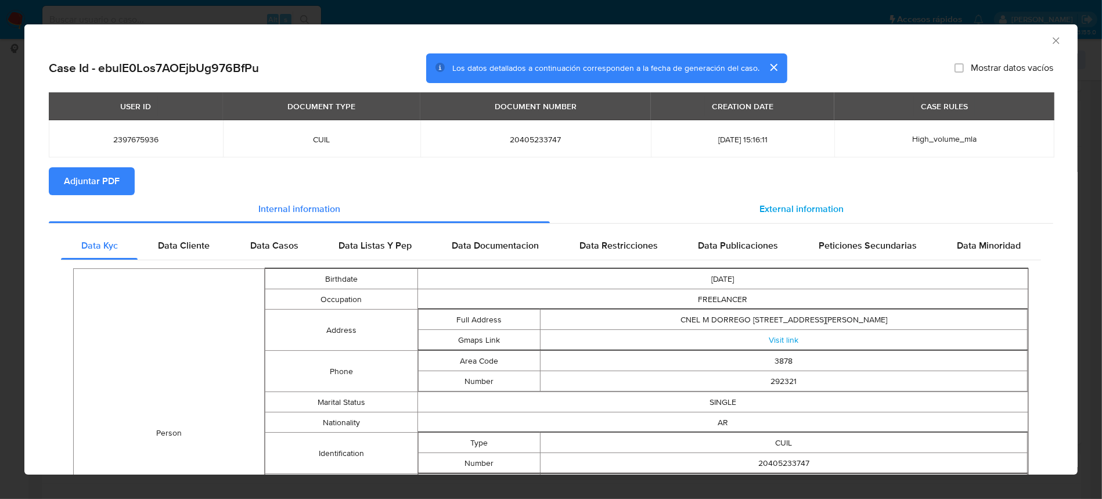
drag, startPoint x: 746, startPoint y: 207, endPoint x: 730, endPoint y: 212, distance: 16.9
click at [746, 208] on div "External information" at bounding box center [801, 209] width 503 height 28
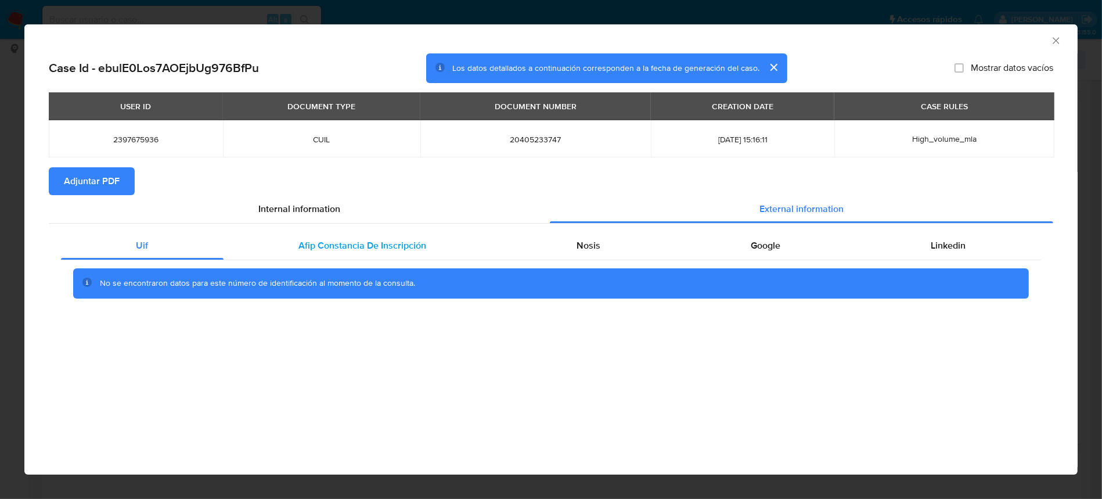
click at [370, 251] on span "Afip Constancia De Inscripción" at bounding box center [363, 245] width 128 height 13
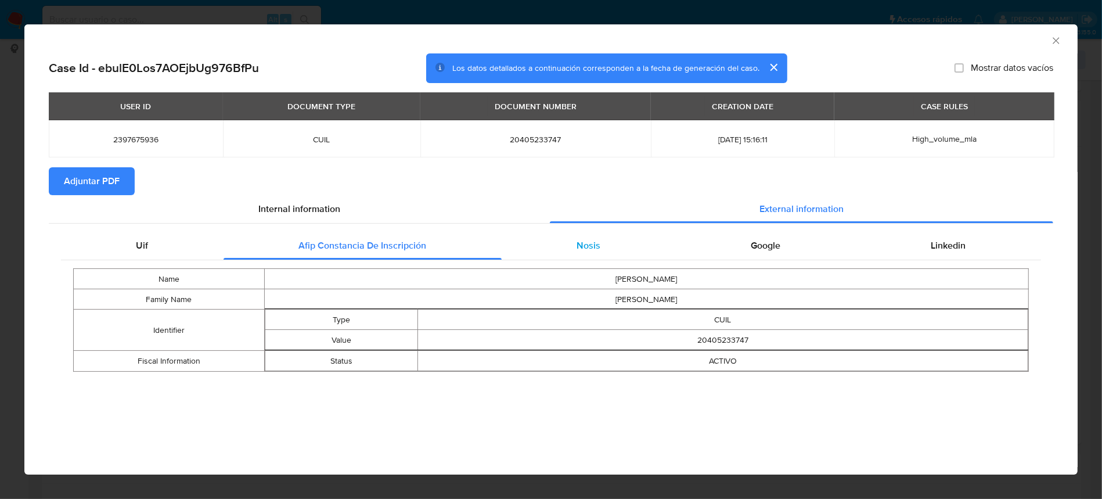
click at [584, 246] on span "Nosis" at bounding box center [589, 245] width 24 height 13
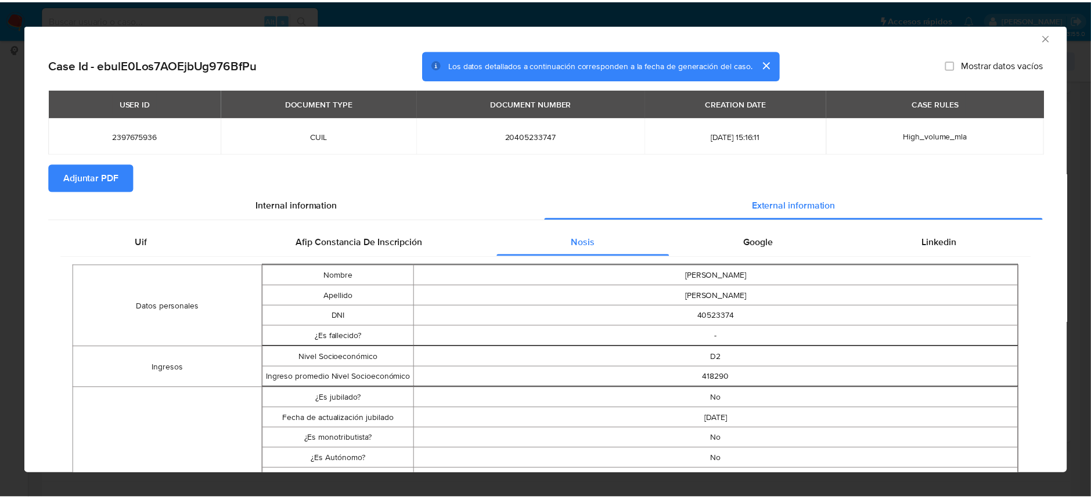
scroll to position [0, 0]
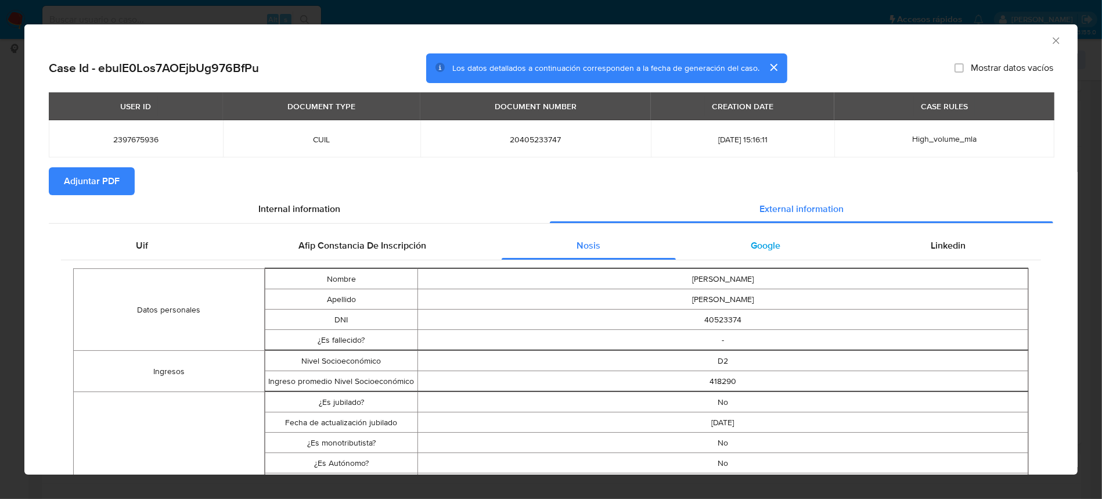
drag, startPoint x: 750, startPoint y: 250, endPoint x: 799, endPoint y: 255, distance: 49.1
click at [751, 250] on span "Google" at bounding box center [766, 245] width 30 height 13
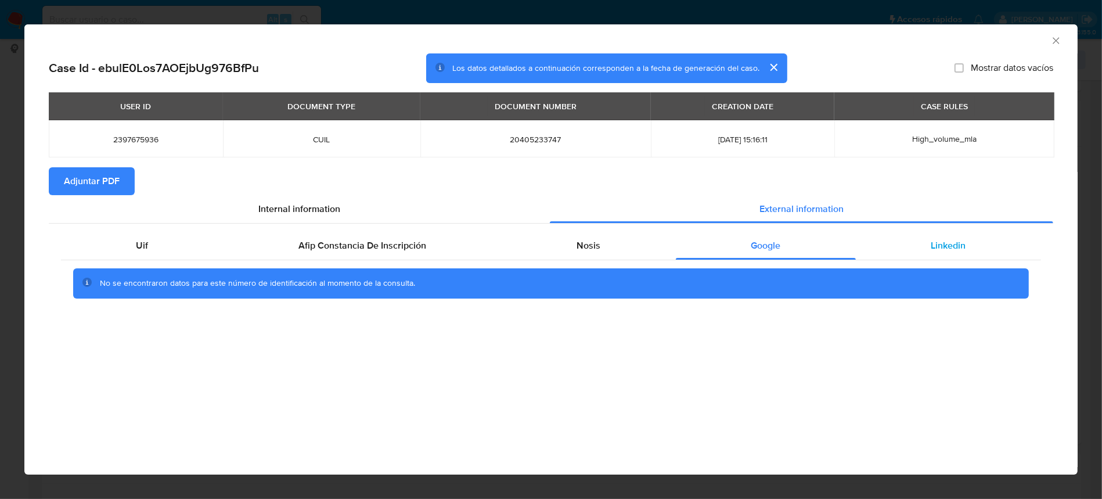
click at [960, 248] on span "Linkedin" at bounding box center [948, 245] width 35 height 13
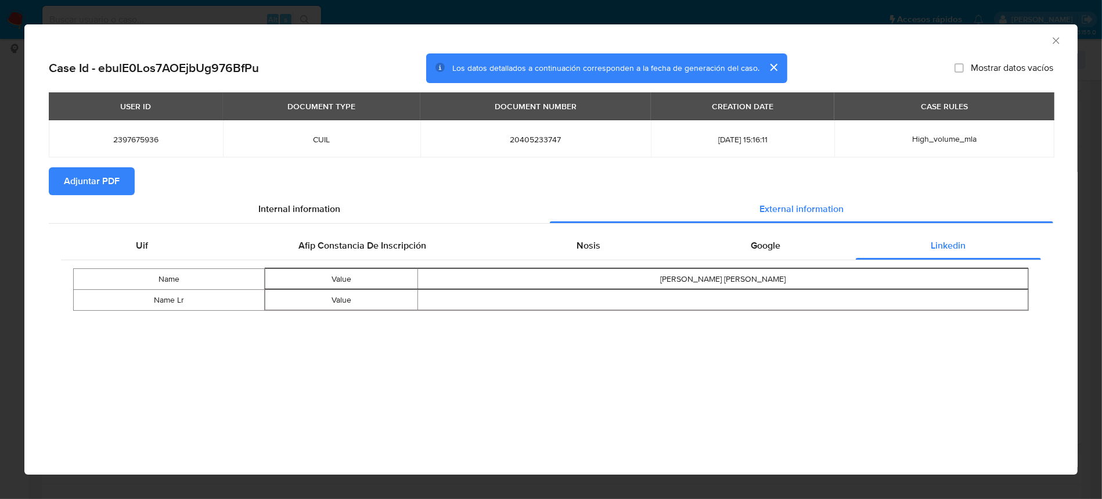
click at [92, 186] on span "Adjuntar PDF" at bounding box center [92, 181] width 56 height 26
click at [1054, 37] on icon "Cerrar ventana" at bounding box center [1056, 41] width 12 height 12
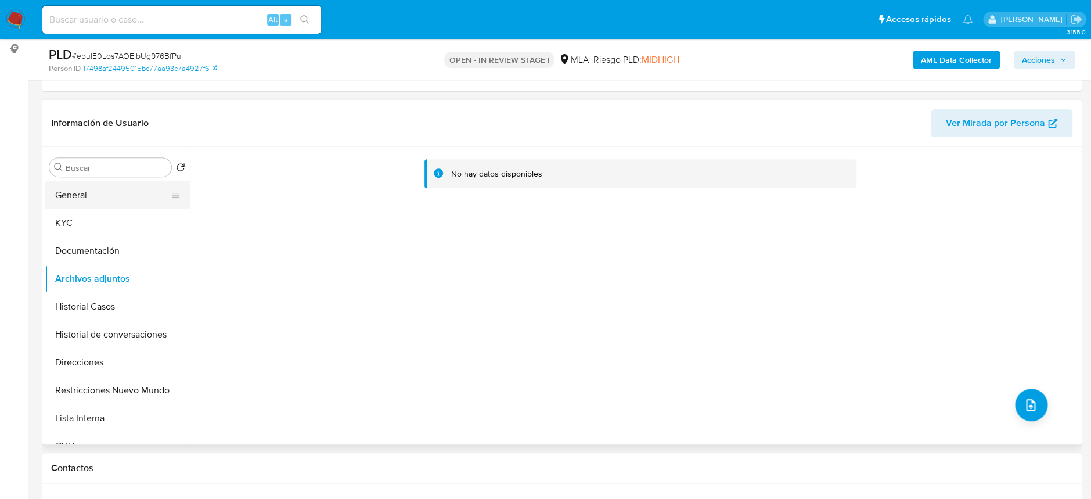
click at [73, 190] on button "General" at bounding box center [113, 195] width 136 height 28
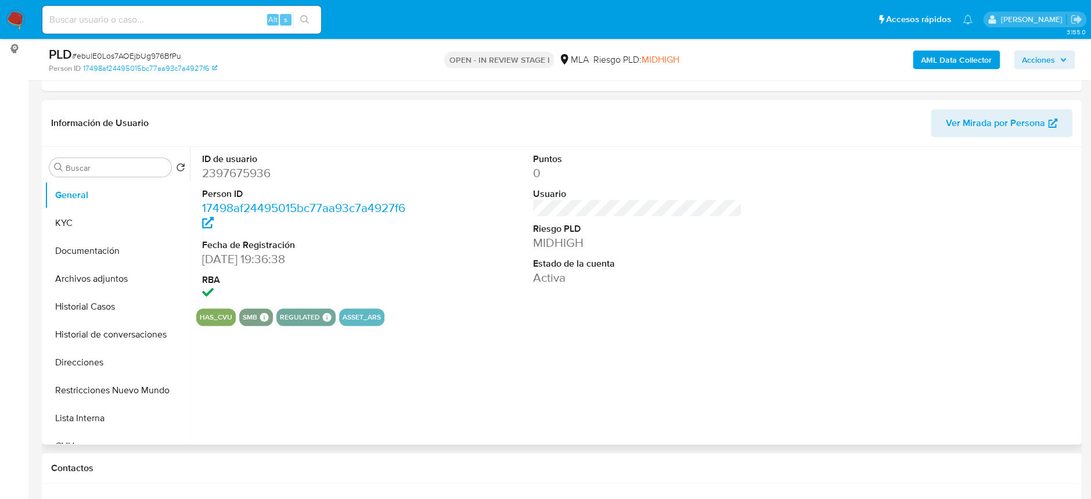
click at [230, 175] on dd "2397675936" at bounding box center [306, 173] width 209 height 16
copy dd "2397675936"
click at [121, 304] on button "Historial Casos" at bounding box center [113, 307] width 136 height 28
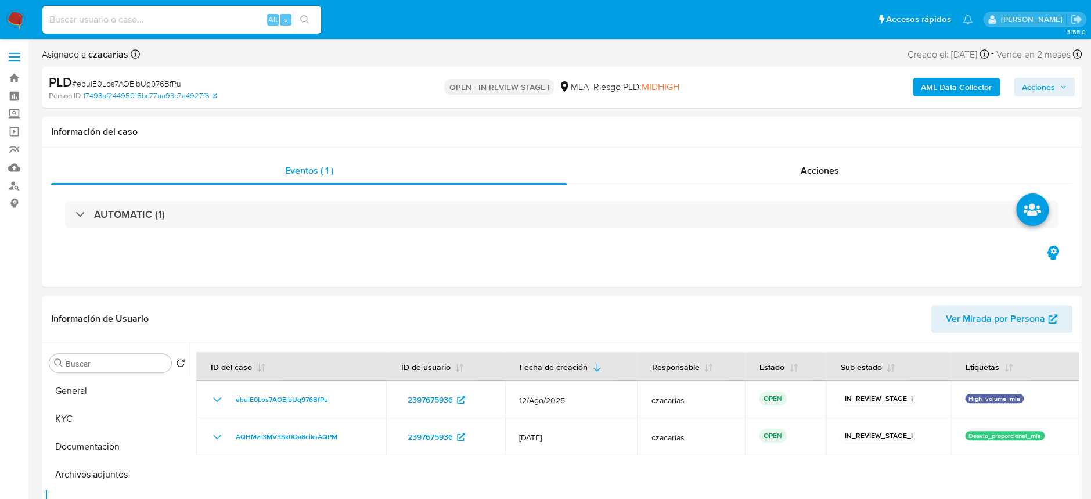
click at [152, 76] on div "PLD # ebulE0Los7AOEjbUg976BfPu" at bounding box center [218, 82] width 338 height 17
copy span "ebulE0Los7AOEjbUg976BfPu"
click at [1028, 93] on span "Acciones" at bounding box center [1038, 87] width 33 height 19
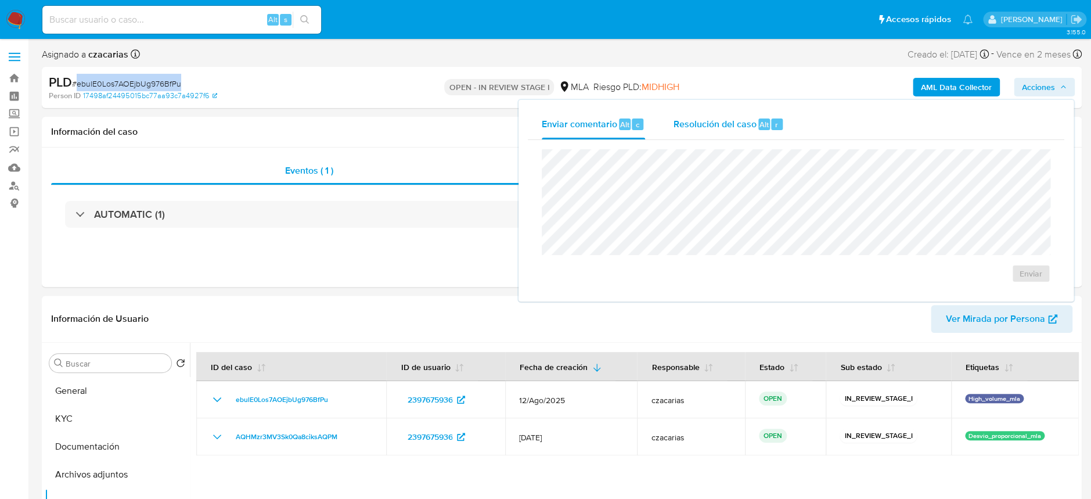
click at [771, 122] on div "r" at bounding box center [777, 124] width 12 height 12
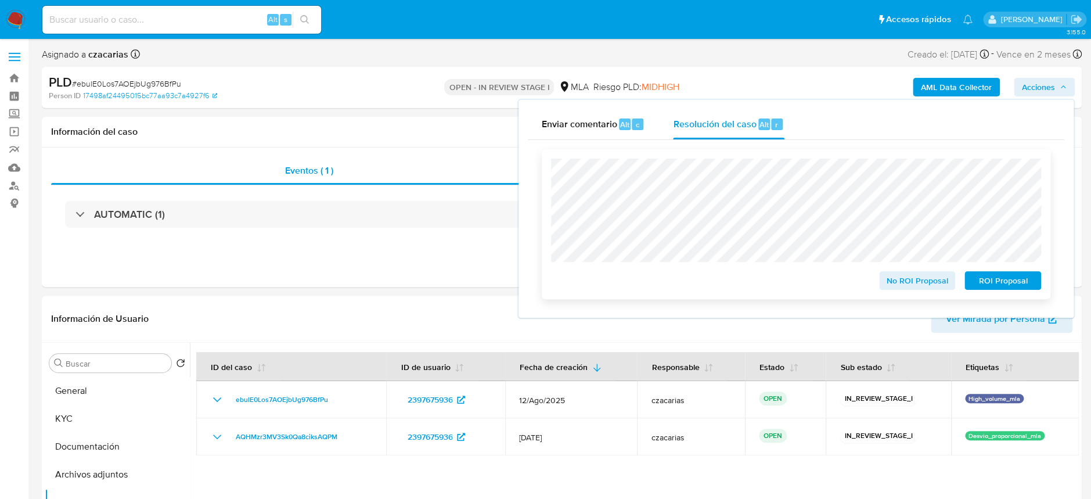
click at [1023, 287] on span "ROI Proposal" at bounding box center [1002, 280] width 60 height 16
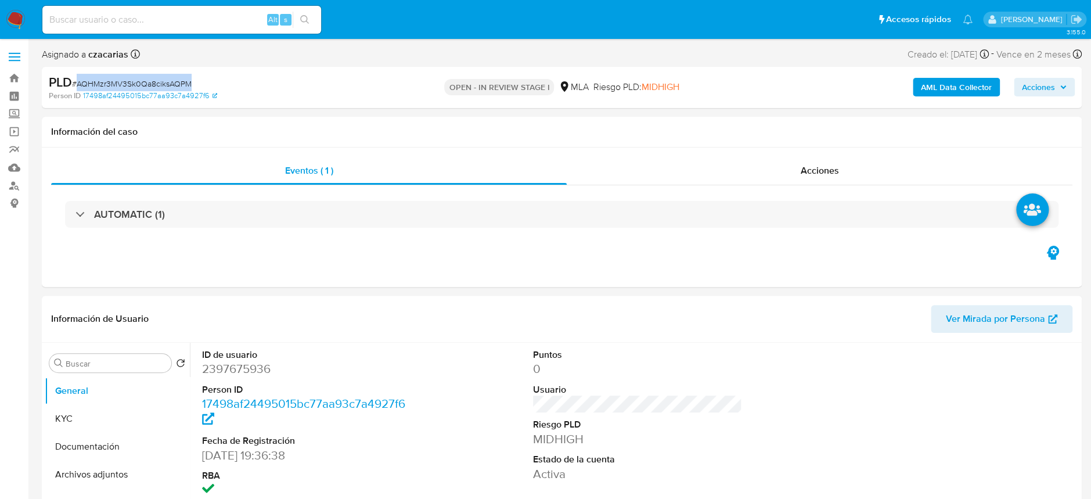
drag, startPoint x: 225, startPoint y: 81, endPoint x: 78, endPoint y: 85, distance: 147.5
click at [78, 85] on div "PLD # AQHMzr3MV3Sk0Qa8ciksAQPM" at bounding box center [218, 82] width 338 height 17
select select "10"
copy span "AQHMzr3MV3Sk0Qa8ciksAQPM"
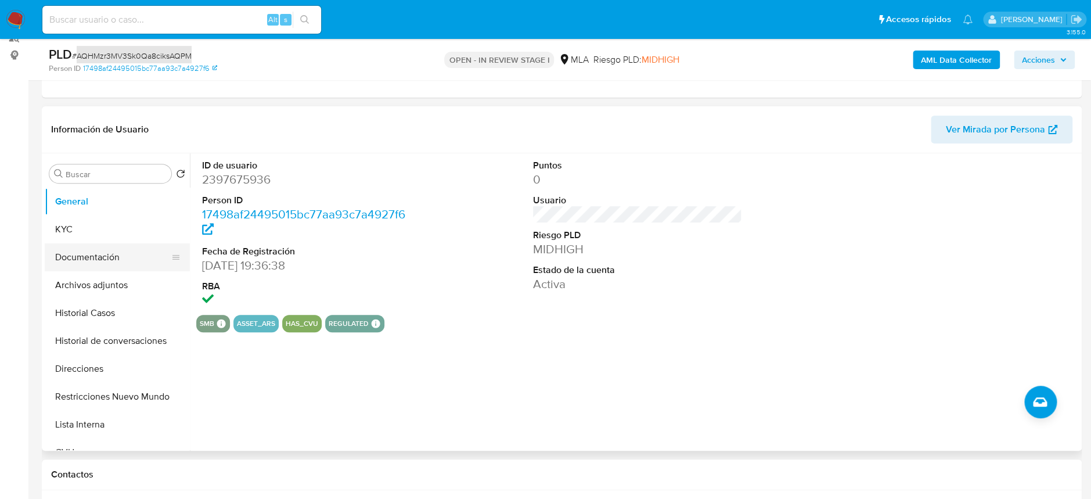
scroll to position [154, 0]
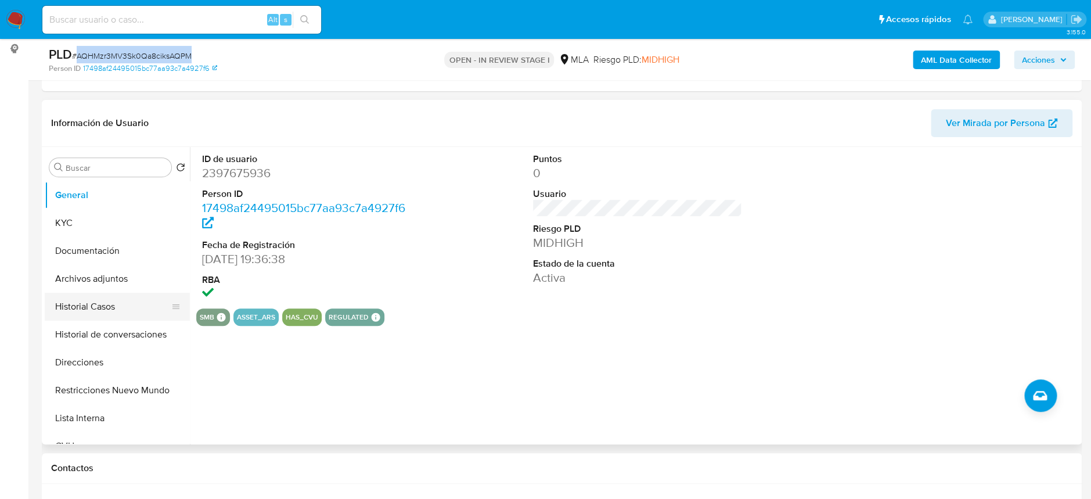
click at [99, 307] on button "Historial Casos" at bounding box center [113, 307] width 136 height 28
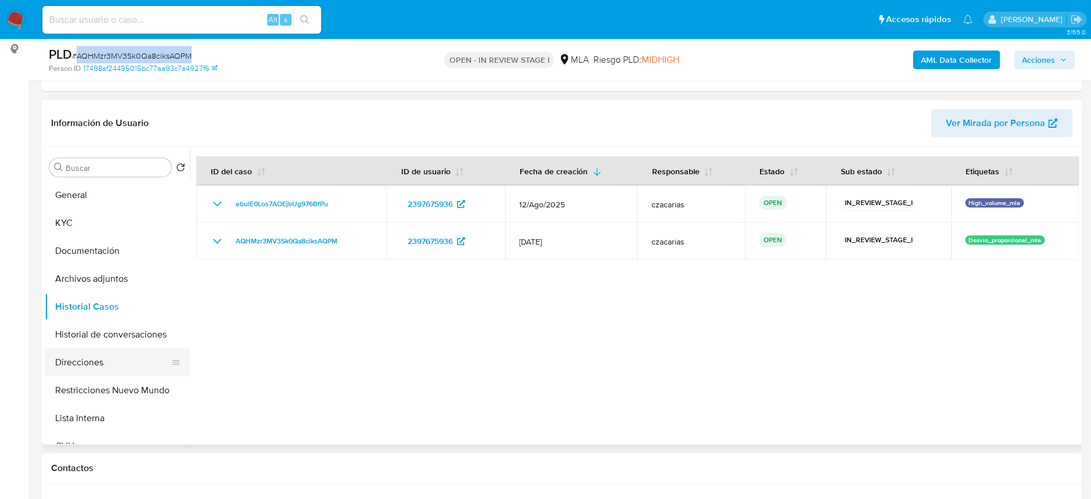
click at [102, 352] on button "Direcciones" at bounding box center [113, 362] width 136 height 28
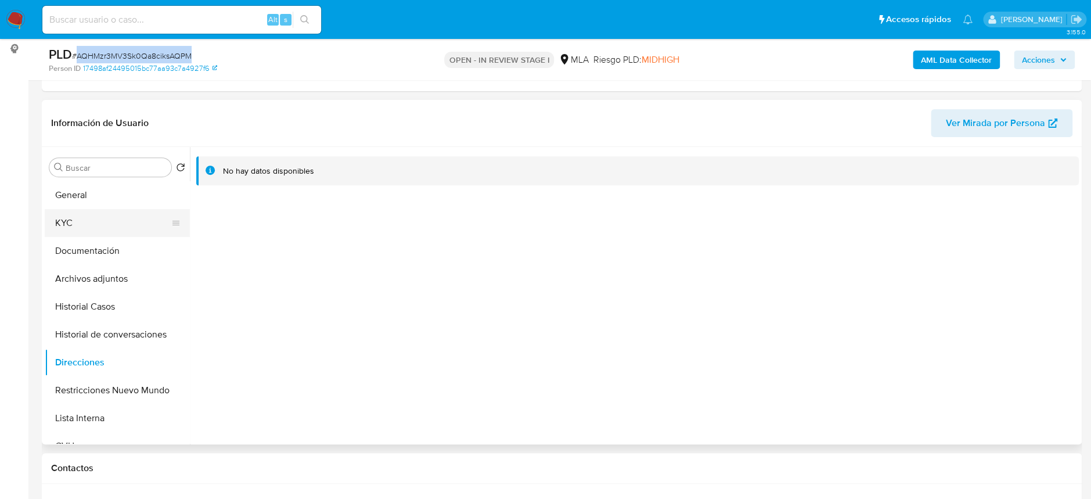
click at [51, 215] on button "KYC" at bounding box center [113, 223] width 136 height 28
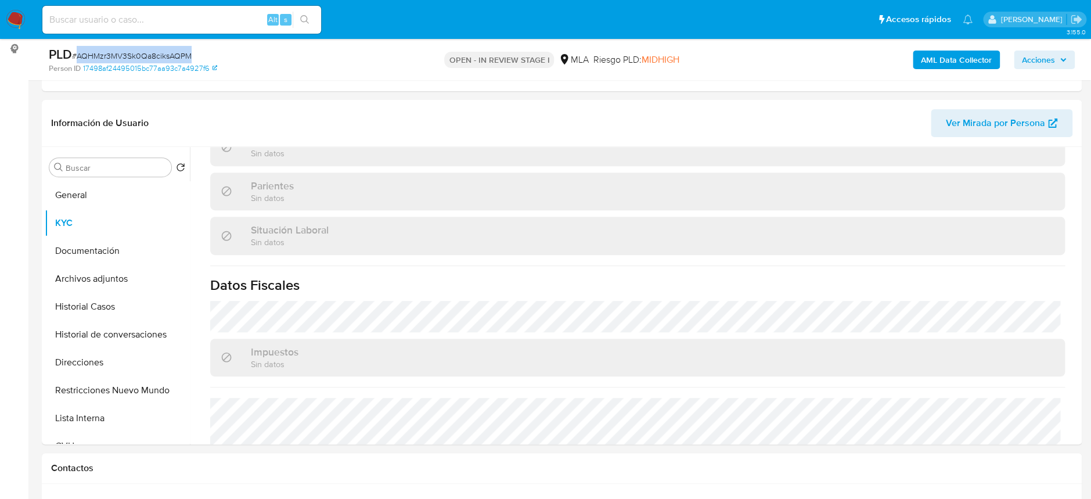
scroll to position [600, 0]
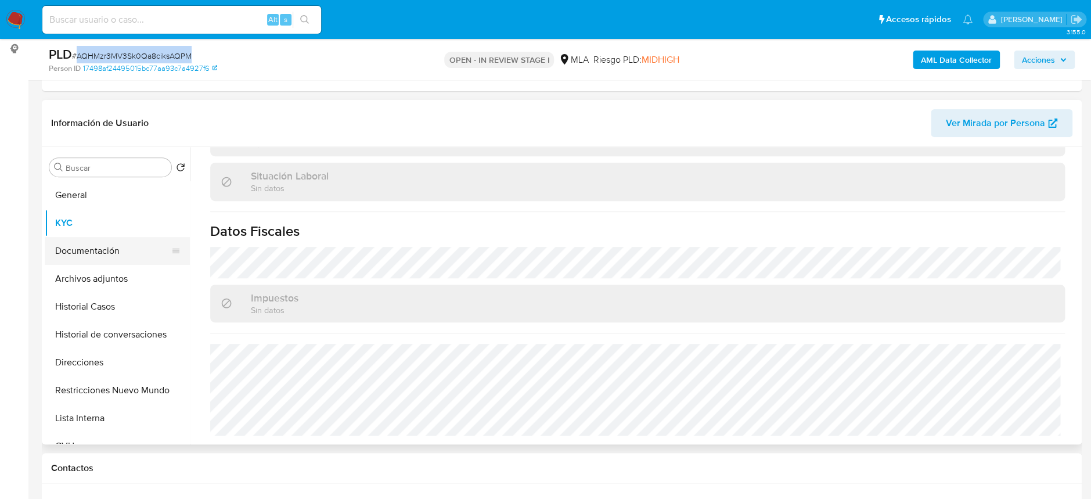
click at [103, 251] on button "Documentación" at bounding box center [113, 251] width 136 height 28
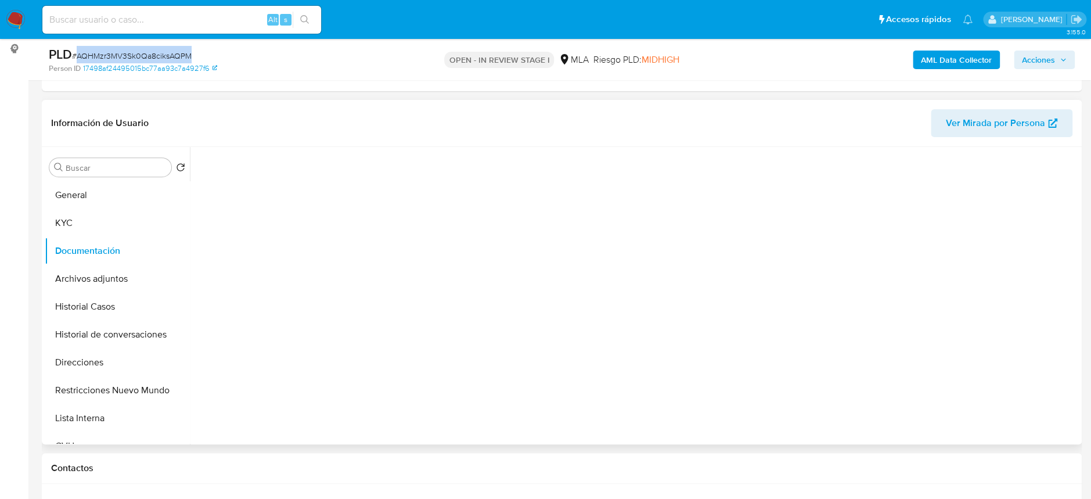
scroll to position [0, 0]
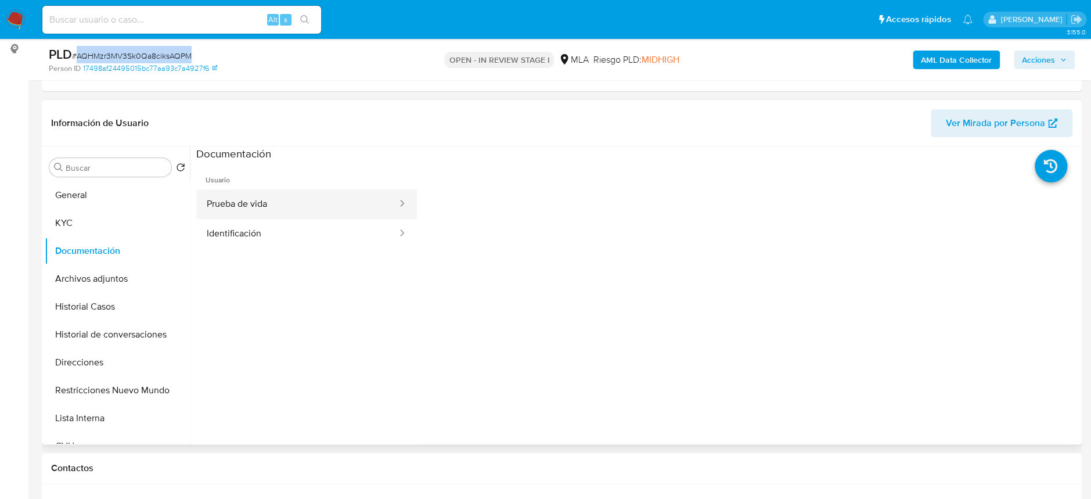
click at [274, 199] on button "Prueba de vida" at bounding box center [297, 204] width 202 height 30
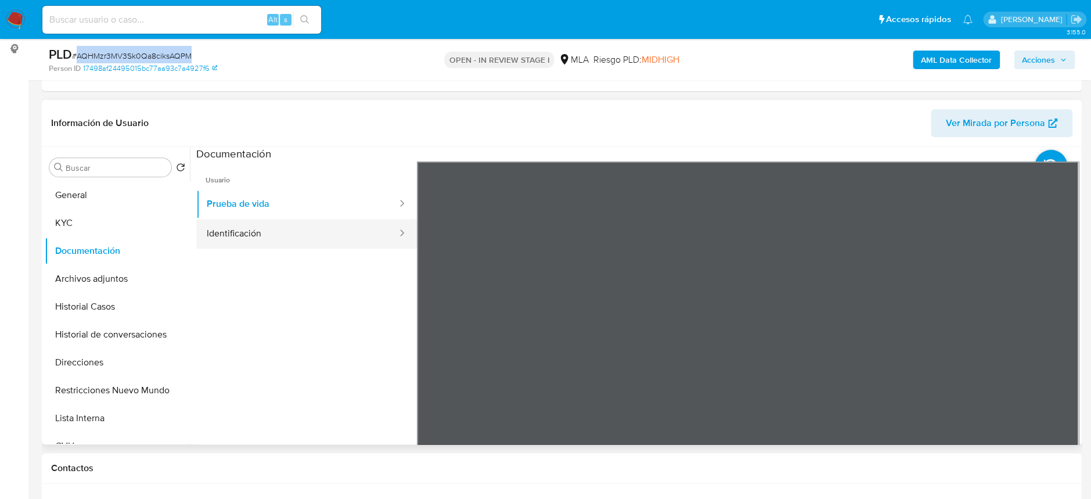
click at [349, 232] on button "Identificación" at bounding box center [297, 234] width 202 height 30
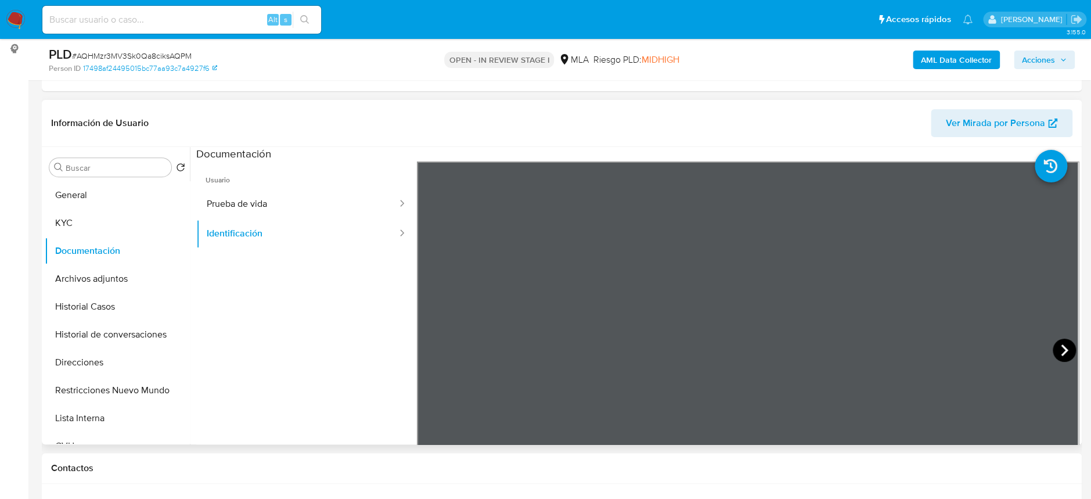
click at [1055, 345] on icon at bounding box center [1063, 349] width 23 height 23
click at [81, 219] on button "KYC" at bounding box center [113, 223] width 136 height 28
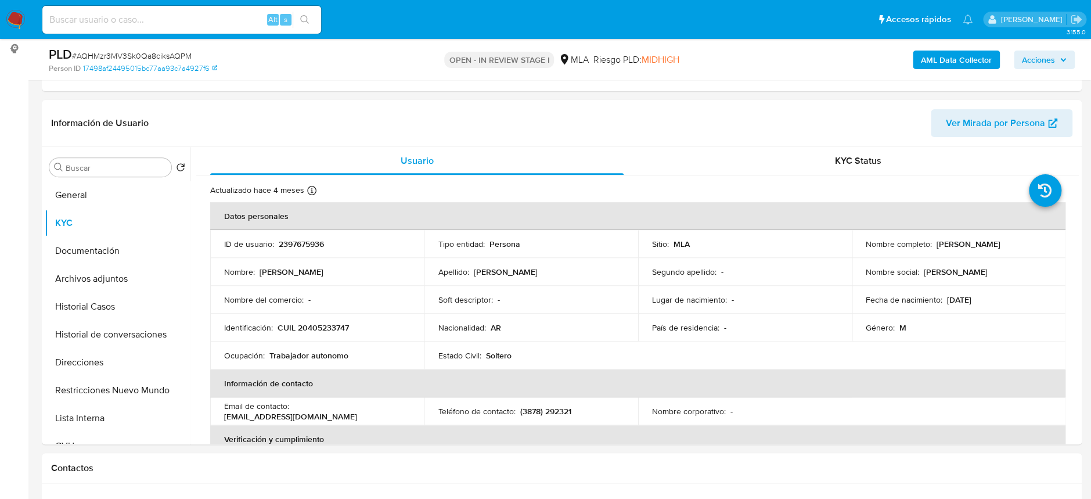
click at [325, 323] on p "CUIL 20405233747" at bounding box center [312, 327] width 71 height 10
copy p "20405233747"
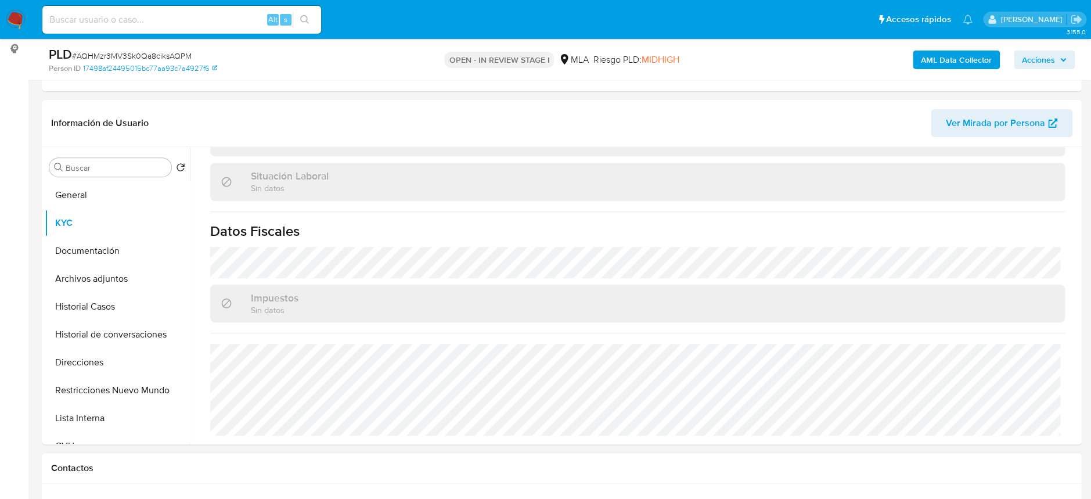
scroll to position [464, 0]
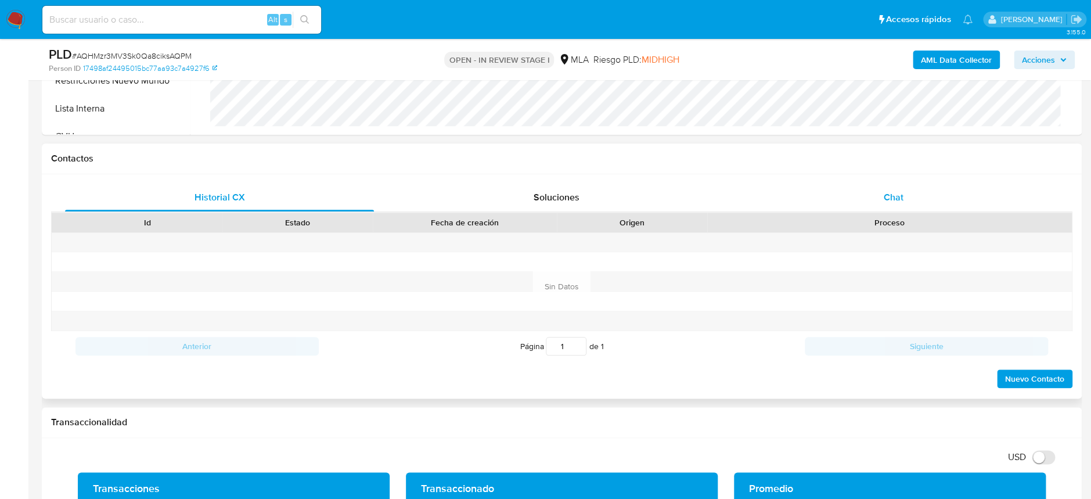
click at [888, 188] on div "Chat" at bounding box center [893, 197] width 309 height 28
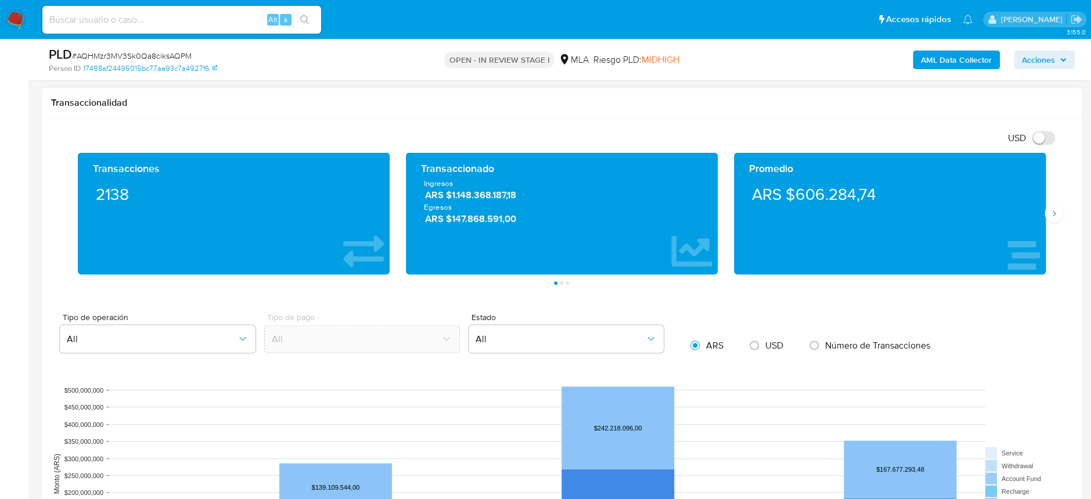
scroll to position [928, 0]
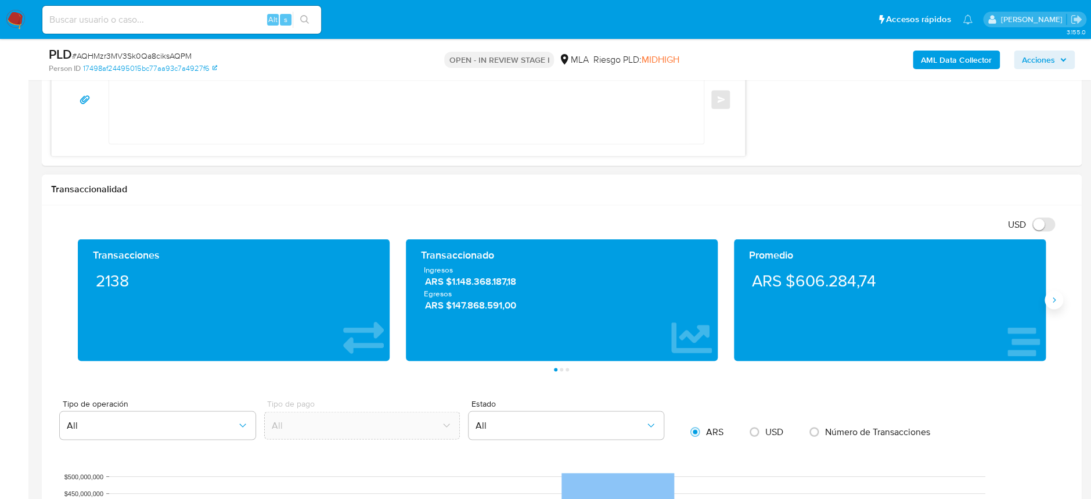
click at [1054, 301] on icon "Siguiente" at bounding box center [1053, 299] width 9 height 9
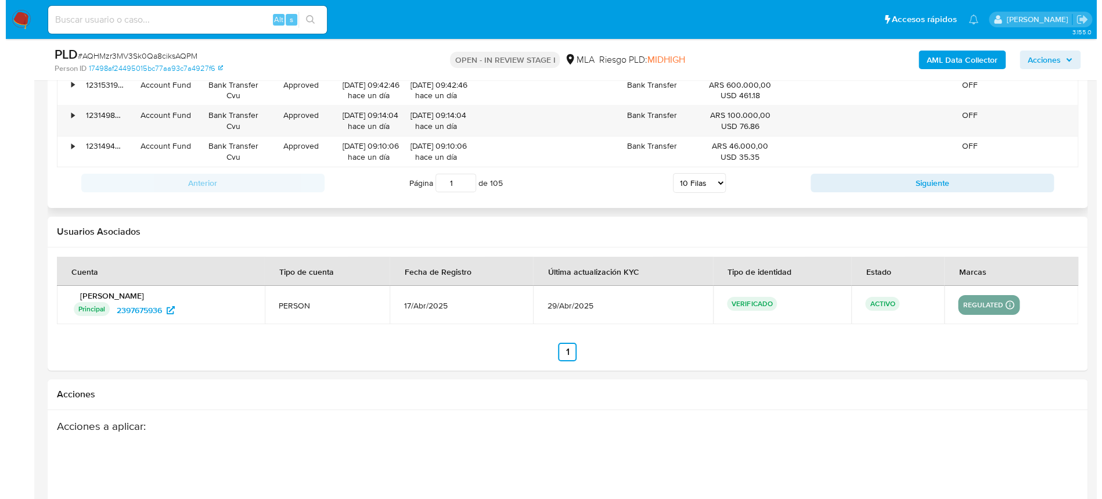
scroll to position [2040, 0]
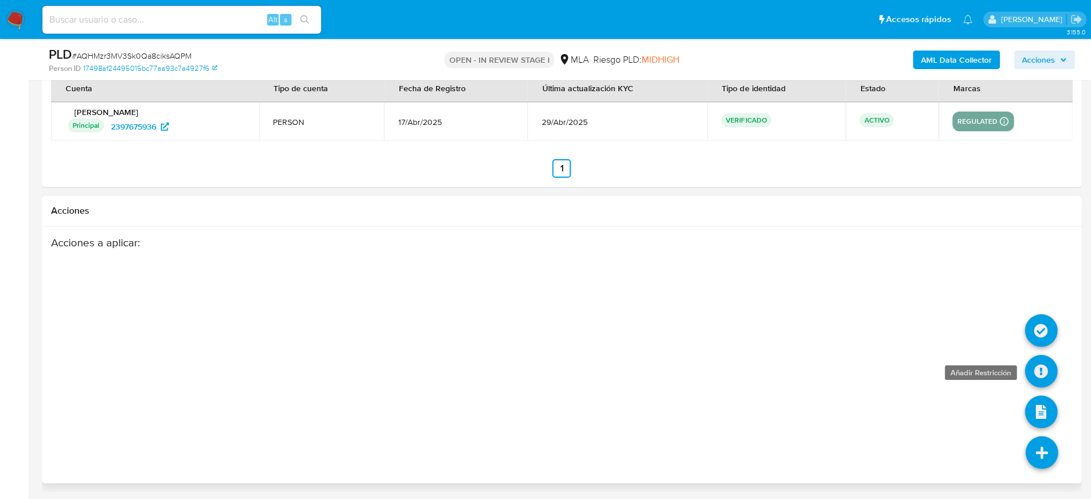
click at [1047, 385] on icon at bounding box center [1041, 371] width 33 height 33
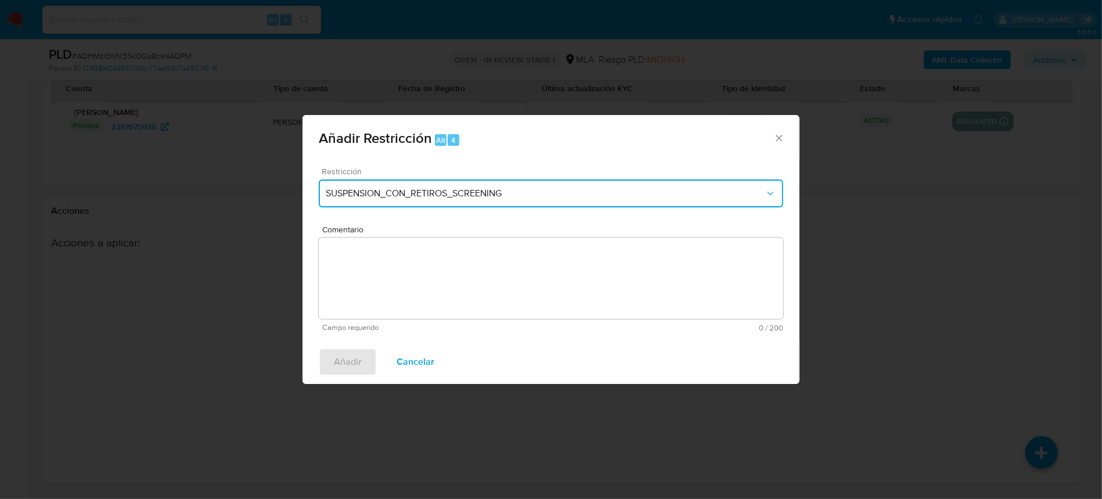
click at [600, 198] on span "SUSPENSION_CON_RETIROS_SCREENING" at bounding box center [545, 193] width 439 height 12
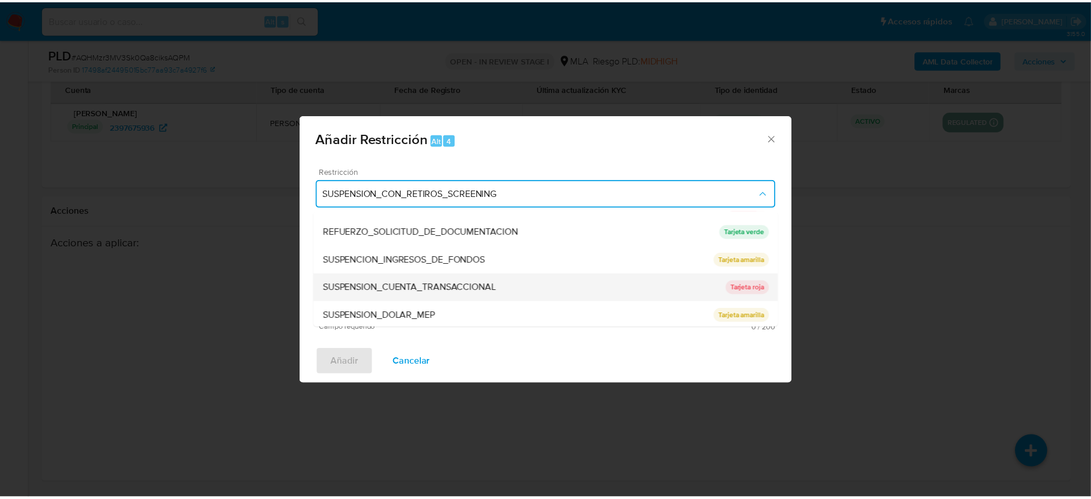
scroll to position [246, 0]
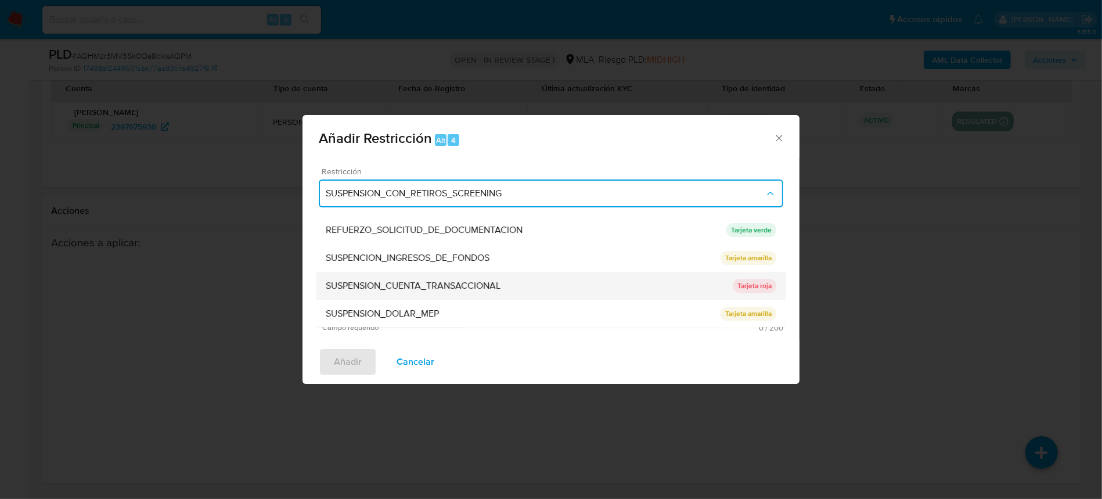
click at [460, 284] on span "SUSPENSION_CUENTA_TRANSACCIONAL" at bounding box center [413, 286] width 175 height 12
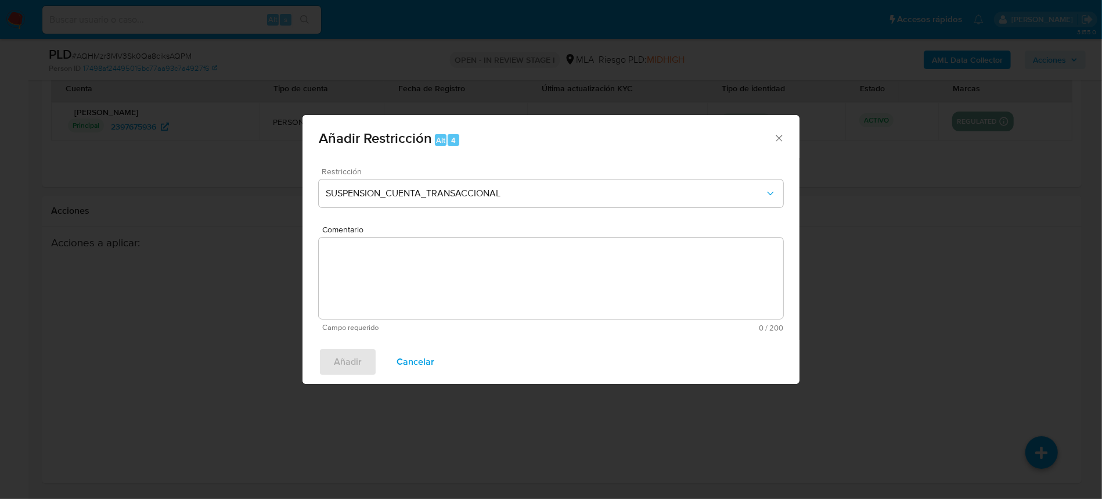
click at [484, 298] on textarea "Comentario" at bounding box center [551, 277] width 464 height 81
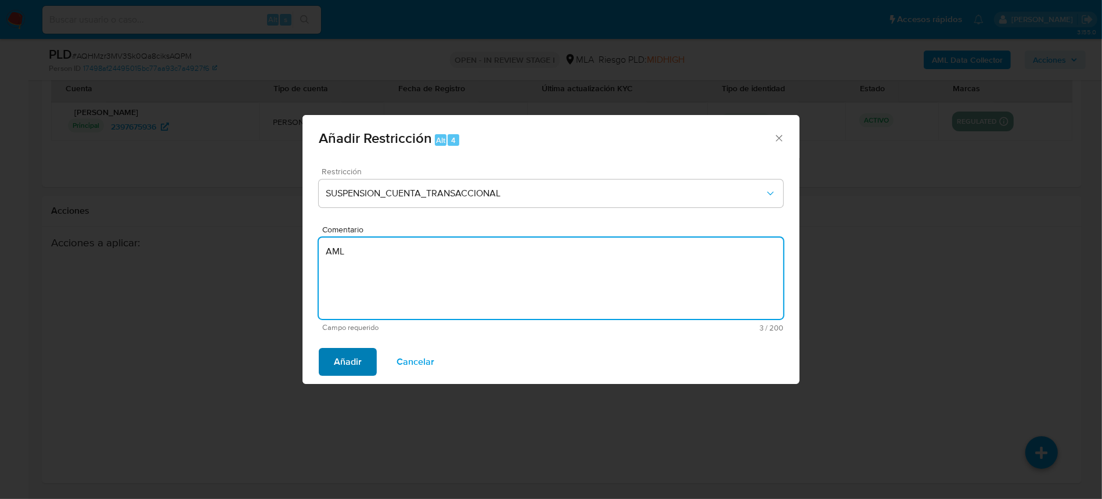
type textarea "AML"
click at [347, 349] on span "Añadir" at bounding box center [348, 362] width 28 height 26
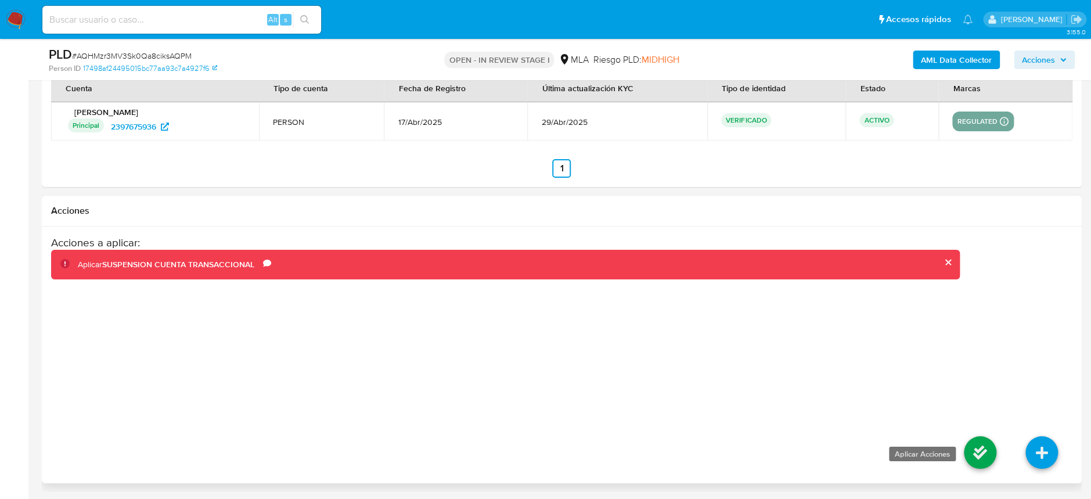
drag, startPoint x: 961, startPoint y: 453, endPoint x: 967, endPoint y: 453, distance: 6.4
click at [961, 453] on li at bounding box center [980, 453] width 62 height 65
click at [973, 452] on icon at bounding box center [980, 452] width 33 height 33
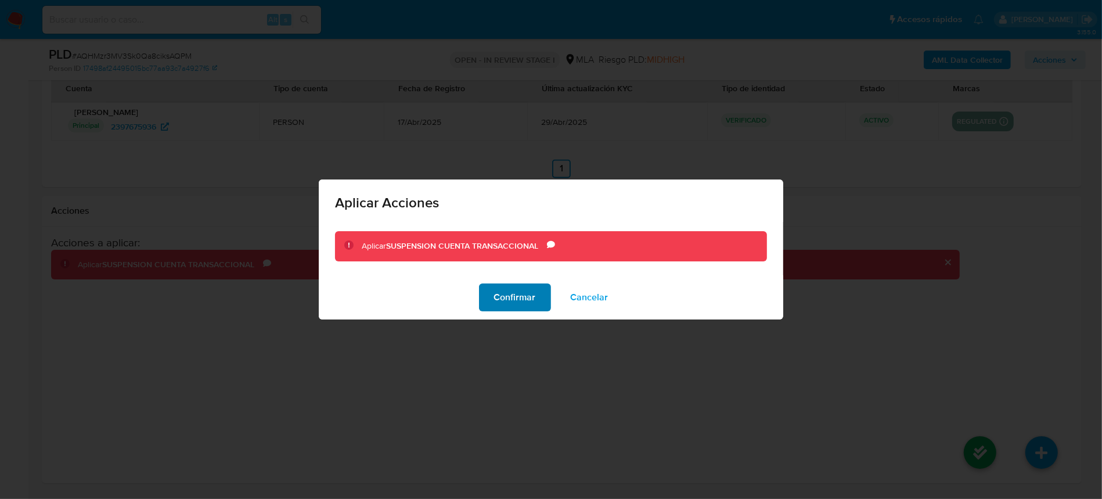
click at [515, 296] on span "Confirmar" at bounding box center [515, 297] width 42 height 26
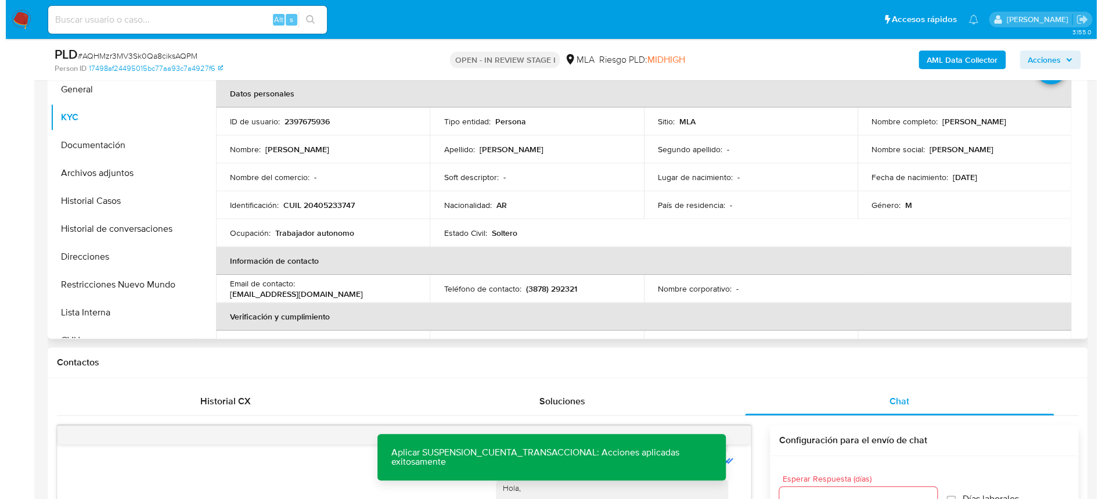
scroll to position [0, 0]
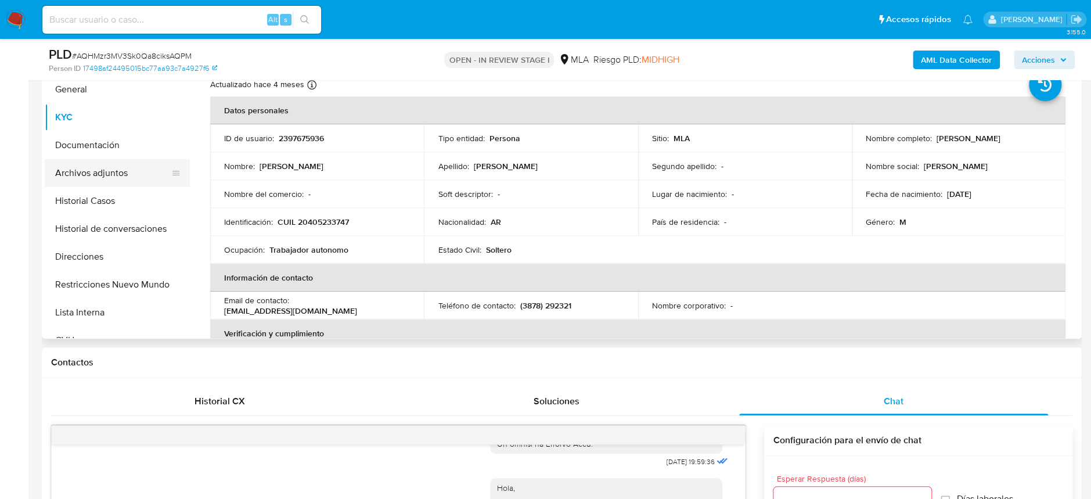
click at [122, 171] on button "Archivos adjuntos" at bounding box center [113, 173] width 136 height 28
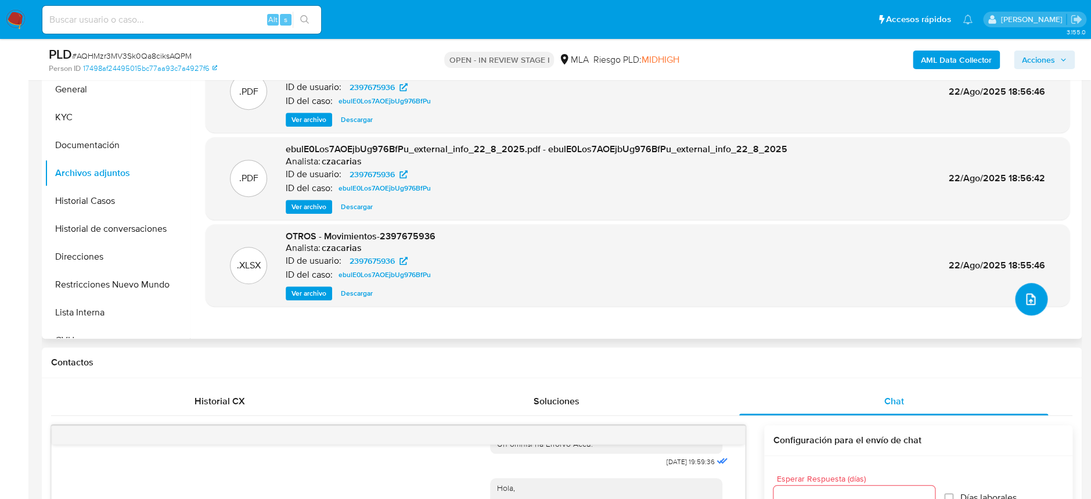
click at [1015, 295] on button "upload-file" at bounding box center [1031, 299] width 33 height 33
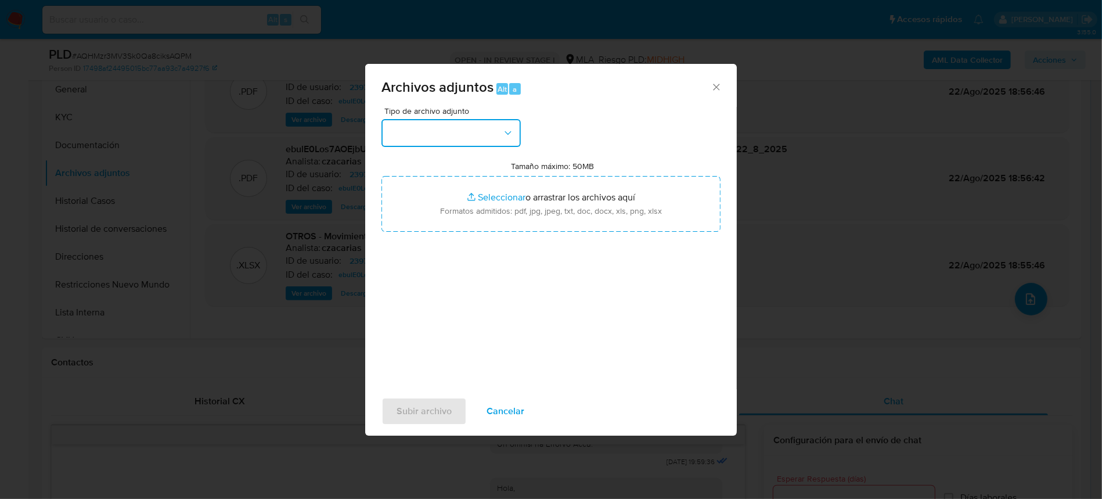
click at [443, 126] on button "button" at bounding box center [450, 133] width 139 height 28
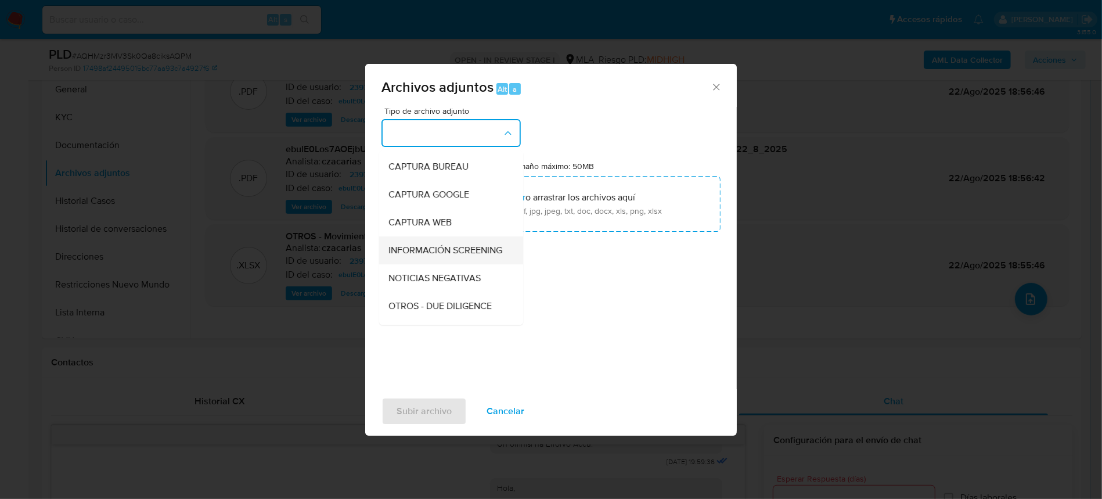
scroll to position [77, 0]
click at [418, 327] on div "Tipo de archivo adjunto IDENTIFICACIÓN INGRESOS CAPTURA BUREAU CAPTURA GOOGLE C…" at bounding box center [550, 244] width 339 height 274
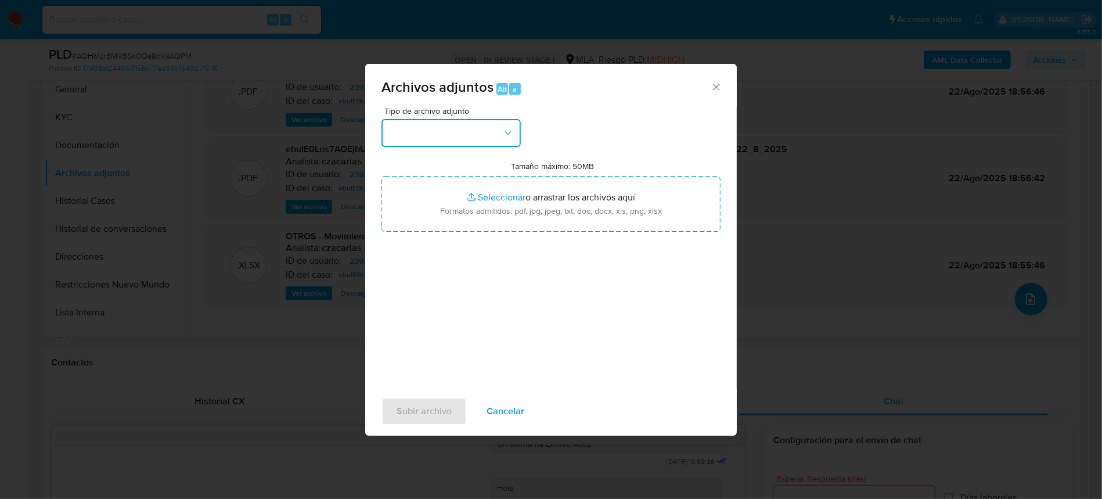
click at [464, 137] on button "button" at bounding box center [450, 133] width 139 height 28
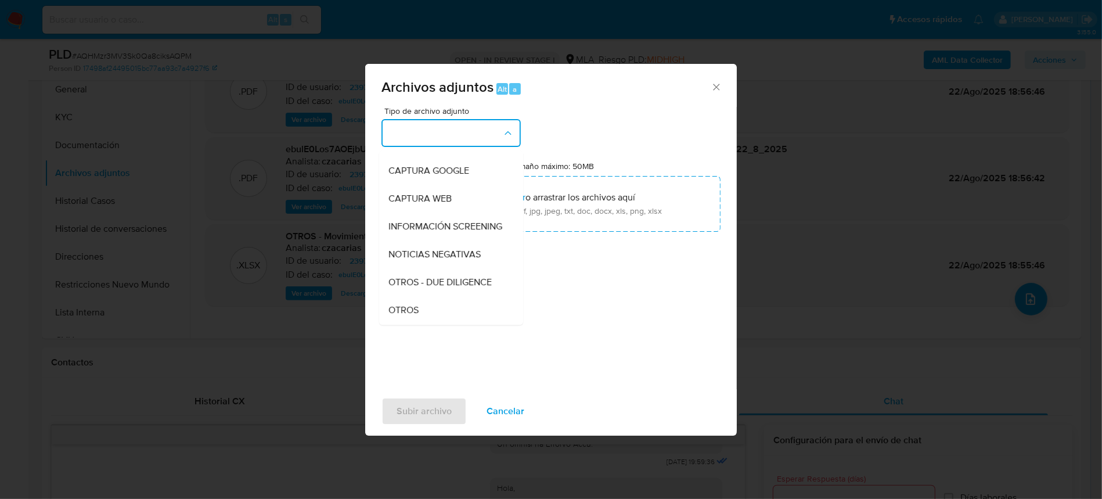
click at [407, 316] on span "OTROS" at bounding box center [403, 310] width 30 height 12
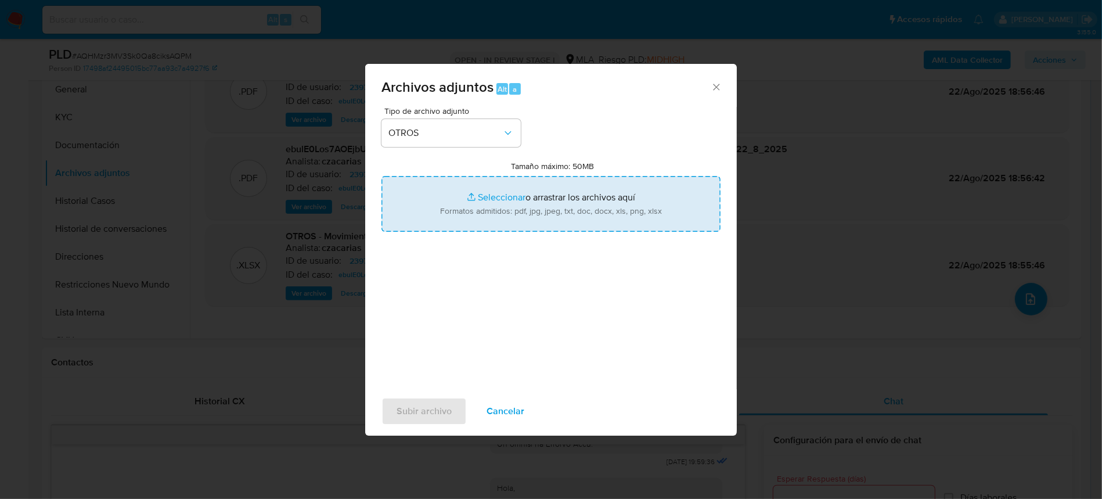
type input "C:\fakepath\Caselog ebulE0Los7AOEjbUg976BfPu_2025_08_19_01_17_12.docx"
click at [452, 410] on button "Subir archivo" at bounding box center [423, 411] width 85 height 28
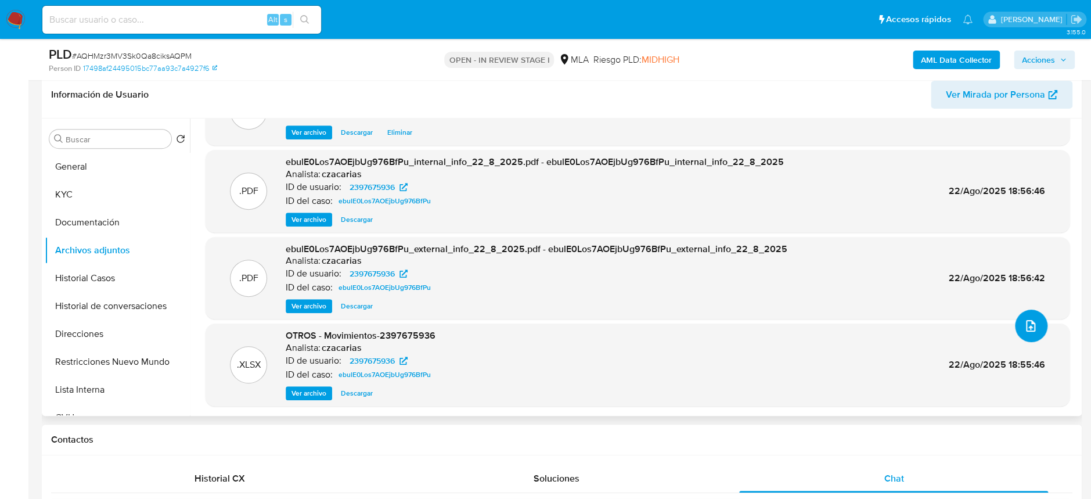
scroll to position [0, 0]
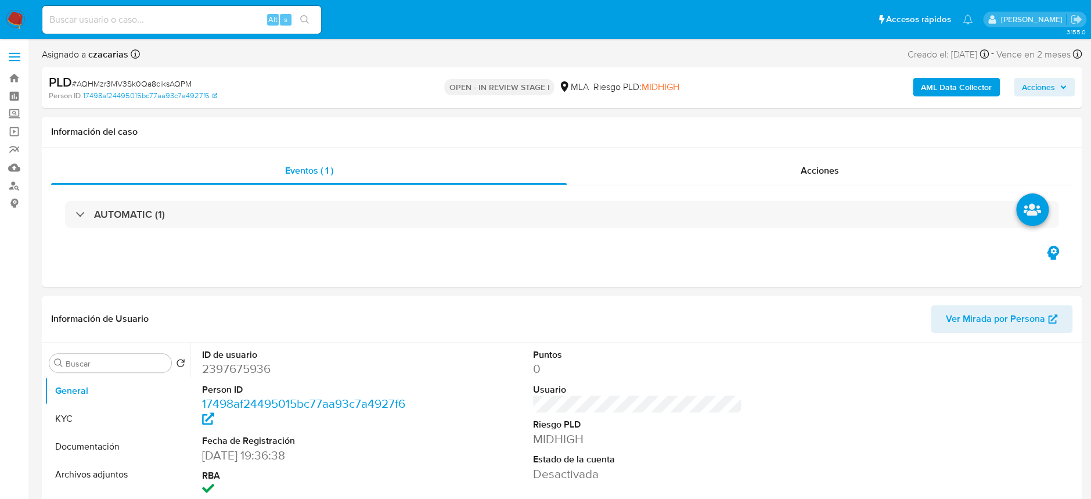
select select "10"
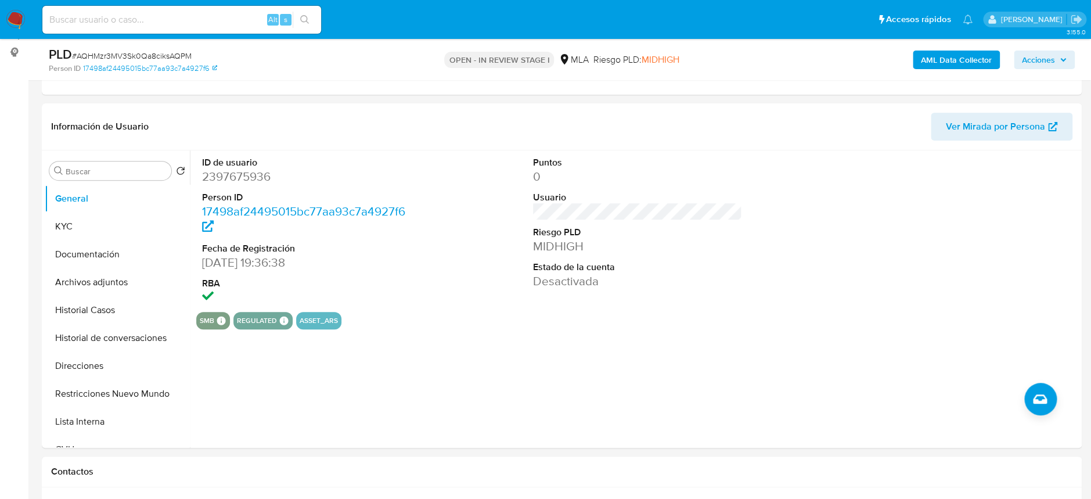
scroll to position [232, 0]
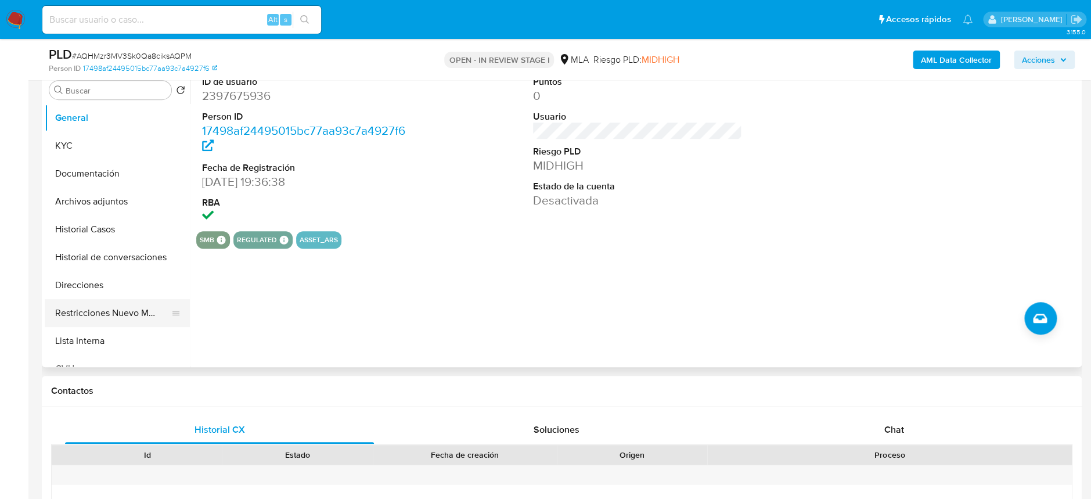
click at [116, 306] on button "Restricciones Nuevo Mundo" at bounding box center [113, 313] width 136 height 28
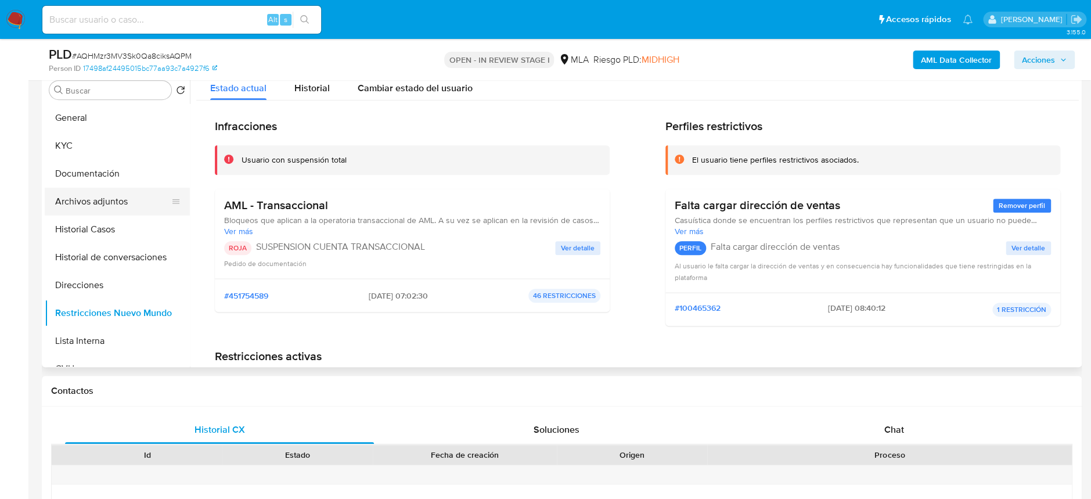
click at [116, 199] on button "Archivos adjuntos" at bounding box center [113, 201] width 136 height 28
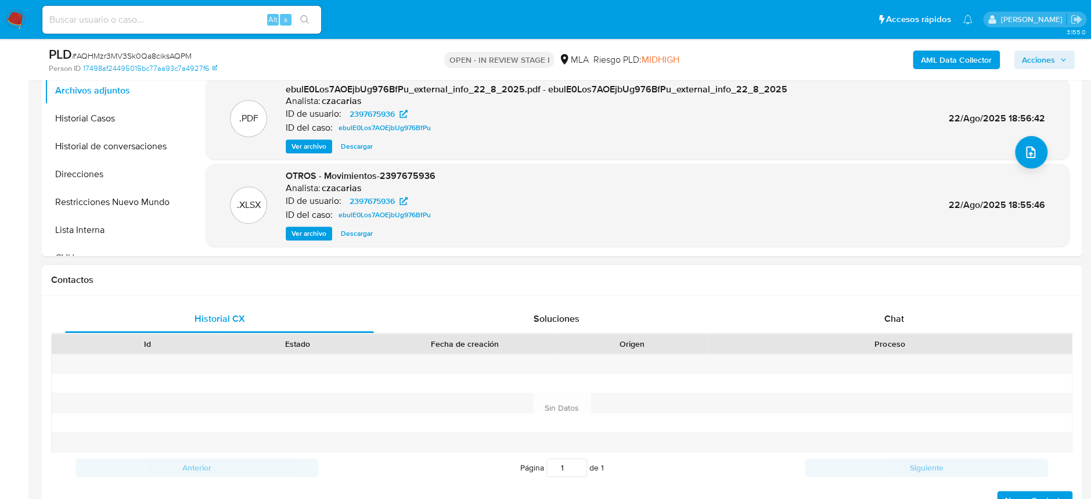
scroll to position [387, 0]
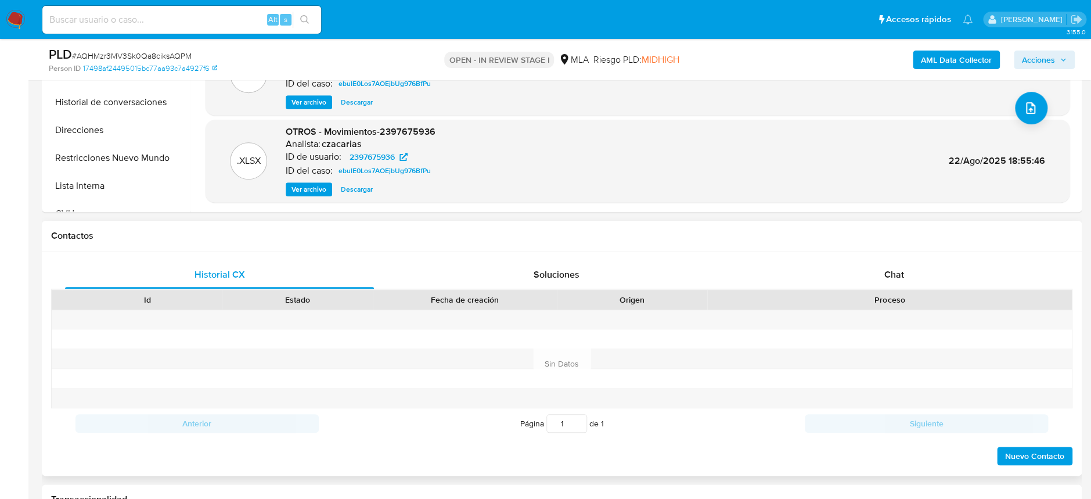
click at [897, 290] on div "Proceso" at bounding box center [889, 300] width 365 height 20
click at [905, 269] on div "Chat" at bounding box center [893, 275] width 309 height 28
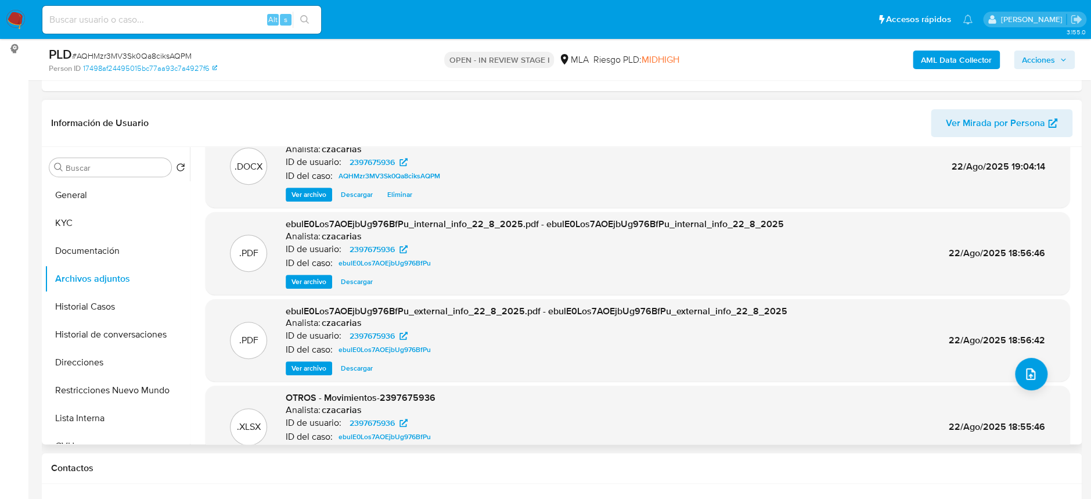
scroll to position [0, 0]
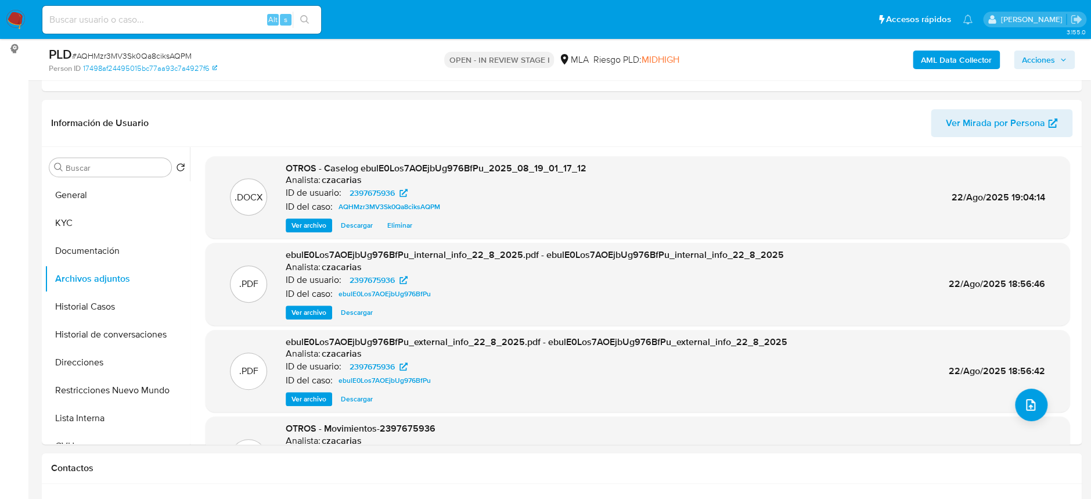
click at [1033, 63] on span "Acciones" at bounding box center [1038, 60] width 33 height 19
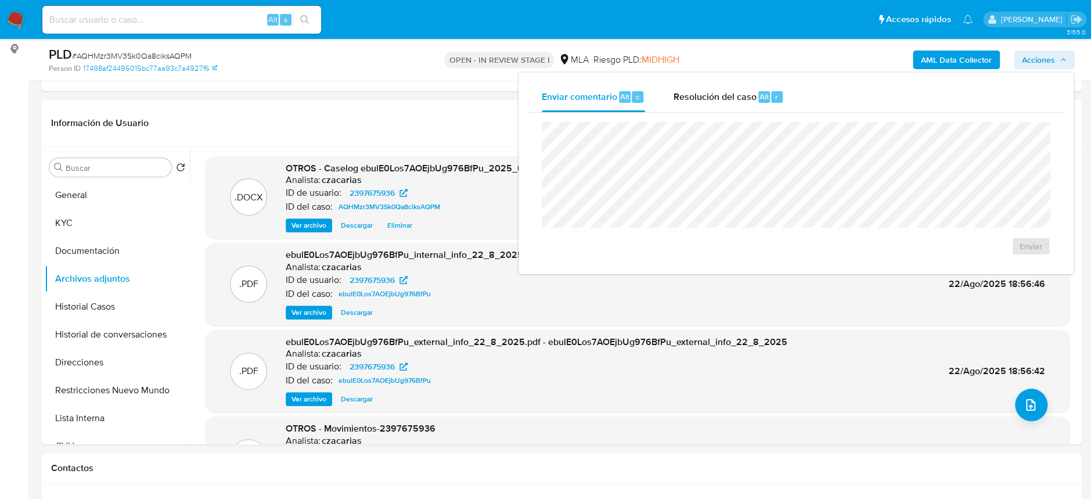
click at [704, 95] on span "Resolución del caso" at bounding box center [714, 95] width 83 height 13
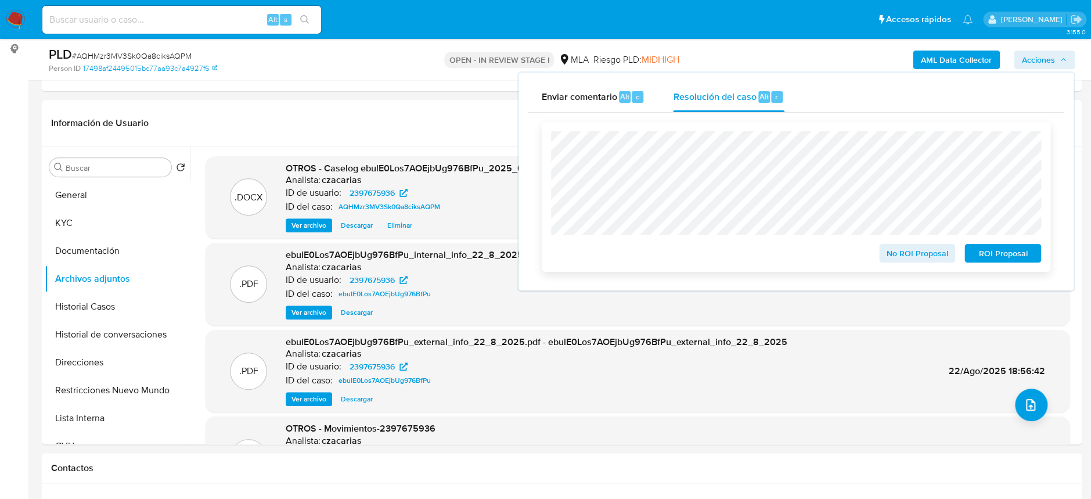
click at [1009, 258] on span "ROI Proposal" at bounding box center [1002, 253] width 60 height 16
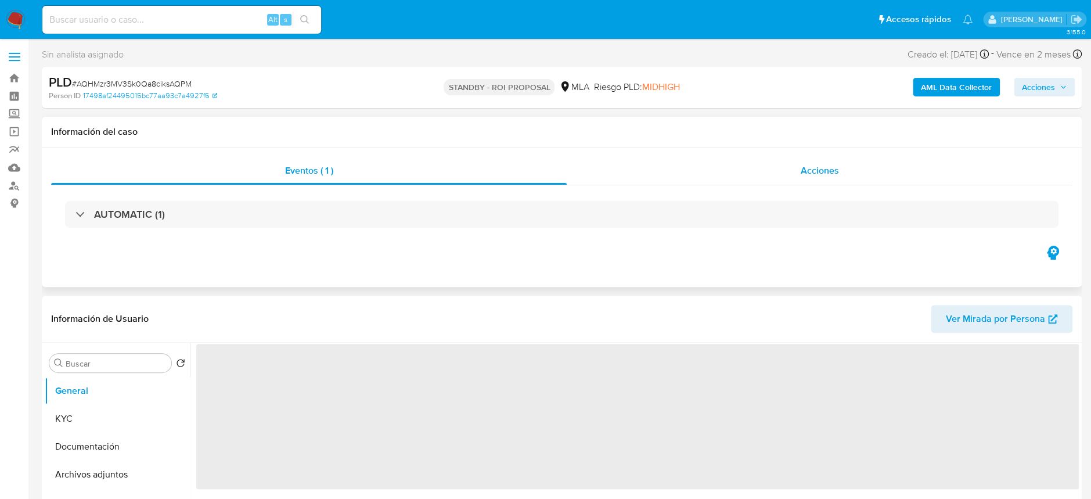
click at [841, 167] on div "Acciones" at bounding box center [820, 171] width 506 height 28
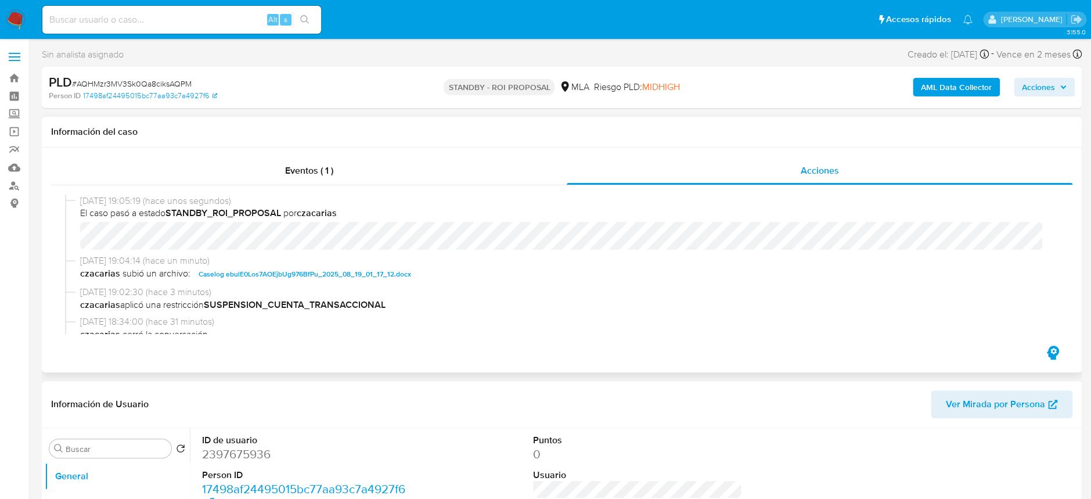
select select "10"
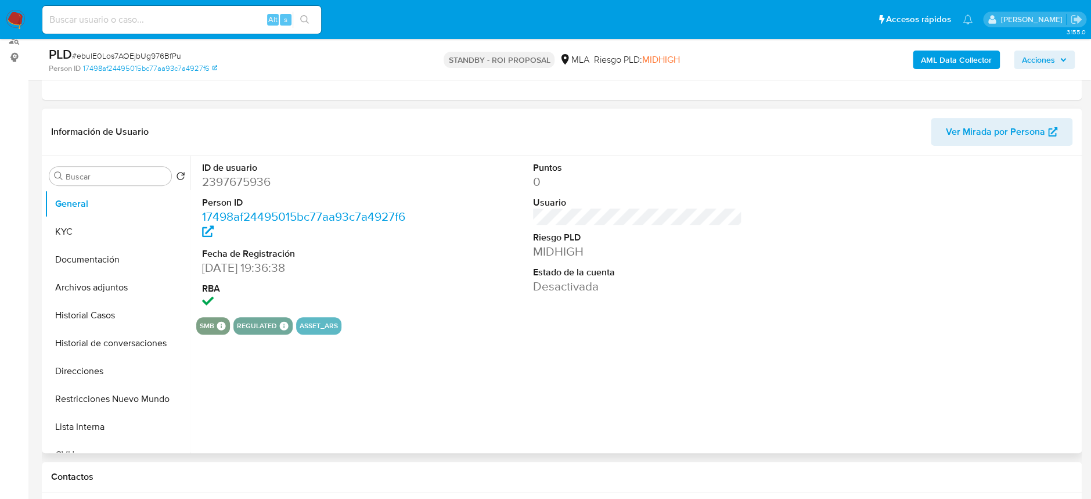
scroll to position [154, 0]
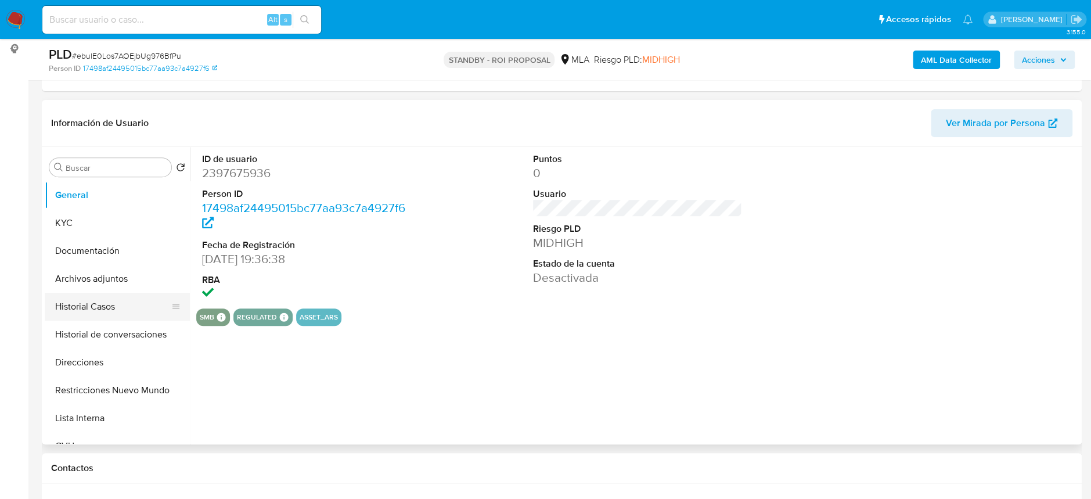
select select "10"
click at [72, 268] on button "Archivos adjuntos" at bounding box center [113, 279] width 136 height 28
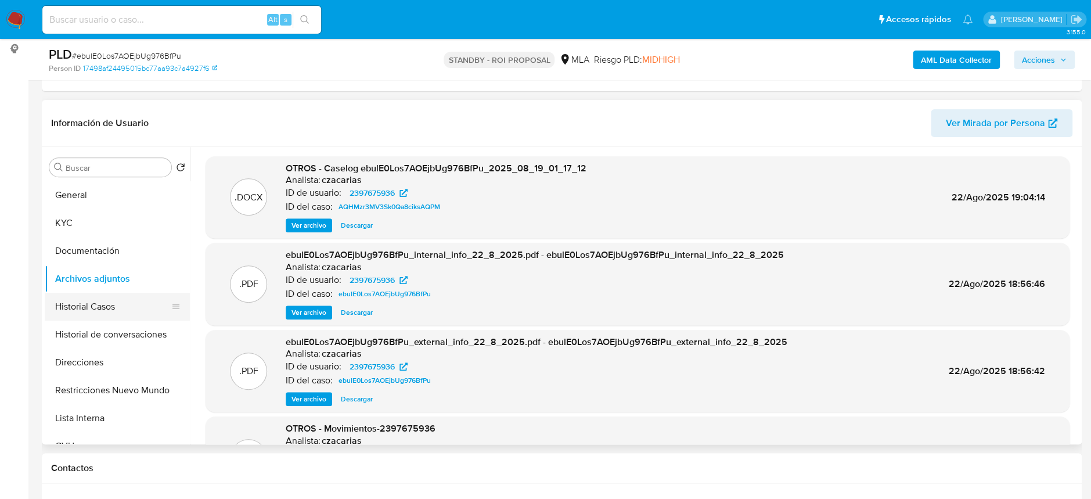
click at [105, 312] on button "Historial Casos" at bounding box center [113, 307] width 136 height 28
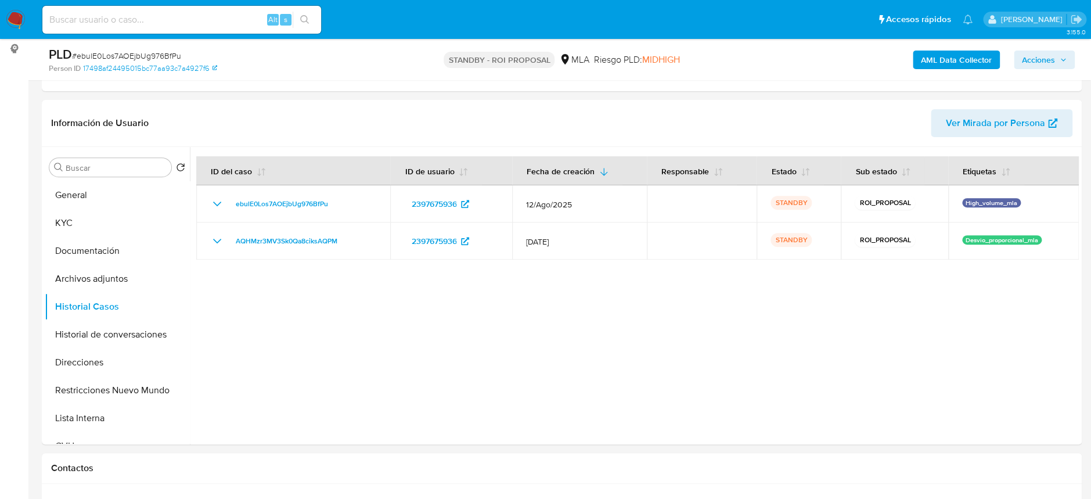
click at [16, 16] on img at bounding box center [16, 20] width 20 height 20
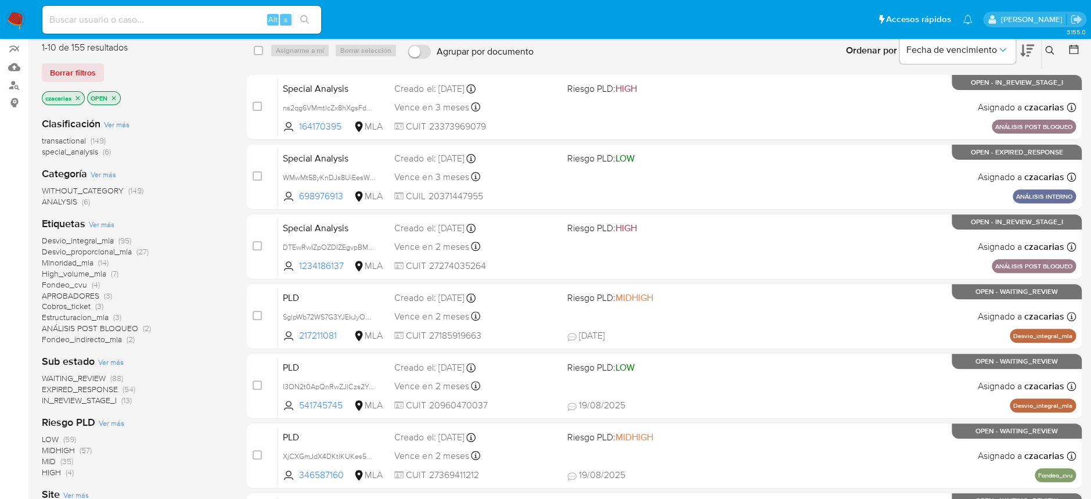
scroll to position [77, 0]
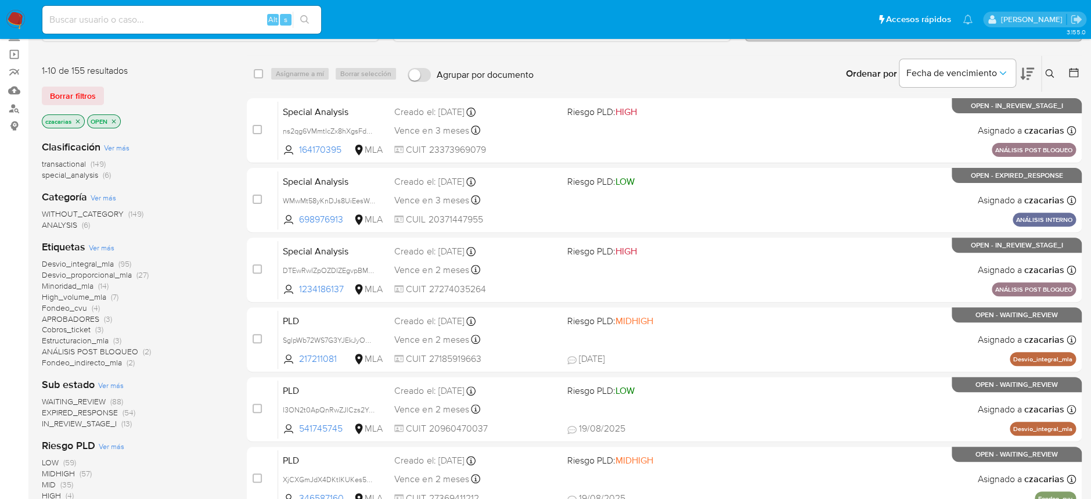
click at [1072, 76] on icon at bounding box center [1073, 73] width 12 height 12
click at [1073, 74] on icon at bounding box center [1073, 73] width 12 height 12
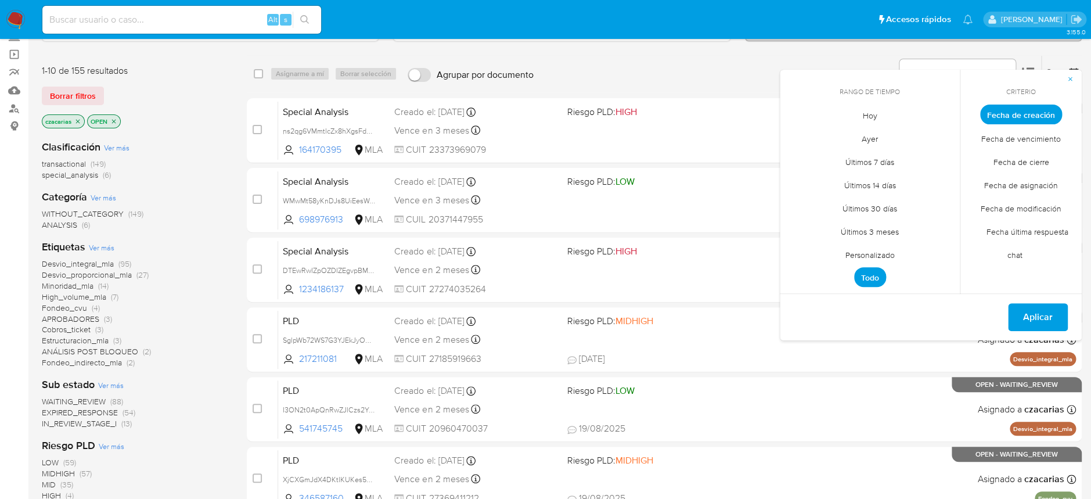
click at [881, 254] on span "Personalizado" at bounding box center [870, 255] width 74 height 24
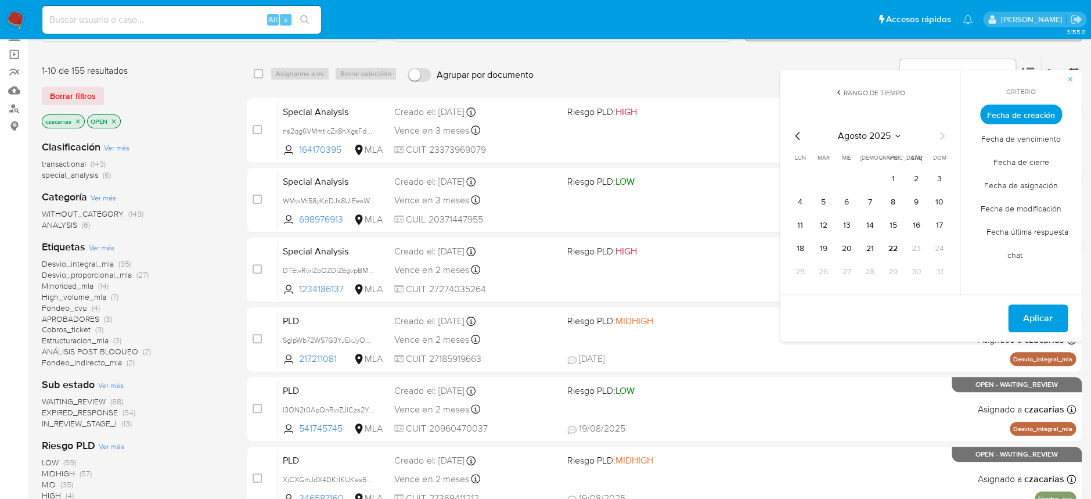
click at [798, 138] on icon "Mes anterior" at bounding box center [797, 136] width 5 height 8
drag, startPoint x: 939, startPoint y: 176, endPoint x: 896, endPoint y: 210, distance: 54.6
click at [935, 181] on button "1" at bounding box center [939, 178] width 19 height 19
drag, startPoint x: 784, startPoint y: 298, endPoint x: 799, endPoint y: 291, distance: 16.1
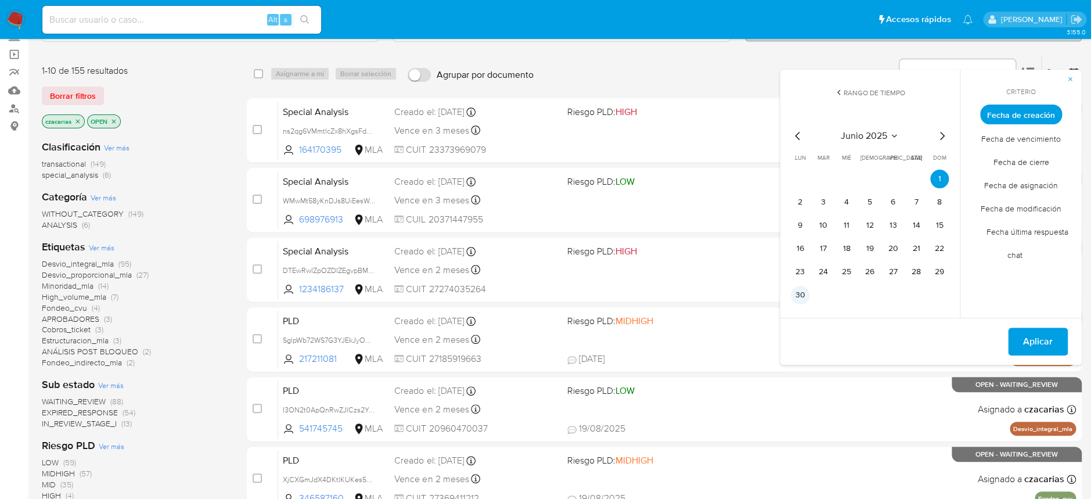
click at [785, 298] on div "junio 2025 junio 2025 lun lunes mar martes mié miércoles jue jueves vie viernes…" at bounding box center [870, 214] width 186 height 207
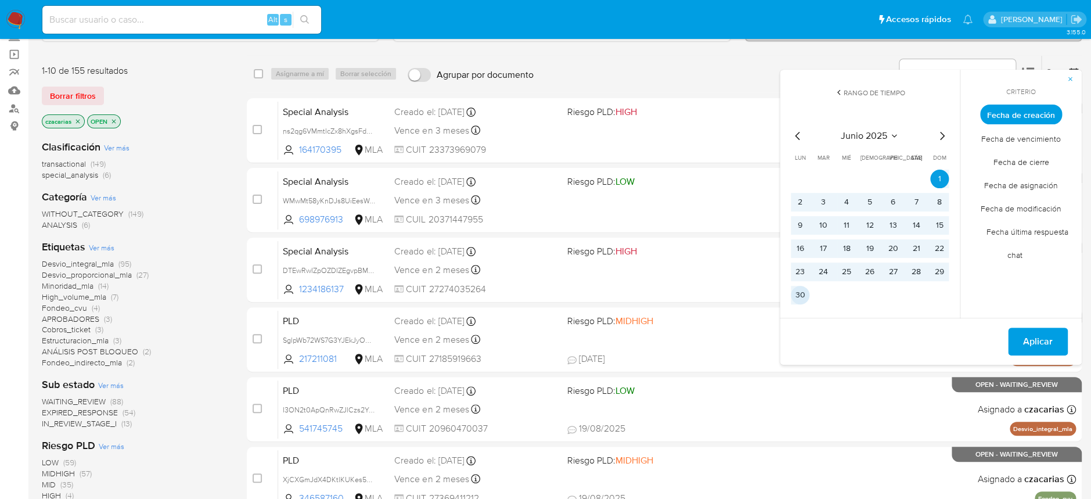
click at [800, 291] on button "30" at bounding box center [800, 295] width 19 height 19
click at [1028, 338] on span "Aplicar" at bounding box center [1038, 342] width 30 height 26
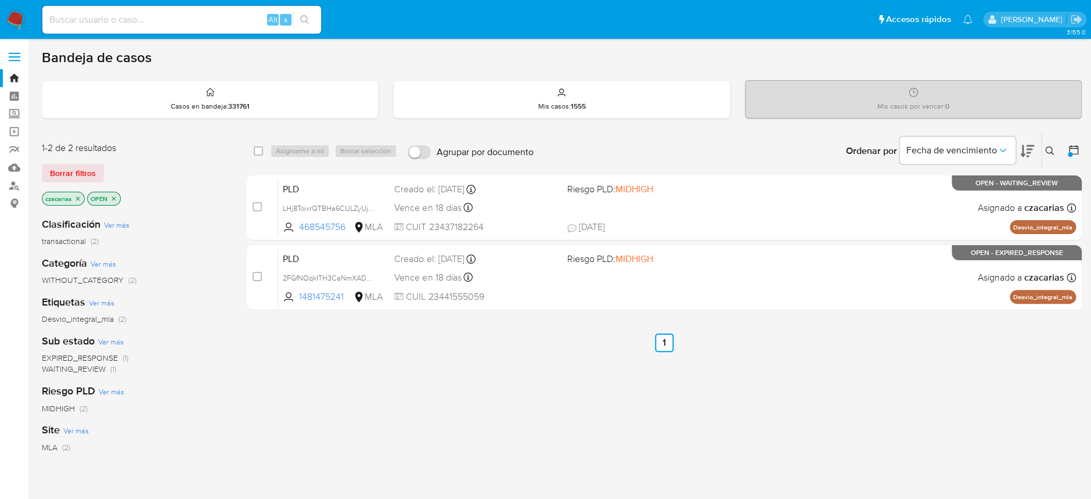
click at [77, 196] on icon "close-filter" at bounding box center [77, 198] width 7 height 7
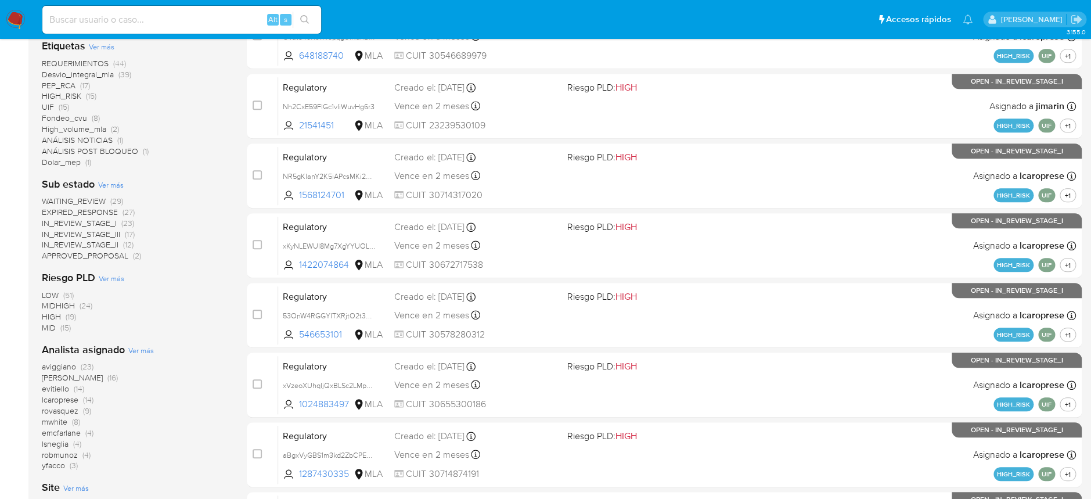
scroll to position [387, 0]
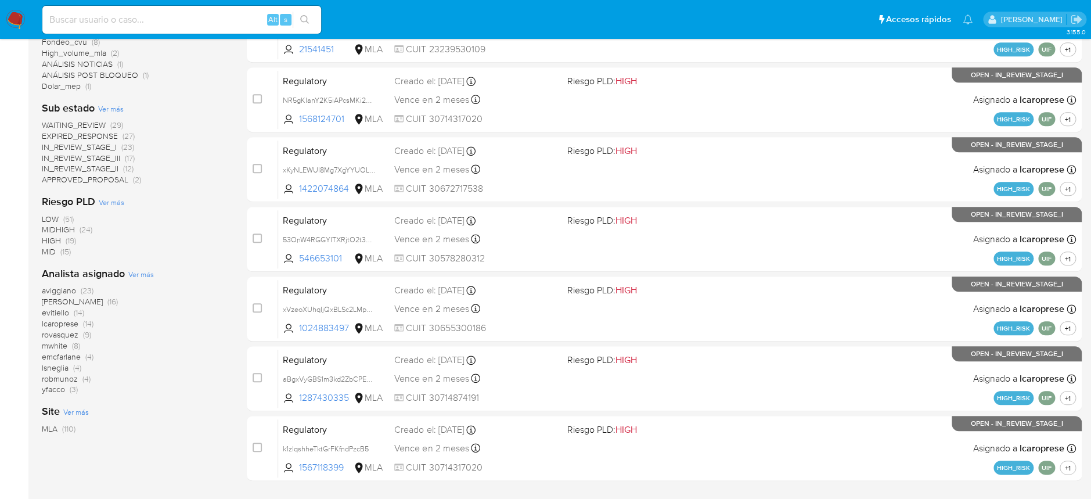
click at [139, 274] on span "Ver más" at bounding box center [141, 274] width 26 height 10
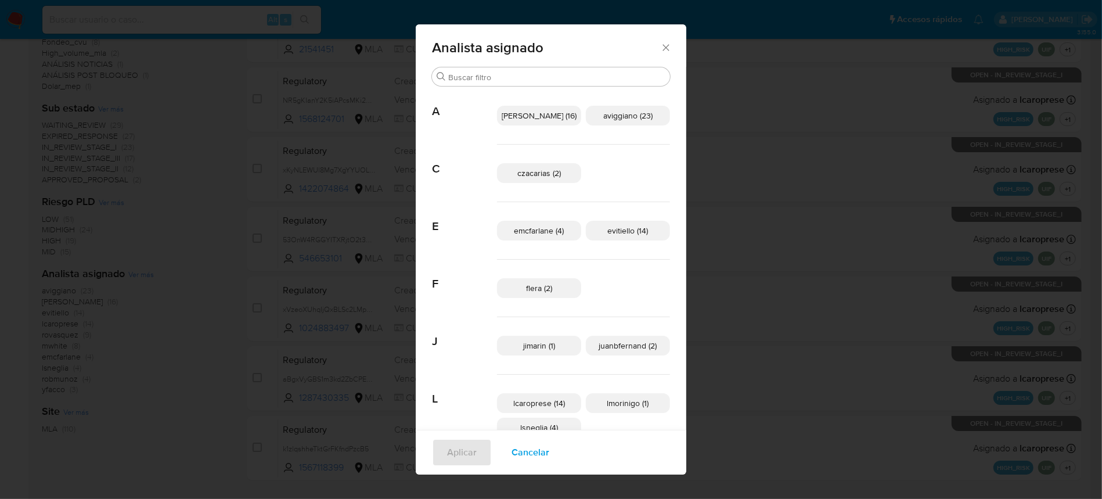
click at [645, 41] on div "Analista asignado" at bounding box center [551, 45] width 270 height 42
click at [660, 48] on icon "Cerrar" at bounding box center [666, 48] width 12 height 12
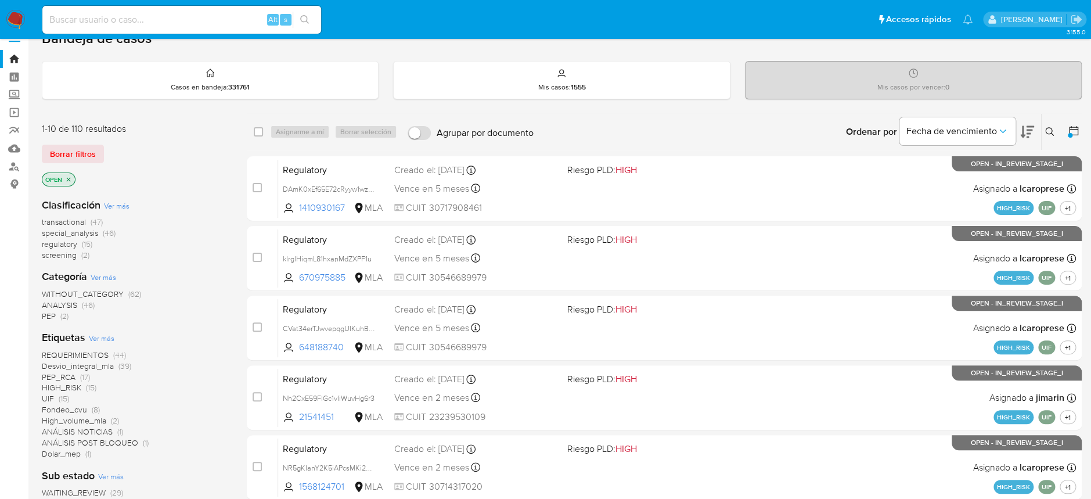
scroll to position [0, 0]
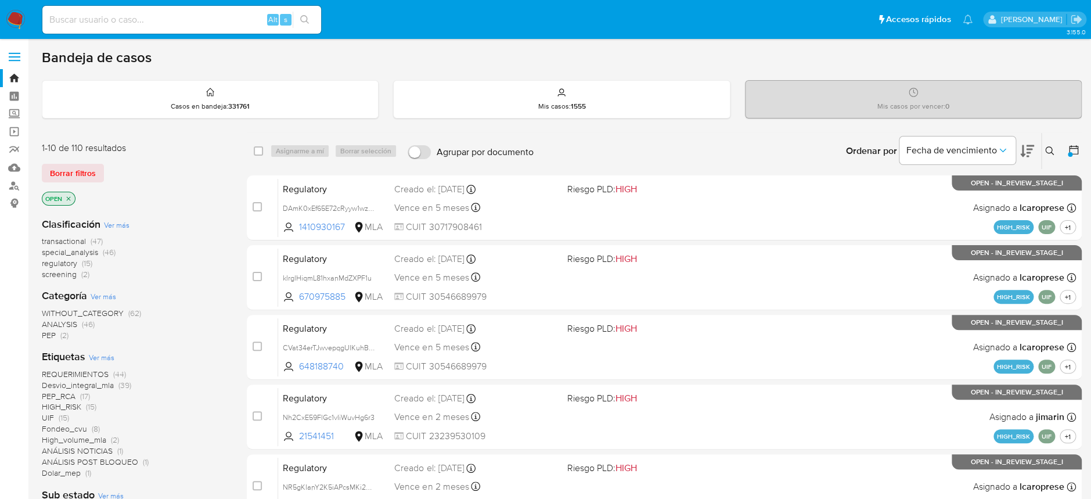
click at [77, 239] on span "transactional" at bounding box center [64, 241] width 44 height 12
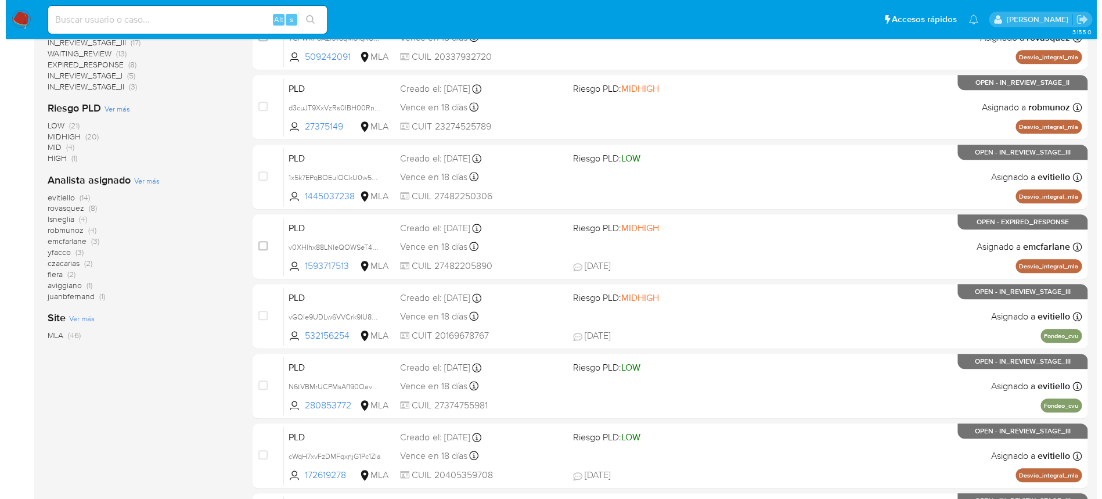
scroll to position [387, 0]
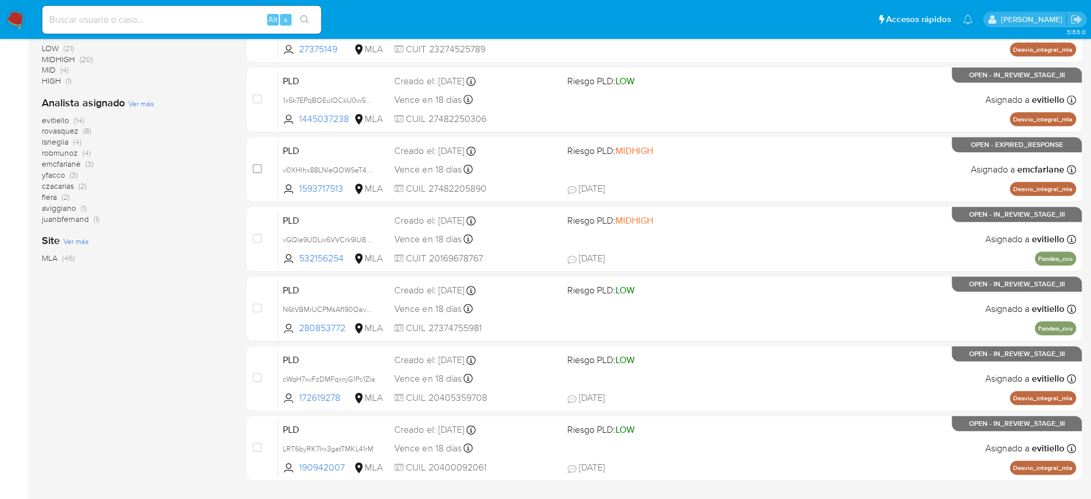
click at [138, 103] on span "Ver más" at bounding box center [141, 103] width 26 height 10
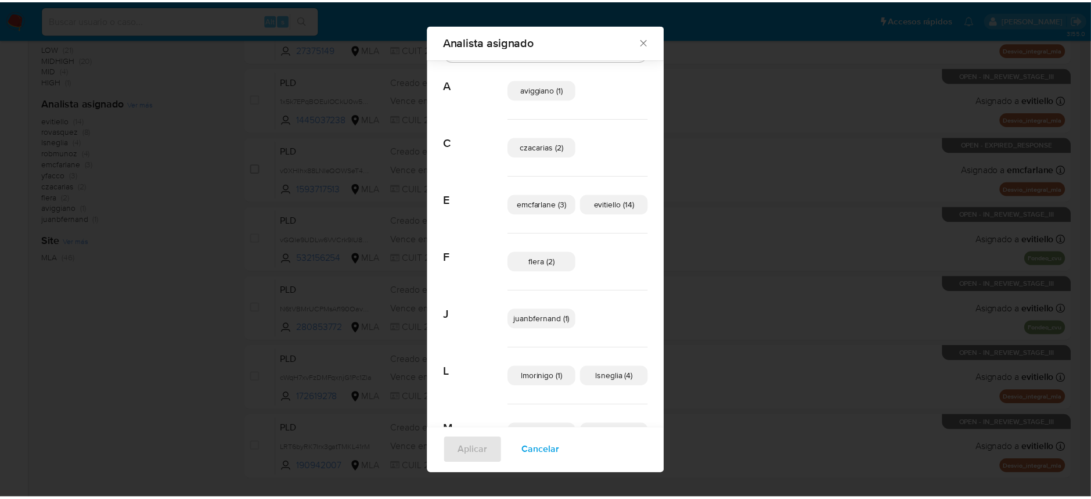
scroll to position [0, 0]
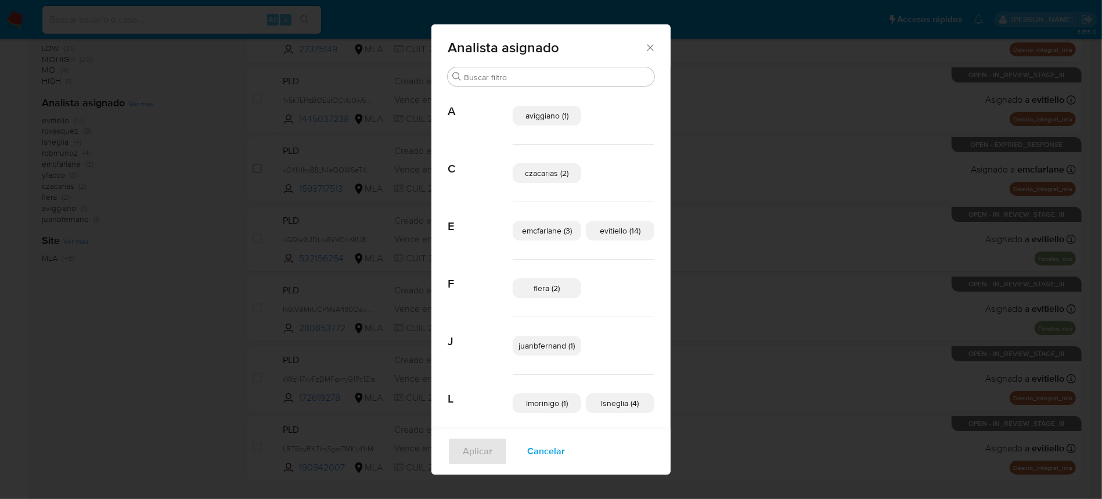
click at [644, 57] on div "Analista asignado" at bounding box center [550, 45] width 239 height 42
click at [644, 49] on icon "Cerrar" at bounding box center [650, 48] width 12 height 12
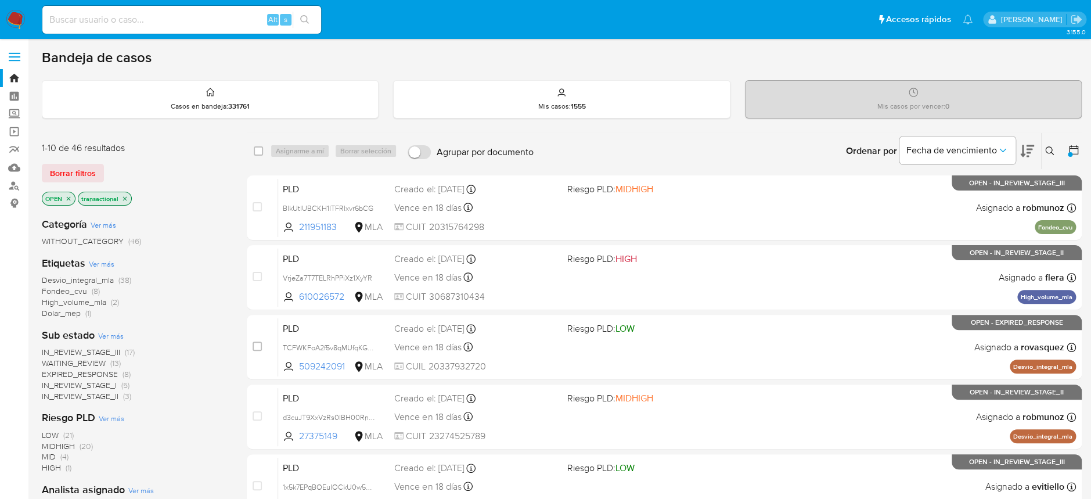
click at [1074, 147] on icon at bounding box center [1073, 150] width 12 height 12
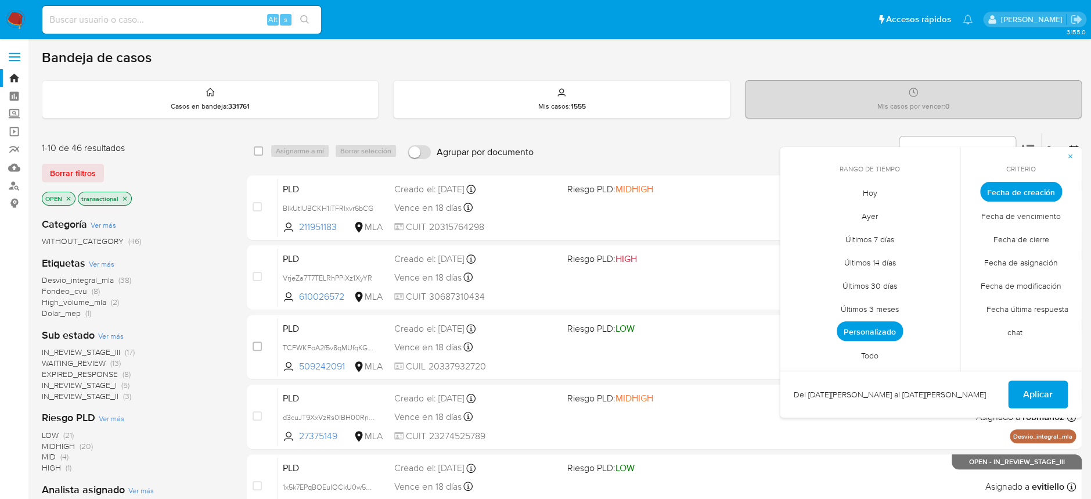
click at [9, 19] on img at bounding box center [16, 20] width 20 height 20
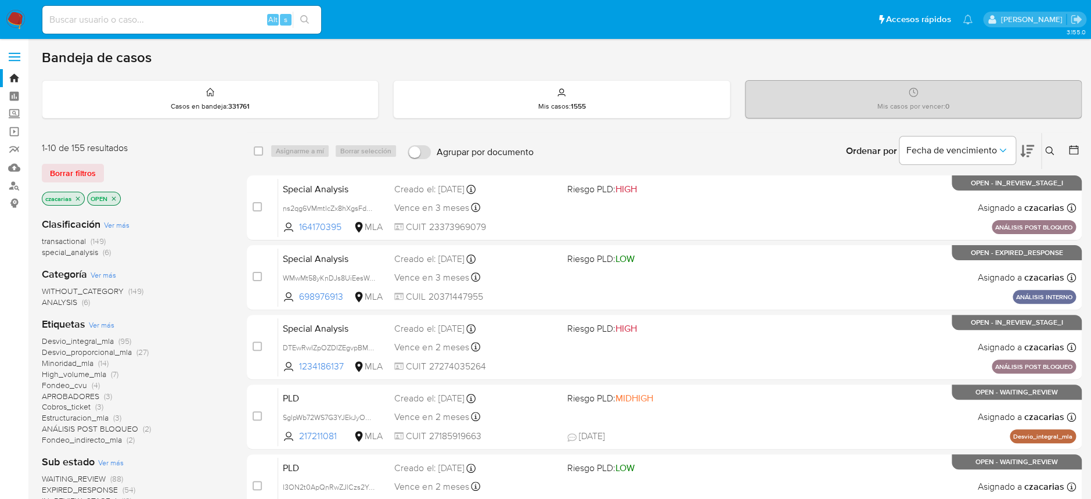
click at [69, 239] on span "transactional" at bounding box center [64, 241] width 44 height 12
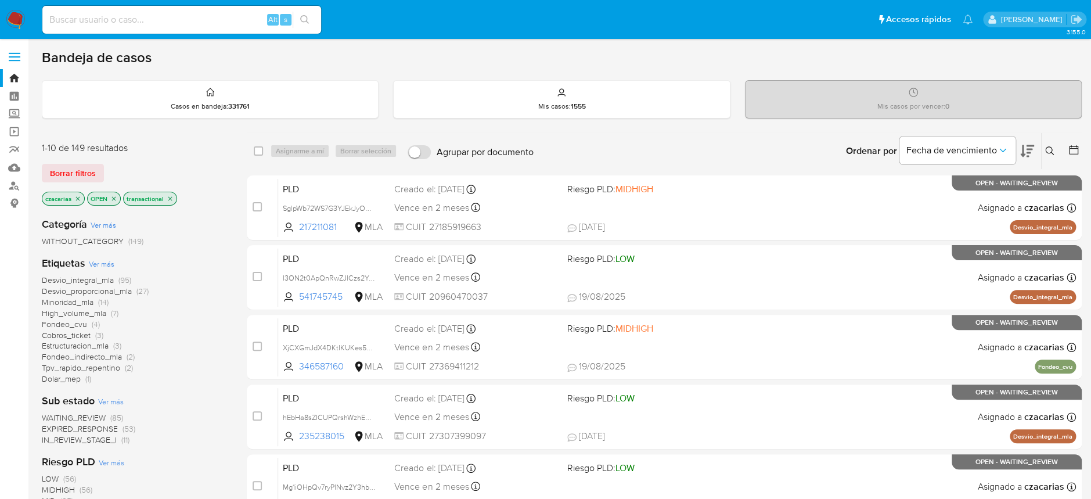
click at [78, 196] on icon "close-filter" at bounding box center [77, 198] width 7 height 7
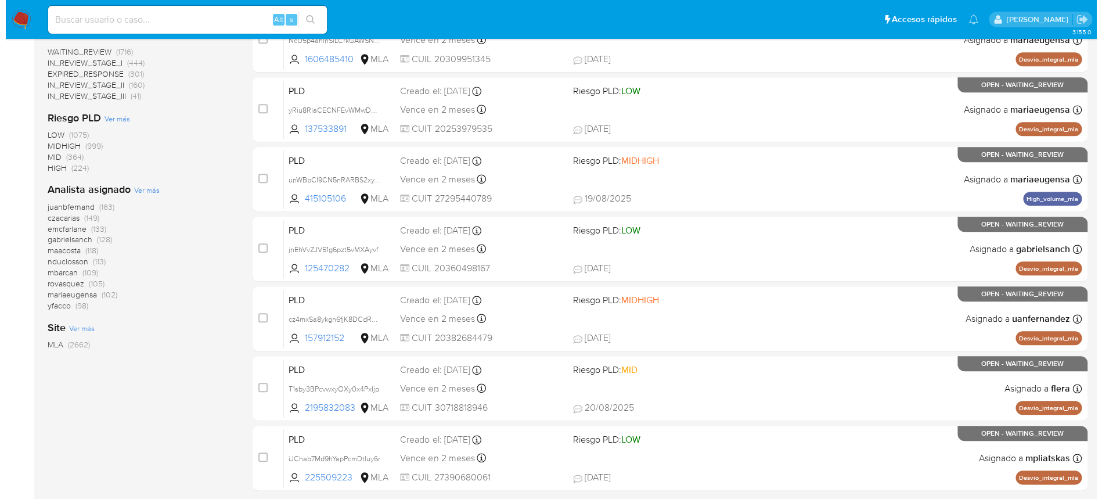
scroll to position [417, 0]
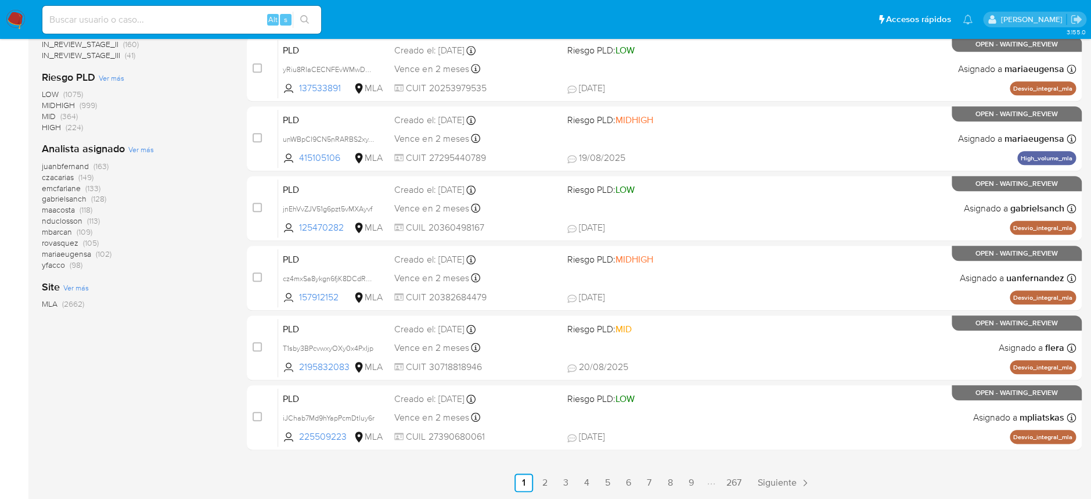
click at [128, 151] on span "Ver más" at bounding box center [141, 149] width 26 height 10
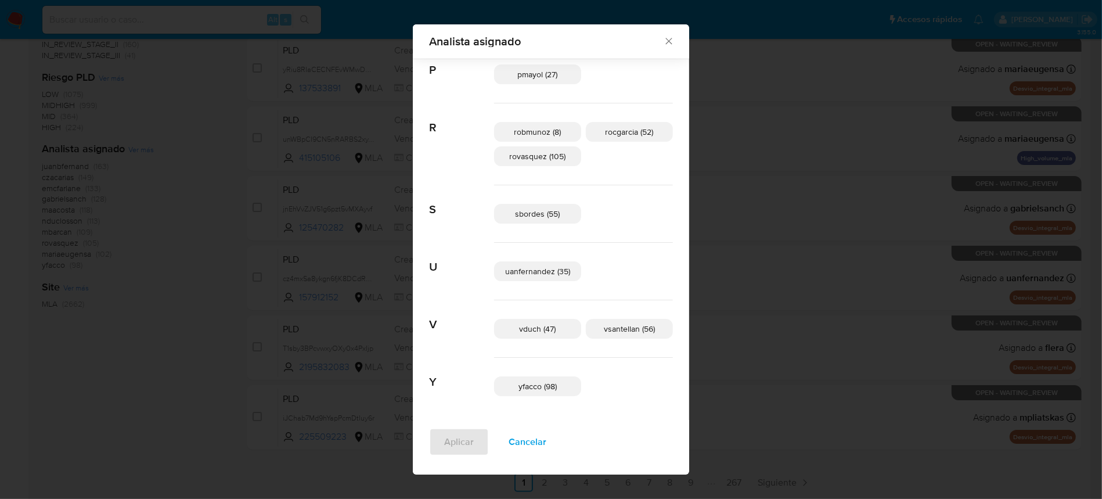
scroll to position [795, 0]
click at [538, 445] on span "Cancelar" at bounding box center [527, 442] width 38 height 26
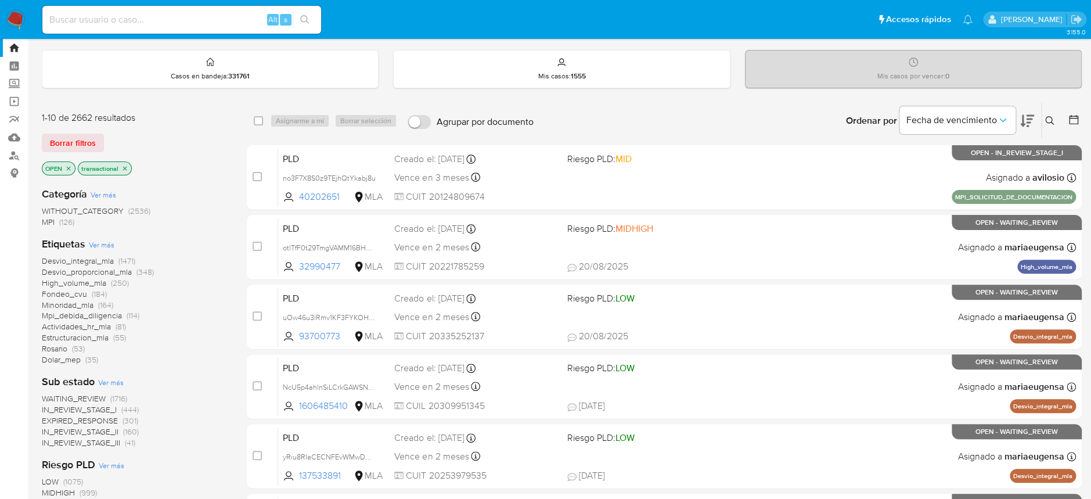
scroll to position [0, 0]
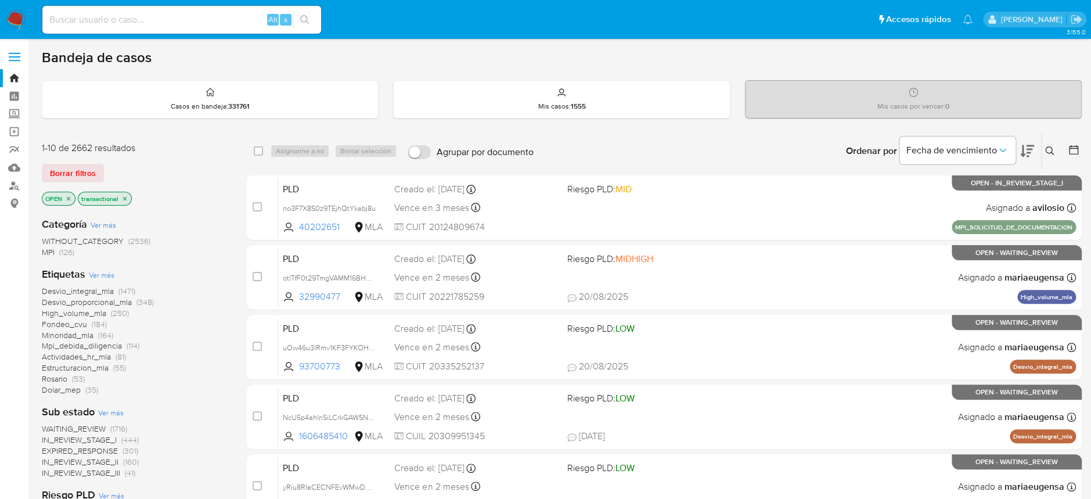
click at [225, 30] on div "Alt s" at bounding box center [181, 20] width 279 height 28
click at [229, 24] on input at bounding box center [181, 19] width 279 height 15
paste input "yLhnaFCGMasr4GfSLx426ypA"
type input "yLhnaFCGMasr4GfSLx426ypA"
click at [306, 20] on icon "search-icon" at bounding box center [304, 19] width 9 height 9
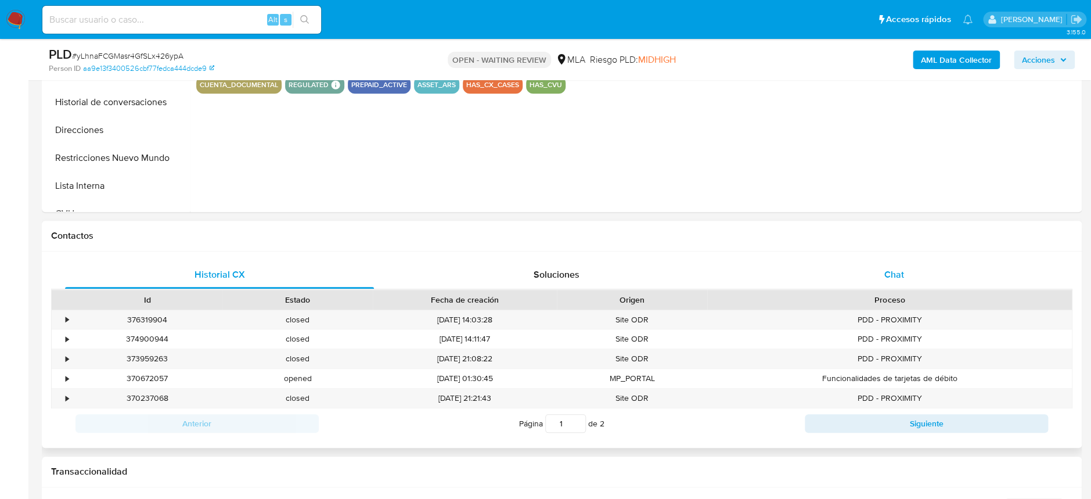
click at [897, 276] on span "Chat" at bounding box center [893, 274] width 20 height 13
select select "10"
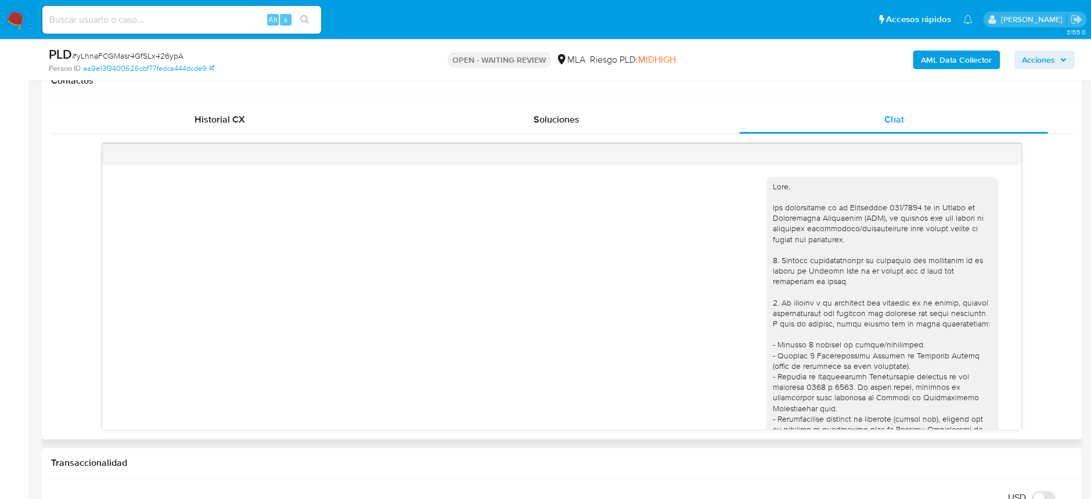
scroll to position [466, 0]
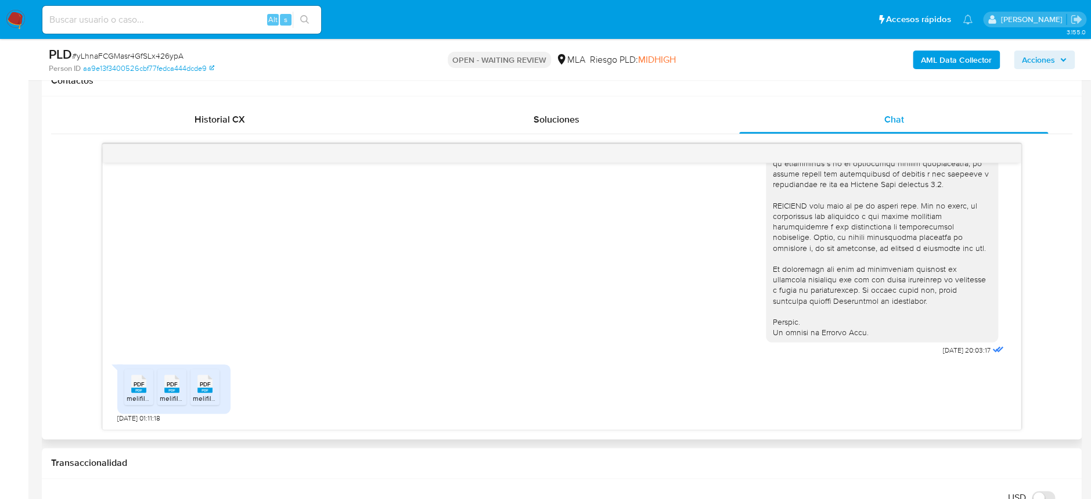
click at [132, 391] on rect at bounding box center [138, 389] width 15 height 5
click at [146, 385] on icon at bounding box center [138, 383] width 15 height 18
click at [193, 384] on div "PDF PDF" at bounding box center [205, 382] width 24 height 23
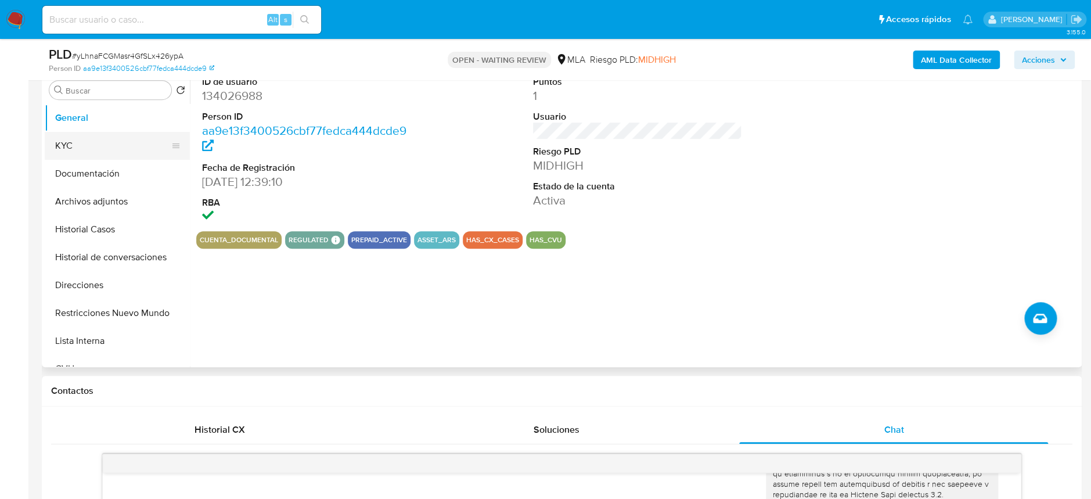
click at [103, 136] on button "KYC" at bounding box center [113, 146] width 136 height 28
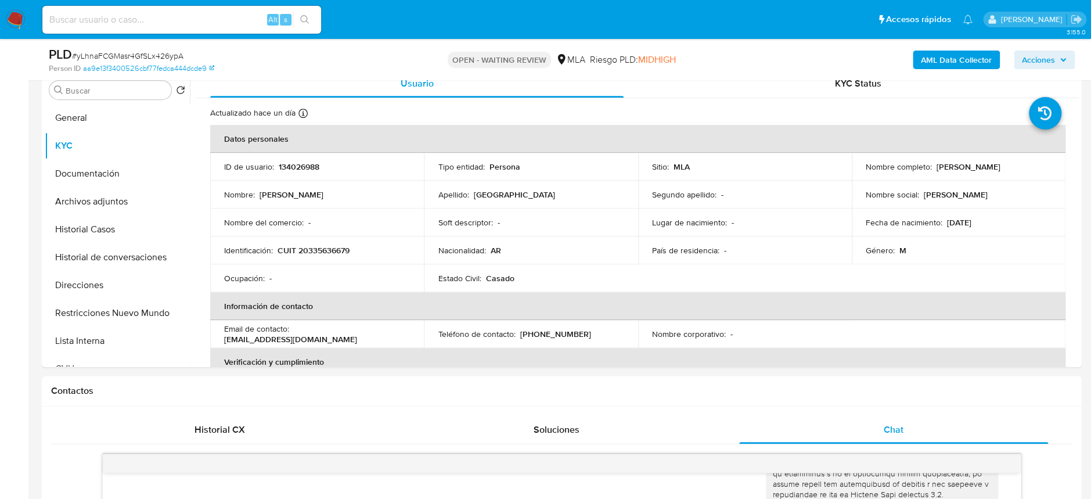
click at [129, 56] on span "# yLhnaFCGMasr4GfSLx426ypA" at bounding box center [127, 56] width 111 height 12
copy span "yLhnaFCGMasr4GfSLx426ypA"
click at [136, 225] on button "Historial Casos" at bounding box center [113, 229] width 136 height 28
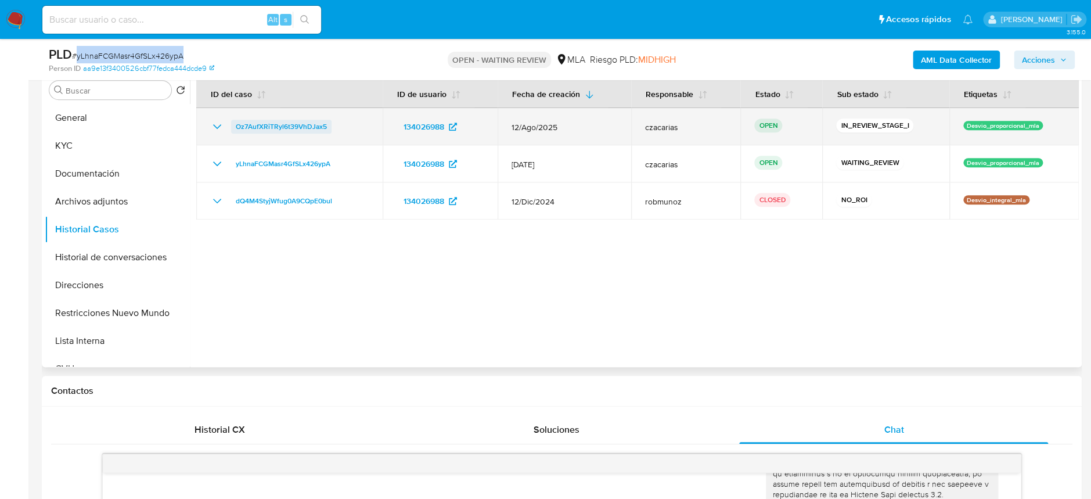
drag, startPoint x: 222, startPoint y: 125, endPoint x: 330, endPoint y: 128, distance: 107.4
click at [330, 128] on div "Oz7AufXRiTRyl6t39VhDJax5" at bounding box center [289, 127] width 158 height 14
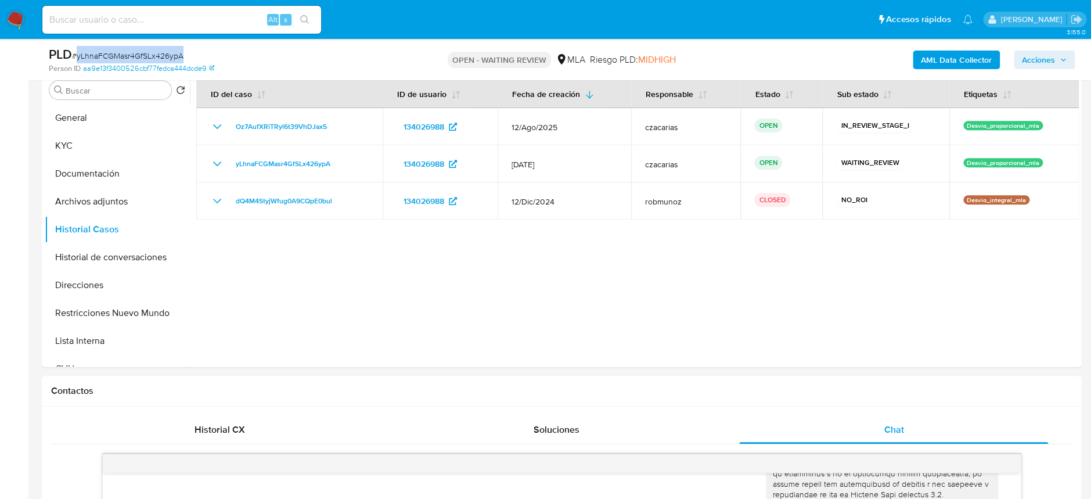
click at [210, 120] on button "Mostrar/Ocultar" at bounding box center [217, 127] width 14 height 14
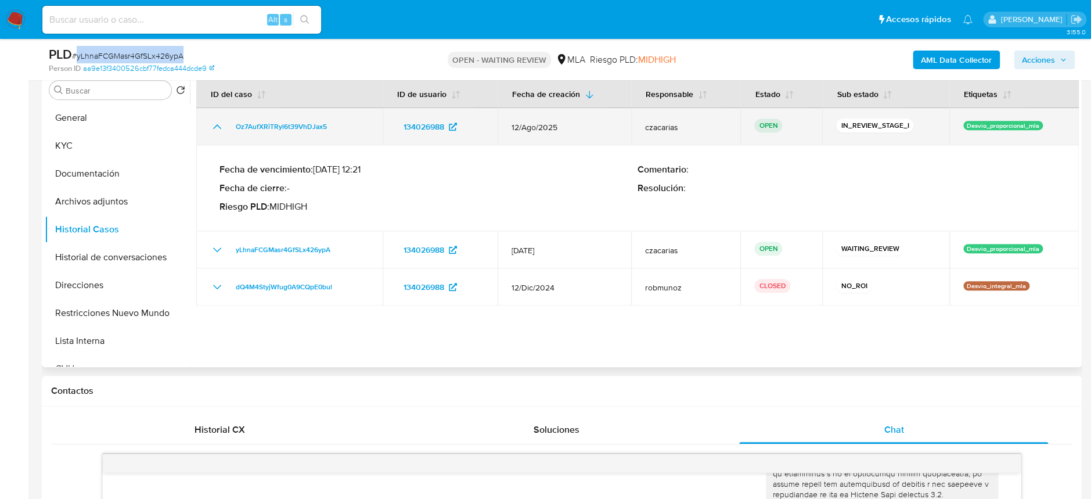
click at [213, 120] on icon "Mostrar/Ocultar" at bounding box center [217, 127] width 14 height 14
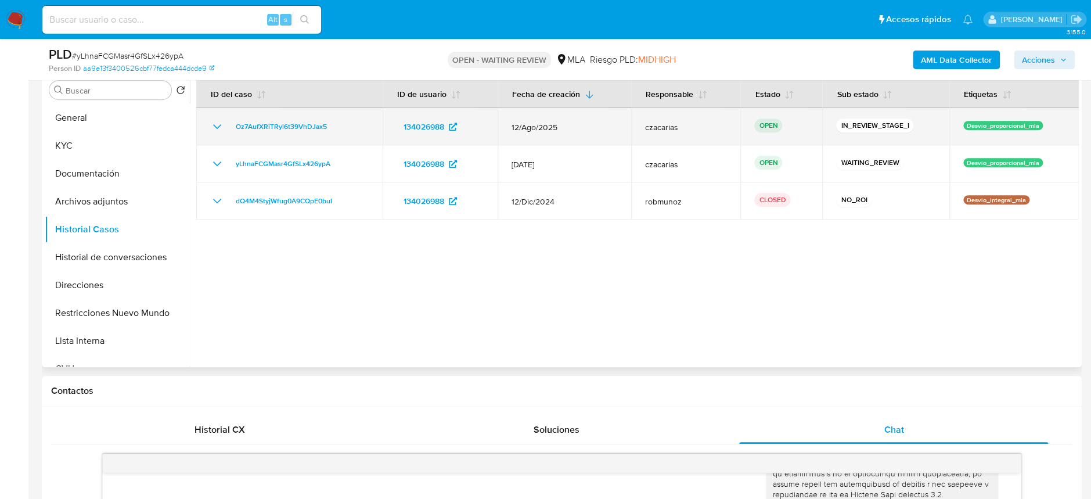
drag, startPoint x: 340, startPoint y: 127, endPoint x: 220, endPoint y: 123, distance: 120.2
click at [220, 123] on div "Oz7AufXRiTRyl6t39VhDJax5" at bounding box center [289, 127] width 158 height 14
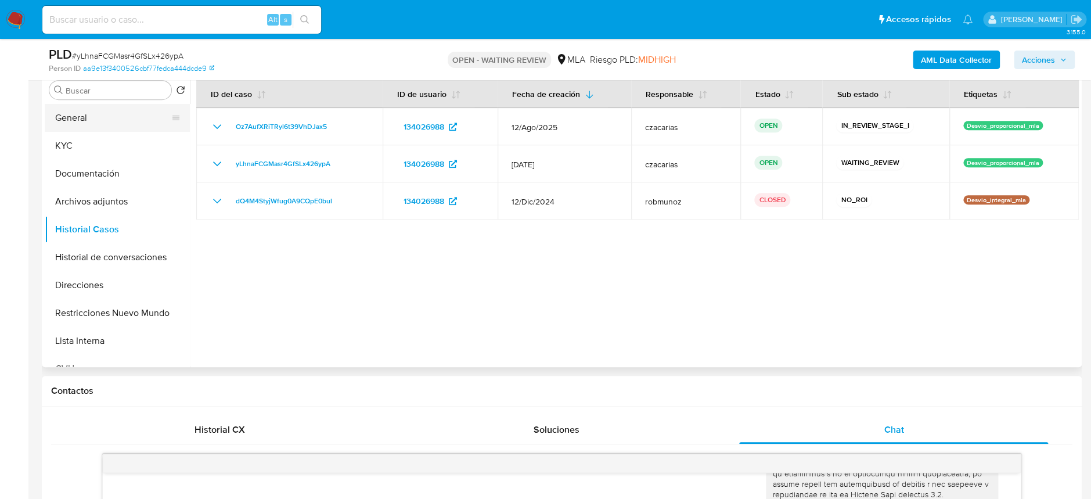
click at [81, 112] on button "General" at bounding box center [113, 118] width 136 height 28
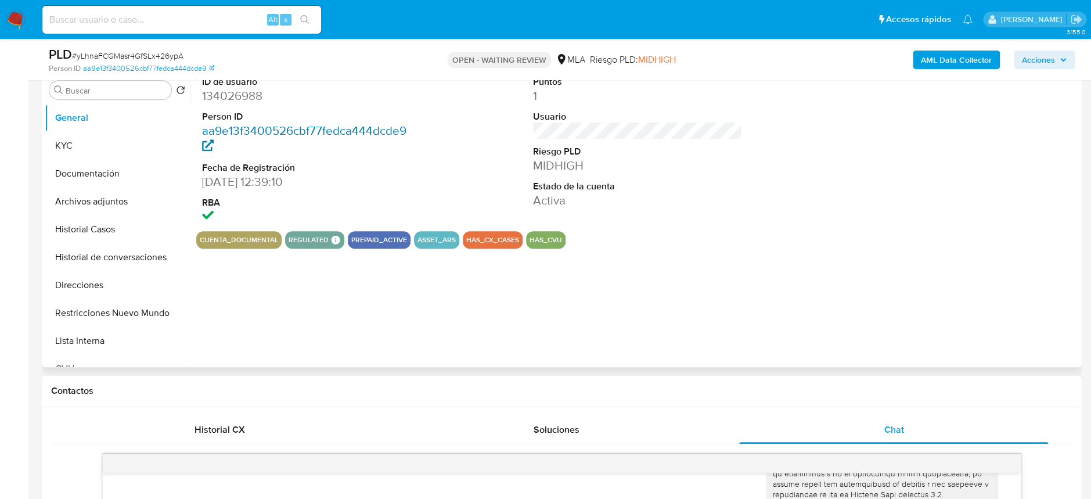
click at [222, 124] on link "aa9e13f3400526cbf77fedca444dcde9" at bounding box center [304, 138] width 204 height 33
click at [248, 100] on dd "134026988" at bounding box center [306, 96] width 209 height 16
copy dd "134026988"
click at [240, 107] on dl "ID de usuario 134026988 Person ID aa9e13f3400526cbf77fedca444dcde9 Fecha de Reg…" at bounding box center [306, 150] width 209 height 150
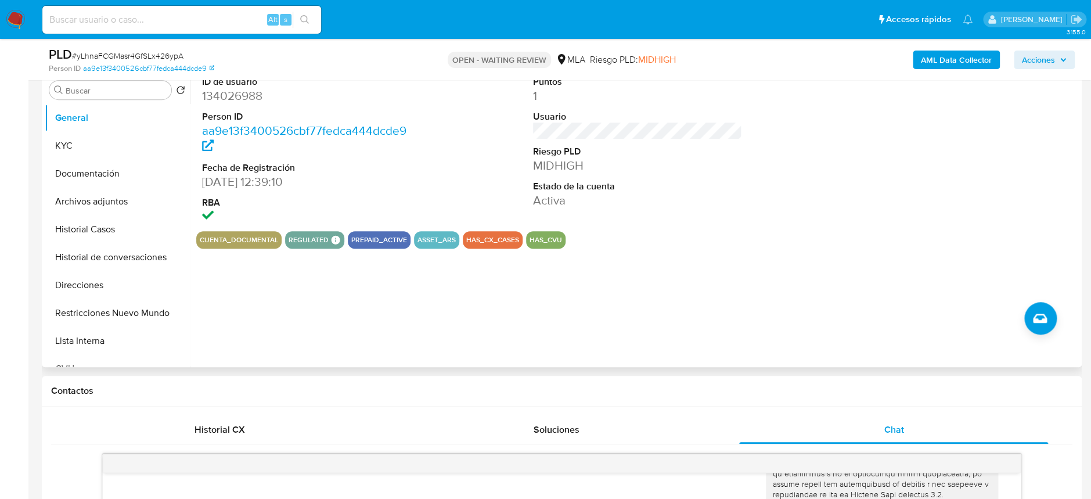
click at [242, 97] on dd "134026988" at bounding box center [306, 96] width 209 height 16
copy dd "134026988"
click at [64, 140] on button "KYC" at bounding box center [113, 146] width 136 height 28
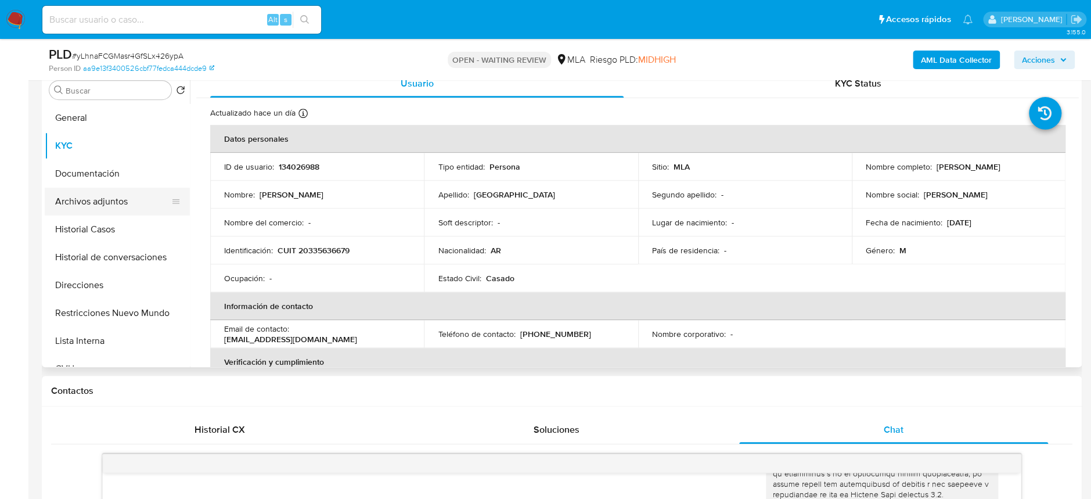
click at [95, 199] on button "Archivos adjuntos" at bounding box center [113, 201] width 136 height 28
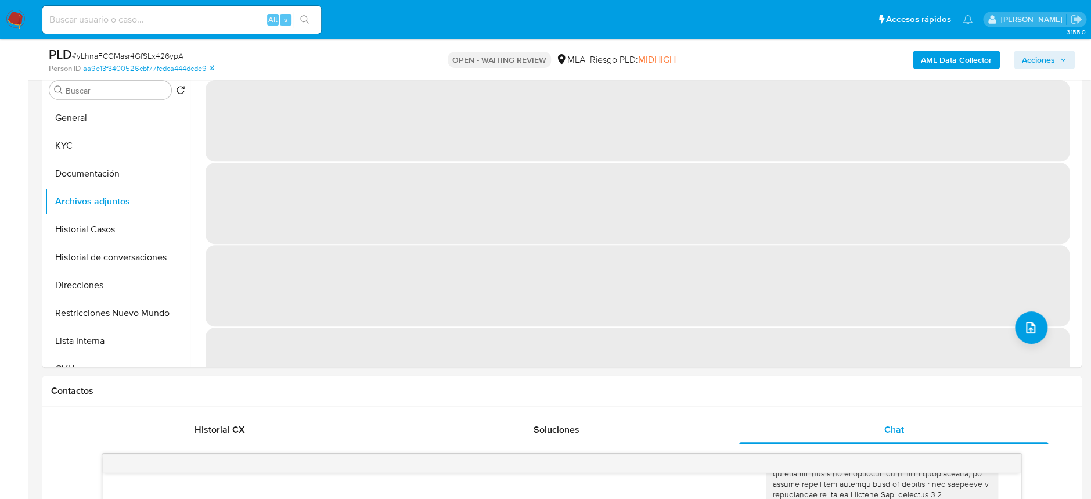
click at [163, 52] on span "# yLhnaFCGMasr4GfSLx426ypA" at bounding box center [127, 56] width 111 height 12
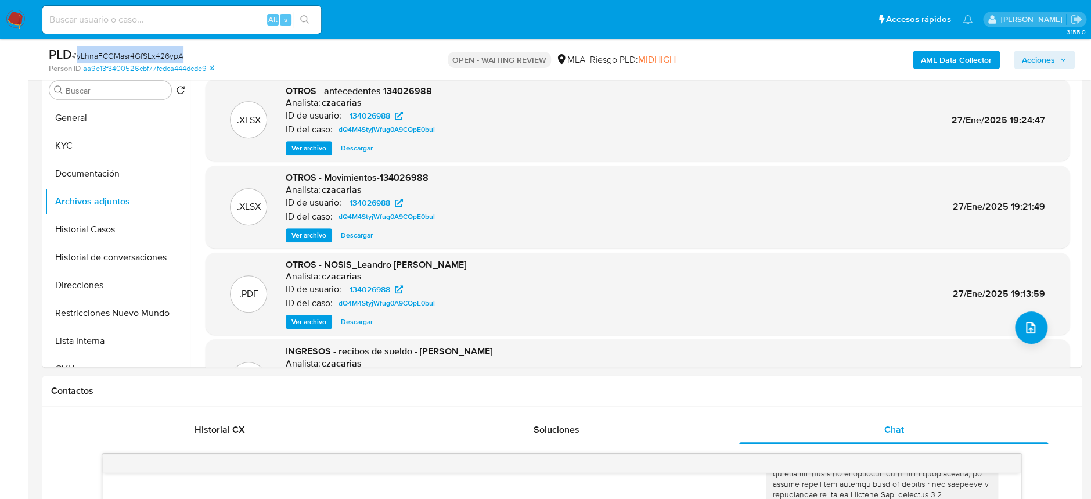
copy span "yLhnaFCGMasr4GfSLx426ypA"
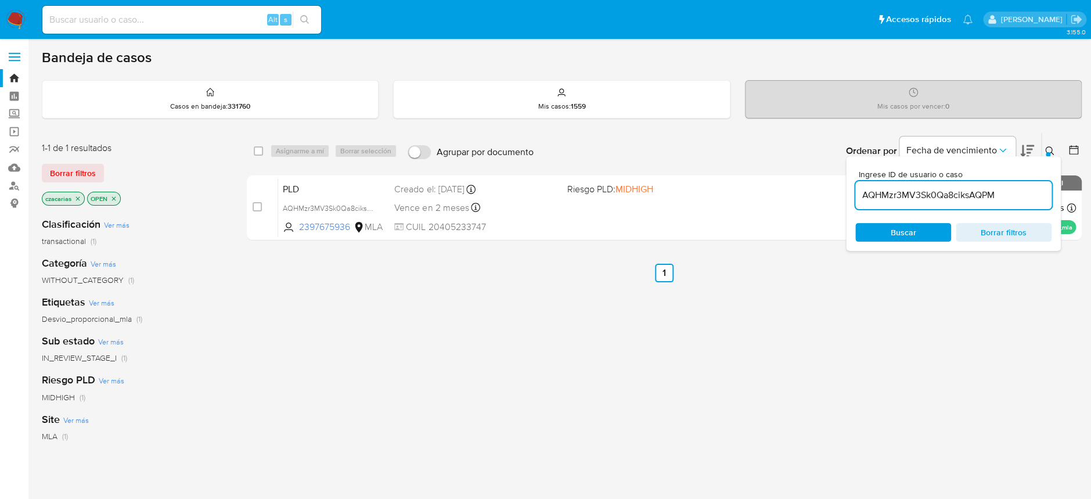
click at [959, 196] on input "AQHMzr3MV3Sk0Qa8ciksAQPM" at bounding box center [953, 194] width 196 height 15
paste input "yLhnaFCGMasr4GfSLx426ypA"
type input "yLhnaFCGMasr4GfSLx426ypA"
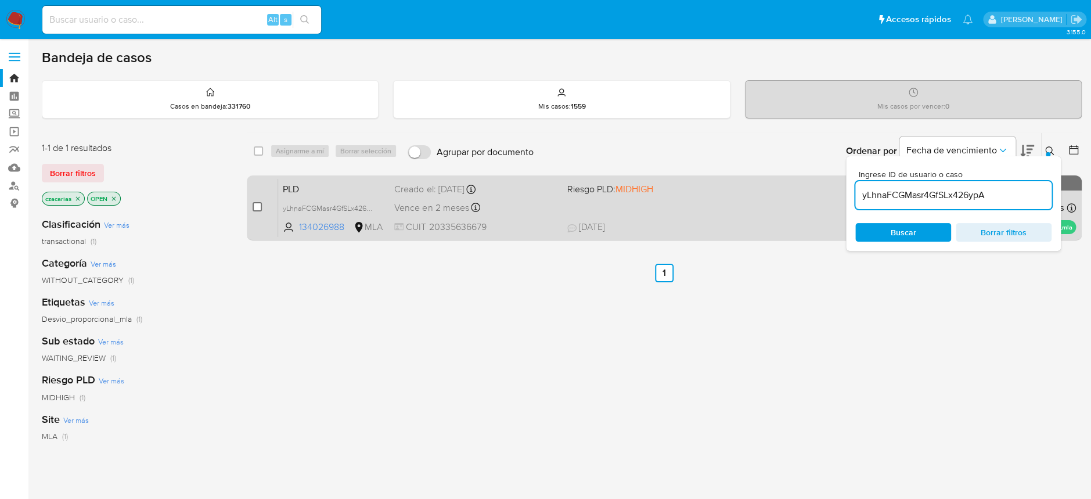
click at [254, 207] on input "checkbox" at bounding box center [257, 206] width 9 height 9
checkbox input "true"
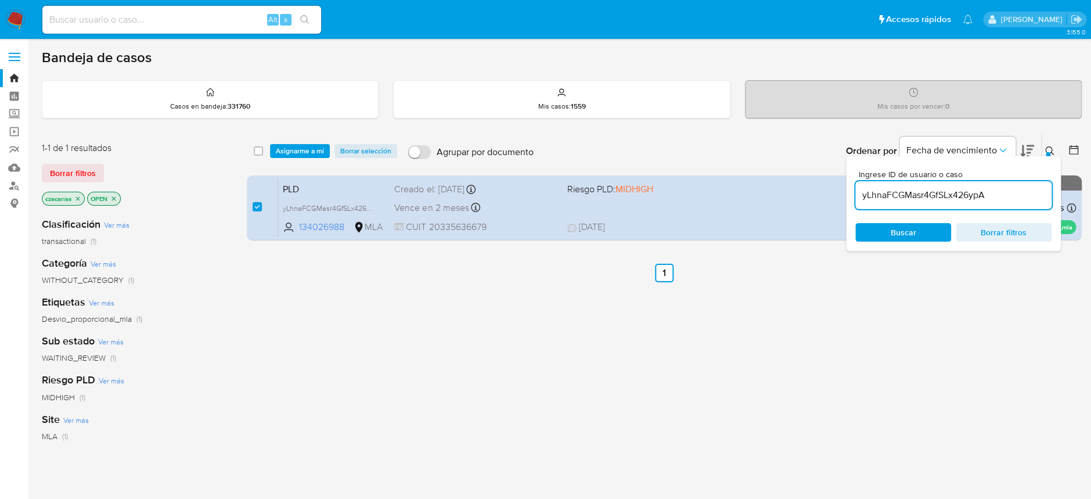
drag, startPoint x: 286, startPoint y: 157, endPoint x: 290, endPoint y: 163, distance: 7.1
click at [286, 157] on span "Asignarme a mí" at bounding box center [300, 151] width 48 height 12
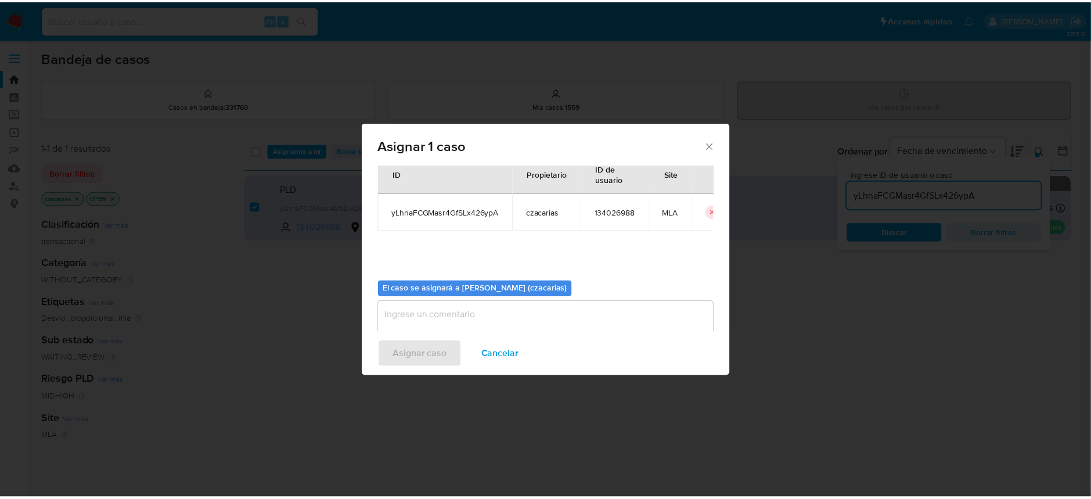
scroll to position [59, 0]
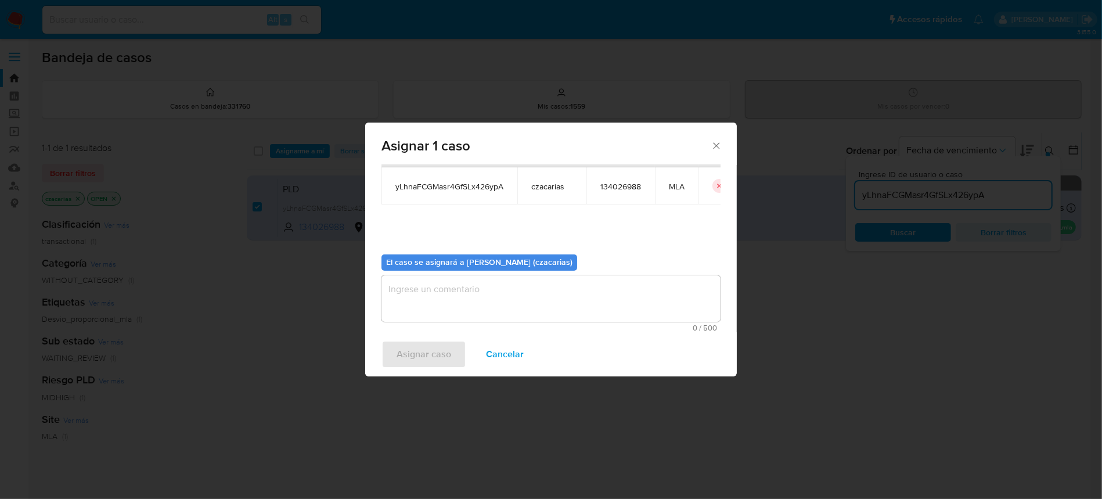
click at [572, 298] on textarea "assign-modal" at bounding box center [550, 298] width 339 height 46
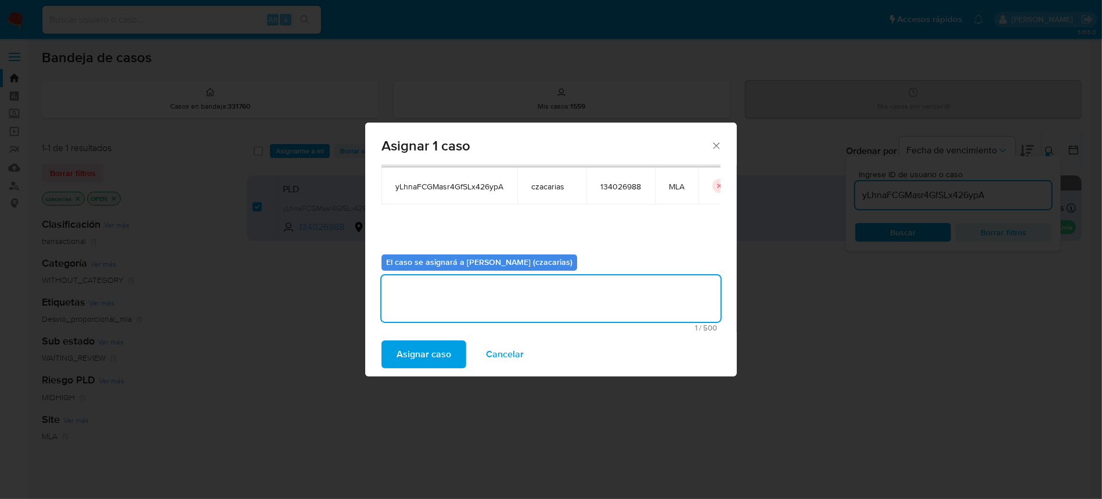
click at [424, 356] on span "Asignar caso" at bounding box center [423, 354] width 55 height 26
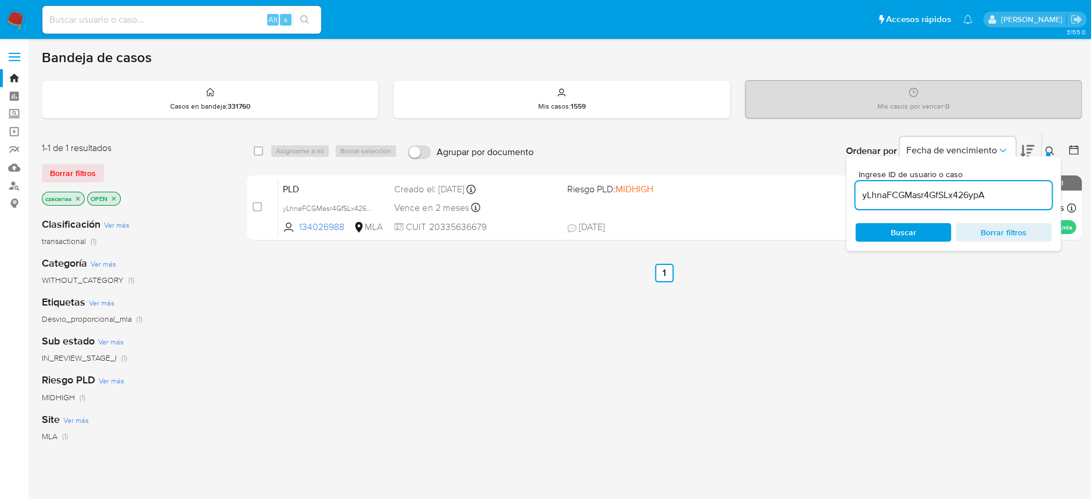
click at [966, 379] on div "select-all-cases-checkbox Asignarme a mí Borrar selección Agrupar por documento…" at bounding box center [664, 395] width 835 height 526
click at [1027, 146] on icon at bounding box center [1027, 151] width 14 height 14
click at [6, 21] on img at bounding box center [16, 20] width 20 height 20
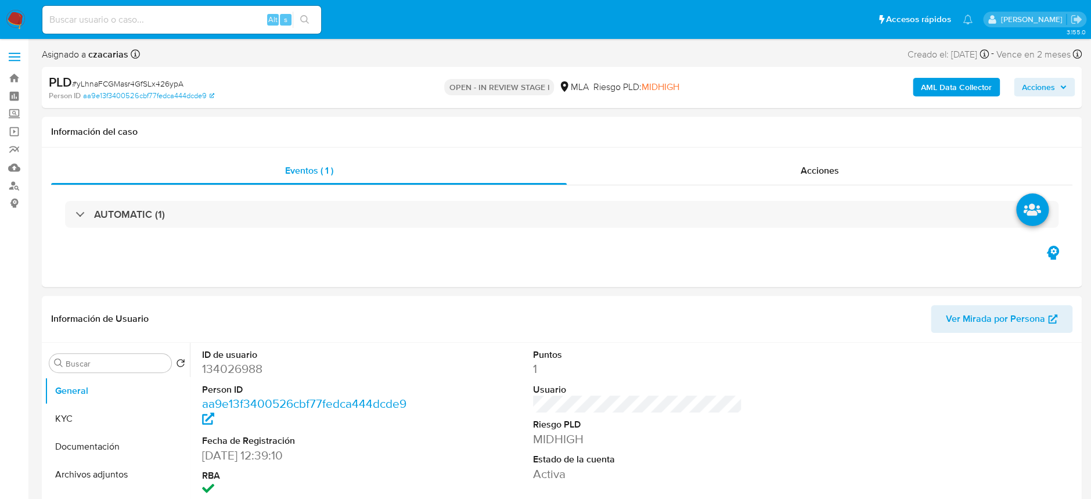
select select "10"
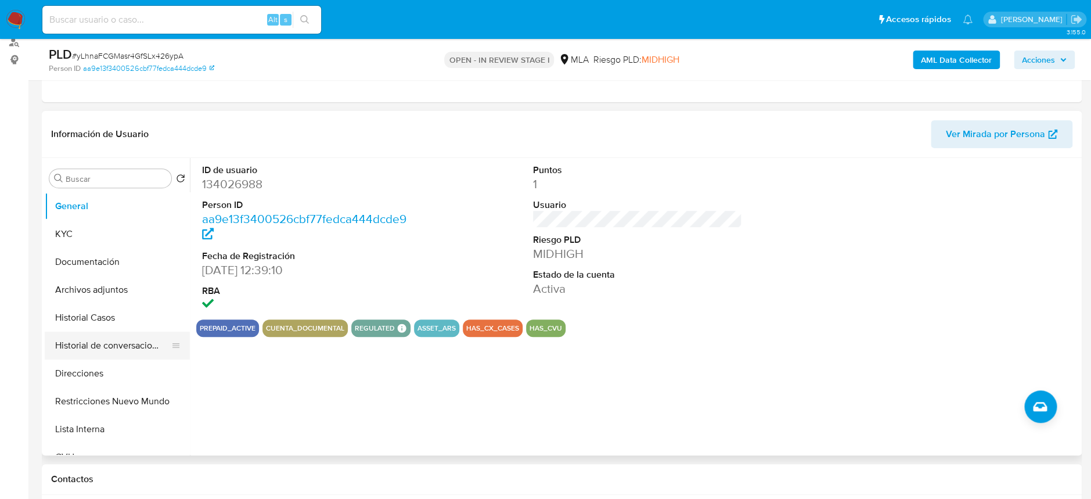
scroll to position [232, 0]
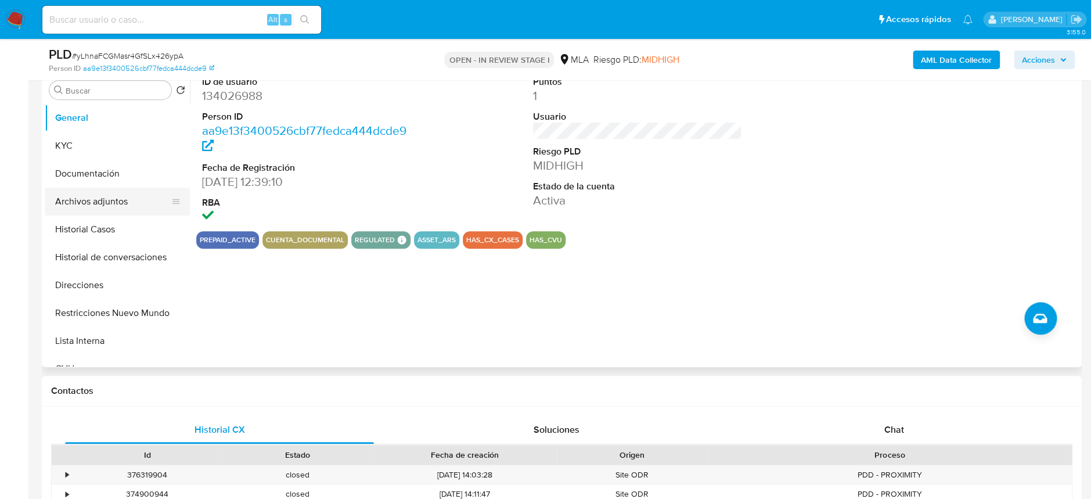
click at [122, 206] on button "Archivos adjuntos" at bounding box center [113, 201] width 136 height 28
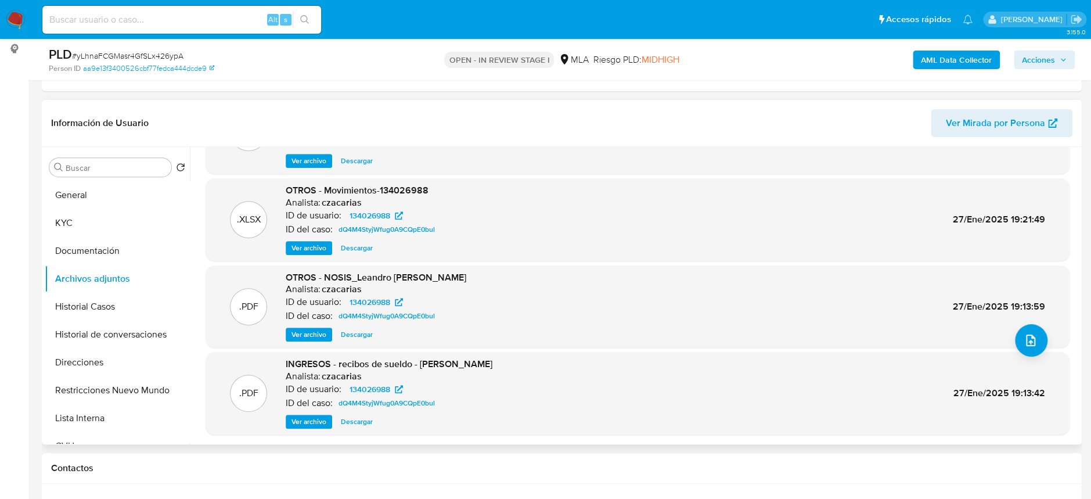
scroll to position [0, 0]
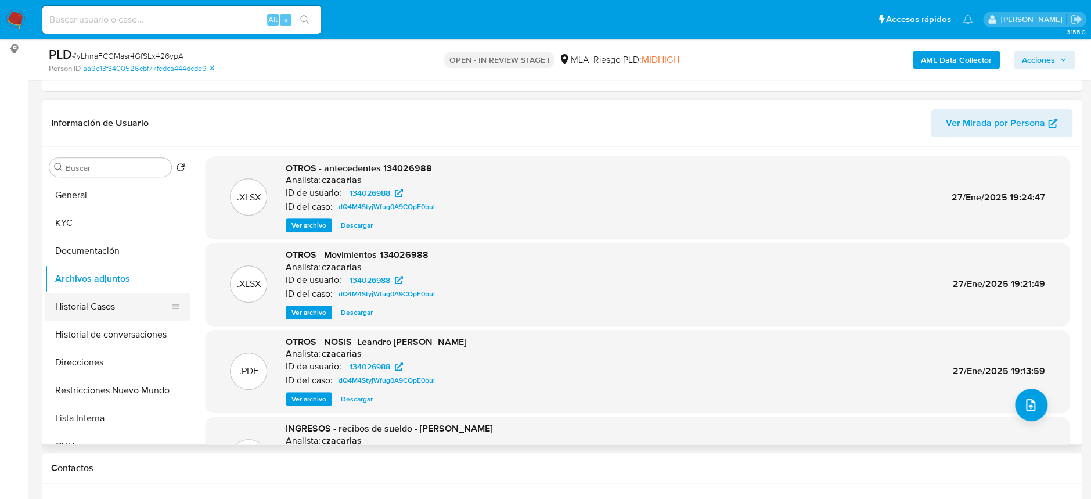
click at [122, 300] on button "Historial Casos" at bounding box center [113, 307] width 136 height 28
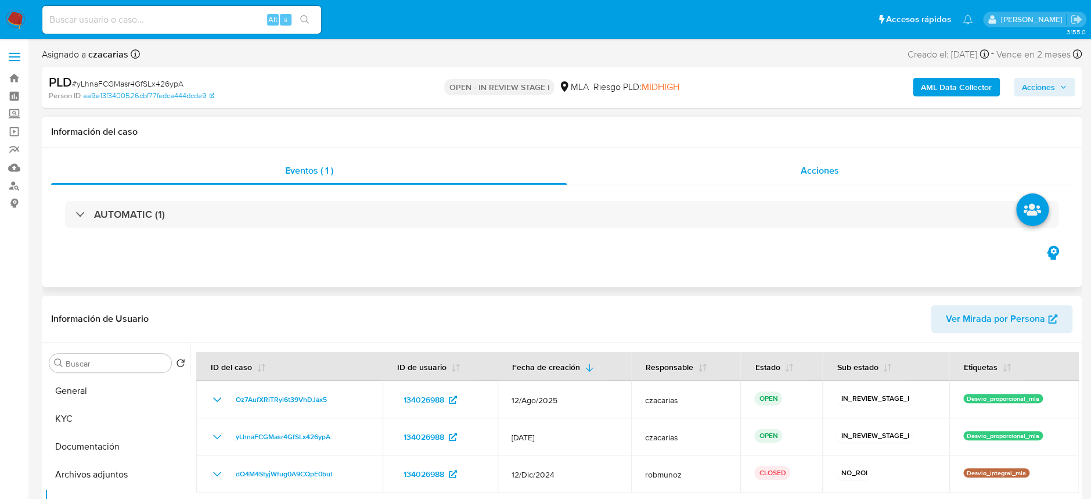
click at [847, 162] on div "Acciones" at bounding box center [820, 171] width 506 height 28
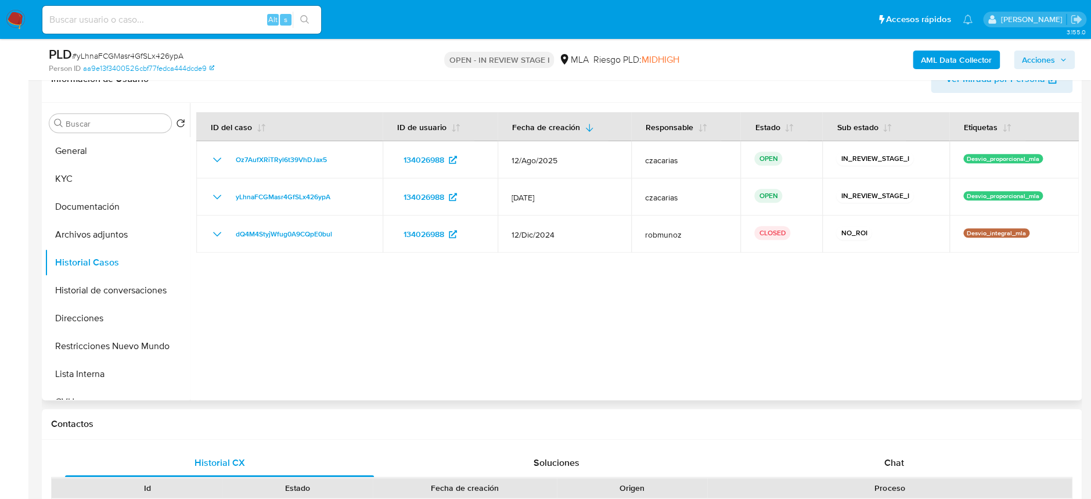
scroll to position [309, 0]
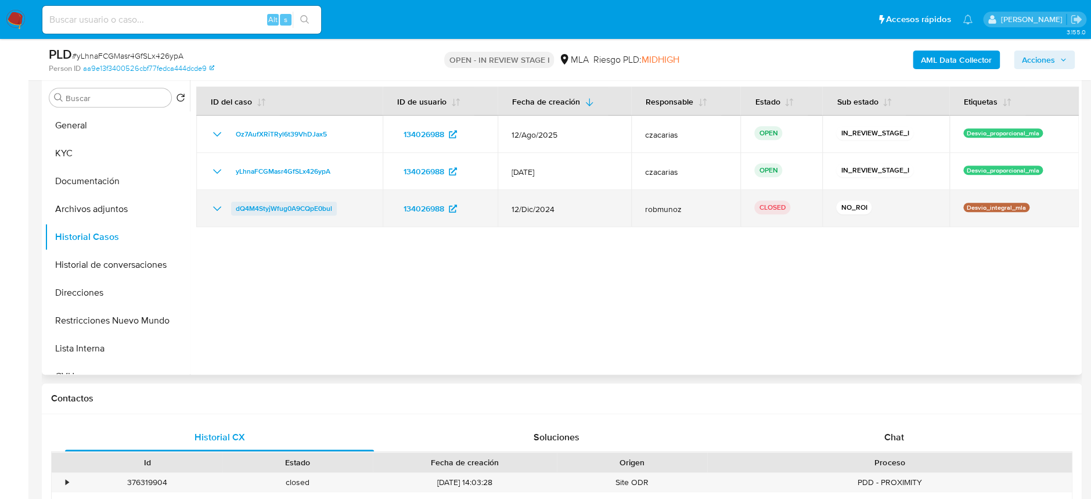
click at [272, 211] on span "dQ4M4StyjWfug0A9CQpE0bul" at bounding box center [284, 208] width 96 height 14
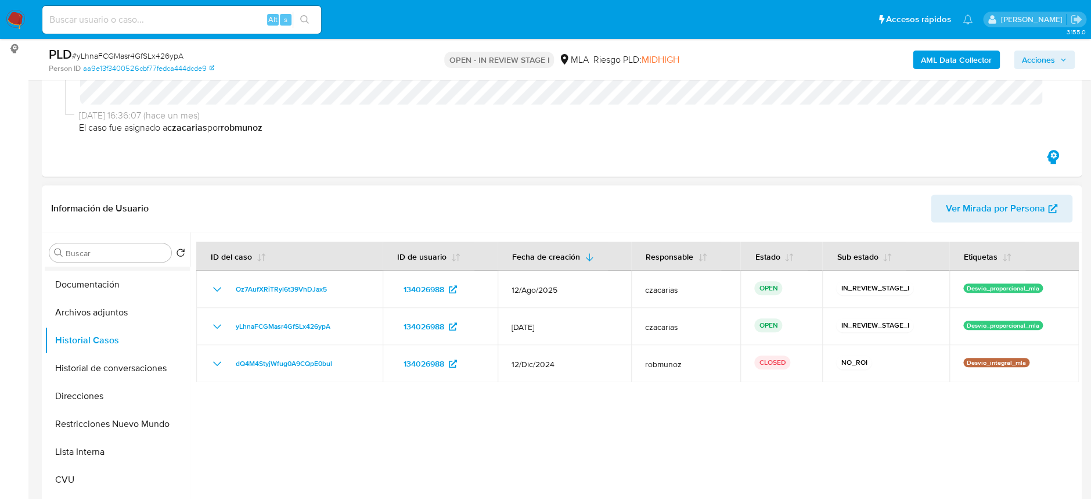
scroll to position [77, 0]
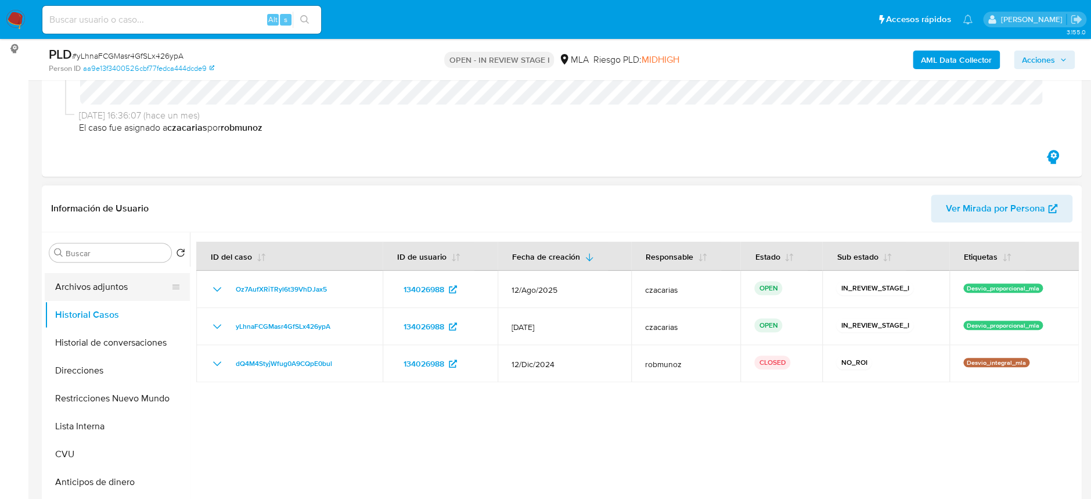
click at [119, 284] on button "Archivos adjuntos" at bounding box center [113, 287] width 136 height 28
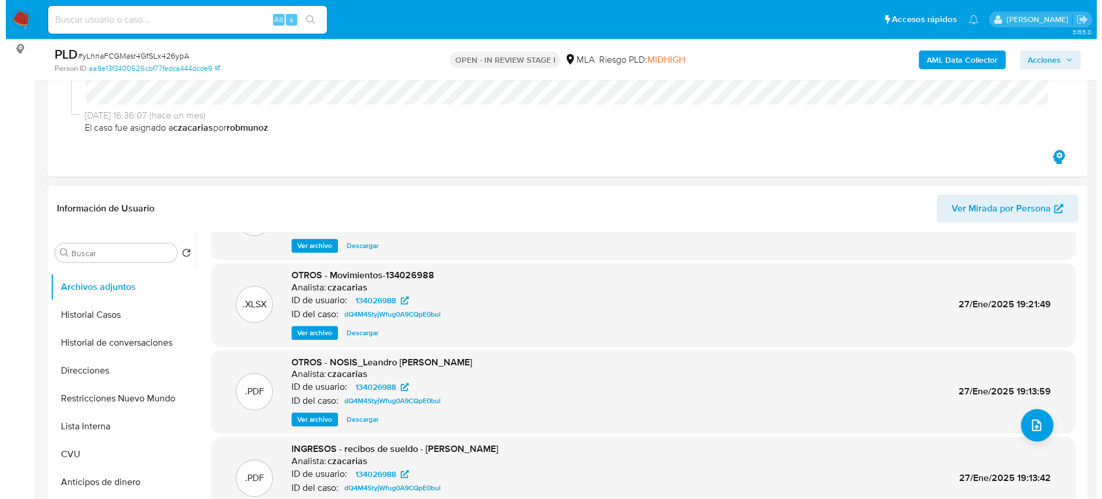
scroll to position [0, 0]
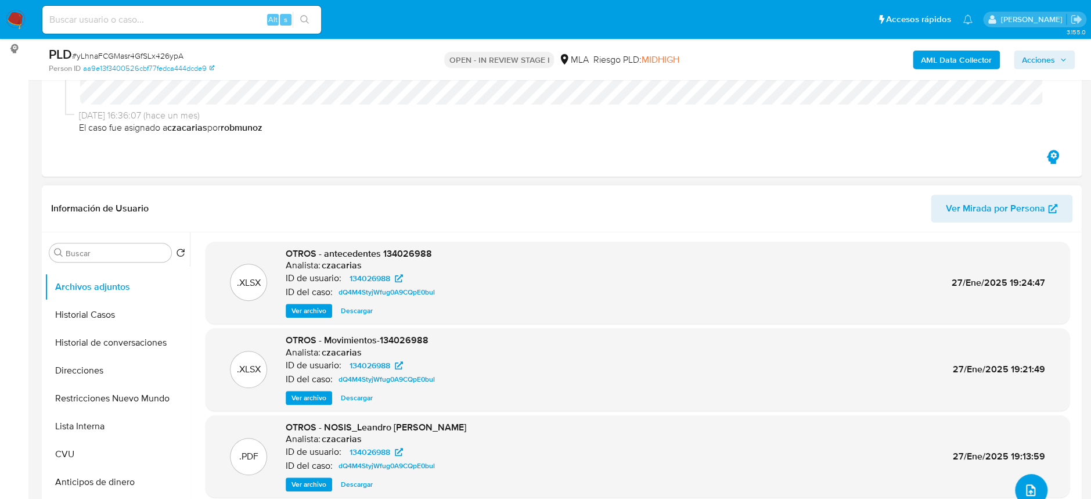
click at [1023, 488] on icon "upload-file" at bounding box center [1030, 490] width 14 height 14
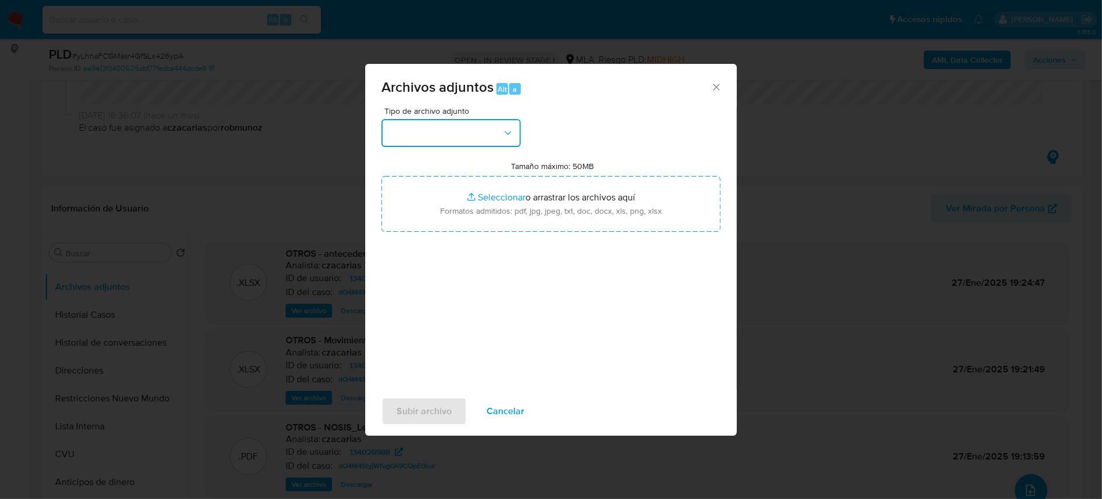
click at [461, 139] on button "button" at bounding box center [450, 133] width 139 height 28
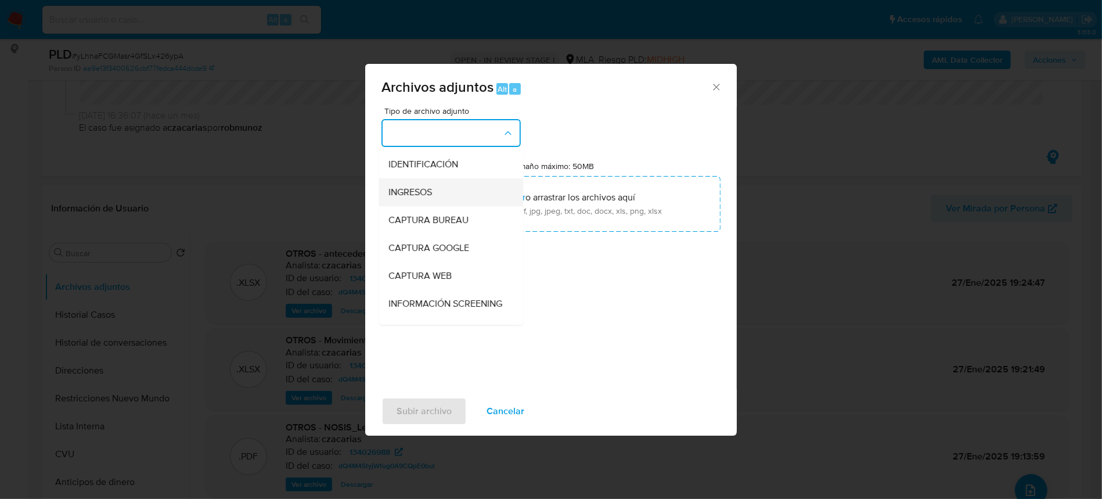
scroll to position [77, 0]
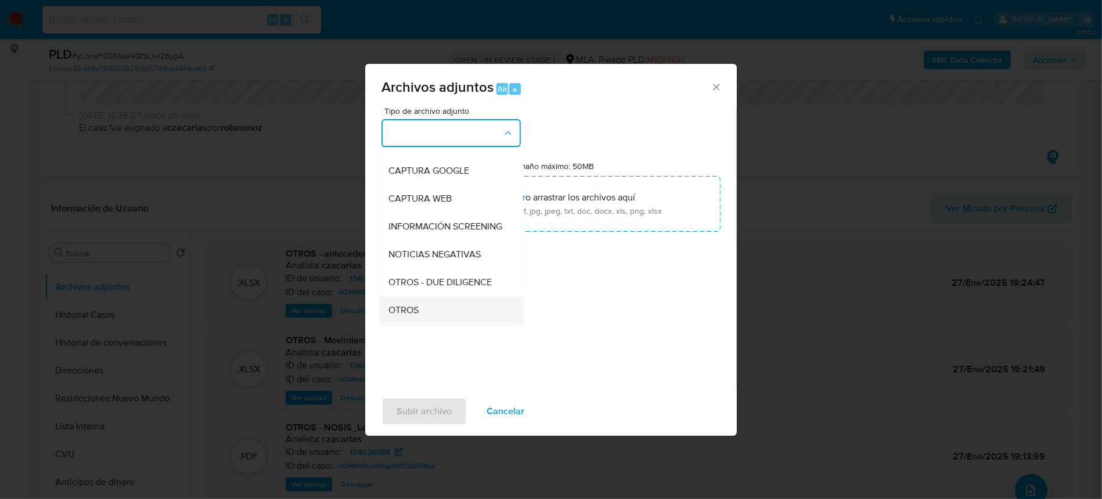
click at [434, 311] on div "OTROS" at bounding box center [447, 310] width 118 height 28
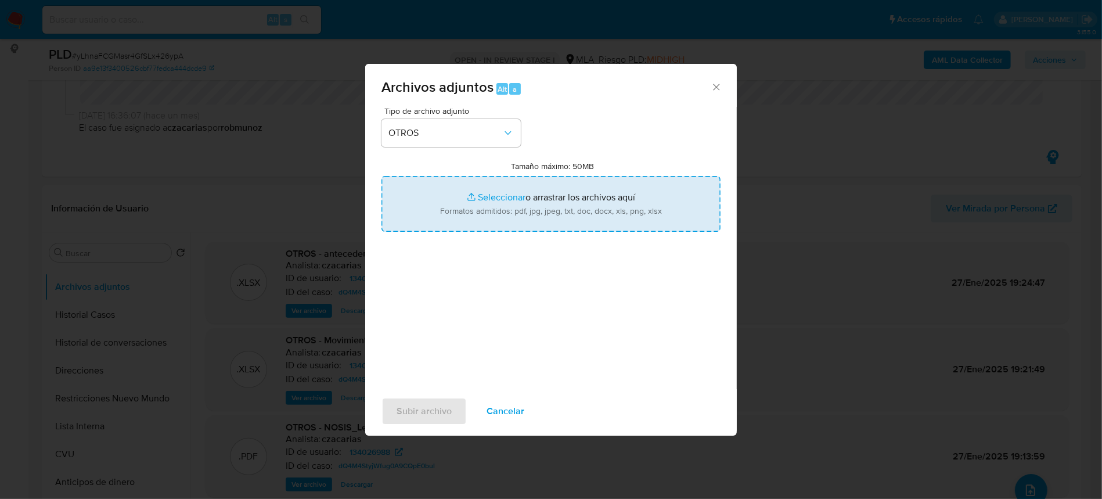
type input "C:\fakepath\Movimientos-134026988.xlsx"
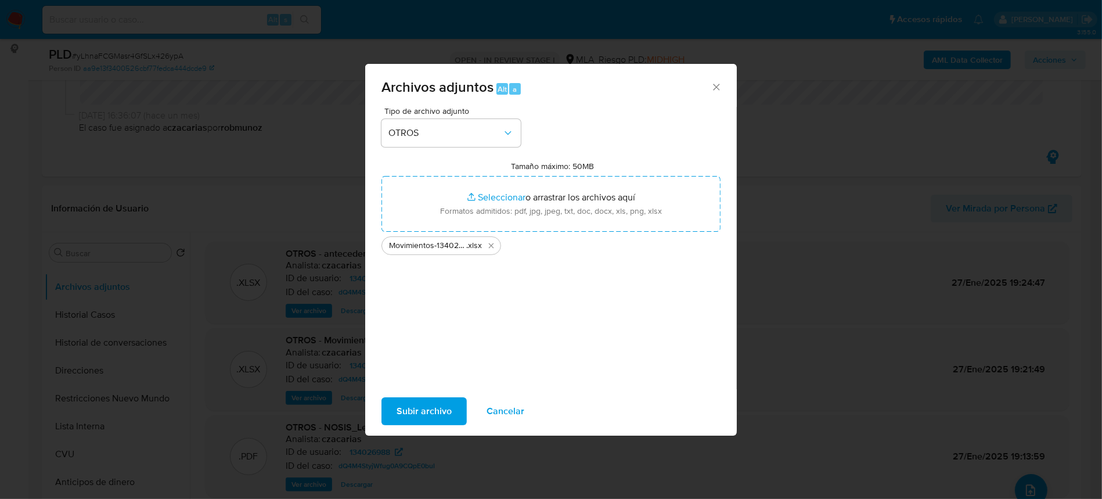
click at [423, 414] on span "Subir archivo" at bounding box center [423, 411] width 55 height 26
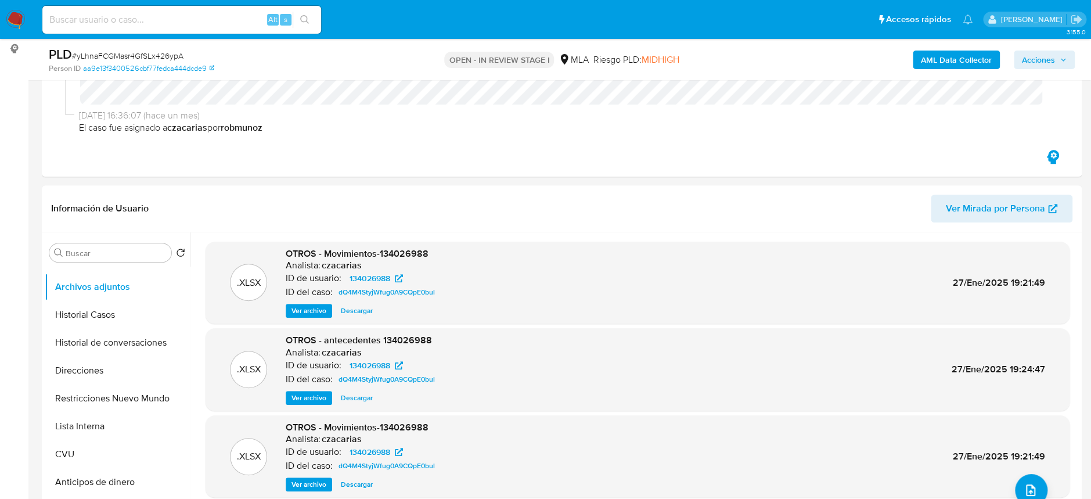
click at [947, 68] on b "AML Data Collector" at bounding box center [956, 60] width 71 height 19
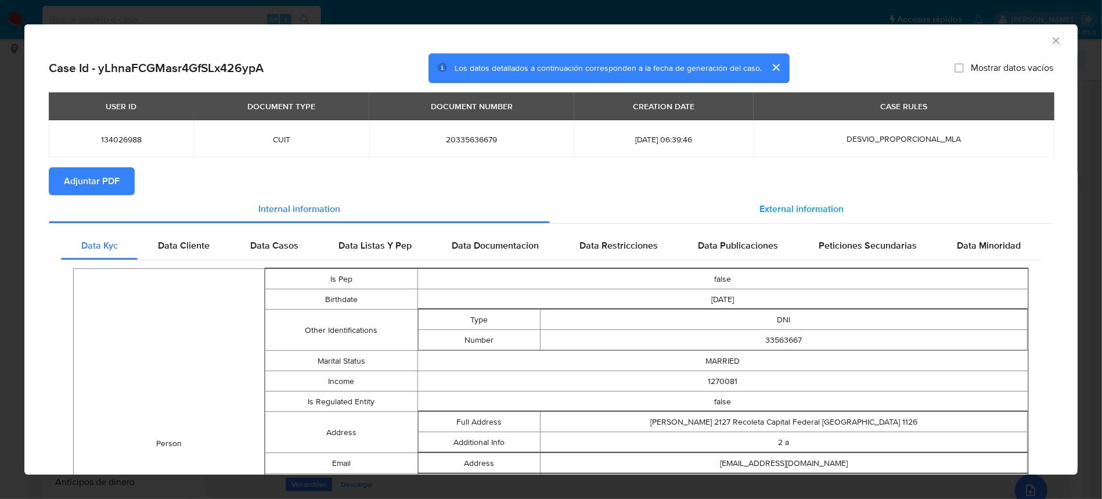
click at [788, 198] on div "External information" at bounding box center [801, 209] width 503 height 28
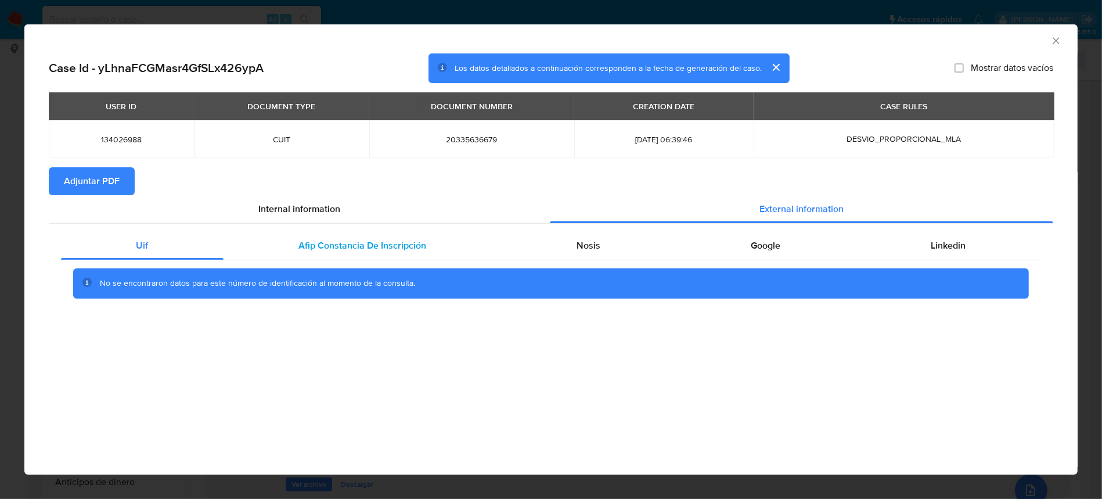
drag, startPoint x: 353, startPoint y: 229, endPoint x: 358, endPoint y: 248, distance: 20.4
click at [353, 229] on div "Uif Afip Constancia De Inscripción Nosis Google Linkedin No se encontraron dato…" at bounding box center [551, 268] width 1004 height 91
click at [355, 253] on div "Afip Constancia De Inscripción" at bounding box center [362, 246] width 278 height 28
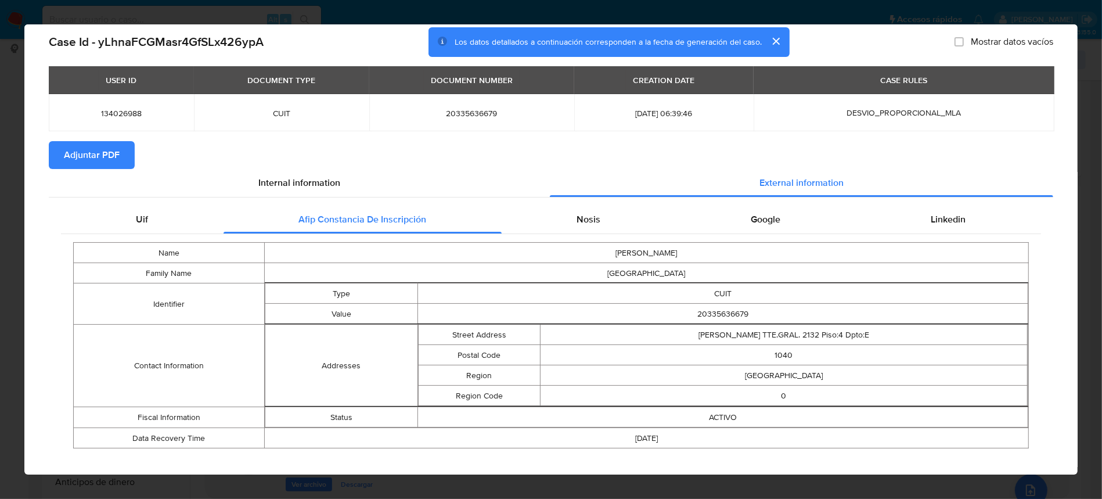
scroll to position [38, 0]
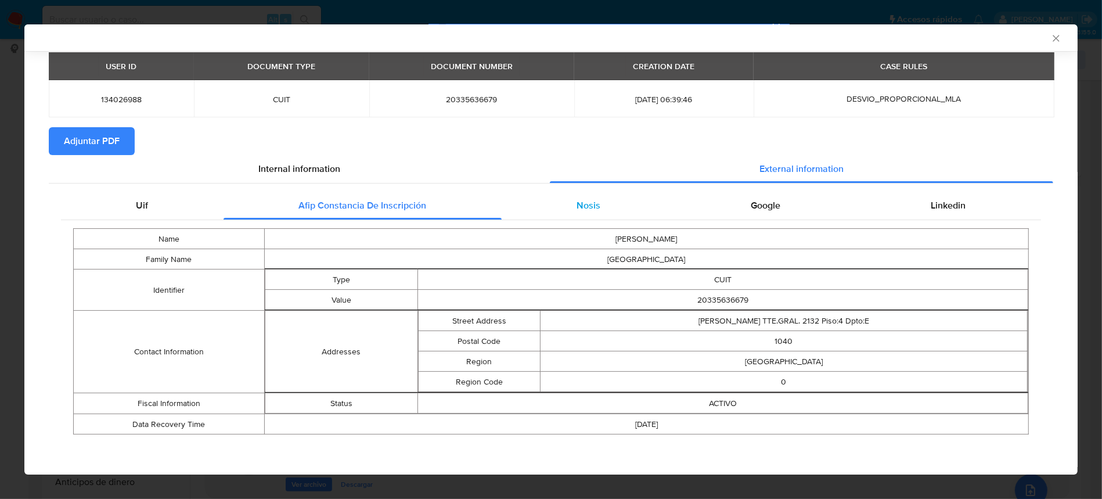
click at [604, 205] on div "Nosis" at bounding box center [589, 206] width 174 height 28
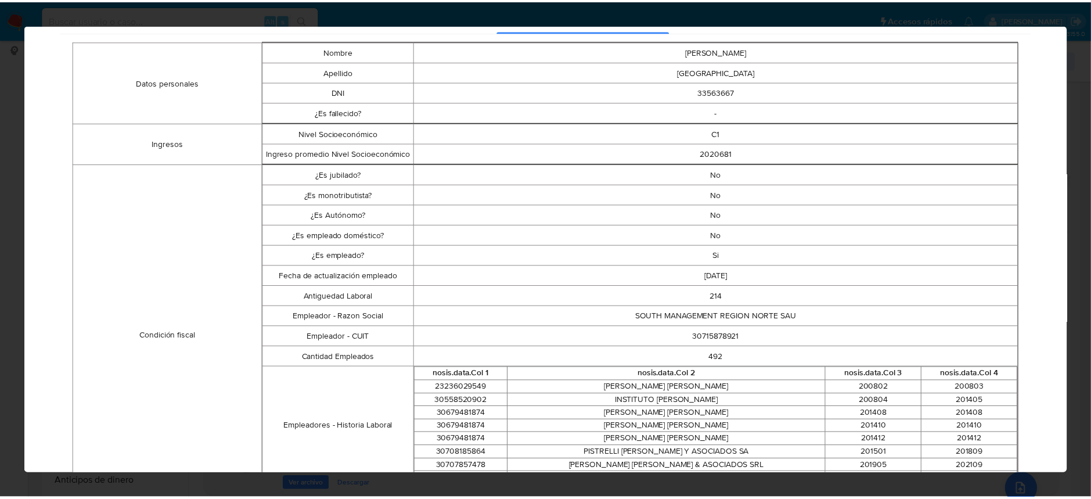
scroll to position [0, 0]
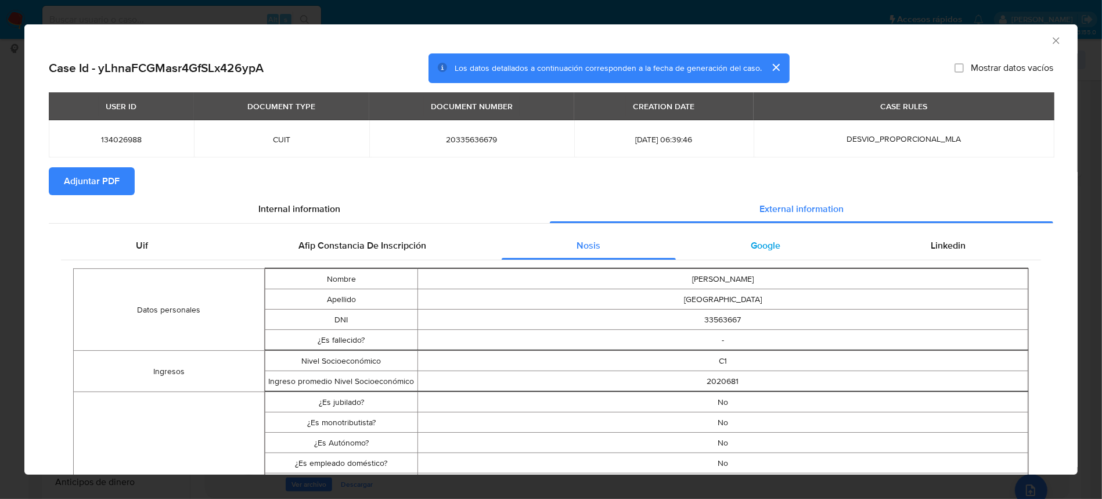
click at [725, 246] on div "Google" at bounding box center [766, 246] width 180 height 28
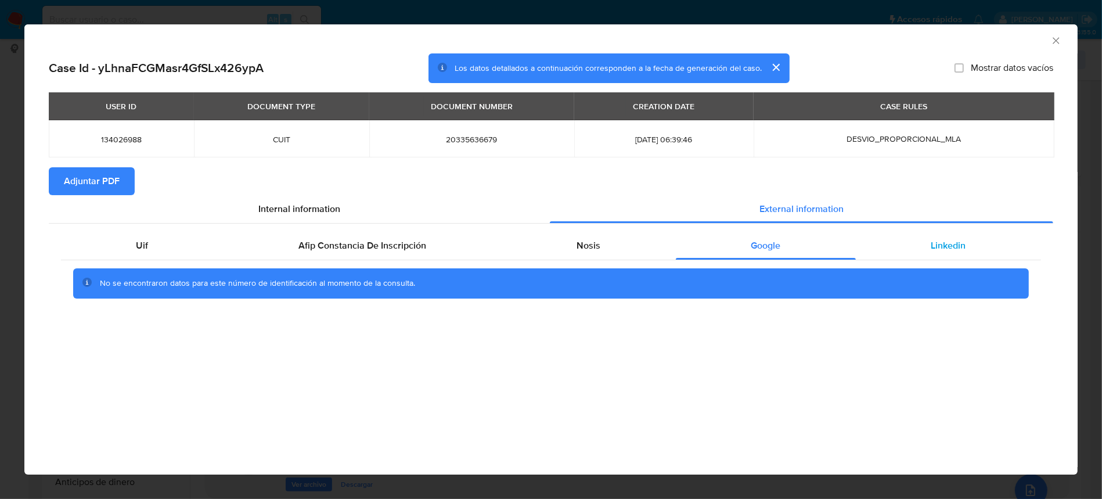
click at [948, 245] on span "Linkedin" at bounding box center [948, 245] width 35 height 13
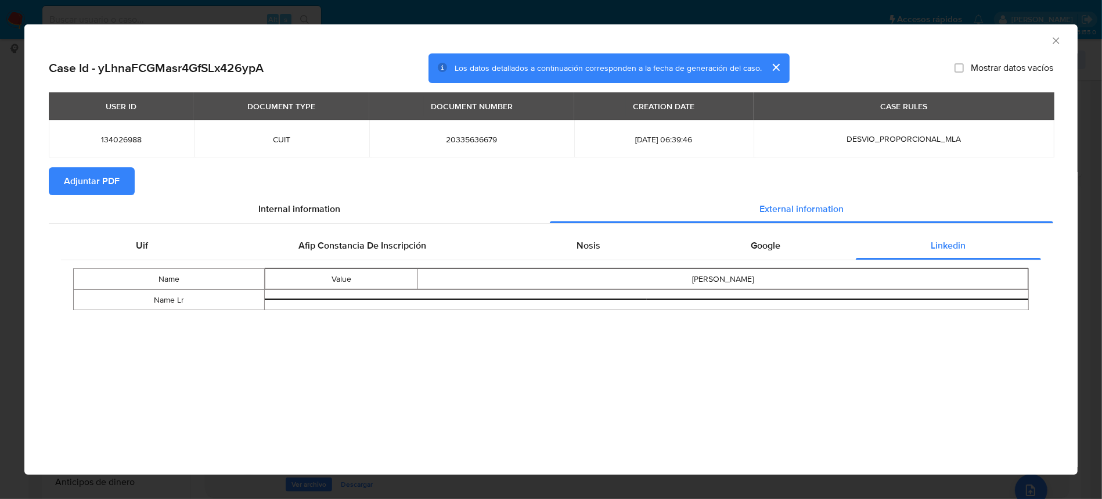
click at [108, 182] on span "Adjuntar PDF" at bounding box center [92, 181] width 56 height 26
click at [1061, 33] on div "AML Data Collector" at bounding box center [550, 38] width 1053 height 29
click at [1058, 35] on icon "Cerrar ventana" at bounding box center [1056, 41] width 12 height 12
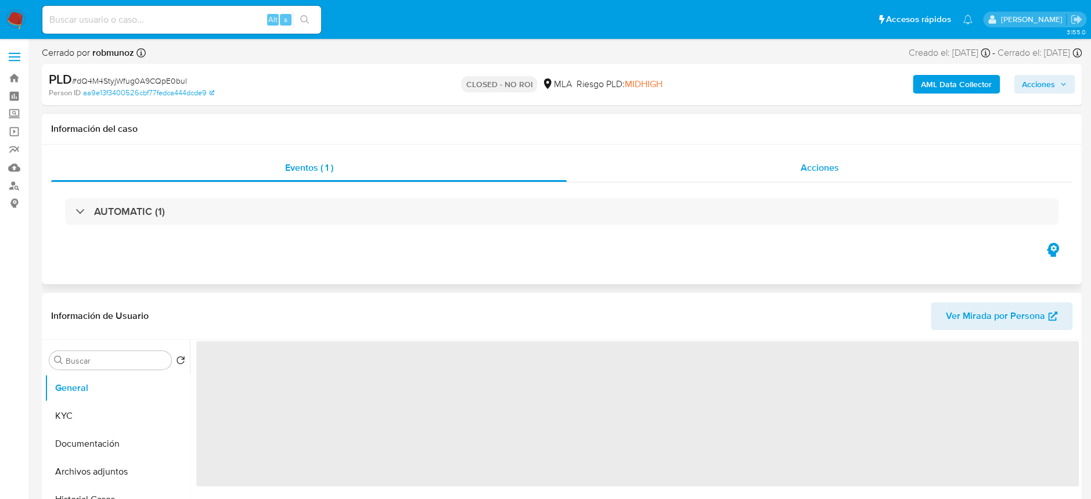
click at [806, 176] on div "Acciones" at bounding box center [820, 168] width 506 height 28
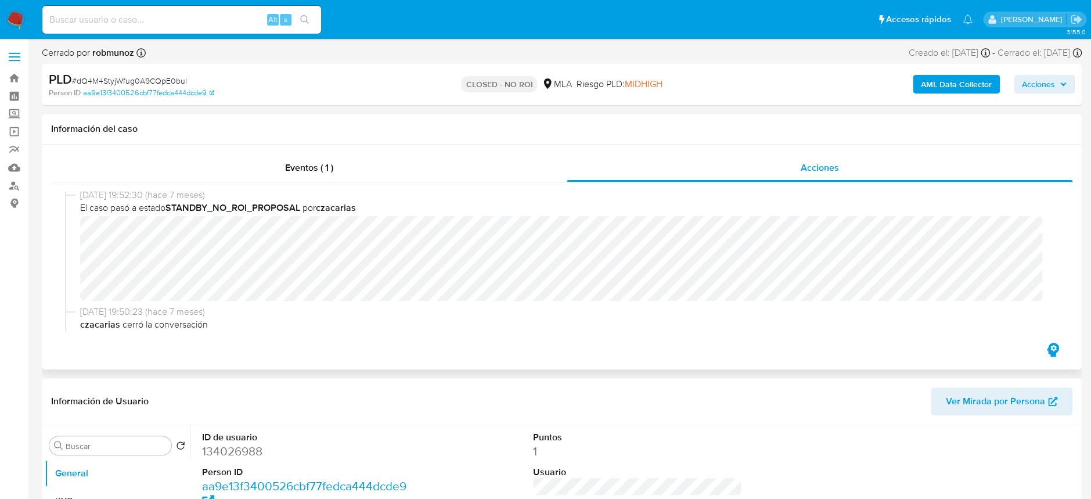
scroll to position [154, 0]
select select "10"
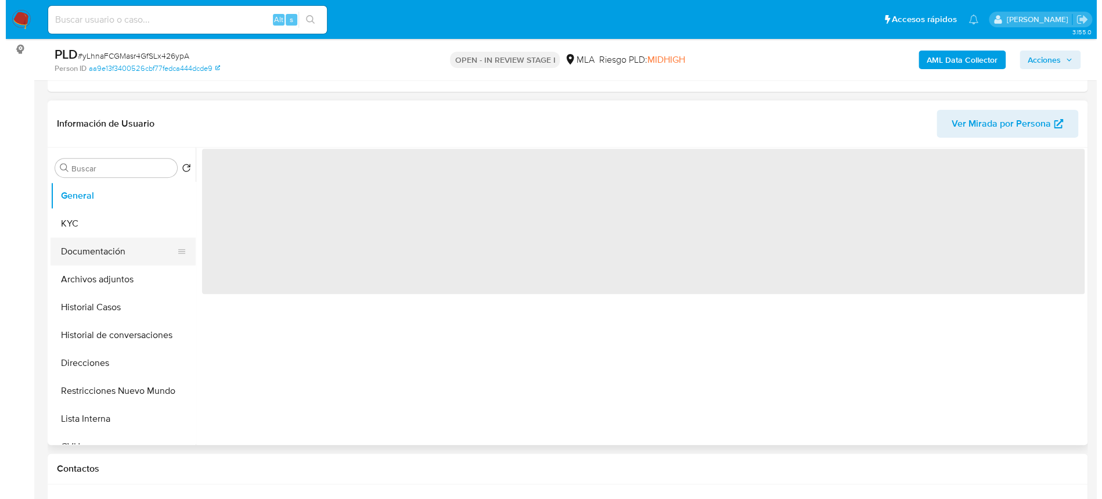
scroll to position [154, 0]
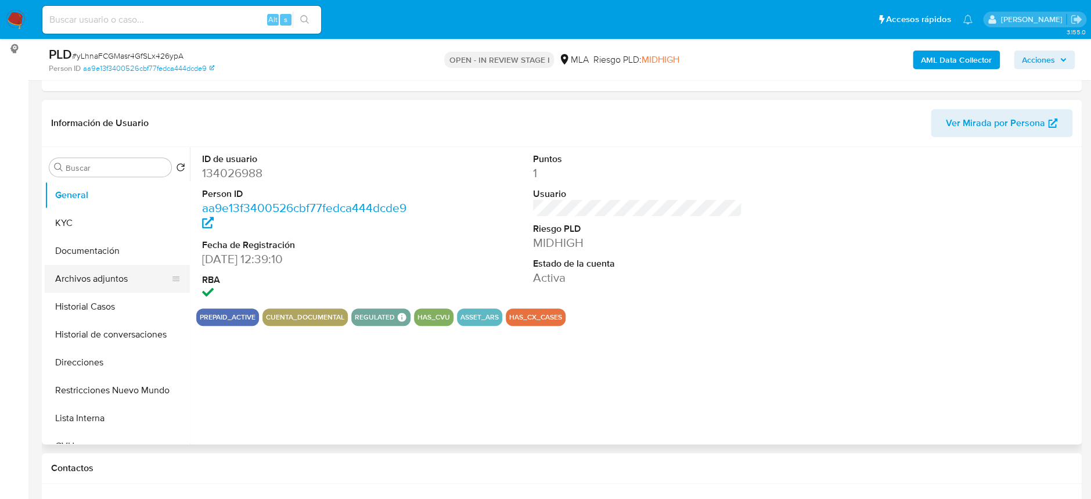
click at [112, 281] on button "Archivos adjuntos" at bounding box center [113, 279] width 136 height 28
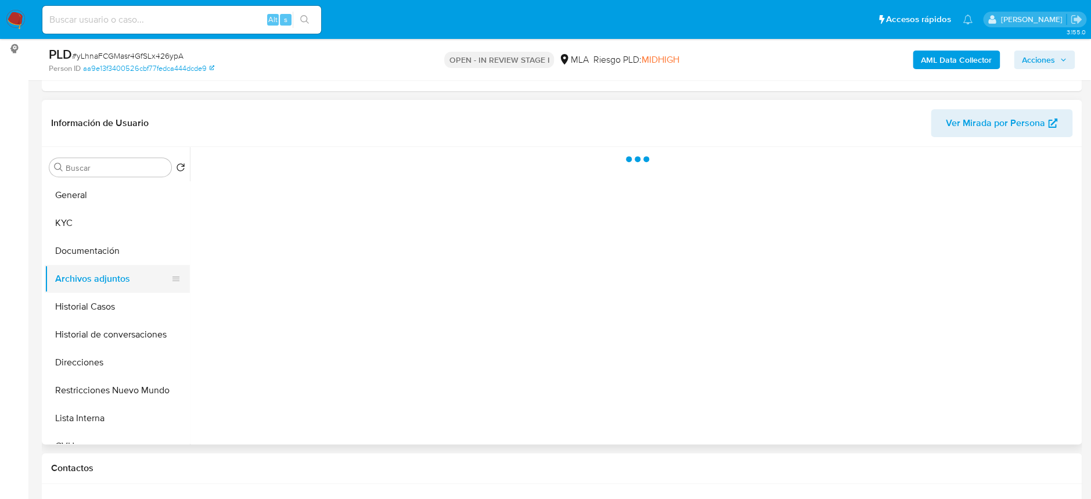
select select "10"
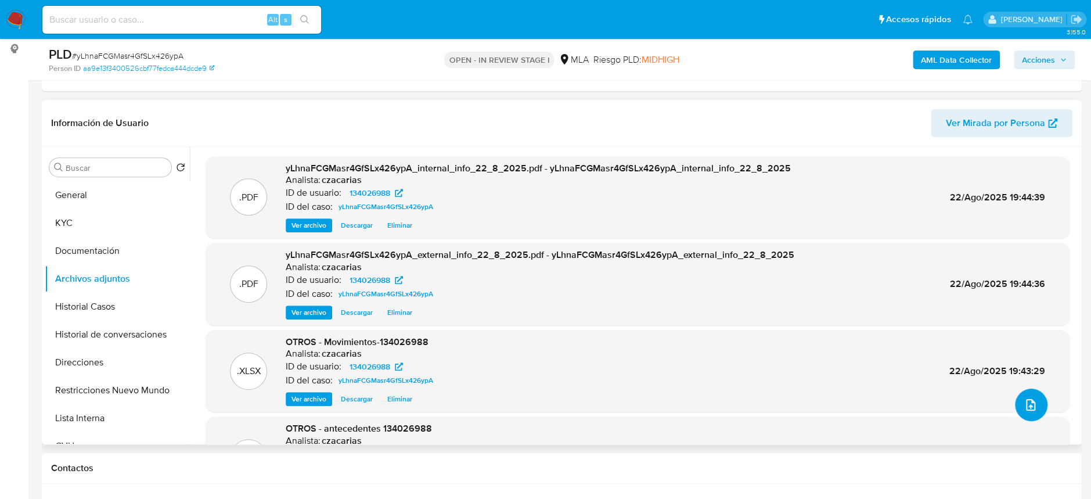
click at [1036, 406] on button "upload-file" at bounding box center [1031, 404] width 33 height 33
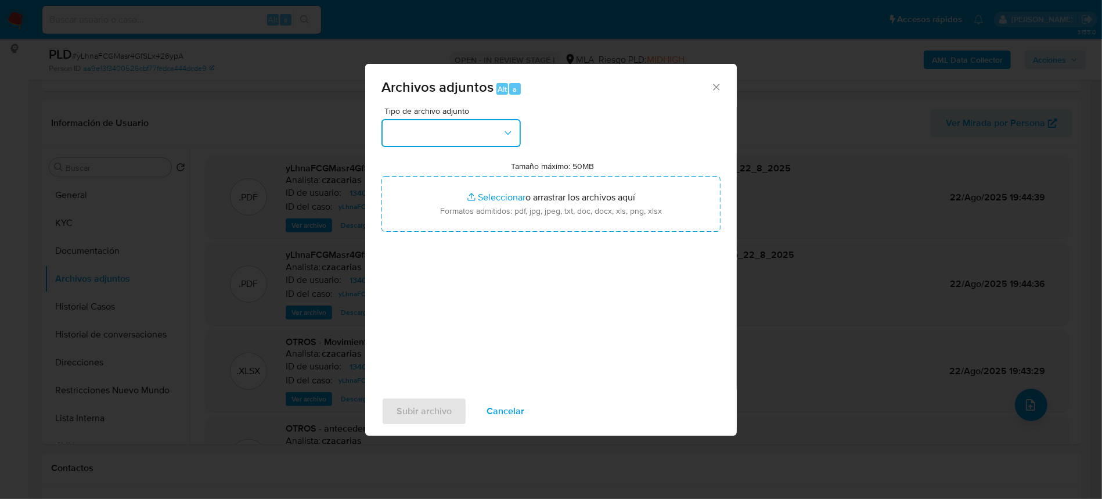
click at [441, 143] on button "button" at bounding box center [450, 133] width 139 height 28
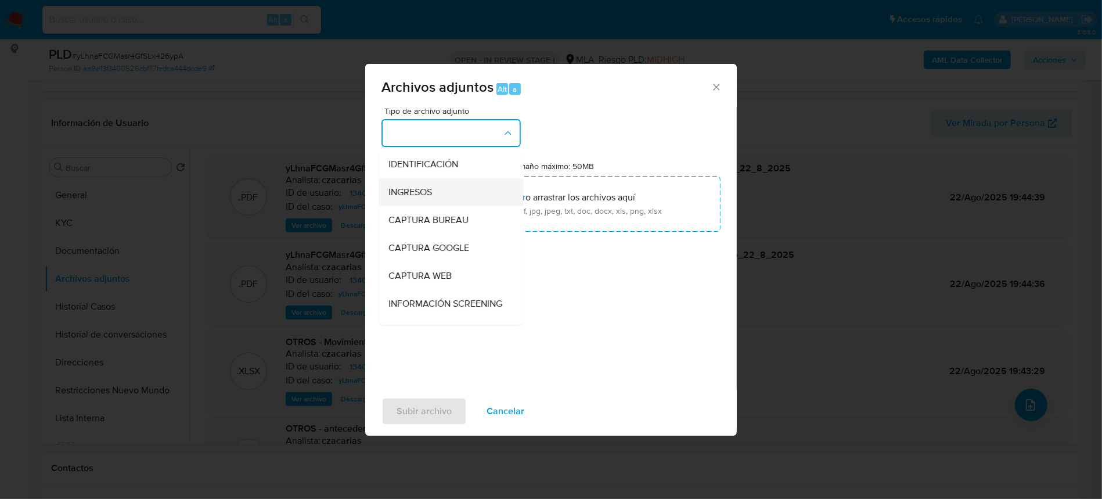
click at [437, 193] on div "INGRESOS" at bounding box center [447, 192] width 118 height 28
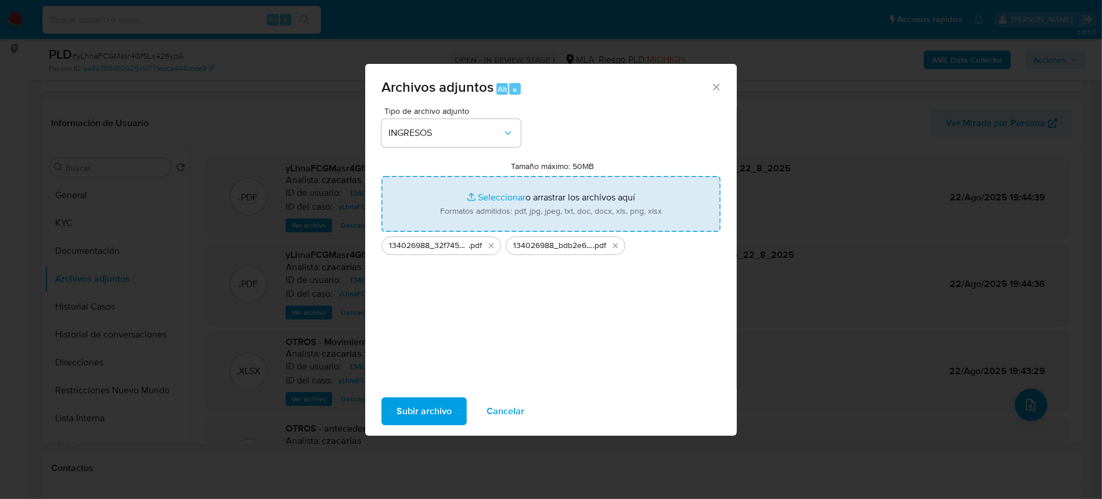
type input "C:\fakepath\134026988_f39f8a8e-b702-4c9a-95cf-2ebb7edbb0e7.pdf"
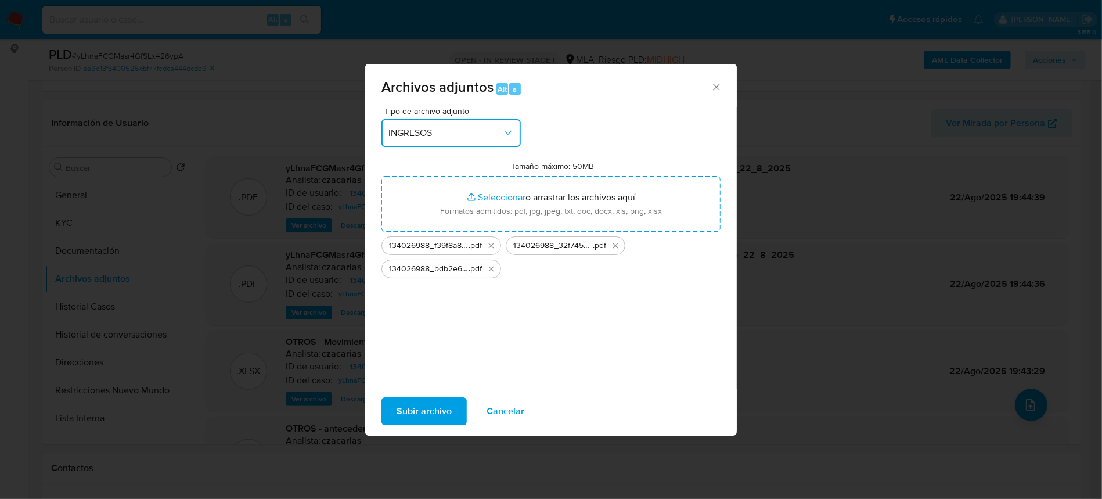
click at [493, 129] on span "INGRESOS" at bounding box center [445, 133] width 114 height 12
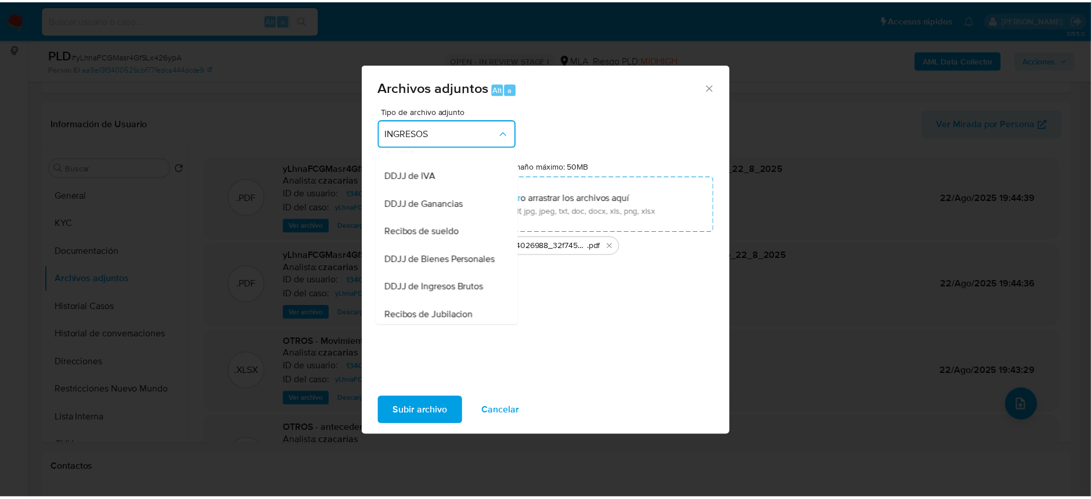
scroll to position [215, 0]
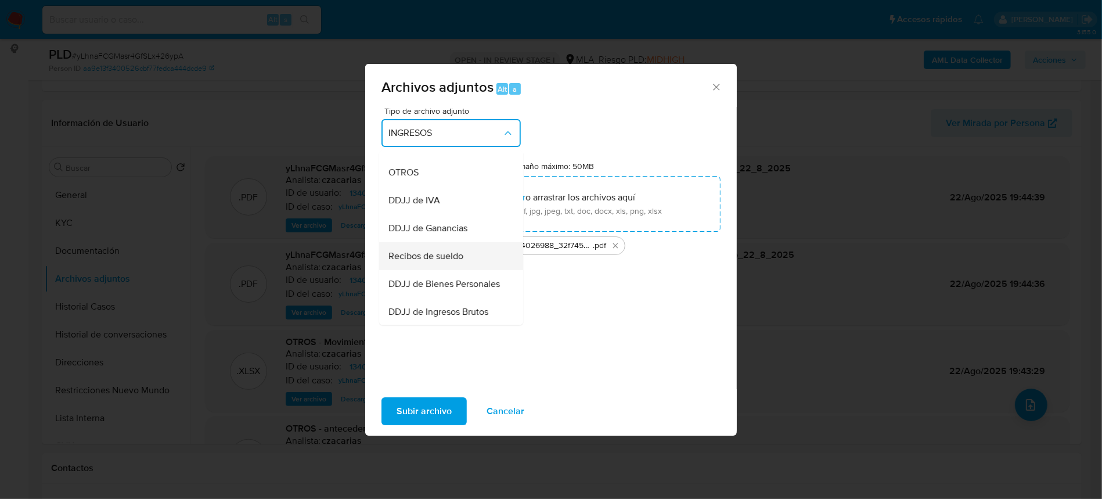
click at [446, 262] on span "Recibos de sueldo" at bounding box center [425, 256] width 75 height 12
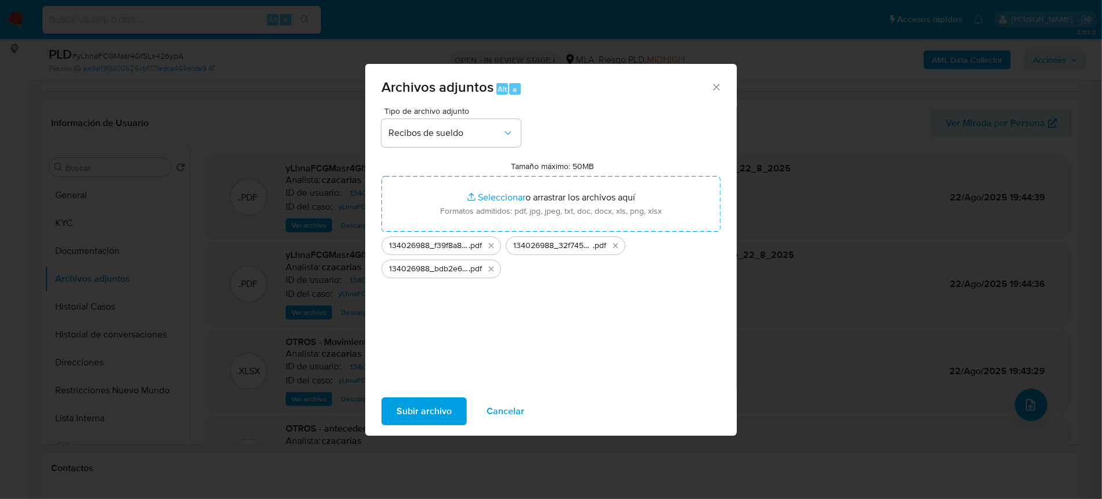
click at [441, 414] on span "Subir archivo" at bounding box center [423, 411] width 55 height 26
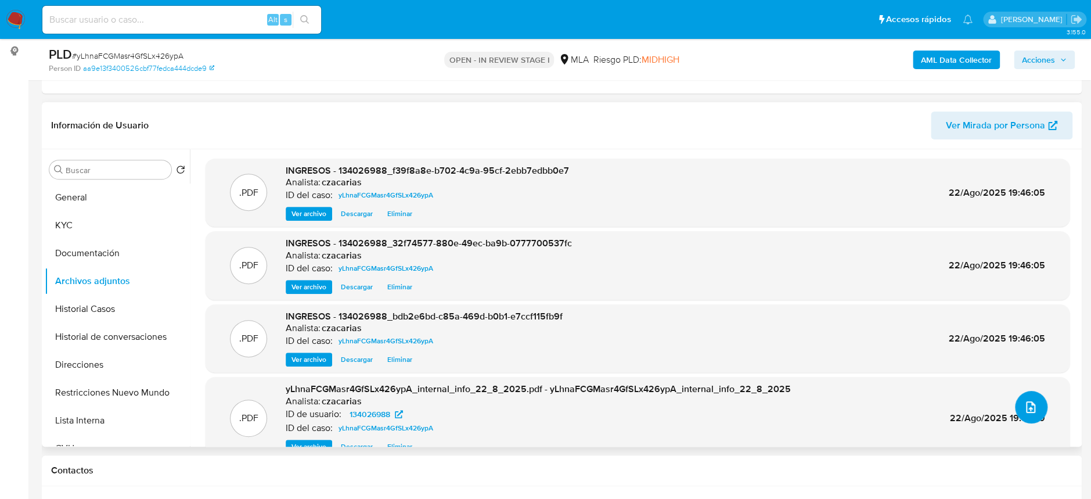
scroll to position [154, 0]
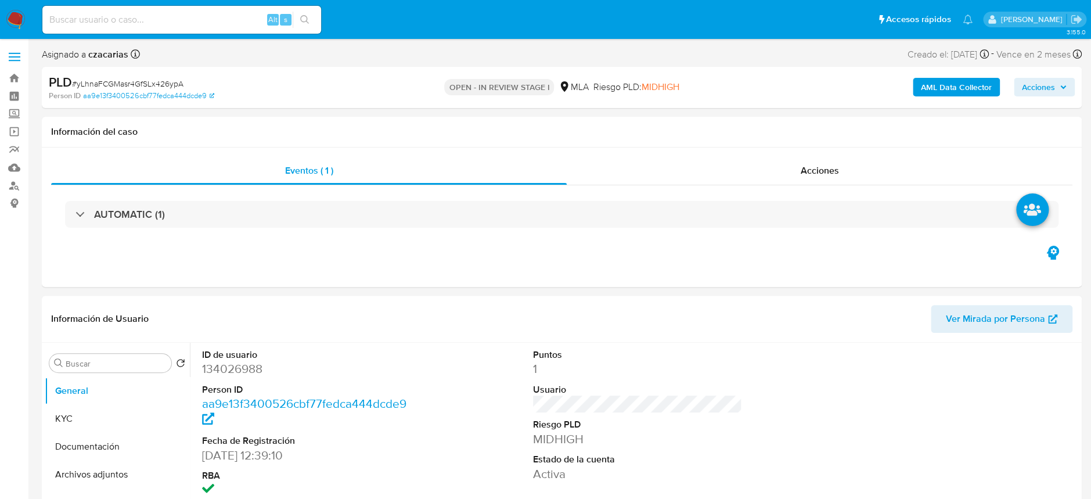
select select "10"
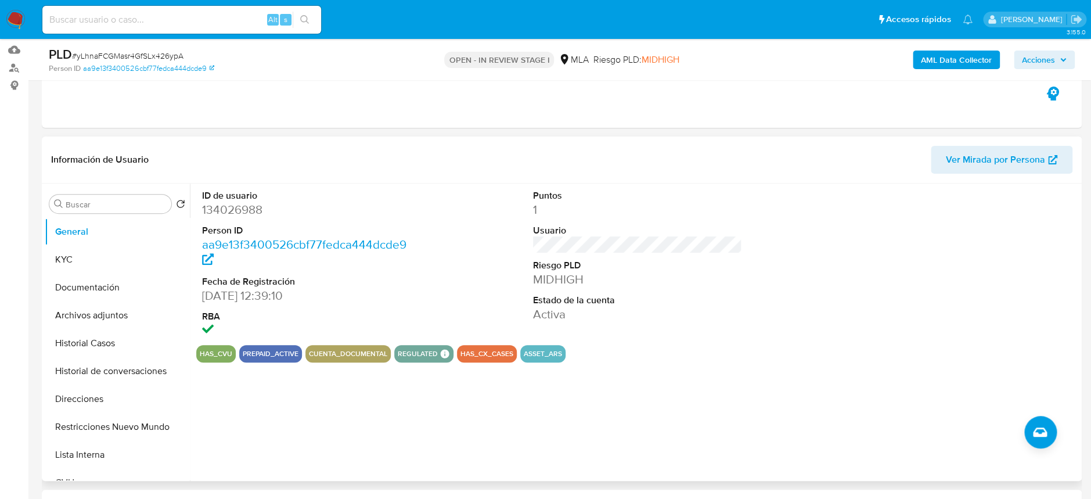
scroll to position [154, 0]
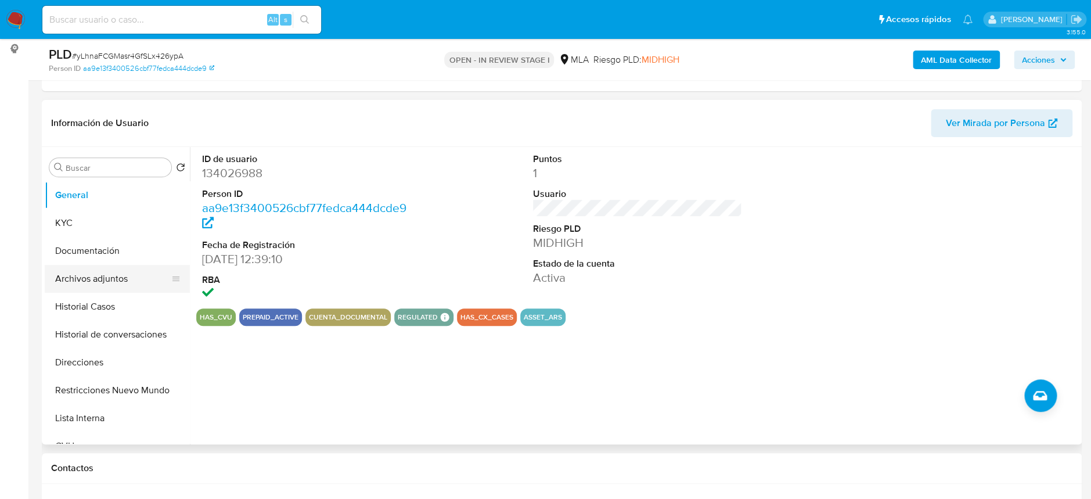
click at [142, 271] on button "Archivos adjuntos" at bounding box center [113, 279] width 136 height 28
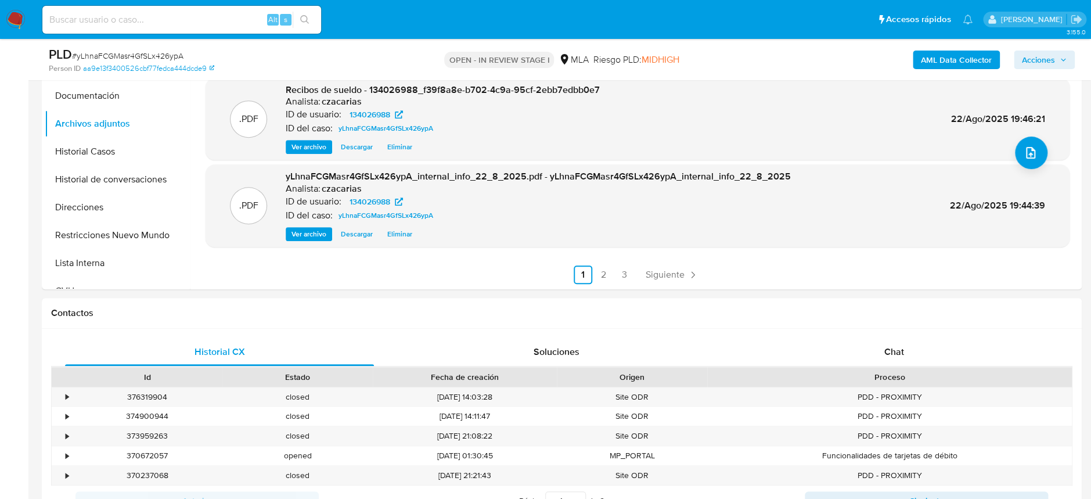
scroll to position [387, 0]
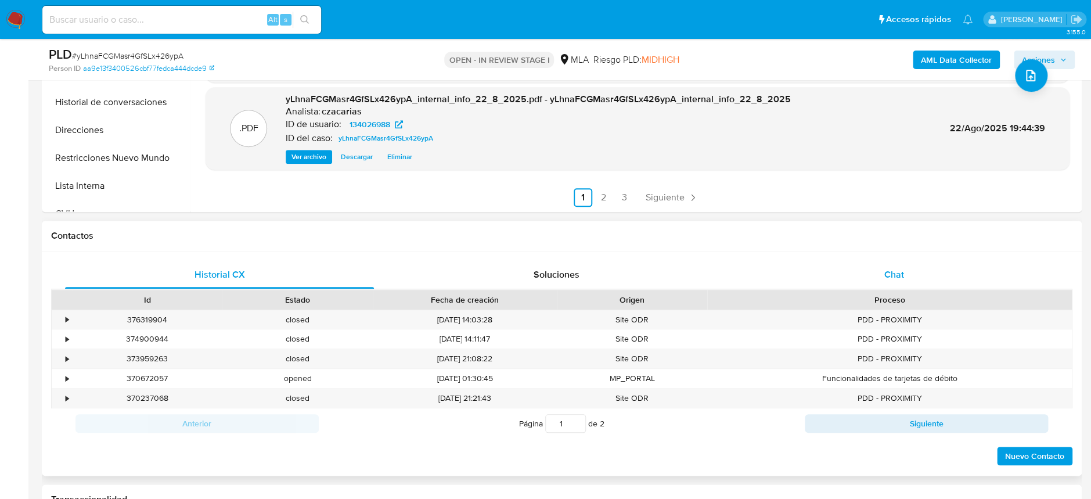
click at [918, 270] on div "Chat" at bounding box center [893, 275] width 309 height 28
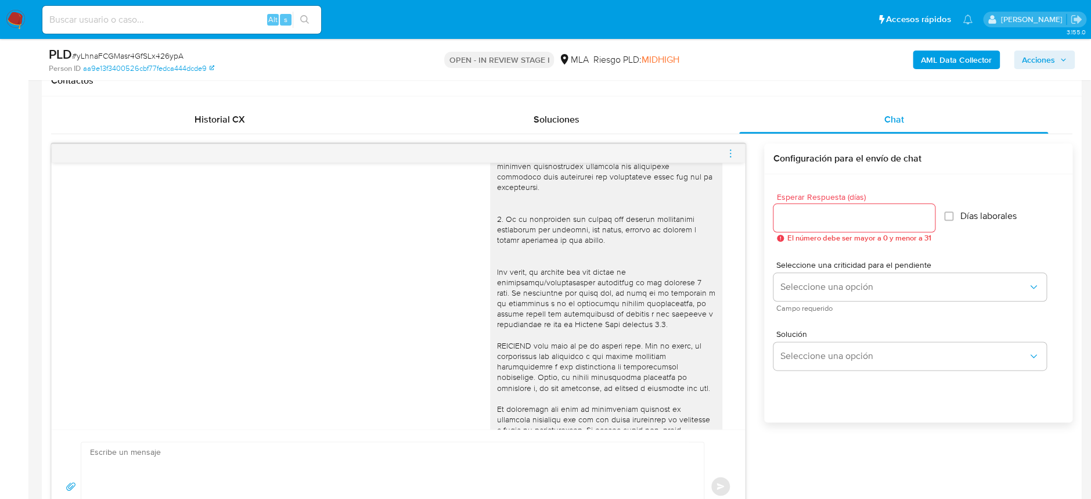
scroll to position [466, 0]
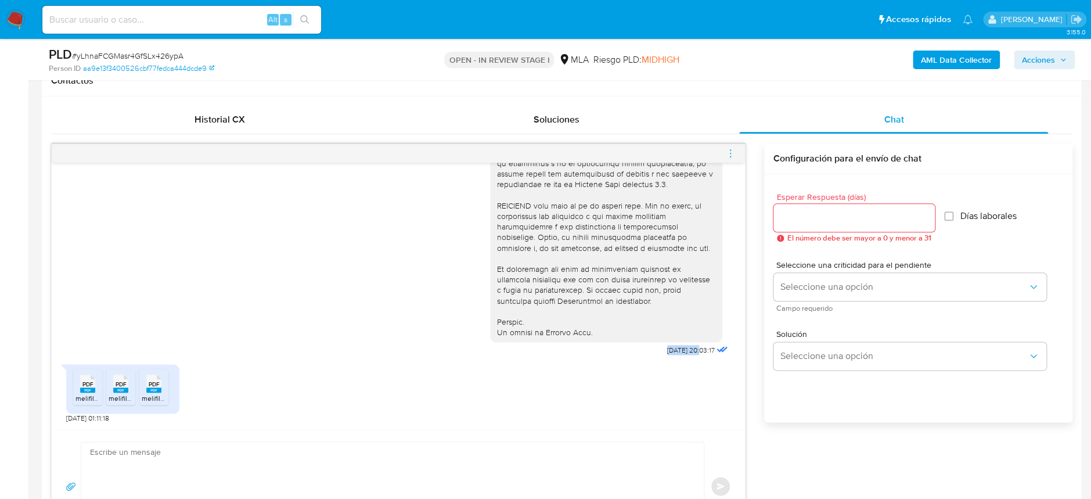
drag, startPoint x: 640, startPoint y: 351, endPoint x: 674, endPoint y: 349, distance: 34.3
click at [674, 349] on div "[DATE] 20:03:17" at bounding box center [610, 41] width 240 height 636
copy span "[DATE]"
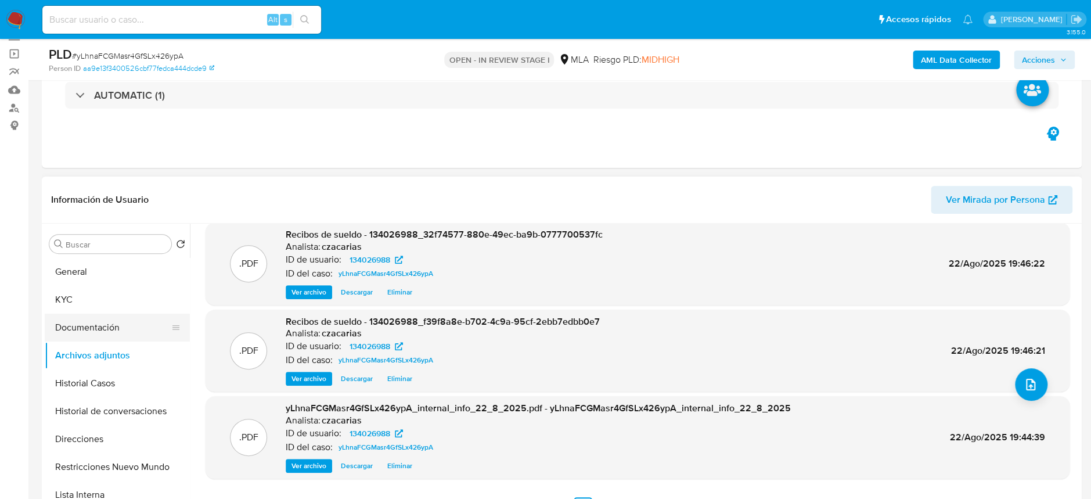
scroll to position [77, 0]
click at [85, 273] on button "General" at bounding box center [113, 272] width 136 height 28
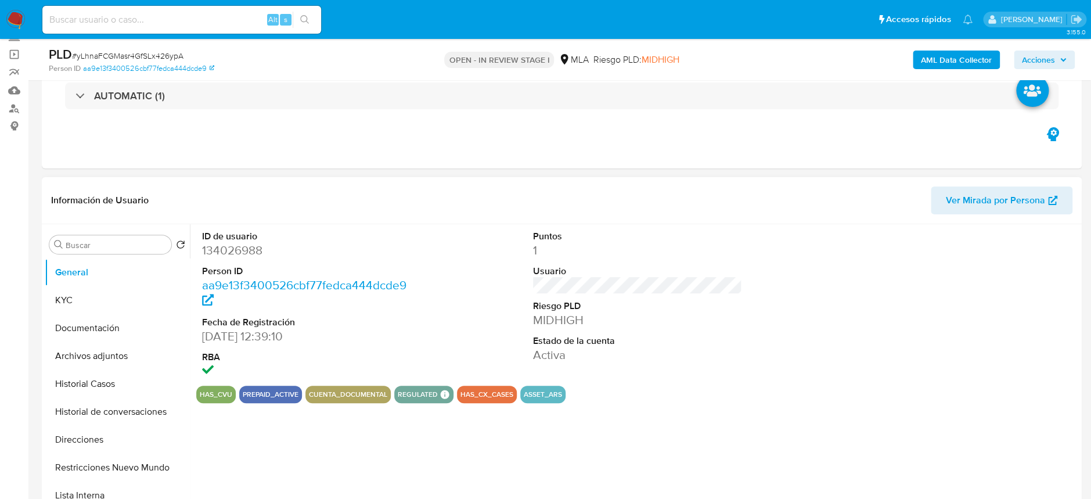
click at [254, 254] on dd "134026988" at bounding box center [306, 250] width 209 height 16
copy dd "134026988"
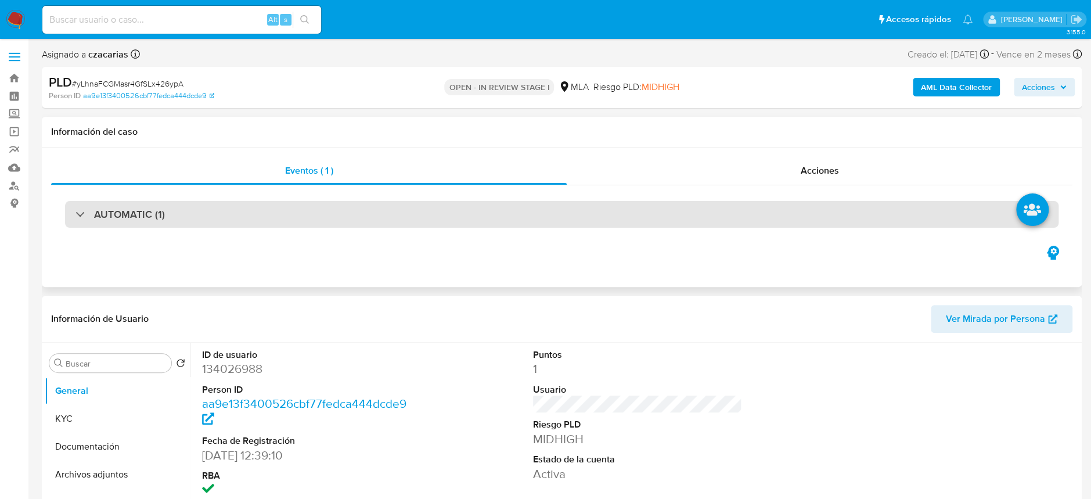
click at [297, 201] on div "AUTOMATIC (1)" at bounding box center [561, 214] width 993 height 27
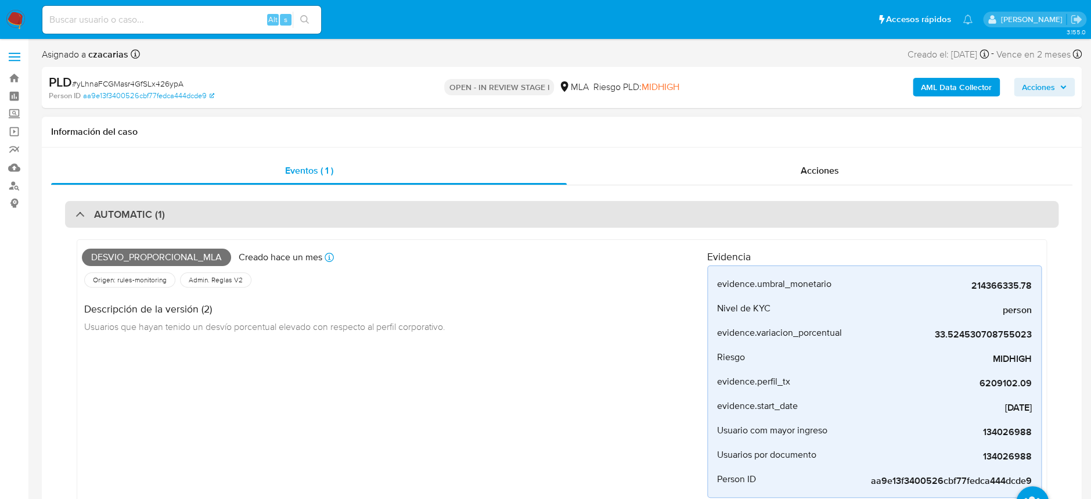
click at [297, 201] on div "AUTOMATIC (1)" at bounding box center [561, 214] width 993 height 27
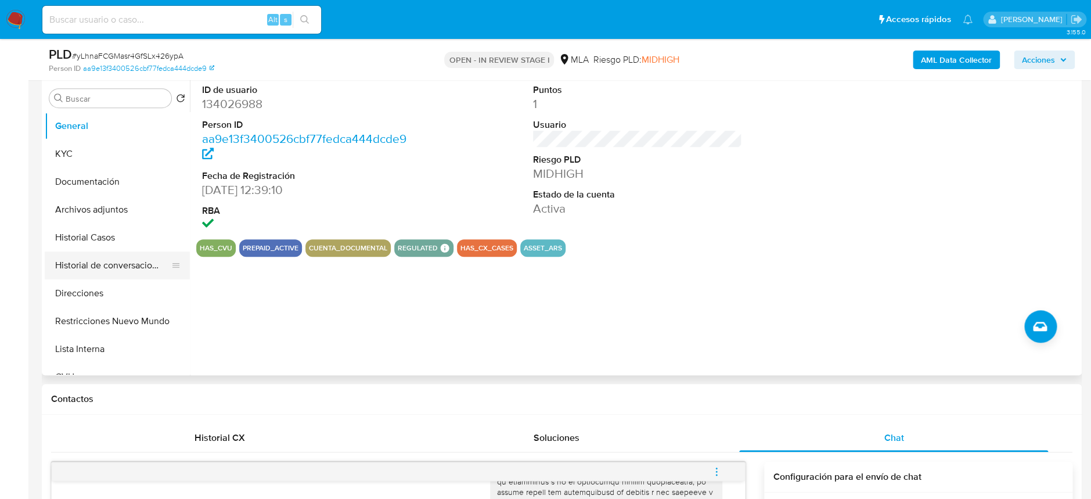
scroll to position [232, 0]
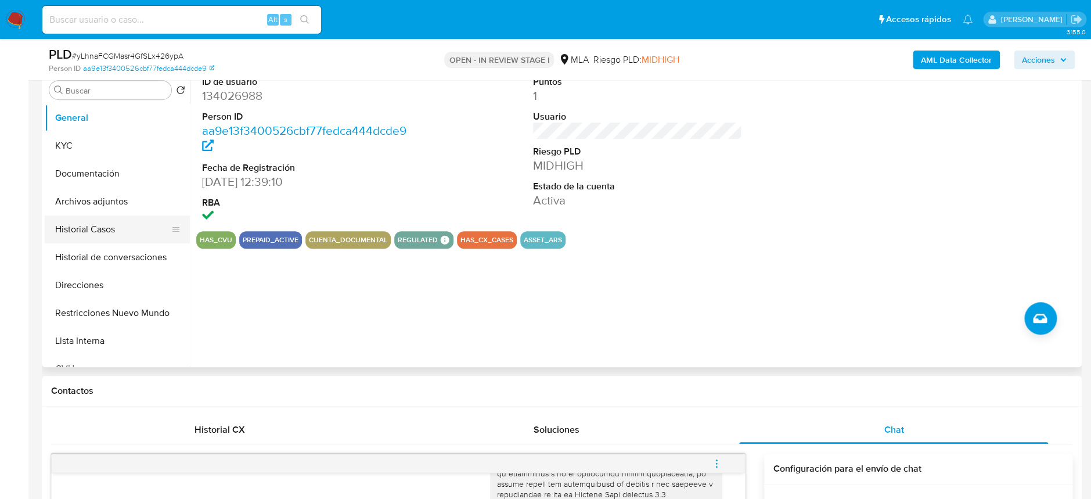
click at [97, 226] on button "Historial Casos" at bounding box center [113, 229] width 136 height 28
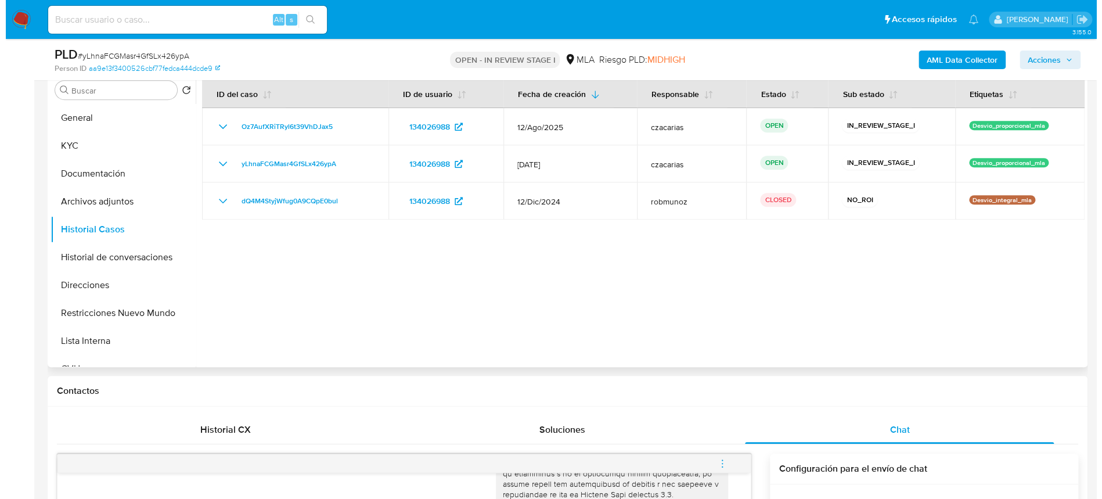
scroll to position [154, 0]
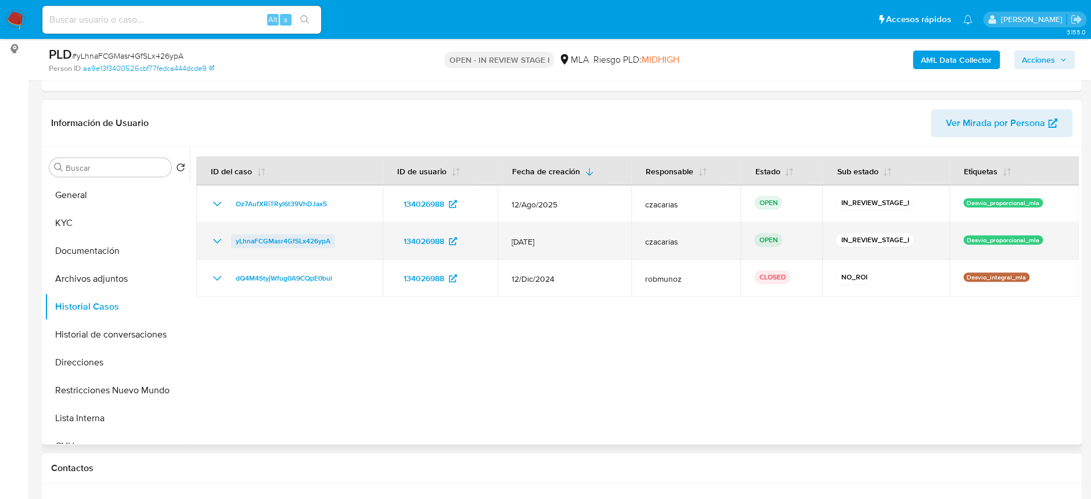
drag, startPoint x: 345, startPoint y: 244, endPoint x: 236, endPoint y: 240, distance: 109.8
click at [236, 240] on div "yLhnaFCGMasr4GfSLx426ypA" at bounding box center [289, 241] width 158 height 14
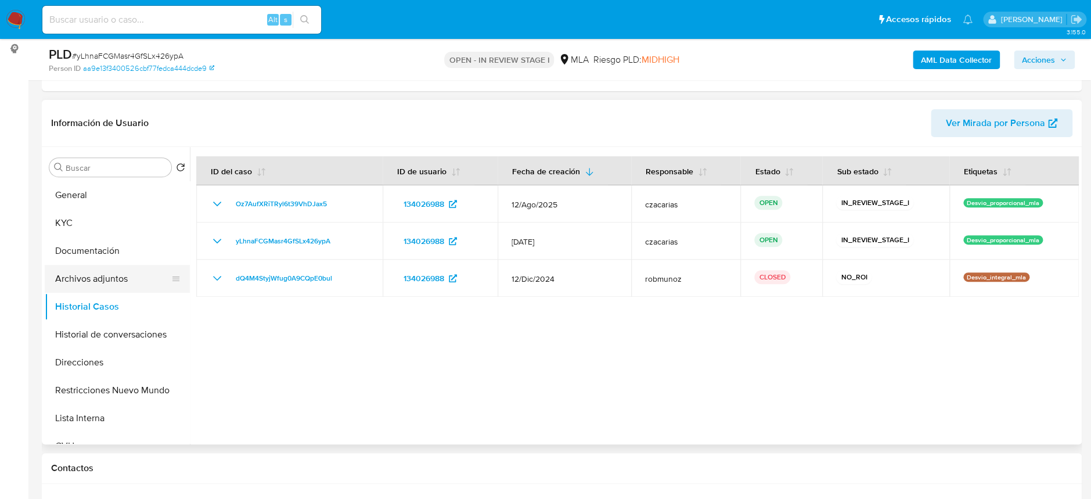
click at [118, 272] on button "Archivos adjuntos" at bounding box center [113, 279] width 136 height 28
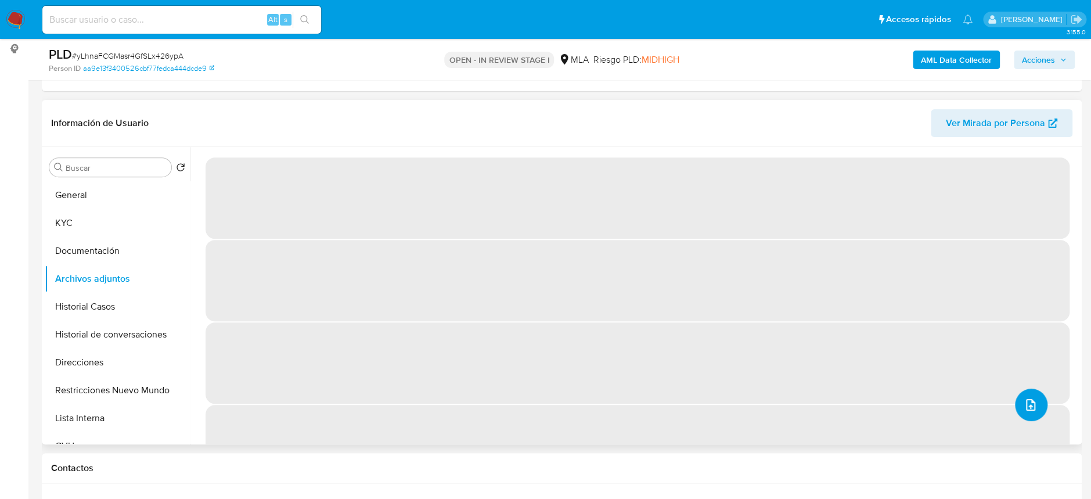
click at [1034, 405] on button "upload-file" at bounding box center [1031, 404] width 33 height 33
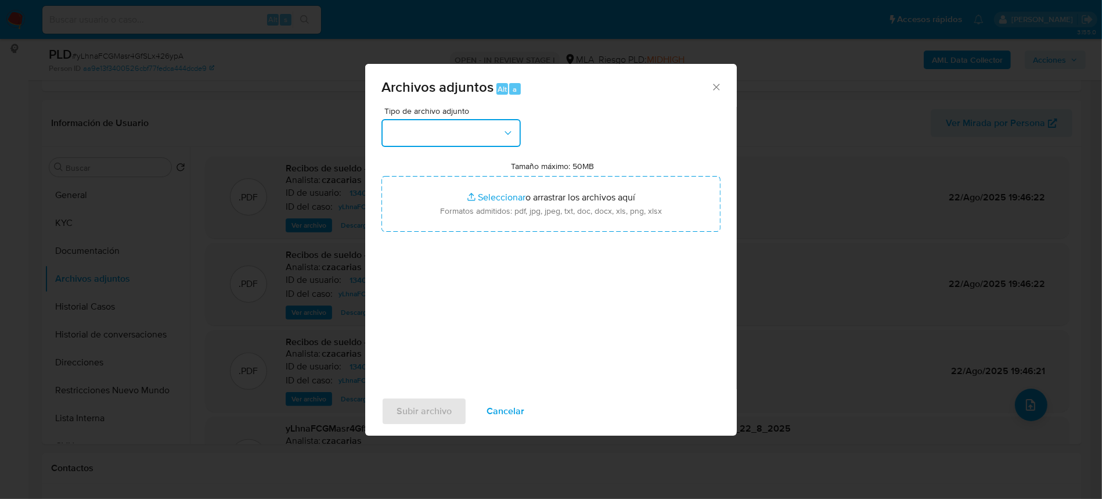
click at [422, 120] on button "button" at bounding box center [450, 133] width 139 height 28
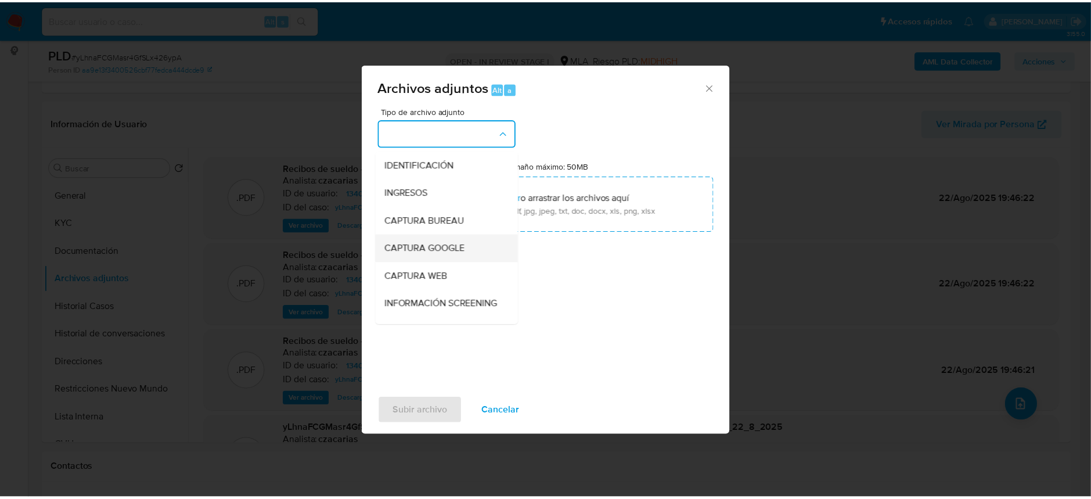
scroll to position [77, 0]
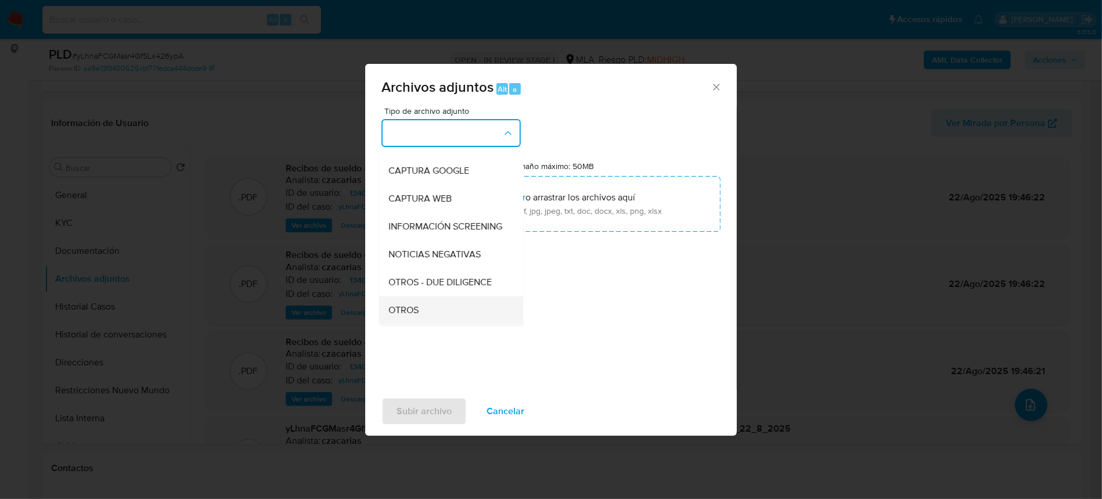
click at [418, 314] on span "OTROS" at bounding box center [403, 310] width 30 height 12
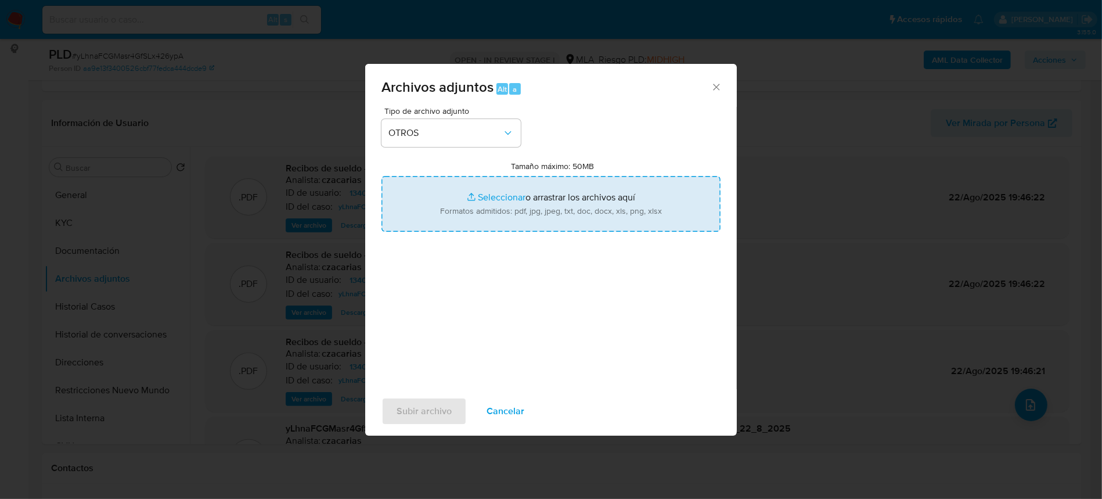
type input "C:\fakepath\Caselog Oz7AufXRiTRyl6t39VhDJax5_2025_08_18_22_23_30.docx"
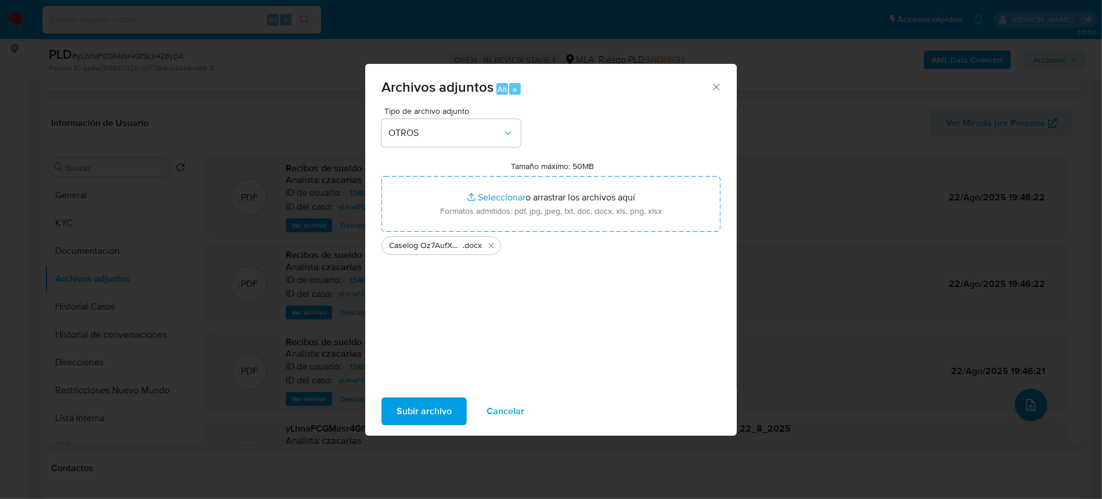
click at [400, 405] on span "Subir archivo" at bounding box center [423, 411] width 55 height 26
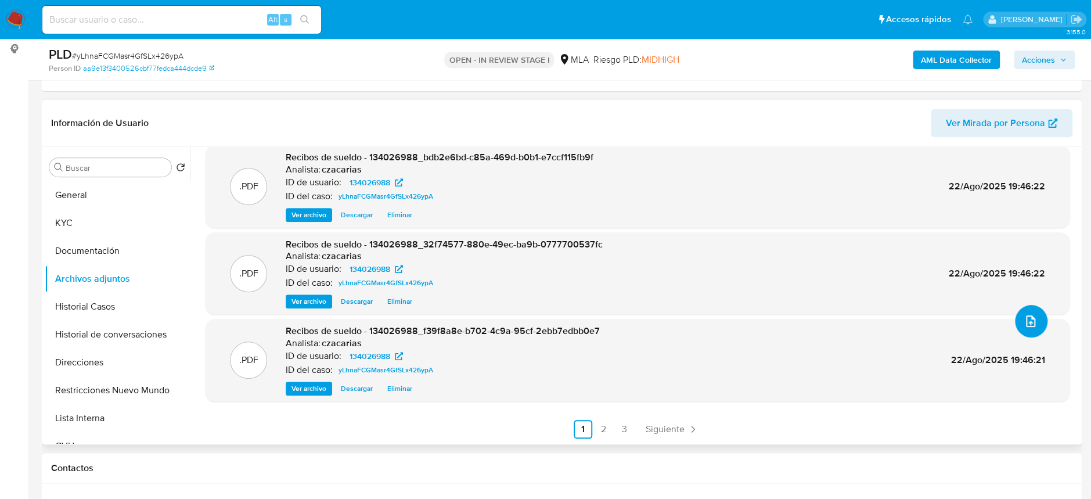
scroll to position [232, 0]
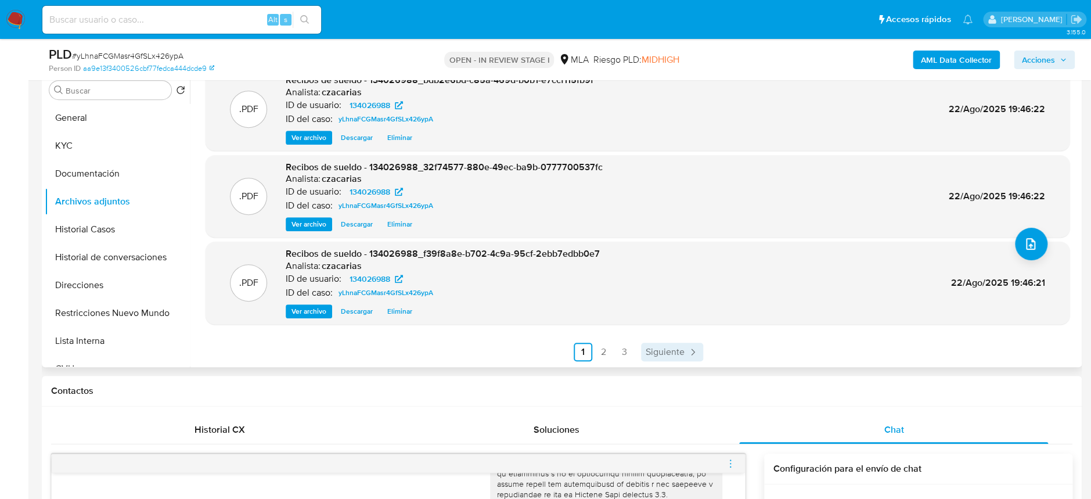
click at [650, 347] on span "Siguiente" at bounding box center [664, 351] width 39 height 9
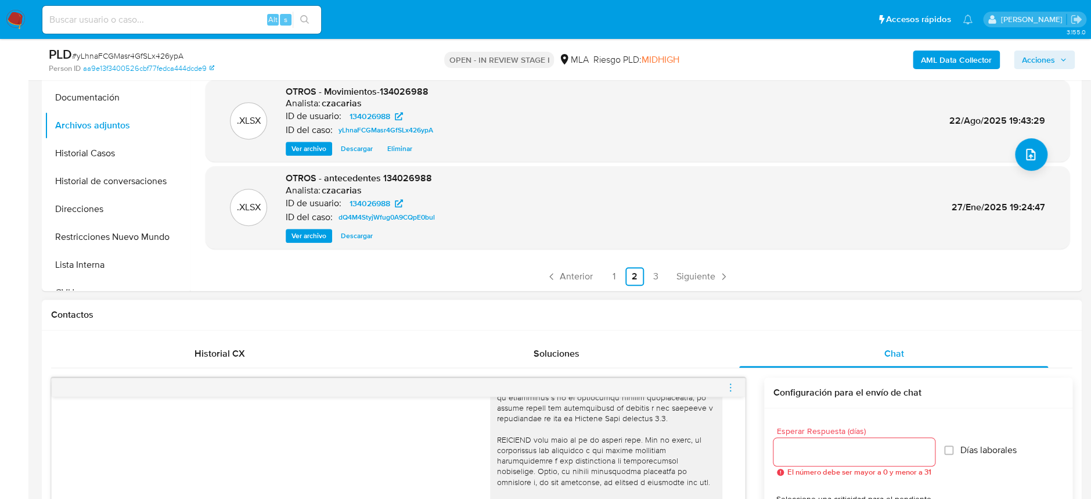
scroll to position [387, 0]
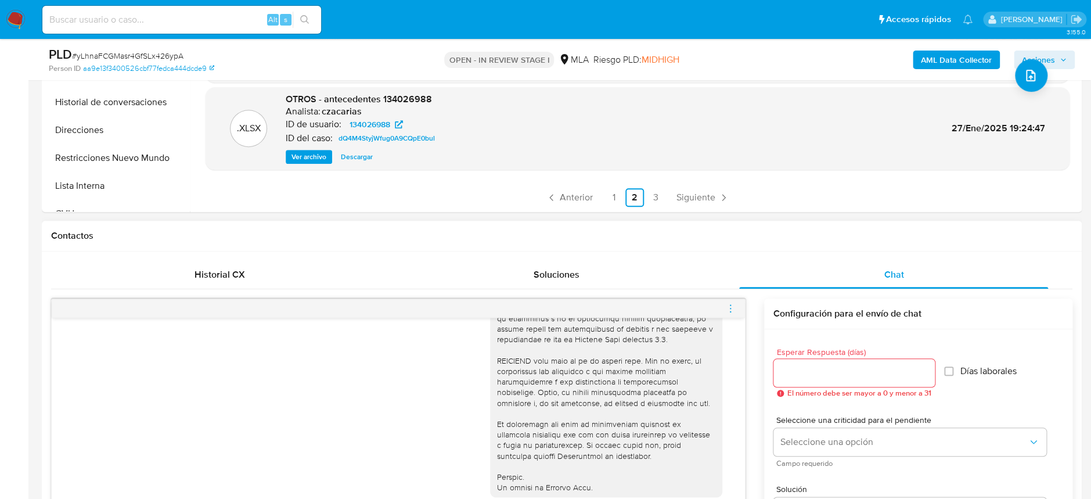
click at [735, 311] on div at bounding box center [398, 308] width 693 height 19
click at [727, 309] on icon "menu-action" at bounding box center [730, 308] width 10 height 10
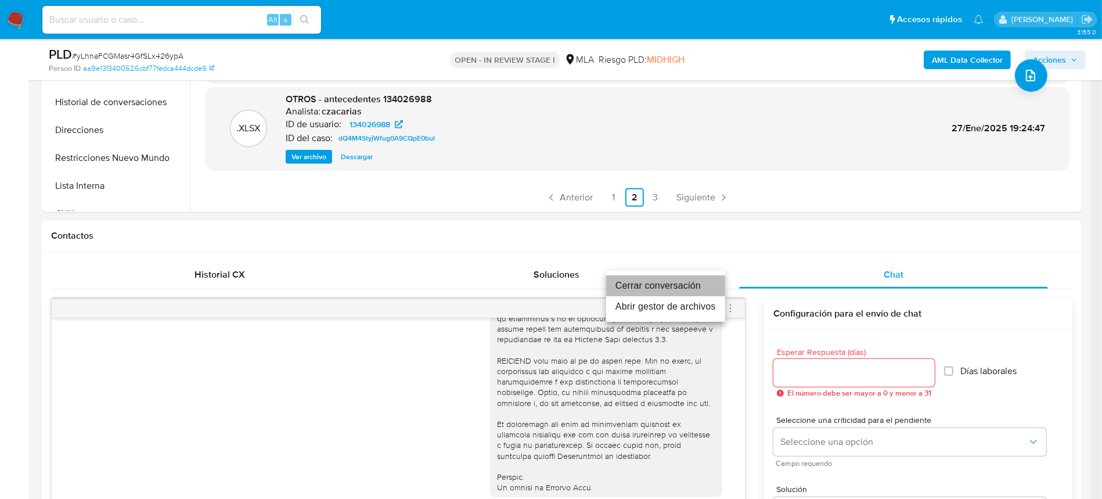
click at [689, 290] on li "Cerrar conversación" at bounding box center [665, 285] width 119 height 21
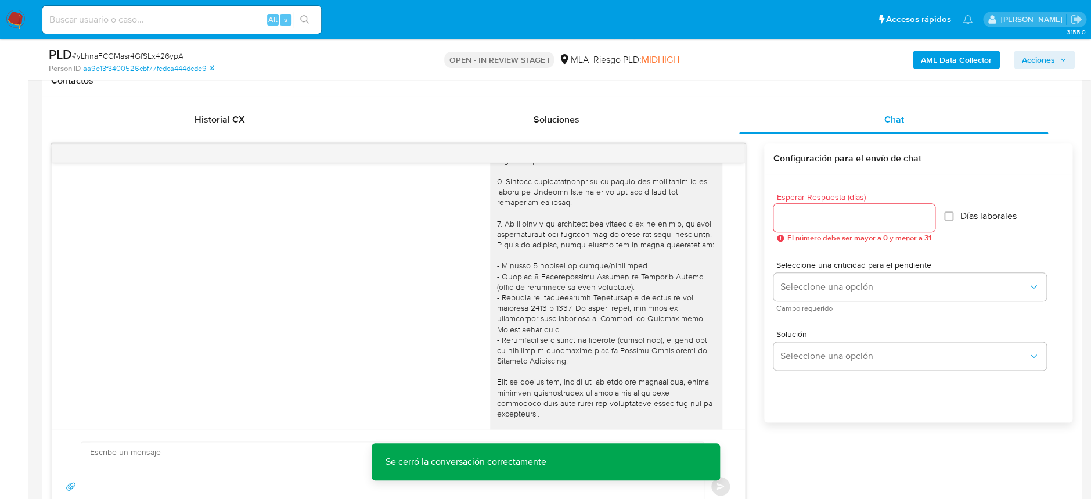
scroll to position [0, 0]
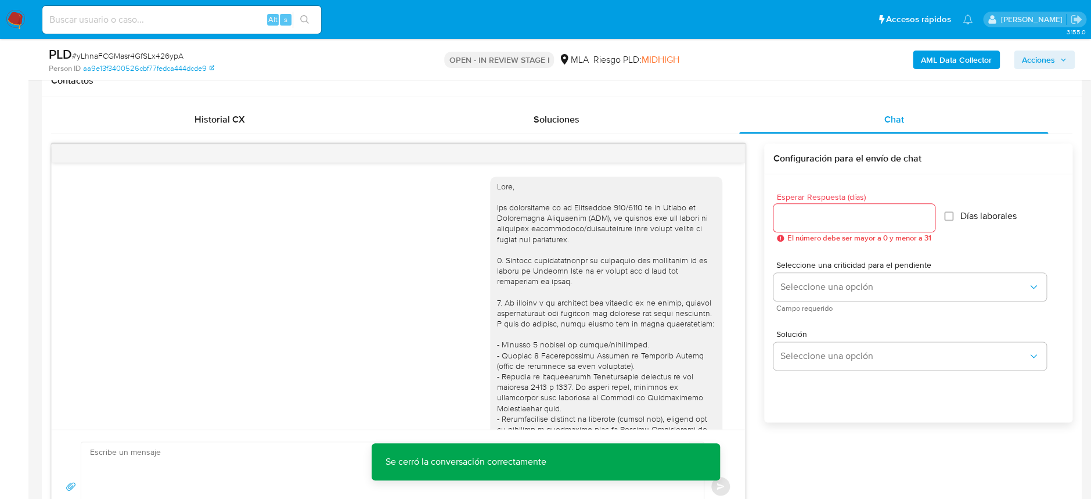
click at [1055, 60] on span "Acciones" at bounding box center [1044, 60] width 45 height 16
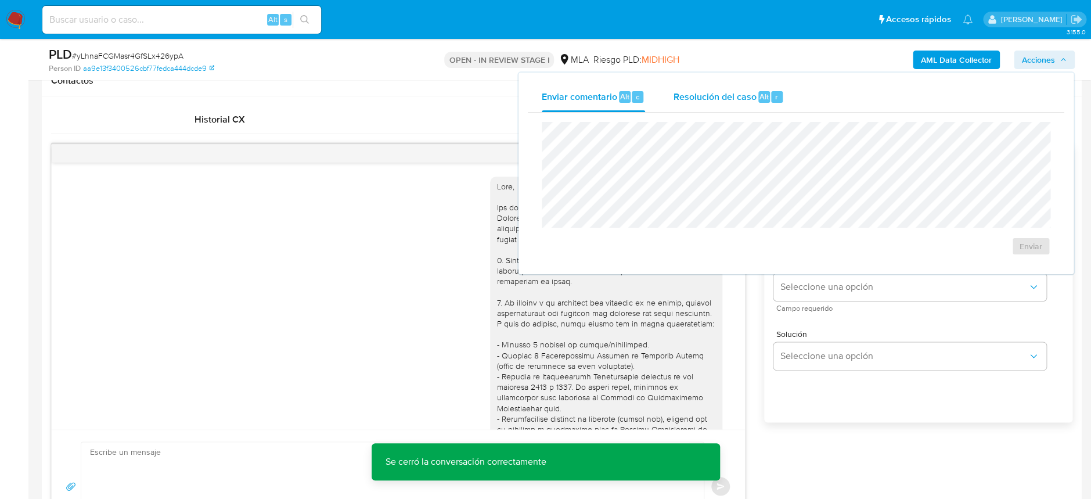
click at [699, 106] on div "Resolución del caso Alt r" at bounding box center [728, 97] width 111 height 30
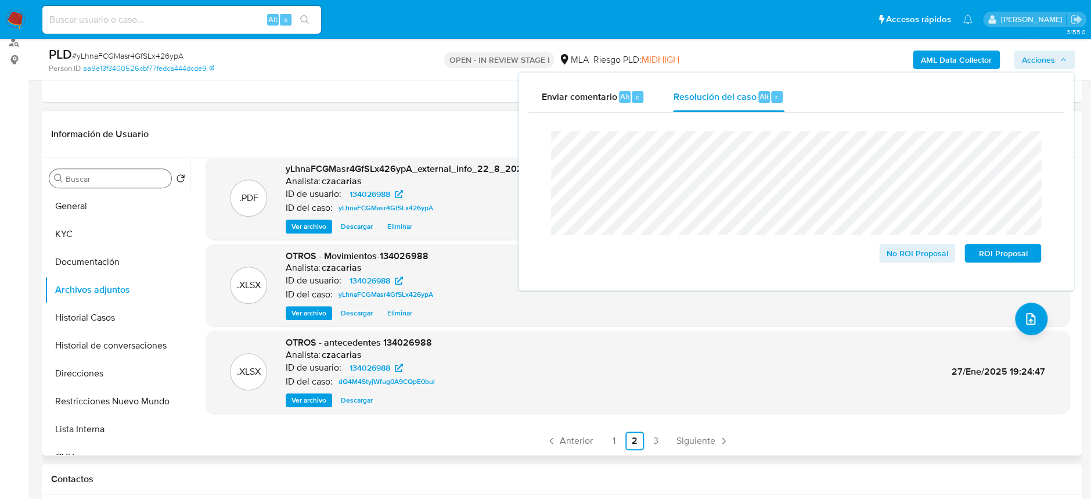
scroll to position [154, 0]
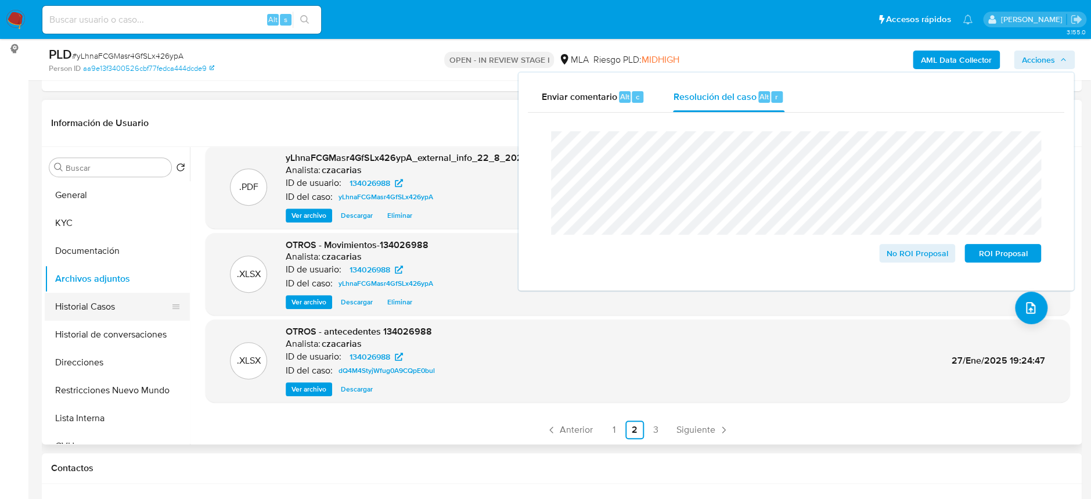
click at [100, 309] on button "Historial Casos" at bounding box center [113, 307] width 136 height 28
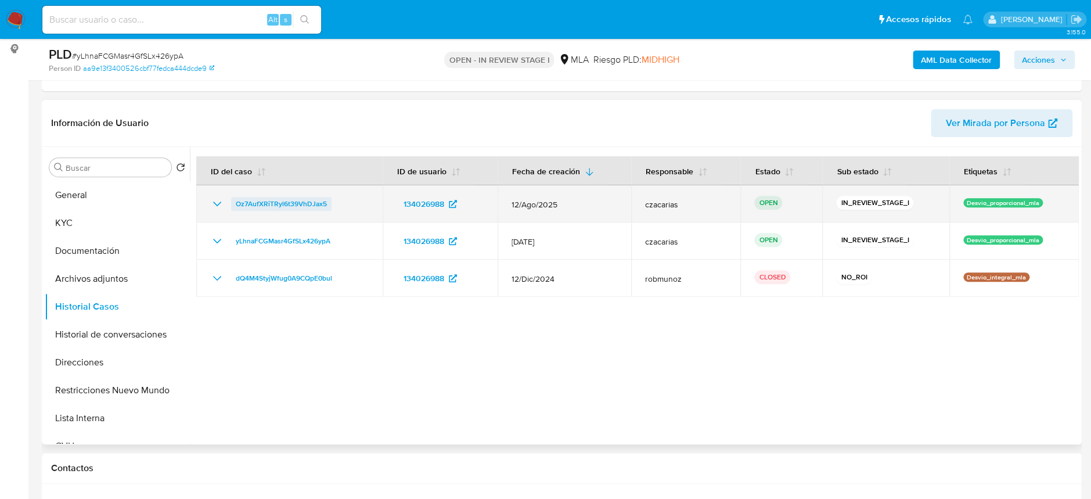
click at [282, 200] on span "Oz7AufXRiTRyl6t39VhDJax5" at bounding box center [281, 204] width 91 height 14
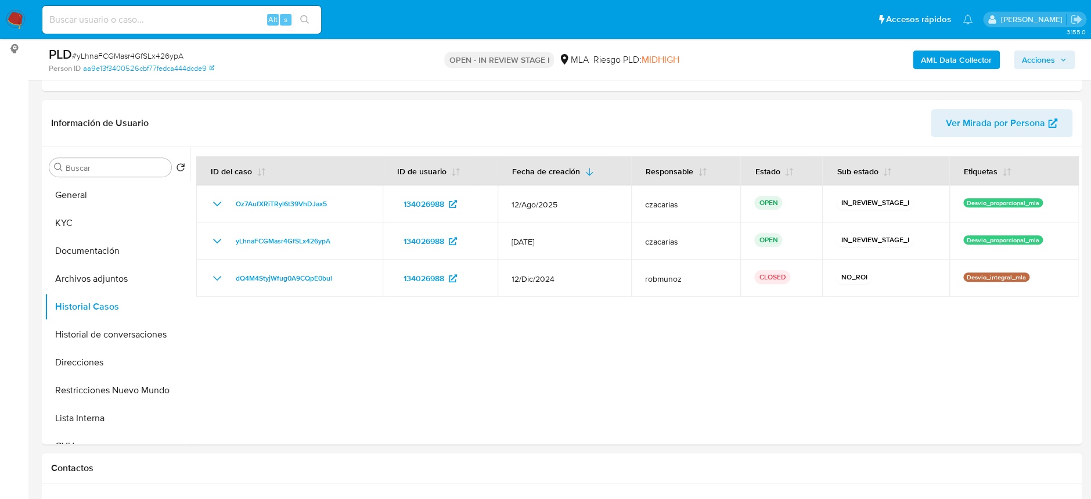
drag, startPoint x: 1041, startPoint y: 62, endPoint x: 1032, endPoint y: 69, distance: 12.0
click at [1041, 62] on span "Acciones" at bounding box center [1038, 60] width 33 height 19
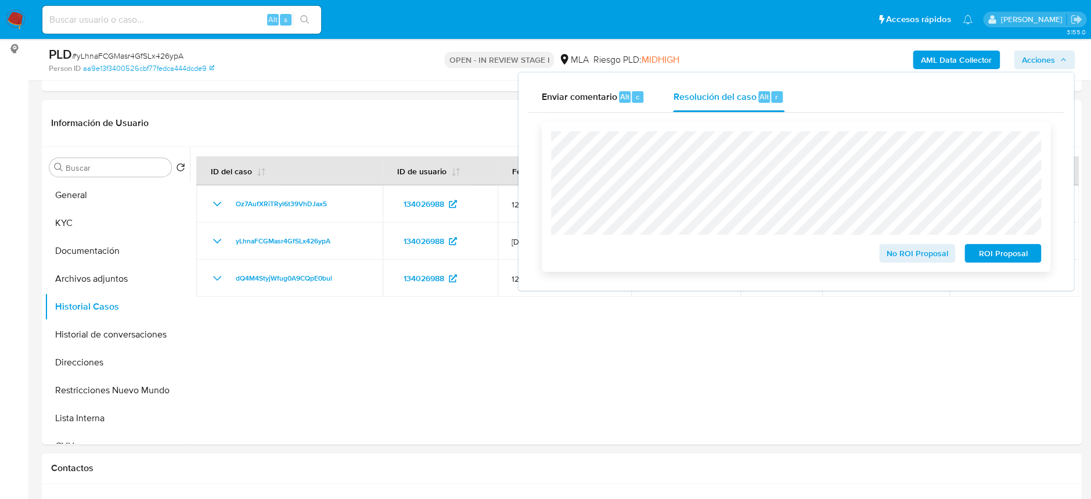
click at [919, 253] on span "No ROI Proposal" at bounding box center [917, 253] width 60 height 16
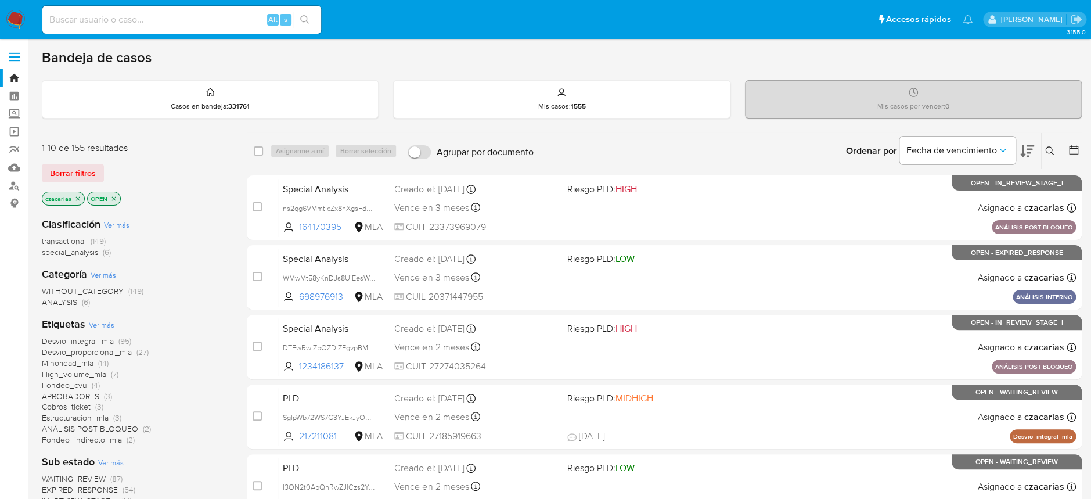
drag, startPoint x: 549, startPoint y: 153, endPoint x: 615, endPoint y: 156, distance: 66.8
click at [615, 156] on div "Ordenar por Fecha de vencimiento No es posible ordenar los resultados mientras …" at bounding box center [810, 151] width 542 height 36
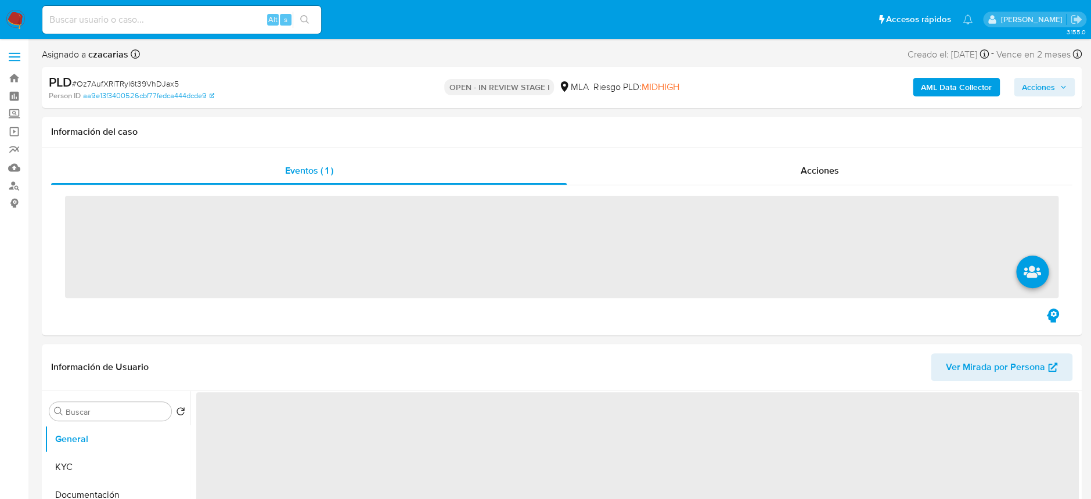
click at [155, 77] on div "PLD # Oz7AufXRiTRyl6t39VhDJax5" at bounding box center [218, 82] width 338 height 17
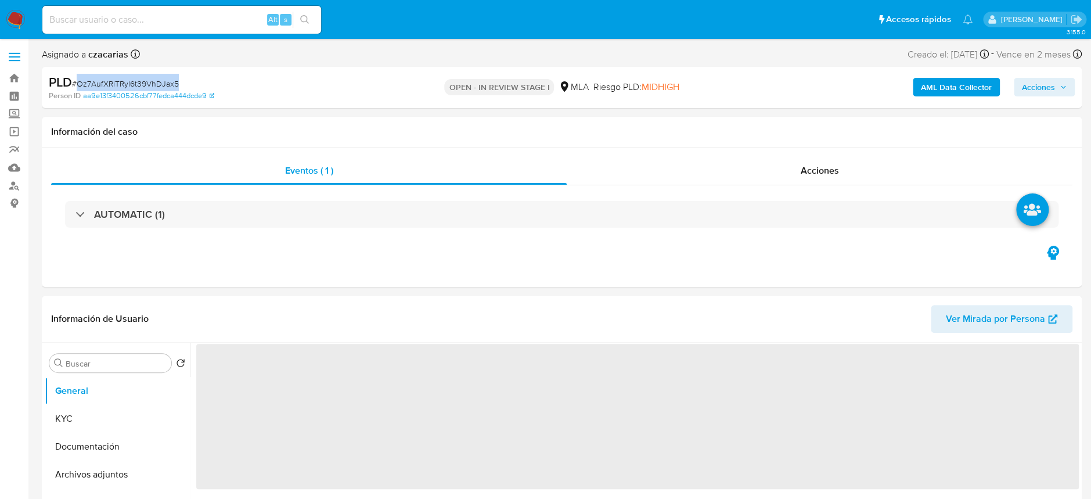
click at [155, 77] on div "PLD # Oz7AufXRiTRyl6t39VhDJax5" at bounding box center [218, 82] width 338 height 17
copy span "Oz7AufXRiTRyl6t39VhDJax5"
select select "10"
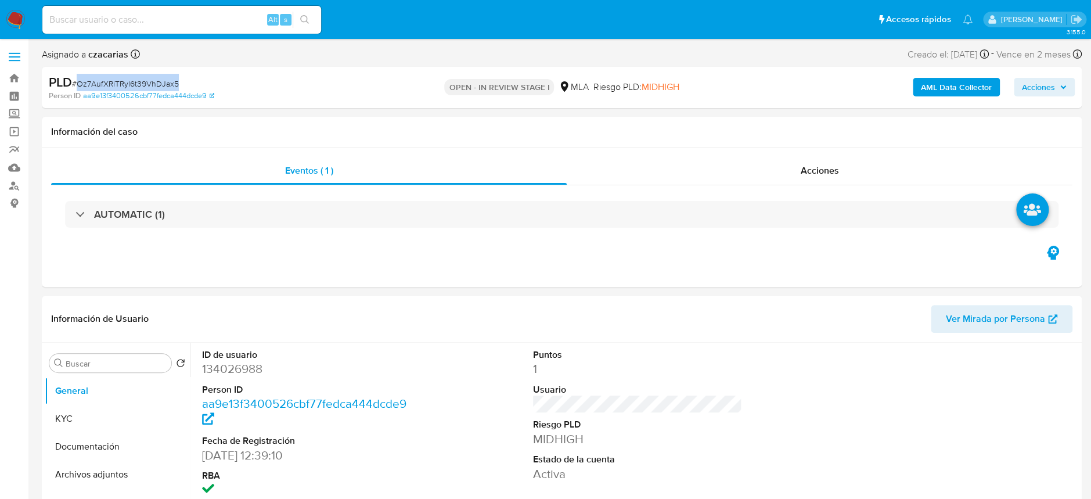
click at [1028, 85] on span "Acciones" at bounding box center [1038, 87] width 33 height 19
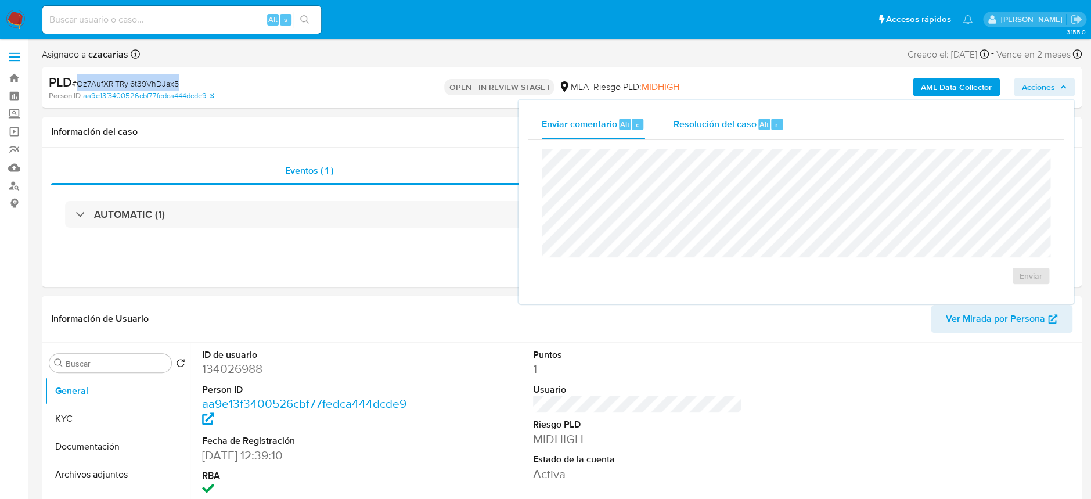
click at [737, 127] on span "Resolución del caso" at bounding box center [714, 123] width 83 height 13
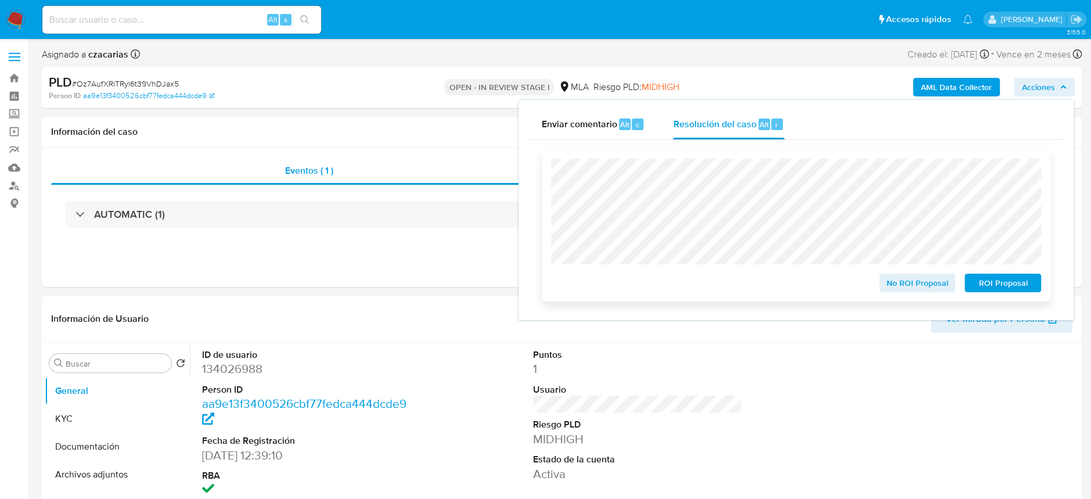
click at [918, 289] on span "No ROI Proposal" at bounding box center [917, 283] width 60 height 16
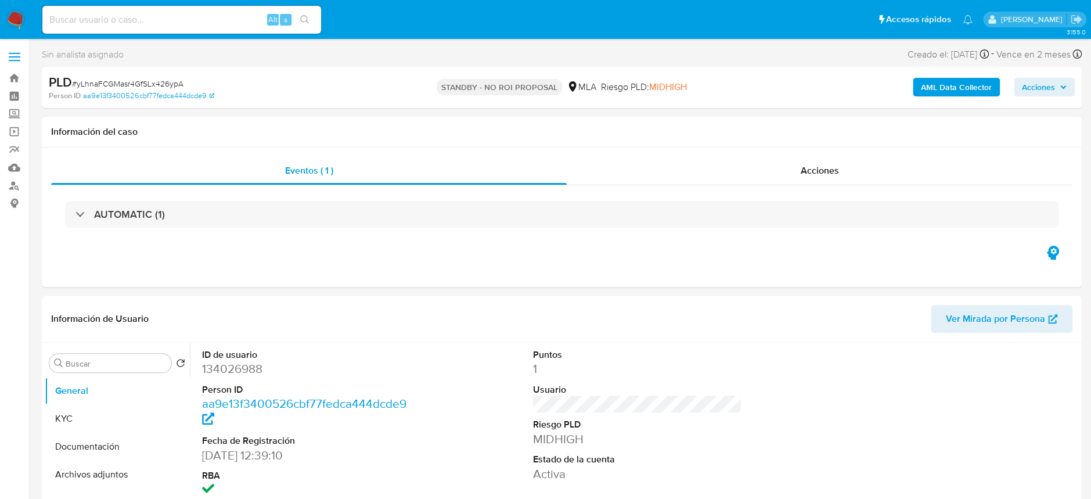
select select "10"
click at [807, 165] on span "Acciones" at bounding box center [819, 170] width 38 height 13
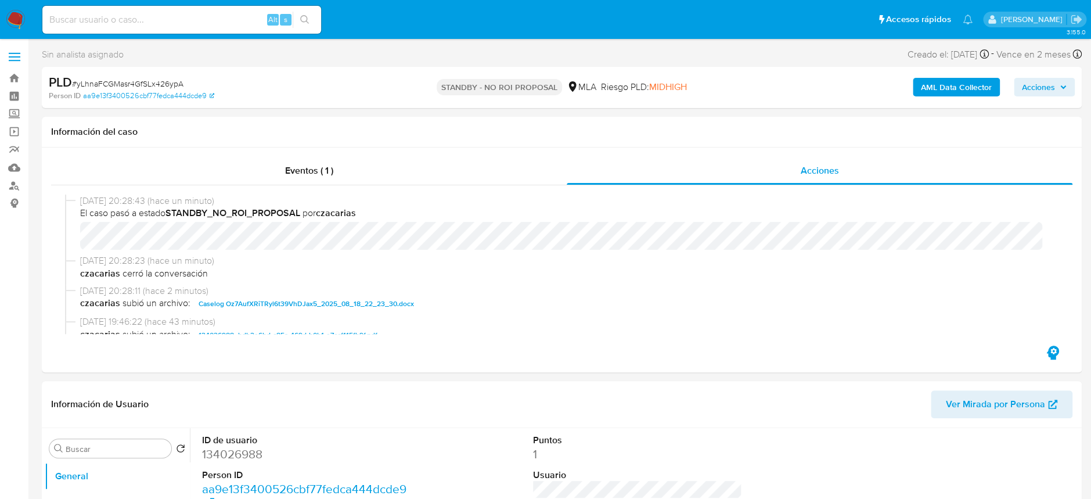
click at [13, 21] on img at bounding box center [16, 20] width 20 height 20
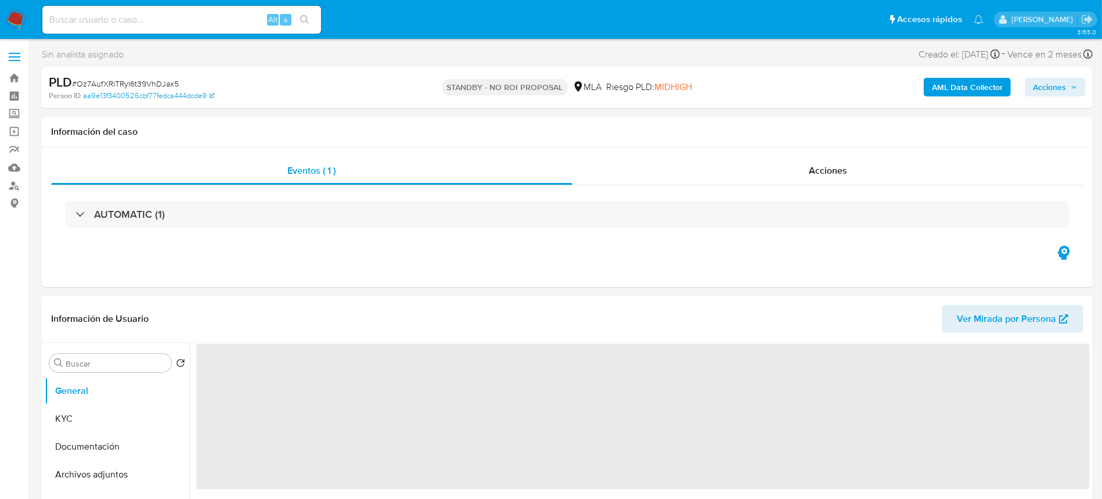
select select "10"
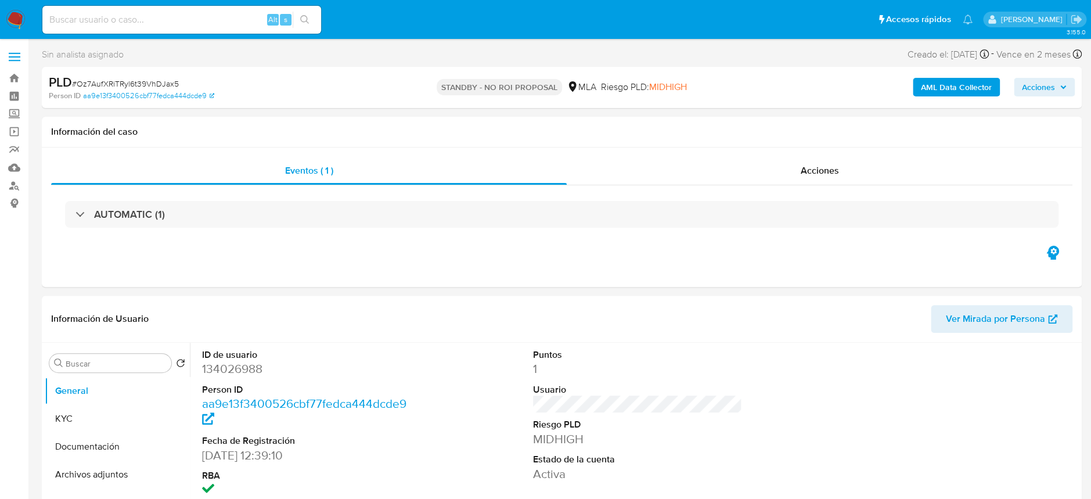
click at [19, 20] on img at bounding box center [16, 20] width 20 height 20
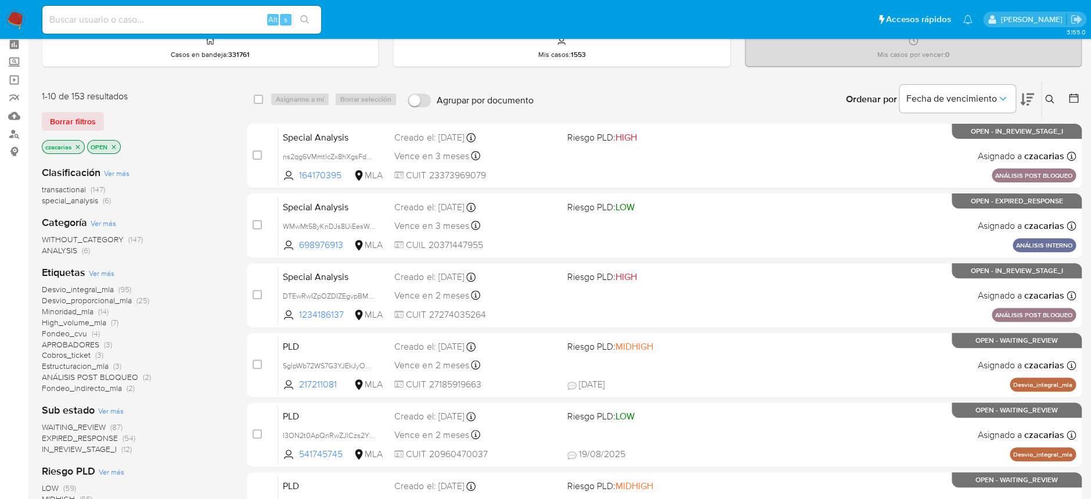
scroll to position [77, 0]
